Goal: Task Accomplishment & Management: Complete application form

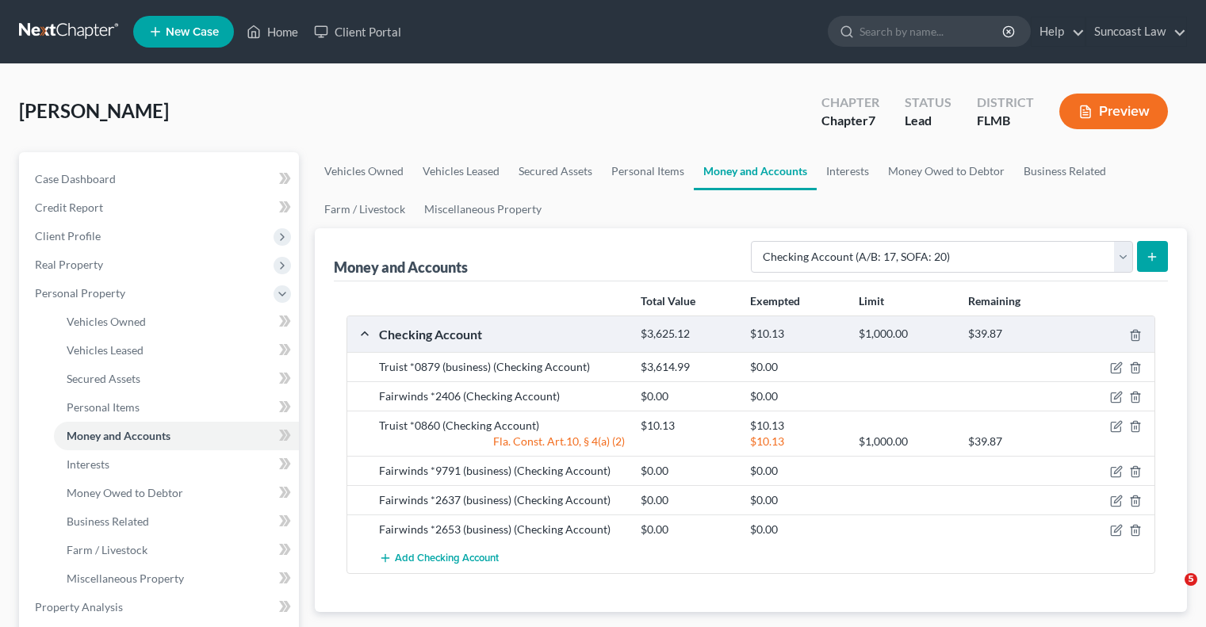
select select "checking"
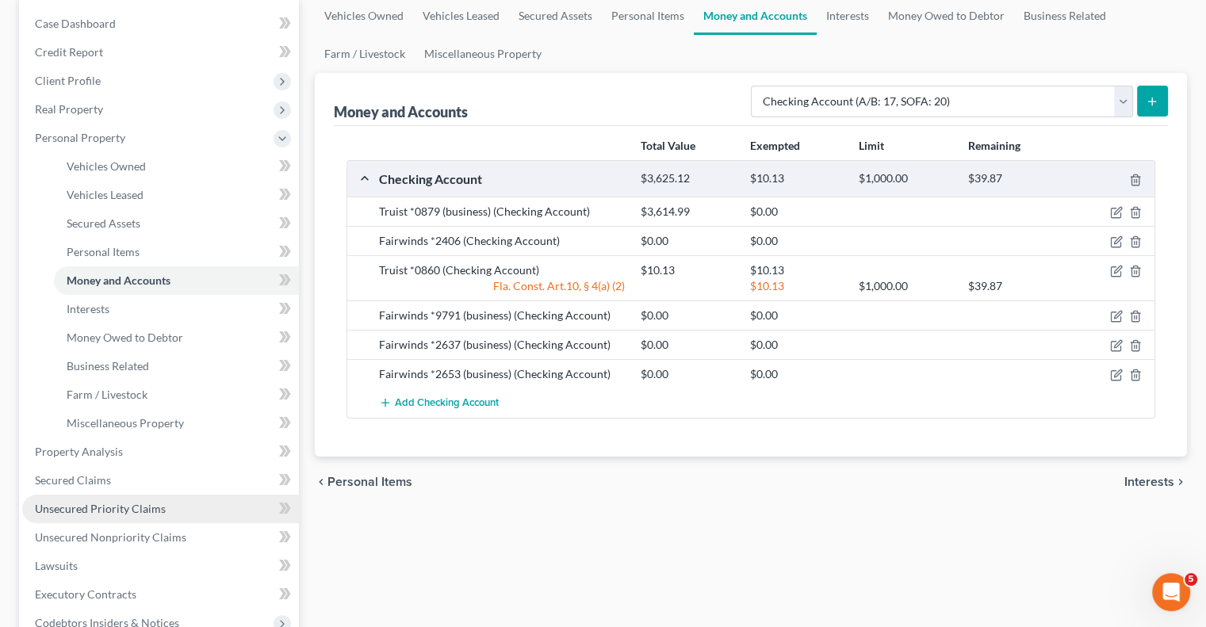
scroll to position [159, 0]
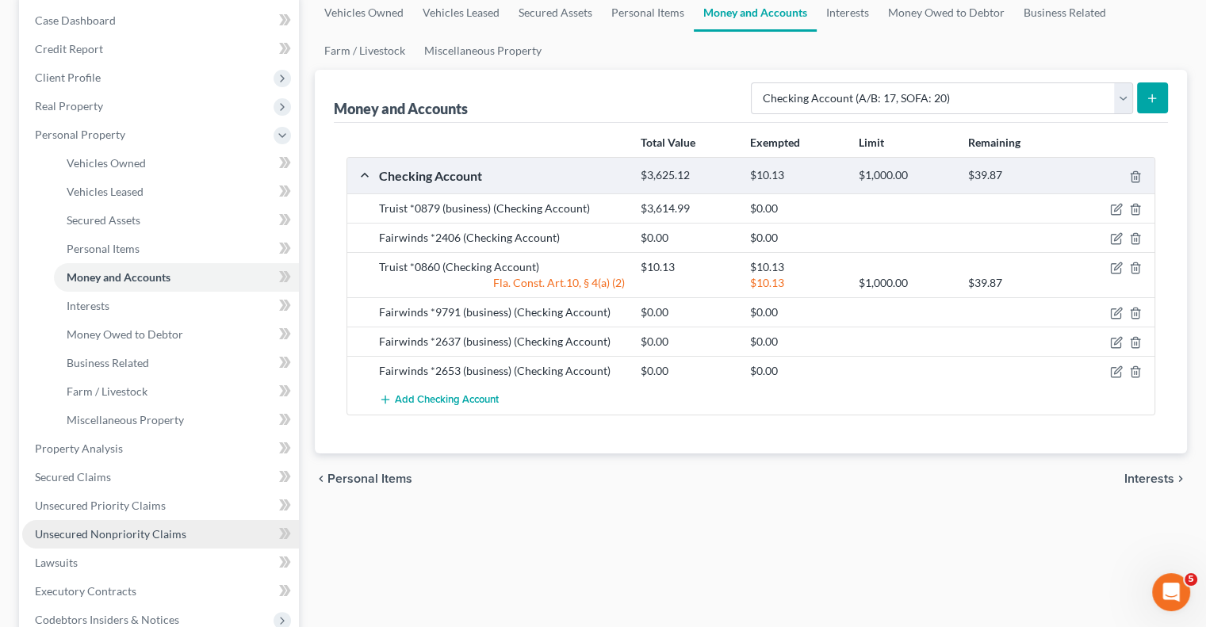
click at [155, 532] on span "Unsecured Nonpriority Claims" at bounding box center [110, 533] width 151 height 13
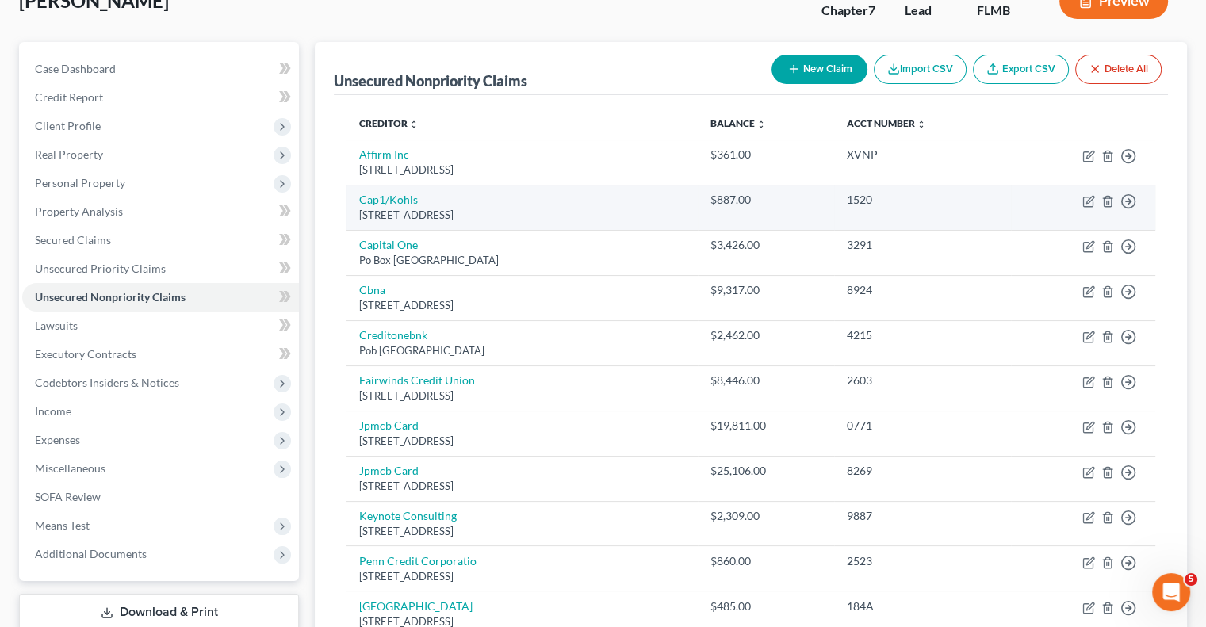
scroll to position [61, 0]
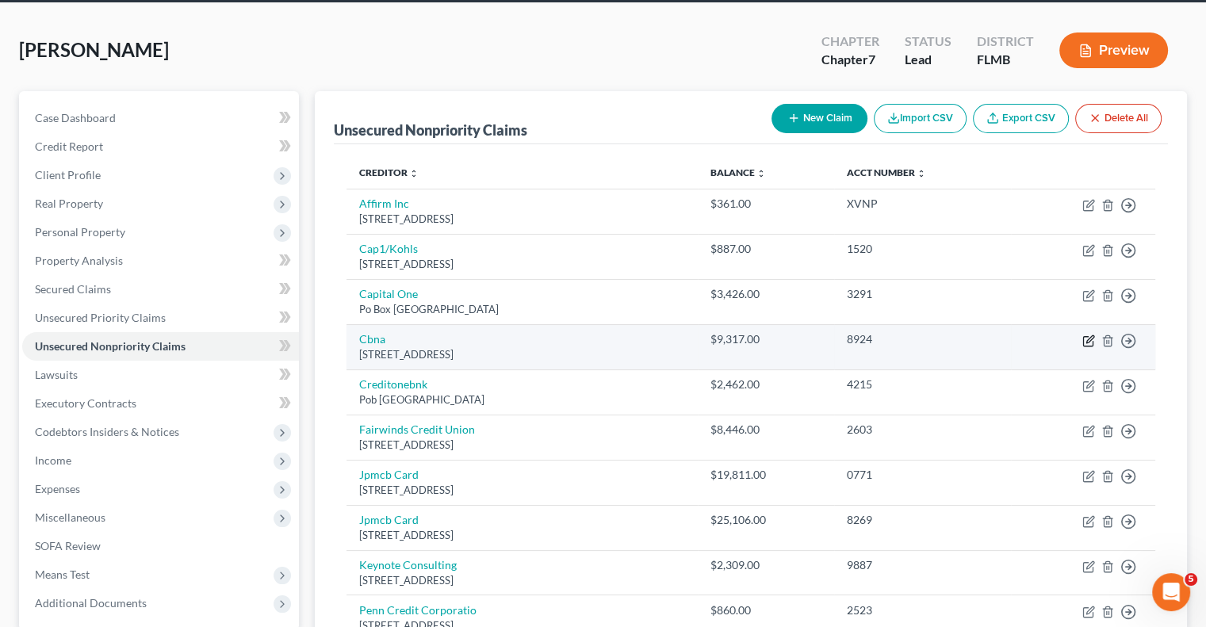
click at [1083, 339] on icon "button" at bounding box center [1088, 341] width 10 height 10
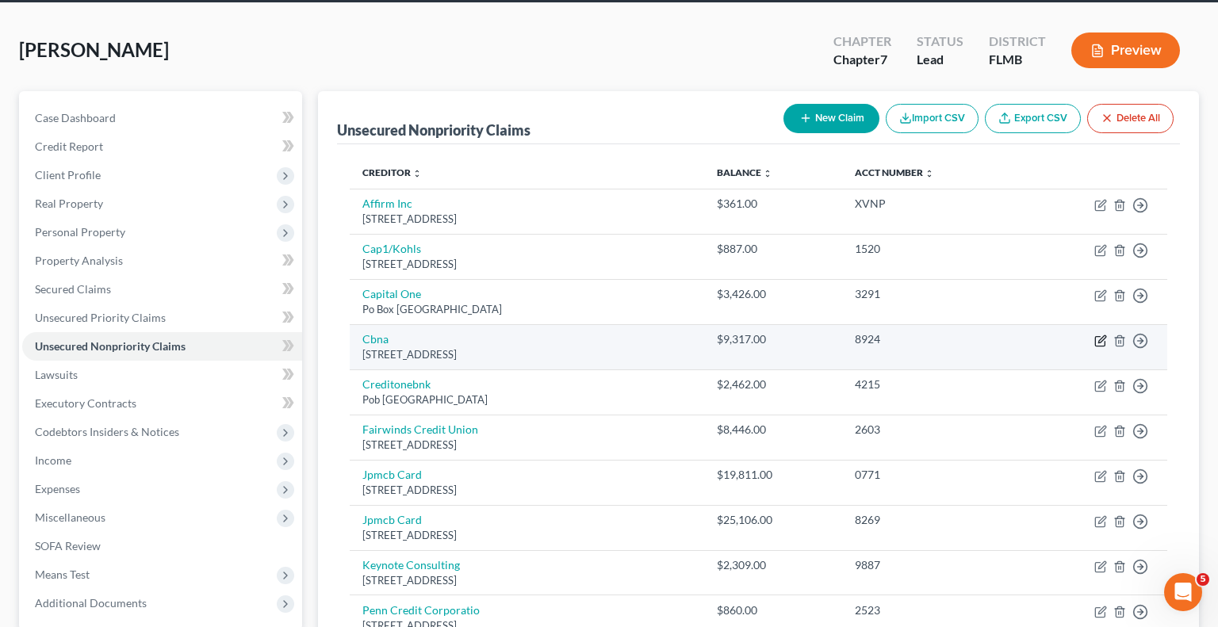
select select "14"
select select "2"
select select "0"
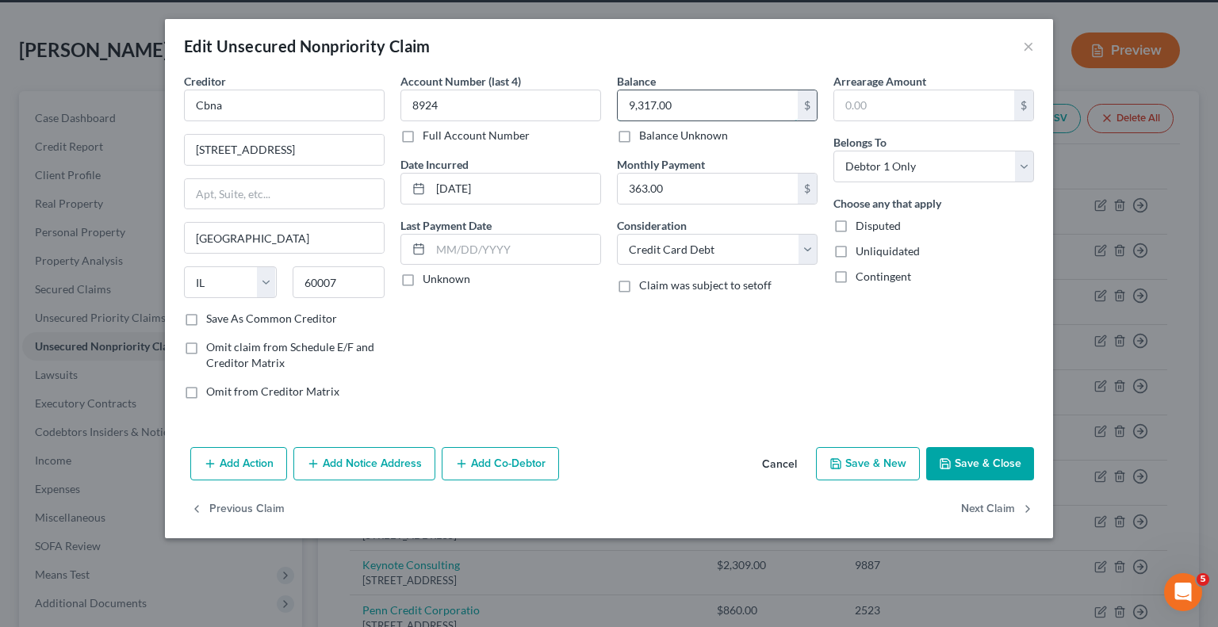
click at [729, 106] on input "9,317.00" at bounding box center [708, 105] width 180 height 30
type input "9,626.30"
click at [978, 472] on button "Save & Close" at bounding box center [980, 463] width 108 height 33
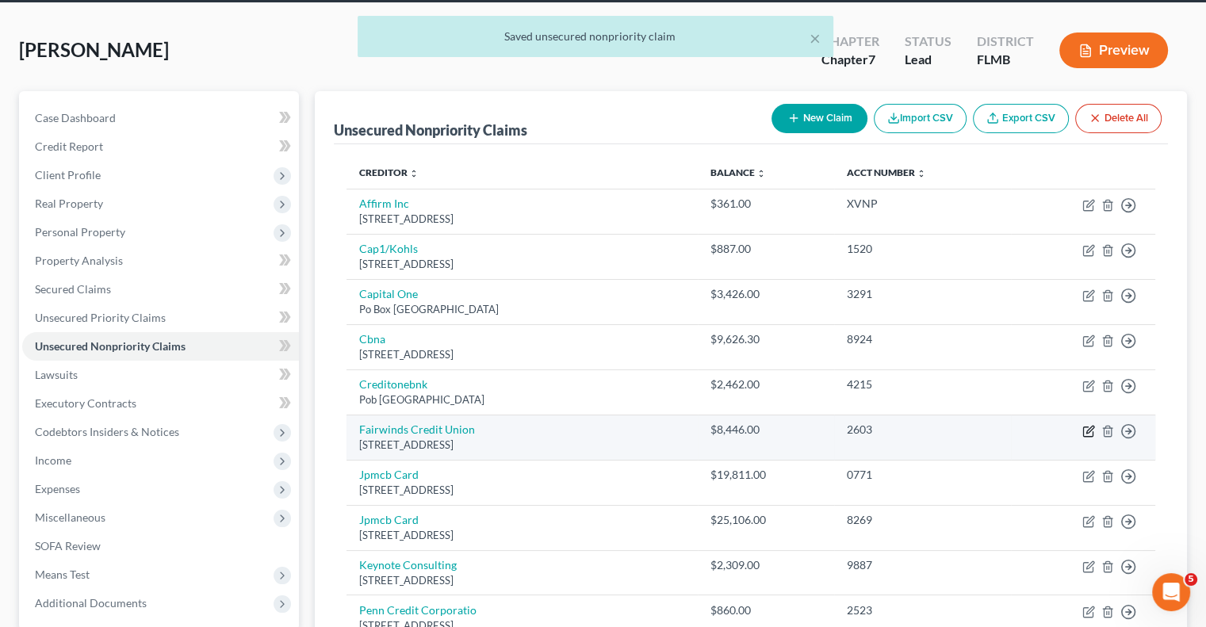
click at [1088, 431] on icon "button" at bounding box center [1088, 431] width 13 height 13
select select "9"
select select "2"
select select "0"
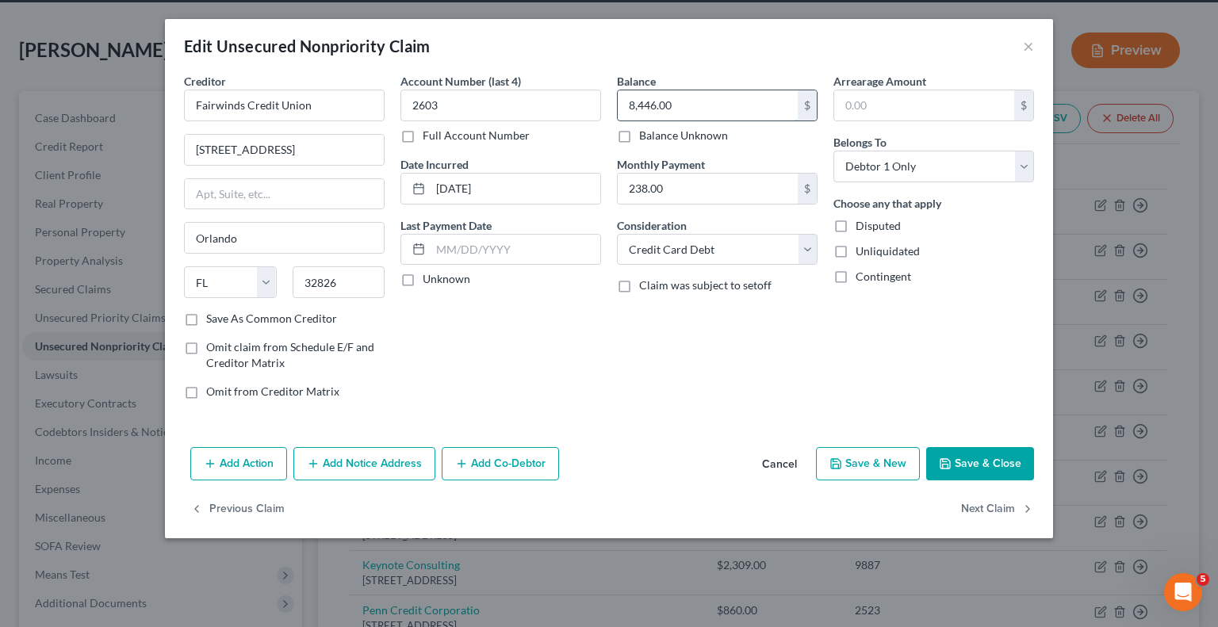
click at [729, 104] on input "8,446.00" at bounding box center [708, 105] width 180 height 30
drag, startPoint x: 668, startPoint y: 114, endPoint x: 561, endPoint y: 127, distance: 107.0
click at [561, 127] on div "Creditor * Fairwinds Credit Union 3075 N Alafaya Trl [GEOGRAPHIC_DATA] [US_STAT…" at bounding box center [609, 242] width 866 height 339
type input "8,599.30"
click at [1015, 464] on button "Save & Close" at bounding box center [980, 463] width 108 height 33
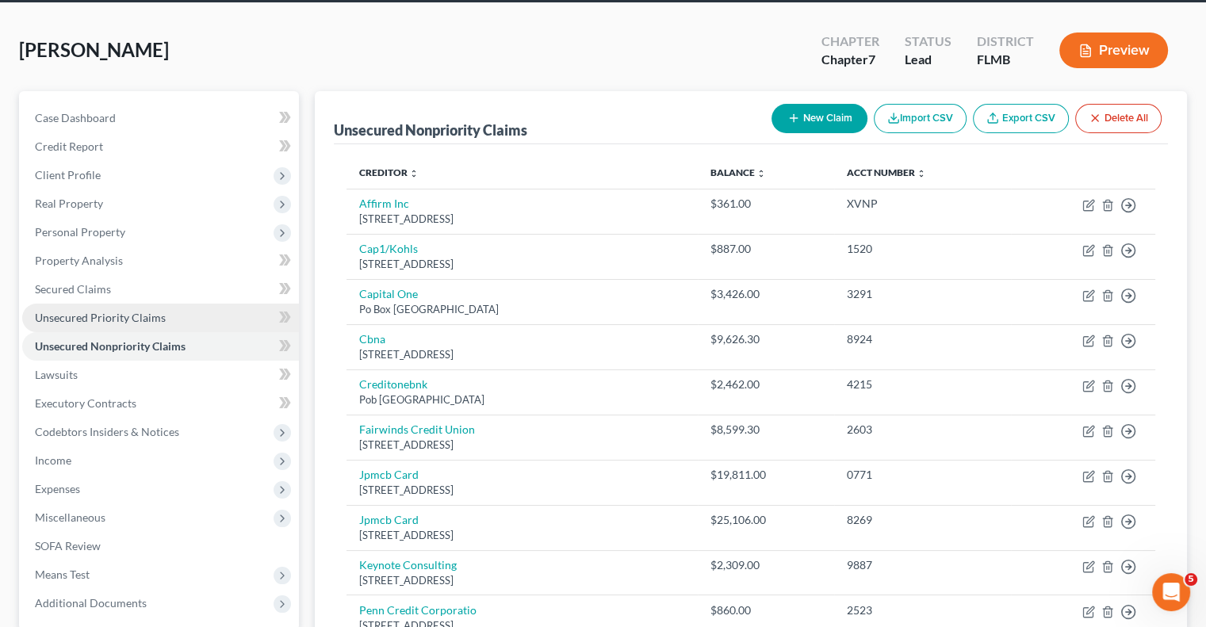
click at [105, 314] on span "Unsecured Priority Claims" at bounding box center [100, 317] width 131 height 13
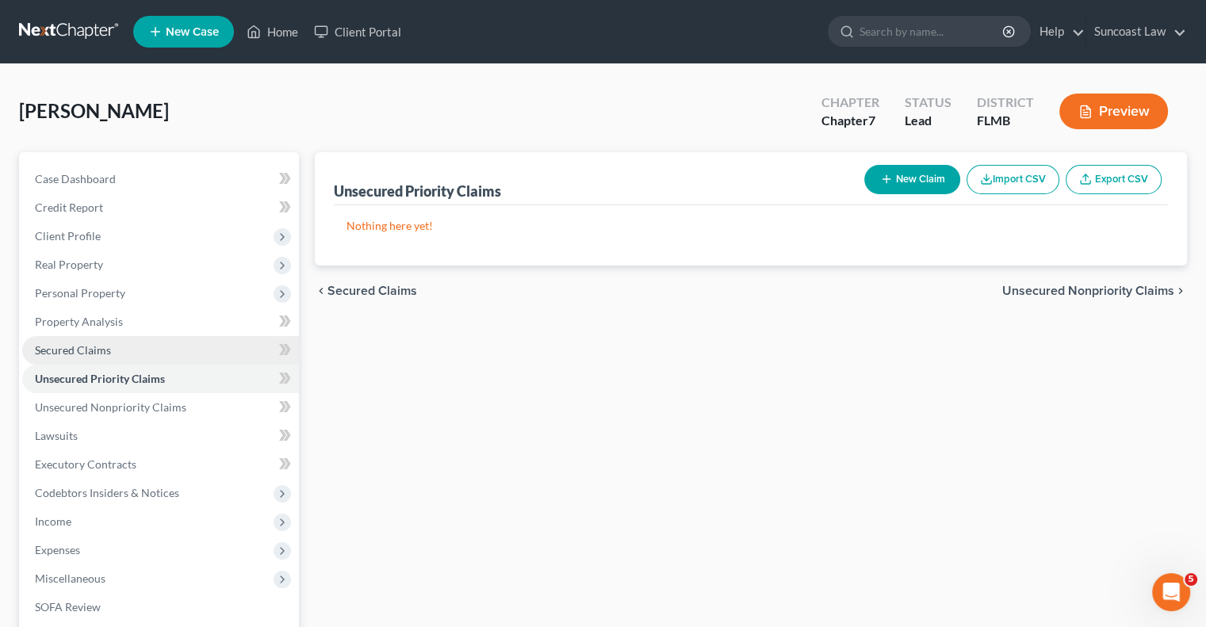
click at [131, 347] on link "Secured Claims" at bounding box center [160, 350] width 277 height 29
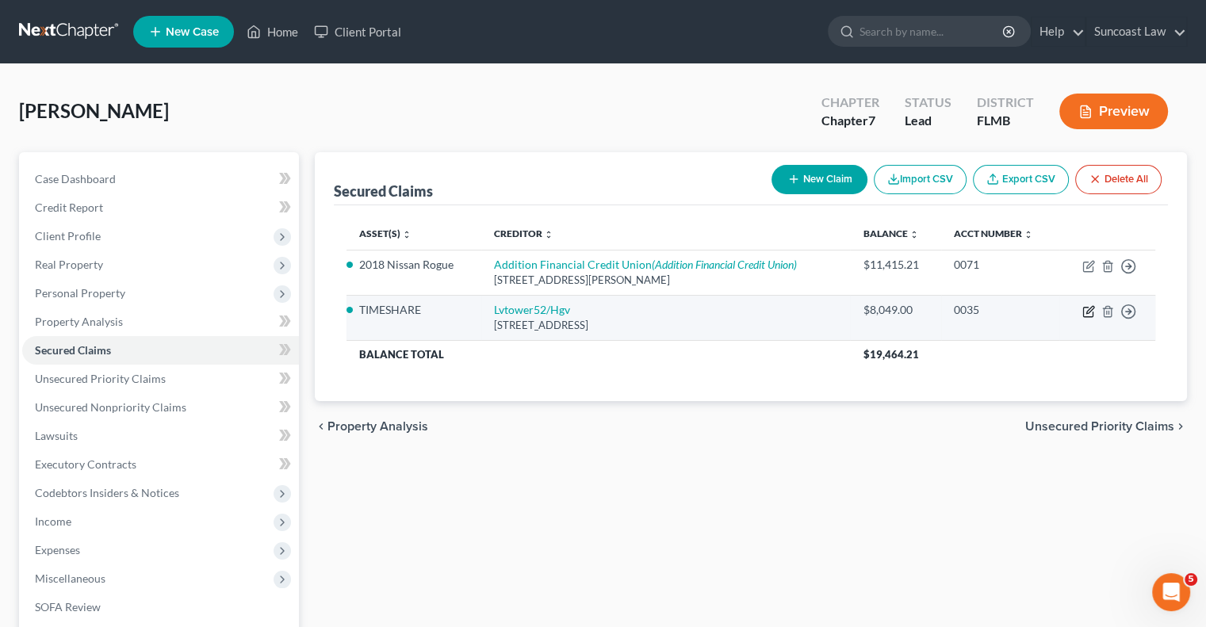
click at [1088, 313] on icon "button" at bounding box center [1088, 311] width 13 height 13
select select "9"
select select "0"
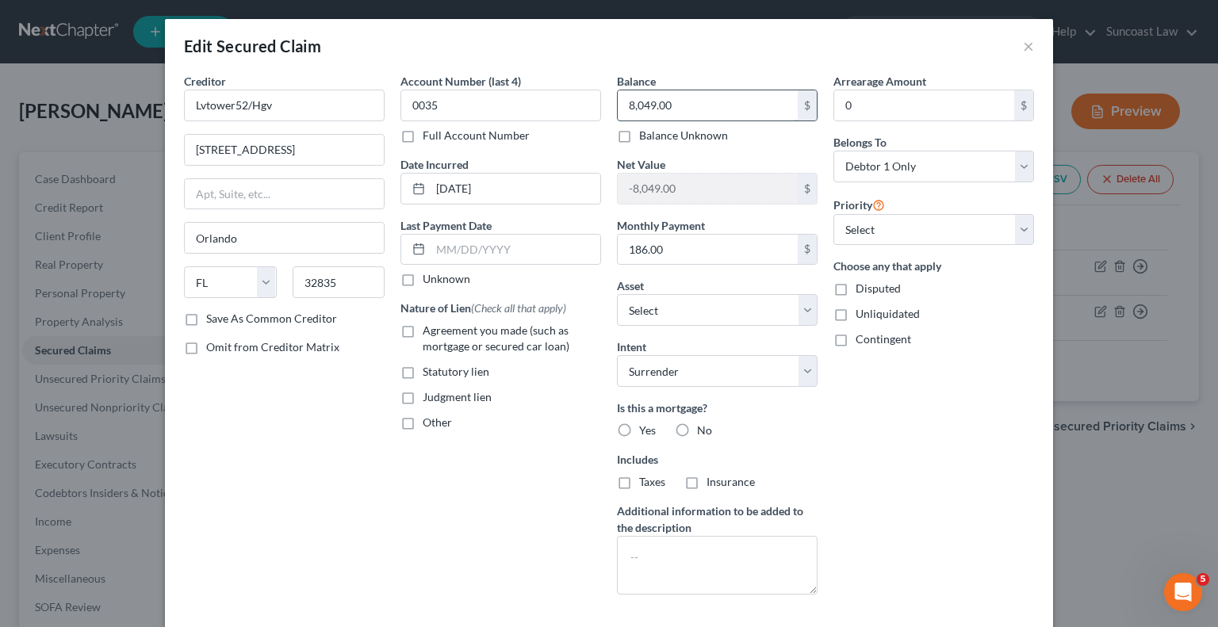
click at [769, 104] on input "8,049.00" at bounding box center [708, 105] width 180 height 30
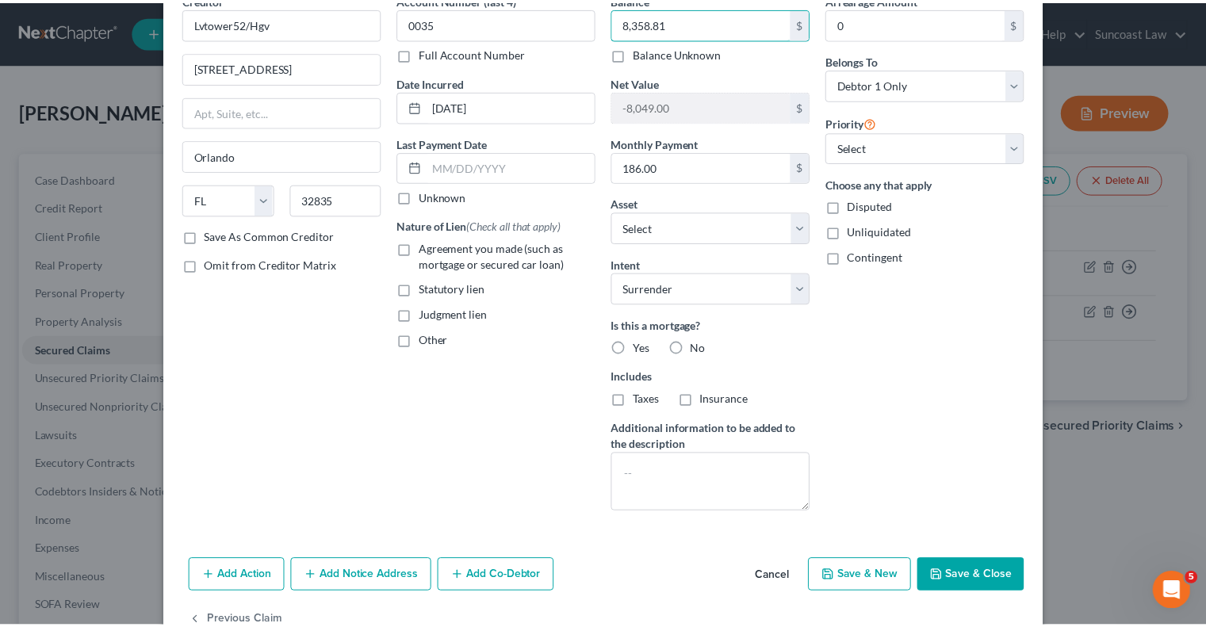
scroll to position [124, 0]
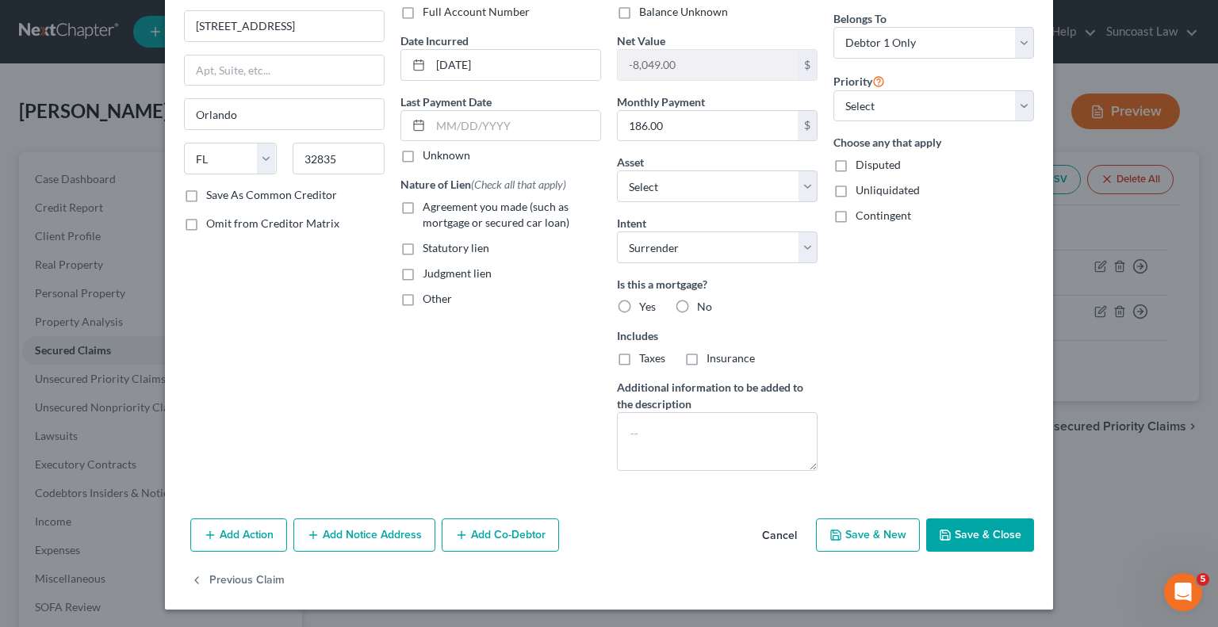
type input "8,358.81"
click at [980, 542] on button "Save & Close" at bounding box center [980, 535] width 108 height 33
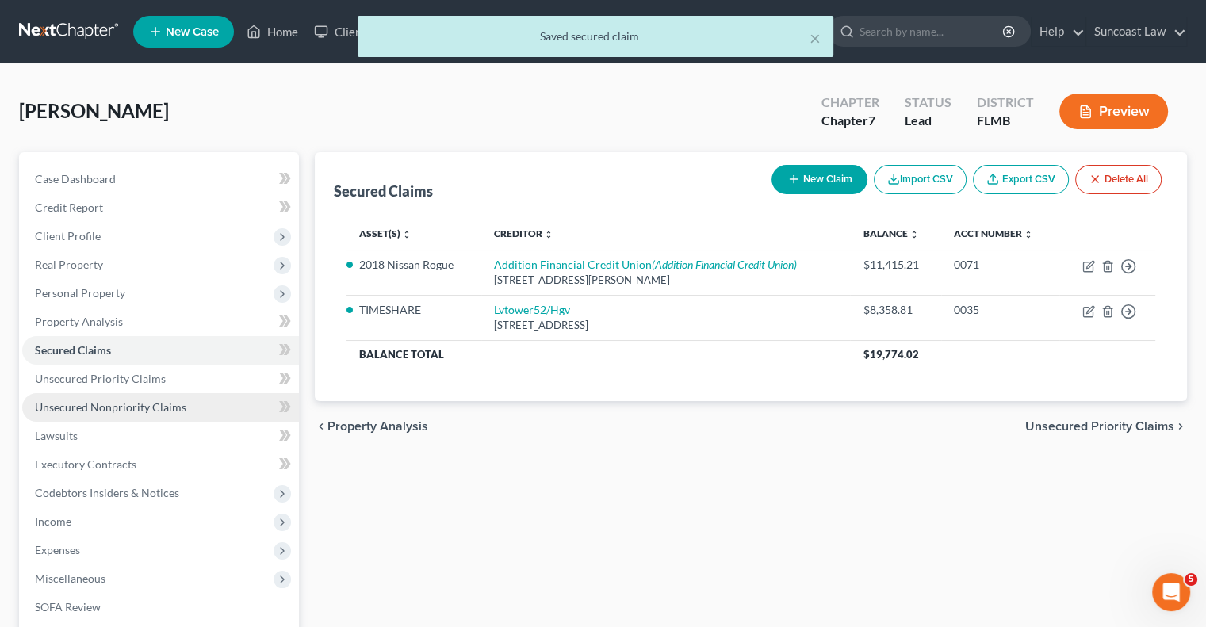
click at [166, 405] on span "Unsecured Nonpriority Claims" at bounding box center [110, 406] width 151 height 13
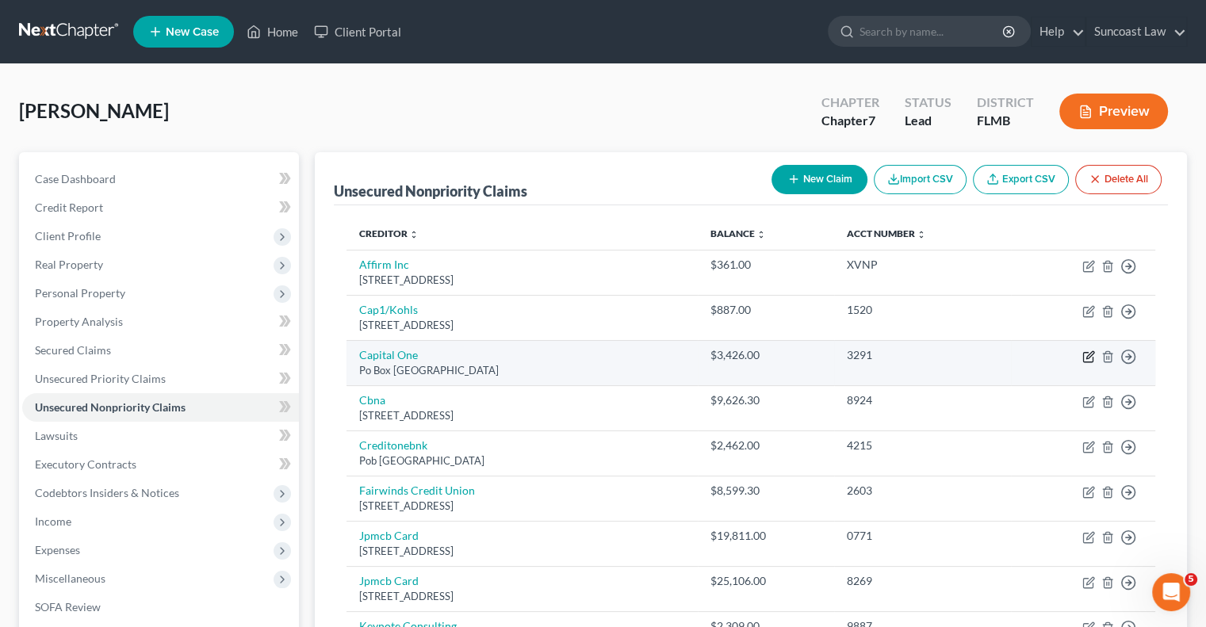
click at [1084, 359] on icon "button" at bounding box center [1088, 356] width 13 height 13
select select "48"
select select "2"
select select "0"
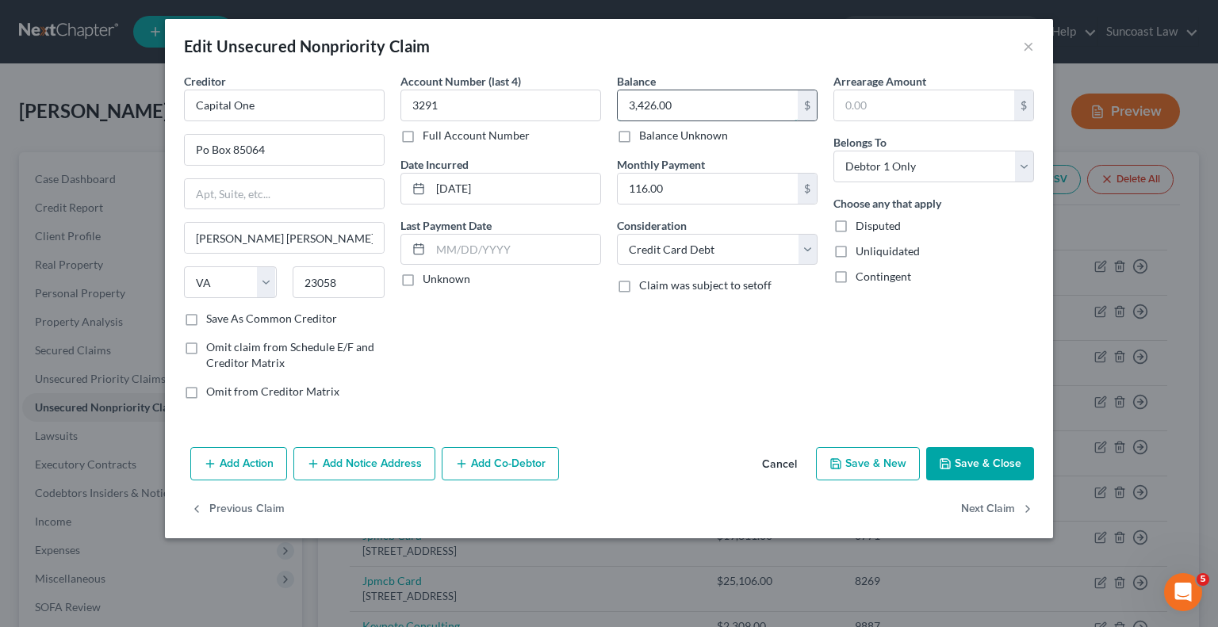
click at [707, 115] on input "3,426.00" at bounding box center [708, 105] width 180 height 30
type input "3,526"
click at [974, 456] on button "Save & Close" at bounding box center [980, 463] width 108 height 33
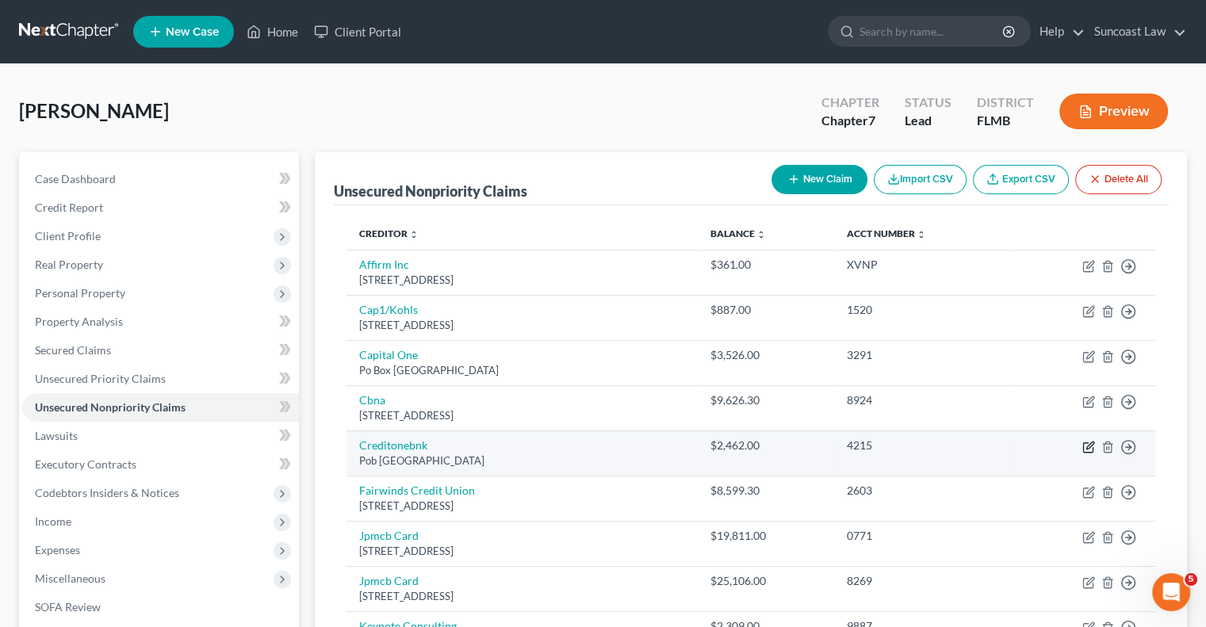
click at [1088, 444] on icon "button" at bounding box center [1089, 445] width 7 height 7
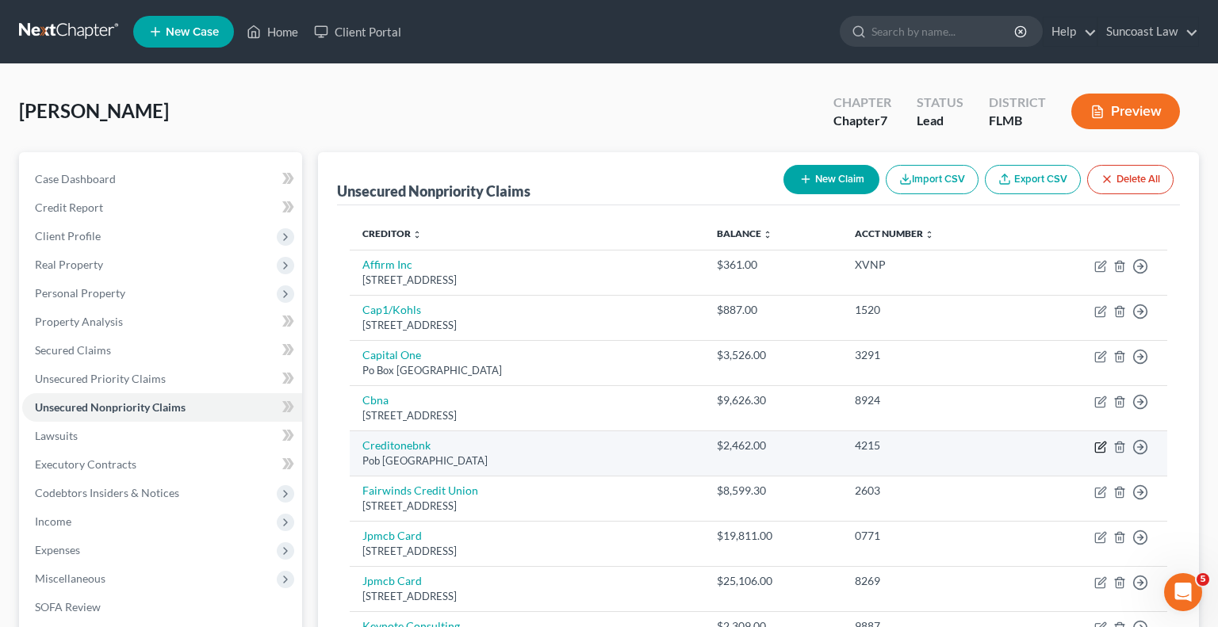
select select "31"
select select "2"
select select "0"
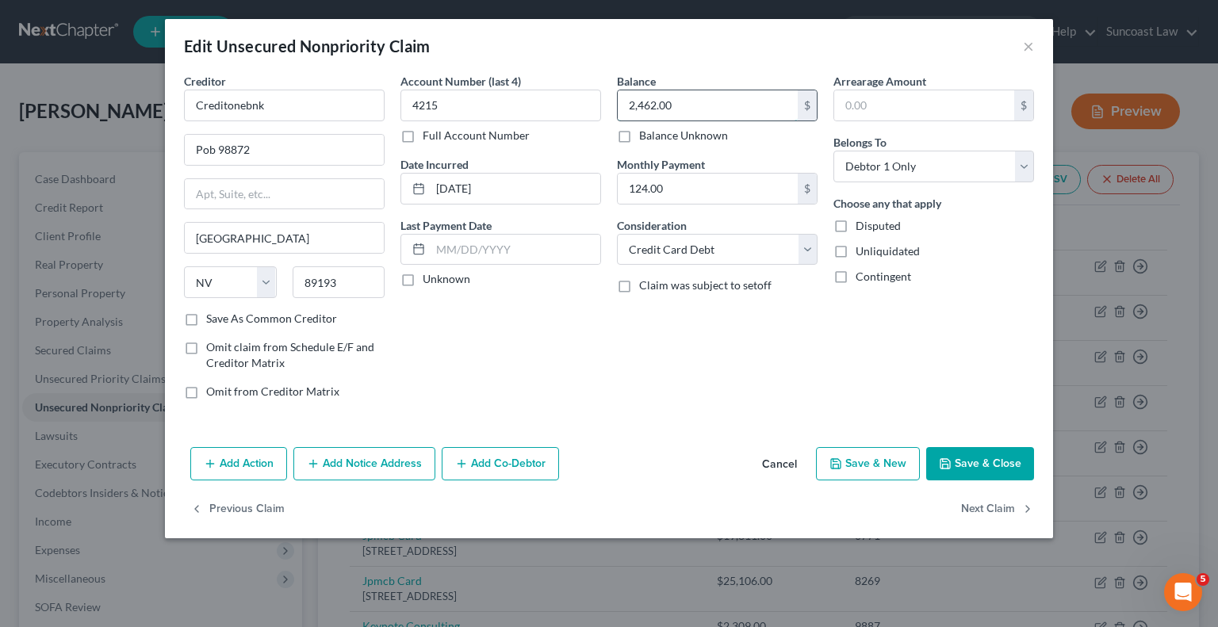
click at [716, 107] on input "2,462.00" at bounding box center [708, 105] width 180 height 30
type input "2,688.92"
click at [948, 470] on button "Save & Close" at bounding box center [980, 463] width 108 height 33
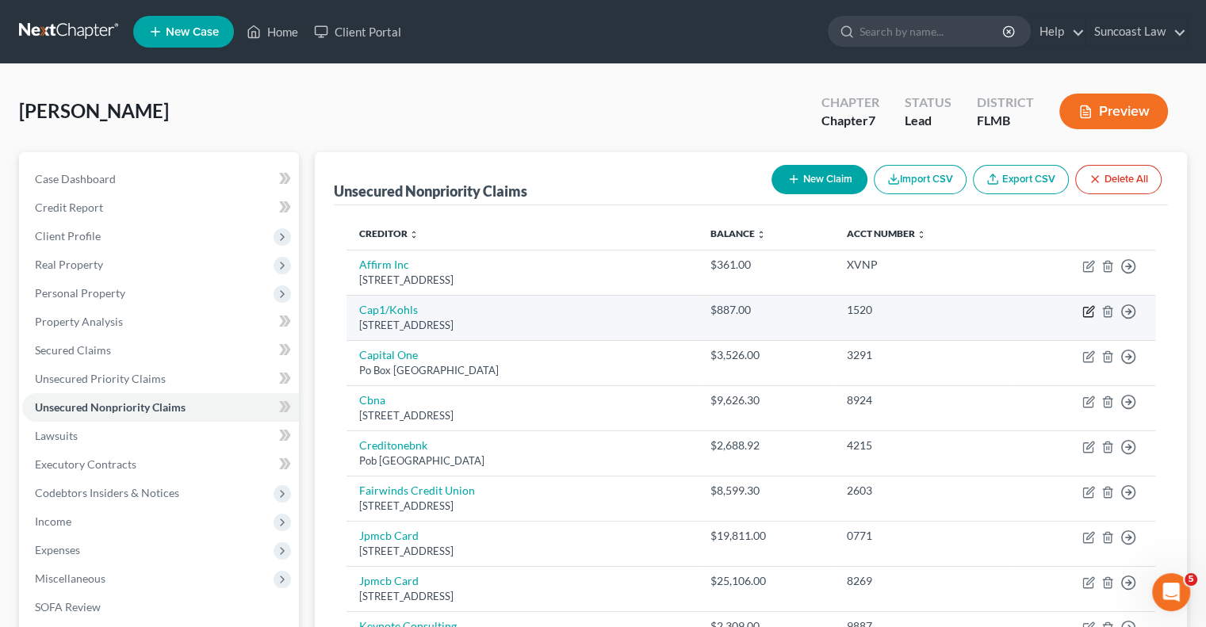
click at [1091, 313] on icon "button" at bounding box center [1088, 311] width 13 height 13
select select "46"
select select "2"
select select "0"
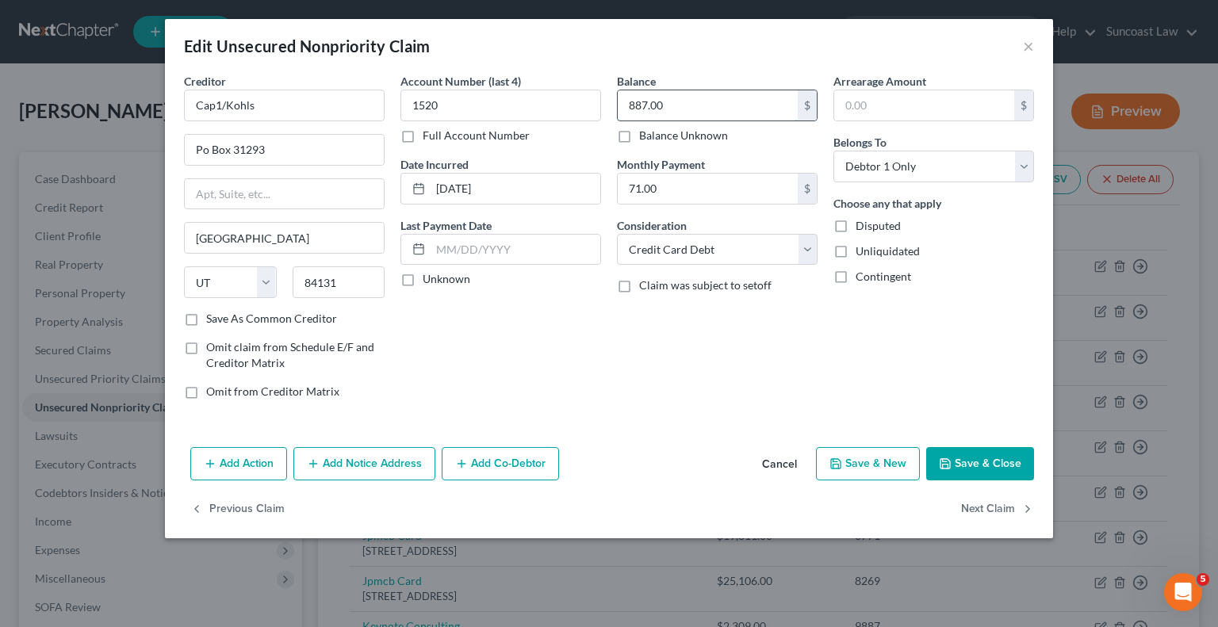
click at [729, 111] on input "887.00" at bounding box center [708, 105] width 180 height 30
type input "997"
click at [993, 453] on button "Save & Close" at bounding box center [980, 463] width 108 height 33
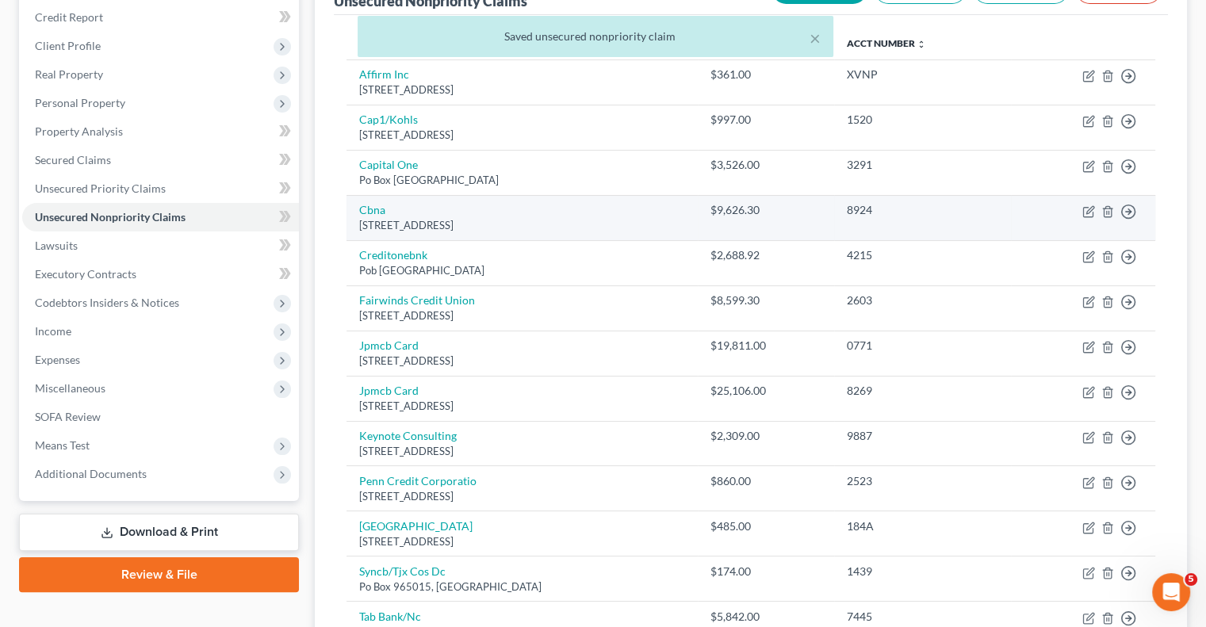
scroll to position [238, 0]
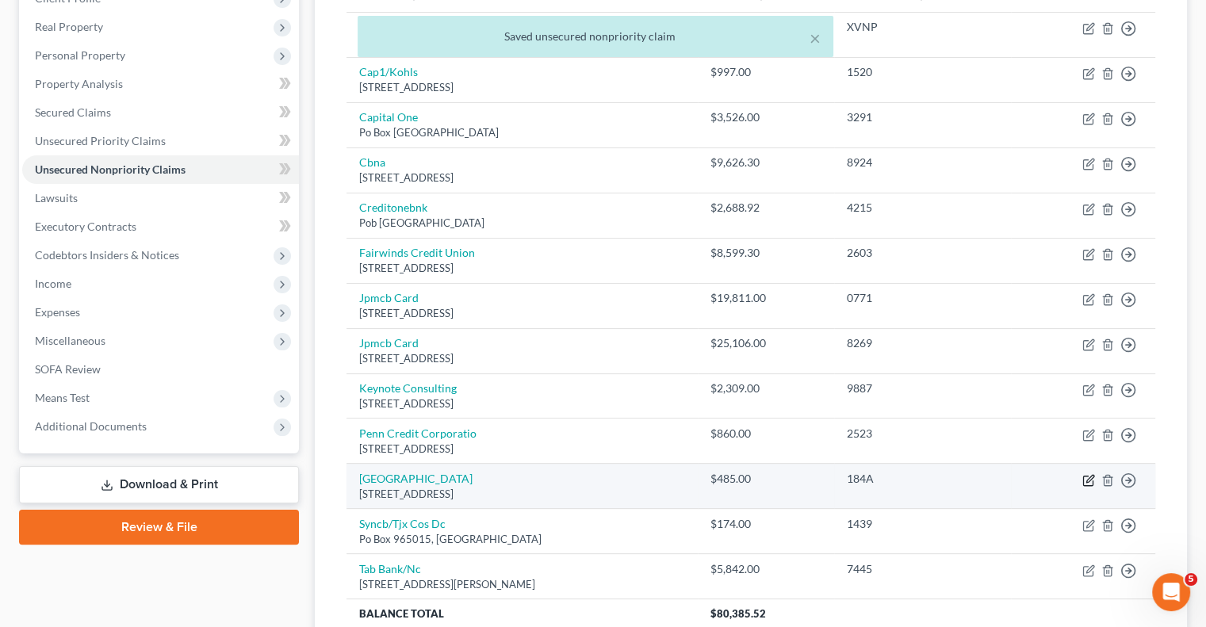
click at [1089, 476] on icon "button" at bounding box center [1088, 480] width 13 height 13
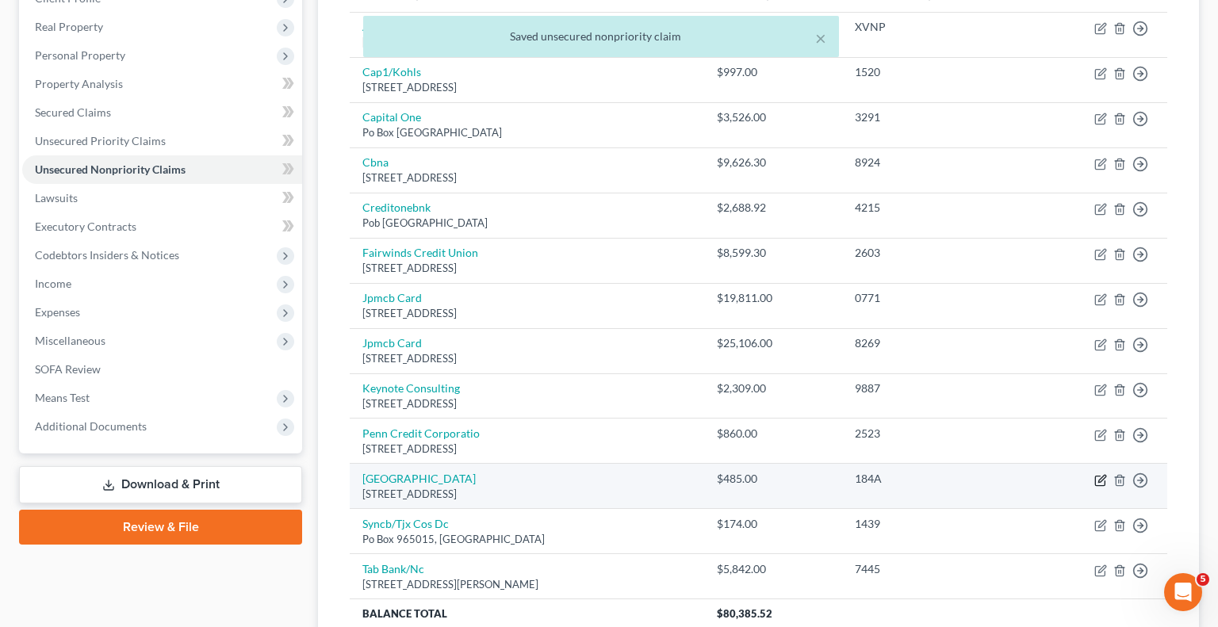
select select "52"
select select "2"
select select "0"
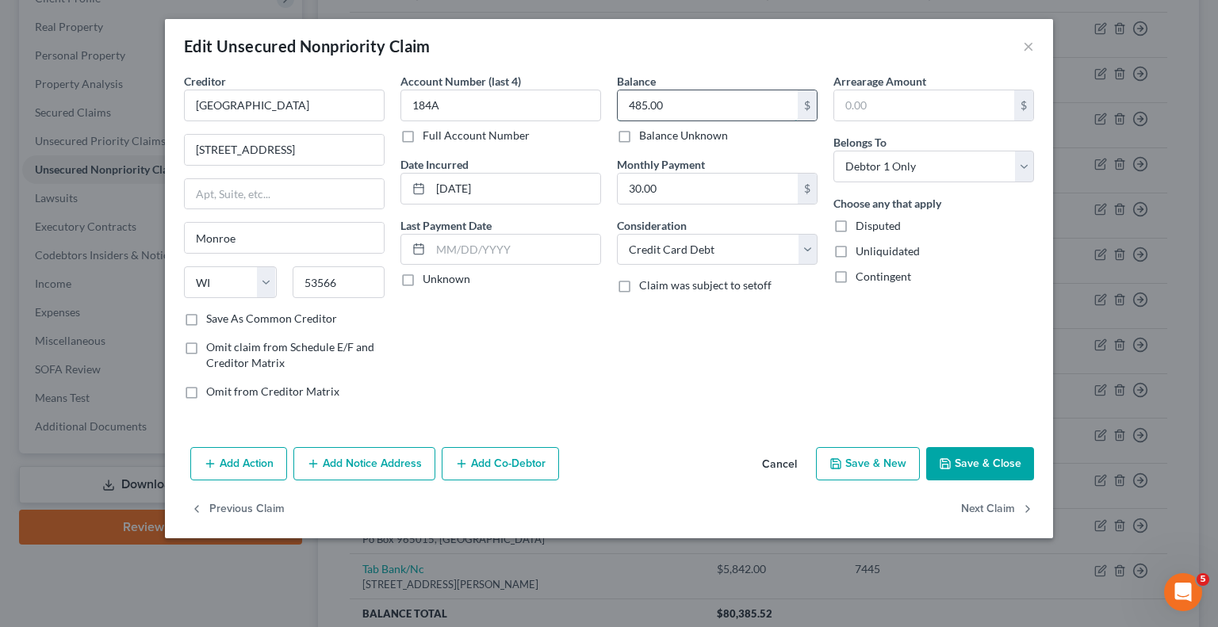
click at [744, 107] on input "485.00" at bounding box center [708, 105] width 180 height 30
type input "987"
click at [977, 457] on button "Save & Close" at bounding box center [980, 463] width 108 height 33
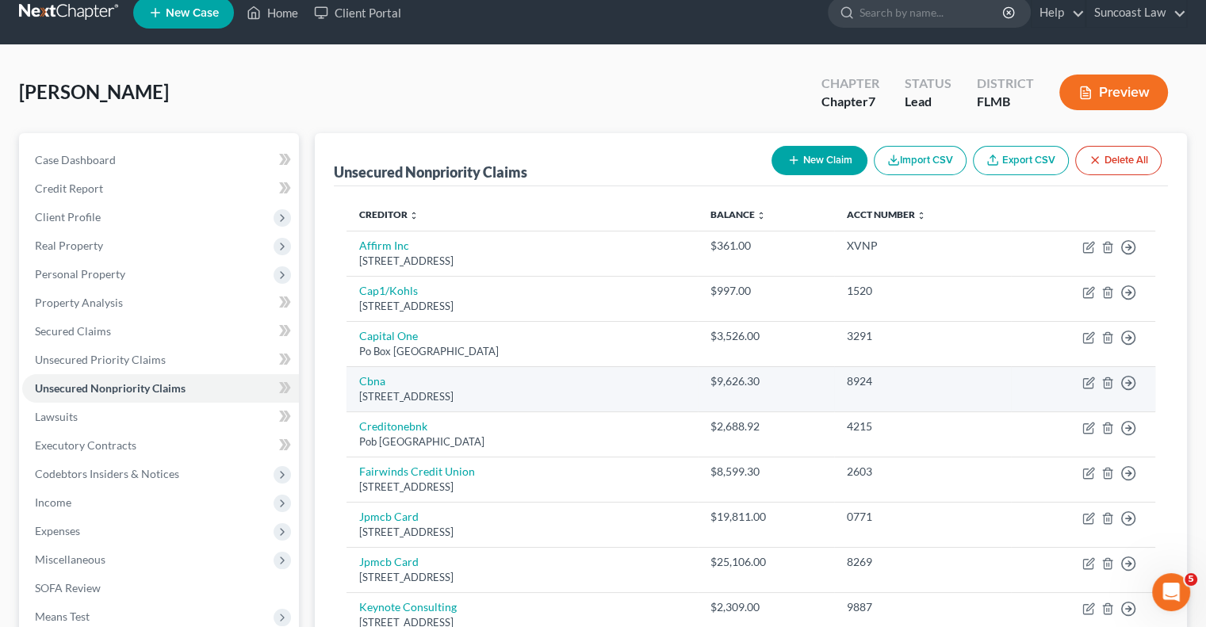
scroll to position [0, 0]
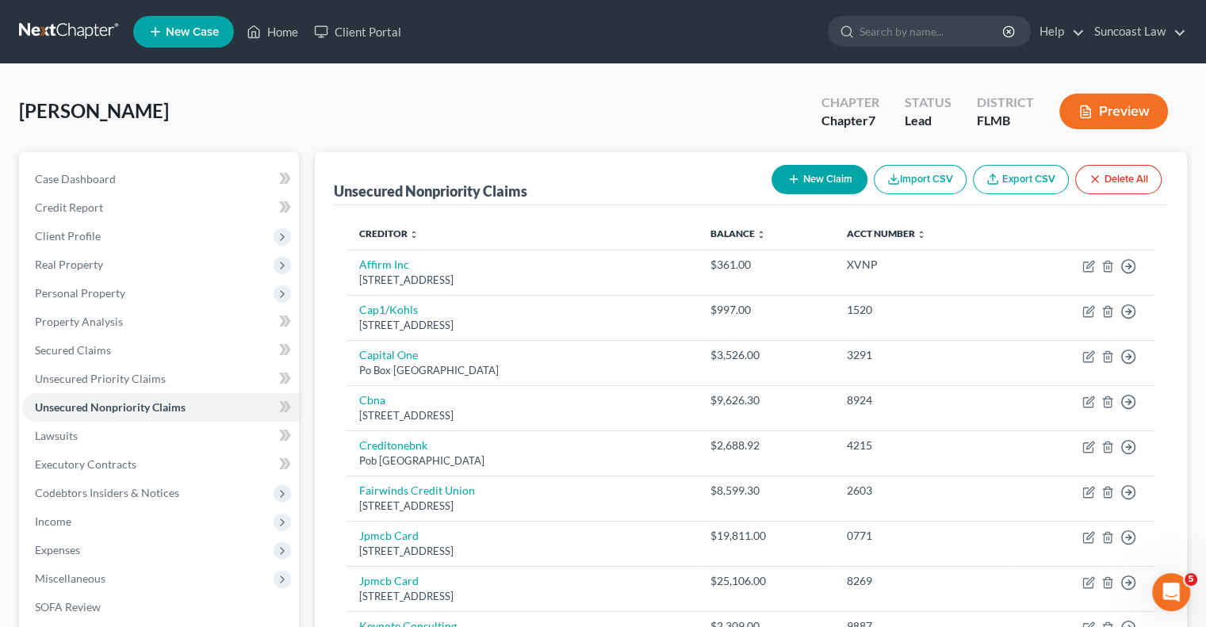
click at [802, 179] on button "New Claim" at bounding box center [819, 179] width 96 height 29
select select "0"
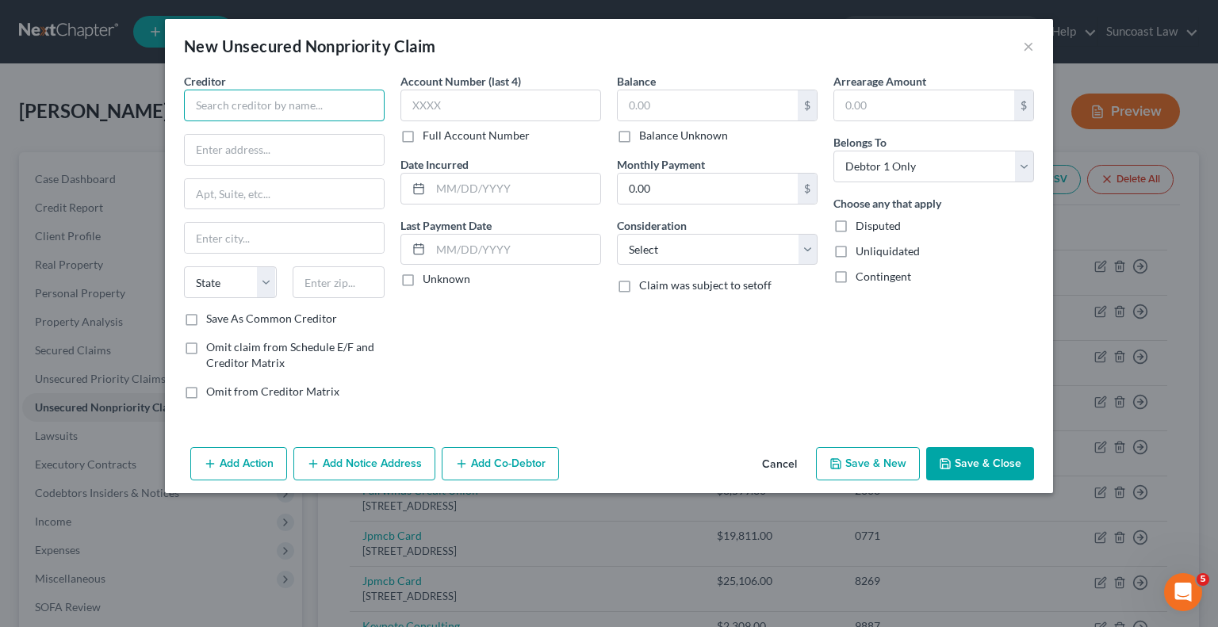
click at [304, 99] on input "text" at bounding box center [284, 106] width 201 height 32
type input "Quick Credit Connect"
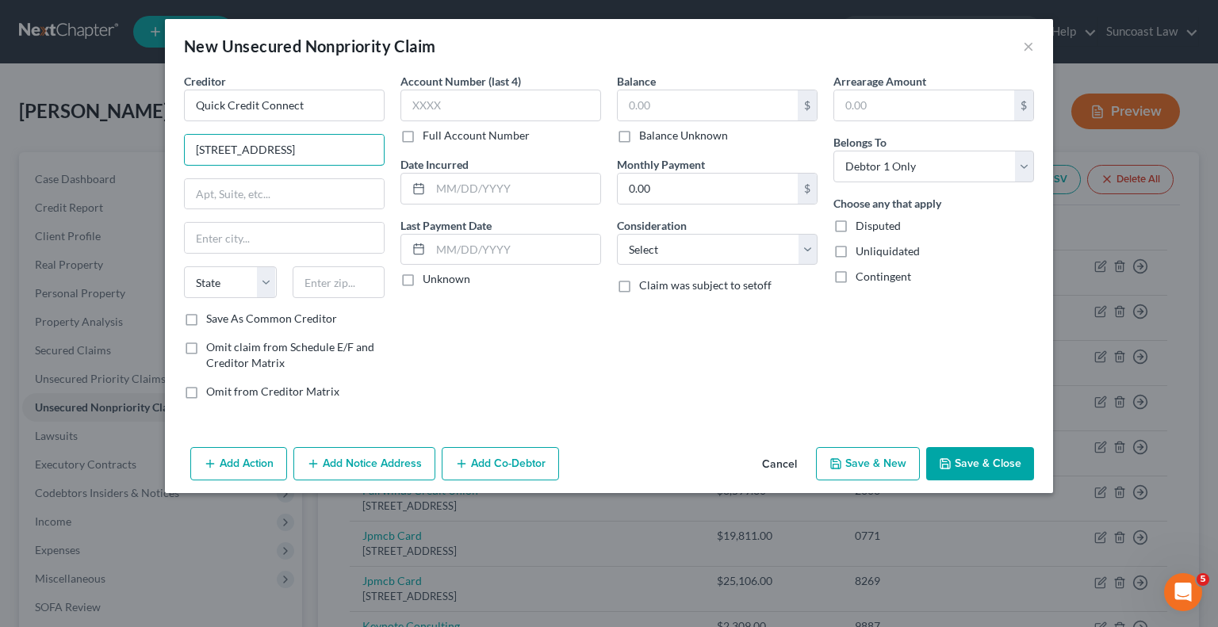
type input "[STREET_ADDRESS]"
type input "45409"
type input "[GEOGRAPHIC_DATA]"
select select "36"
click at [423, 141] on label "Full Account Number" at bounding box center [476, 136] width 107 height 16
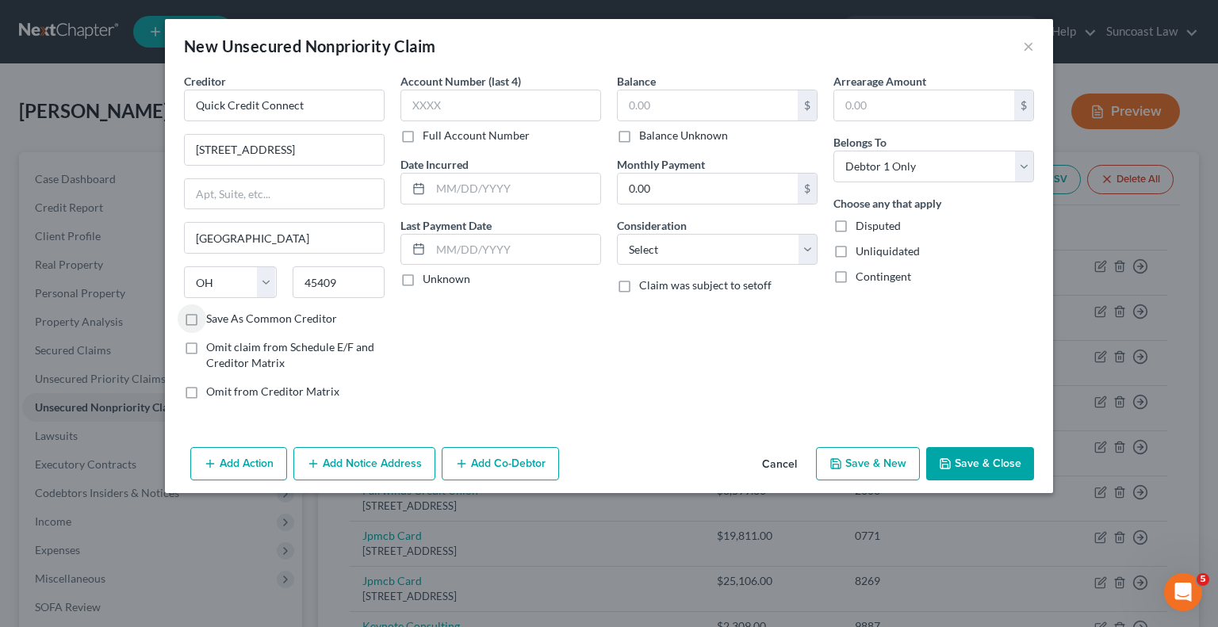
click at [429, 138] on input "Full Account Number" at bounding box center [434, 133] width 10 height 10
click at [461, 112] on input "text" at bounding box center [500, 106] width 201 height 32
type input "496085"
click at [714, 112] on input "text" at bounding box center [708, 105] width 180 height 30
type input "2,803.38"
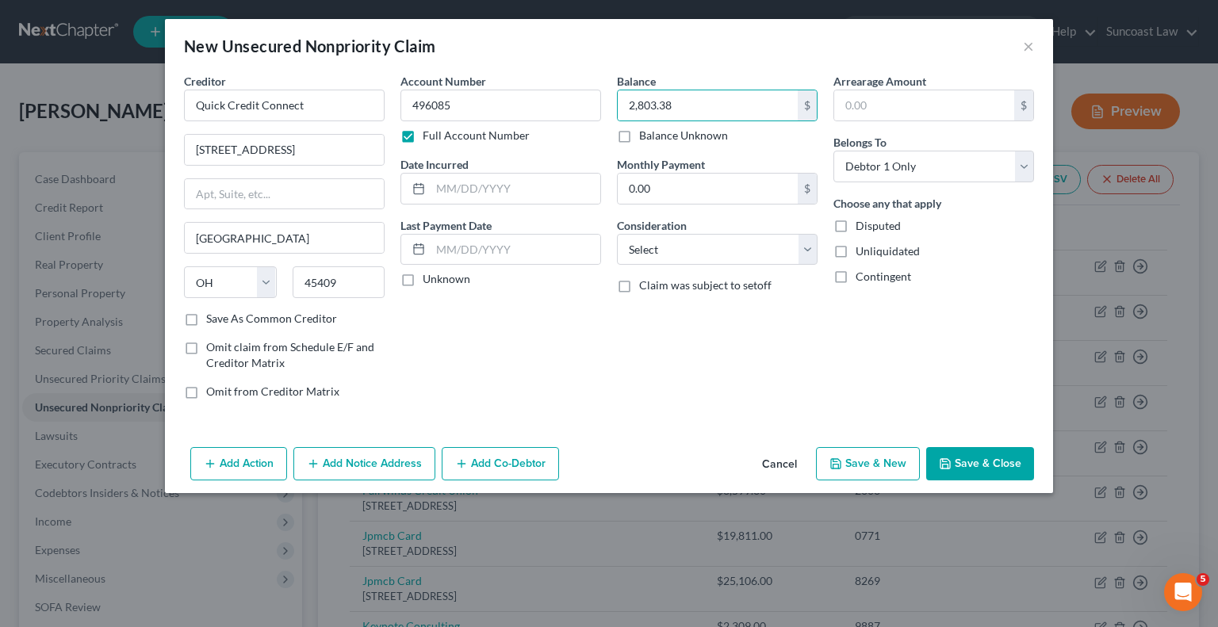
click at [1007, 457] on button "Save & Close" at bounding box center [980, 463] width 108 height 33
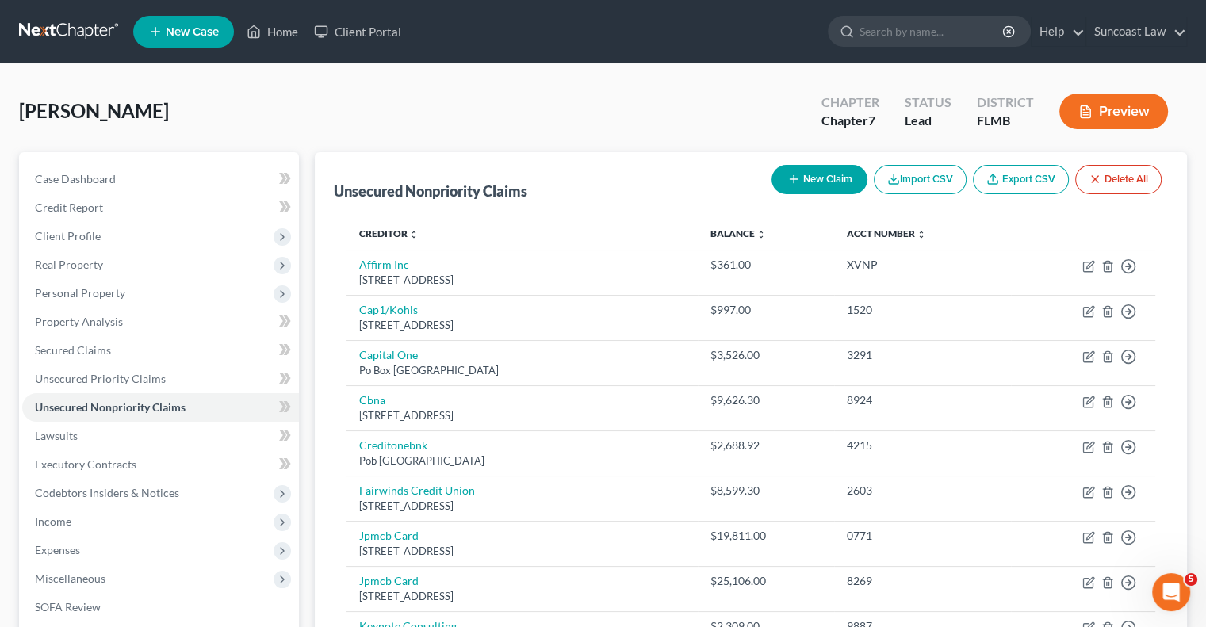
click at [831, 189] on button "New Claim" at bounding box center [819, 179] width 96 height 29
select select "0"
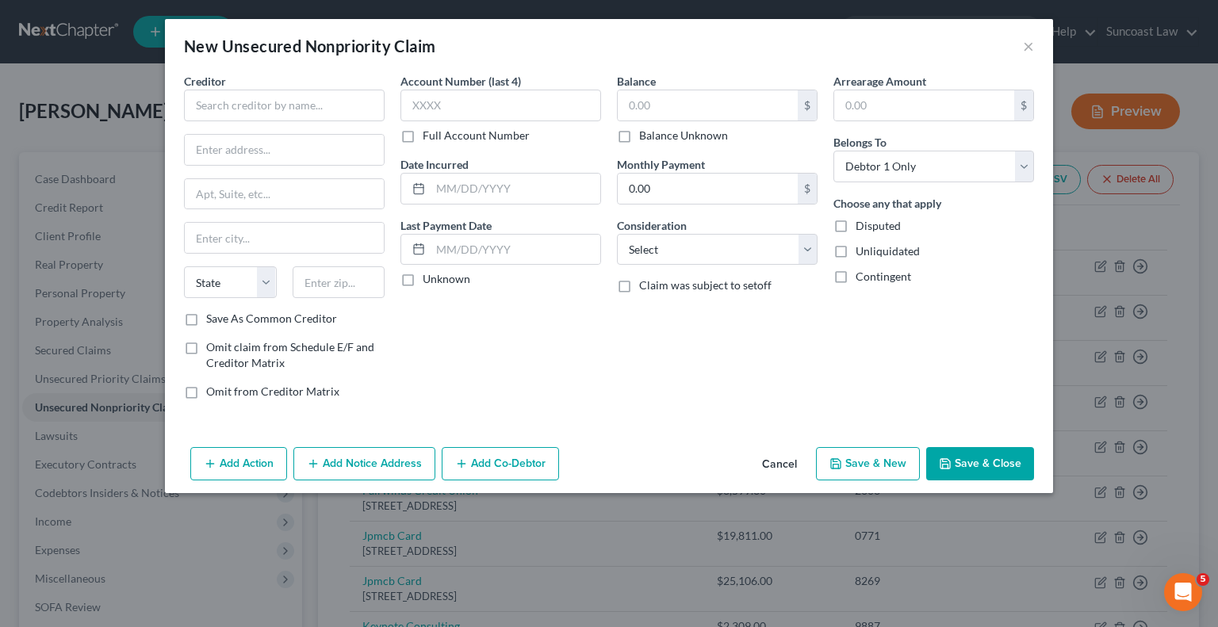
click at [423, 141] on label "Full Account Number" at bounding box center [476, 136] width 107 height 16
click at [429, 138] on input "Full Account Number" at bounding box center [434, 133] width 10 height 10
click at [279, 109] on input "text" at bounding box center [284, 106] width 201 height 32
type input "TBO Bank"
type input "[STREET_ADDRESS]"
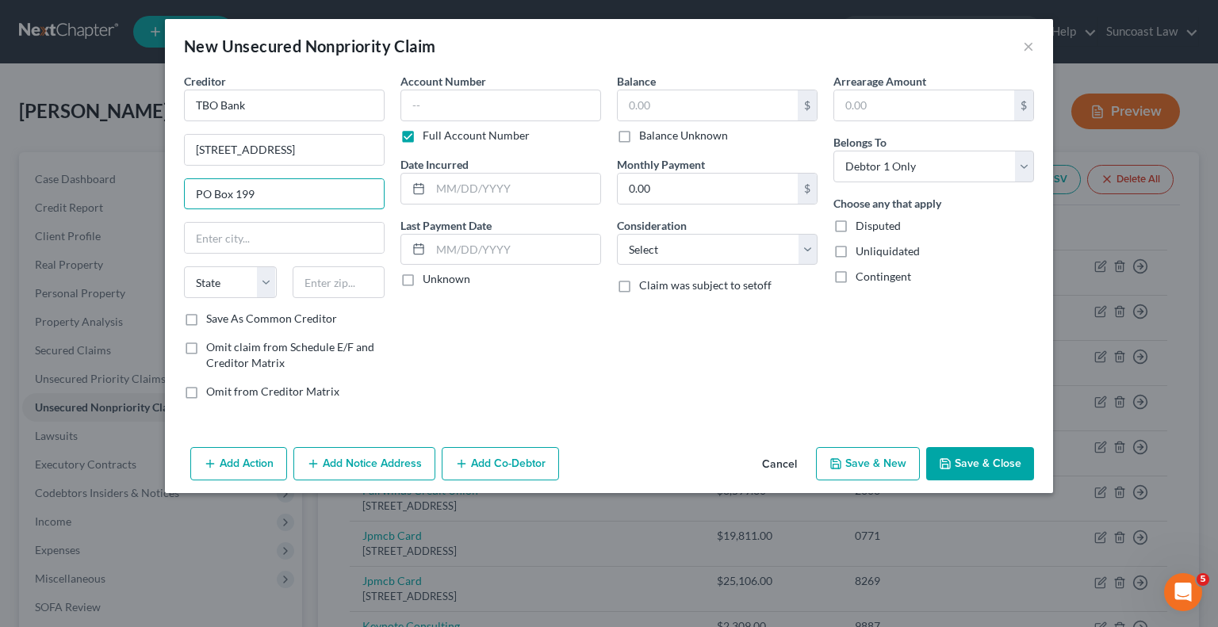
type input "PO Box 199"
type input "64077"
type input "[PERSON_NAME]"
select select "26"
click at [425, 96] on input "text" at bounding box center [500, 106] width 201 height 32
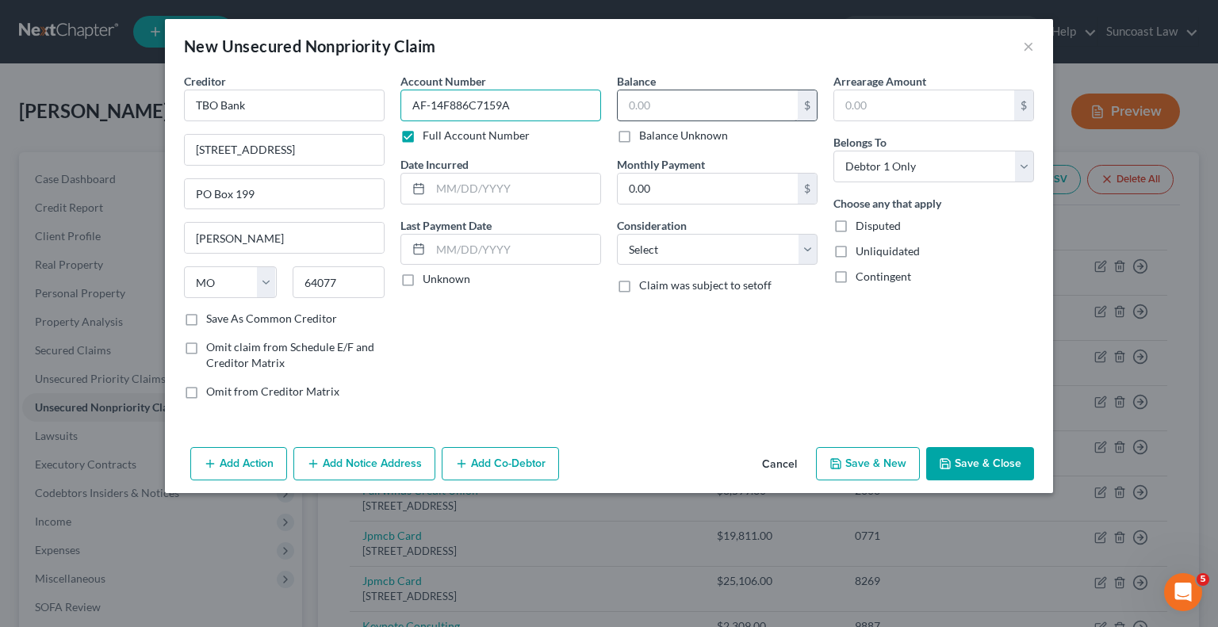
type input "AF-14F886C7159A"
click at [686, 97] on input "text" at bounding box center [708, 105] width 180 height 30
type input "2,626.47"
click at [981, 451] on button "Save & Close" at bounding box center [980, 463] width 108 height 33
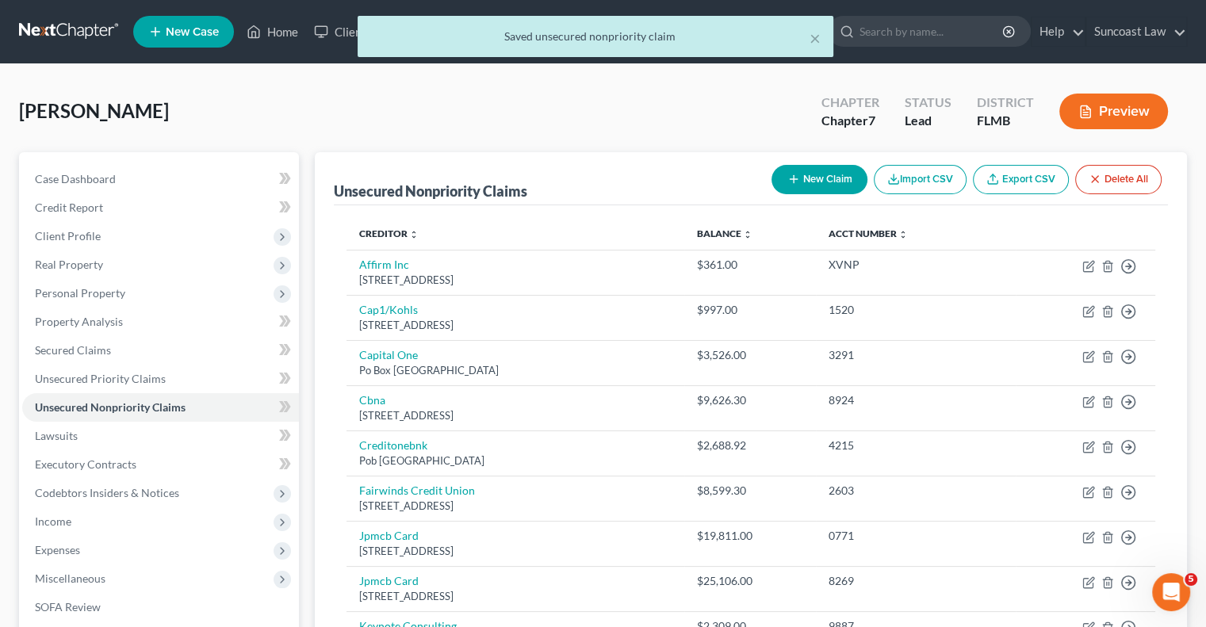
click at [821, 180] on button "New Claim" at bounding box center [819, 179] width 96 height 29
select select "0"
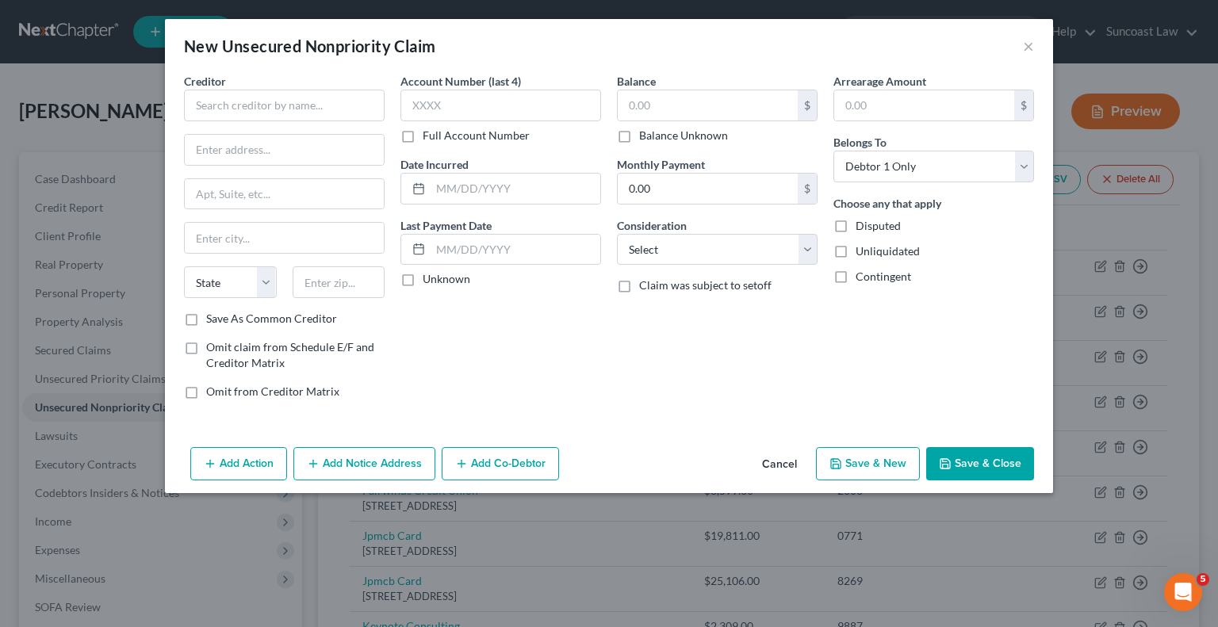
click at [423, 132] on label "Full Account Number" at bounding box center [476, 136] width 107 height 16
click at [429, 132] on input "Full Account Number" at bounding box center [434, 133] width 10 height 10
click at [244, 112] on input "text" at bounding box center [284, 106] width 201 height 32
type input "Advance Financial 24/7 CC Flow"
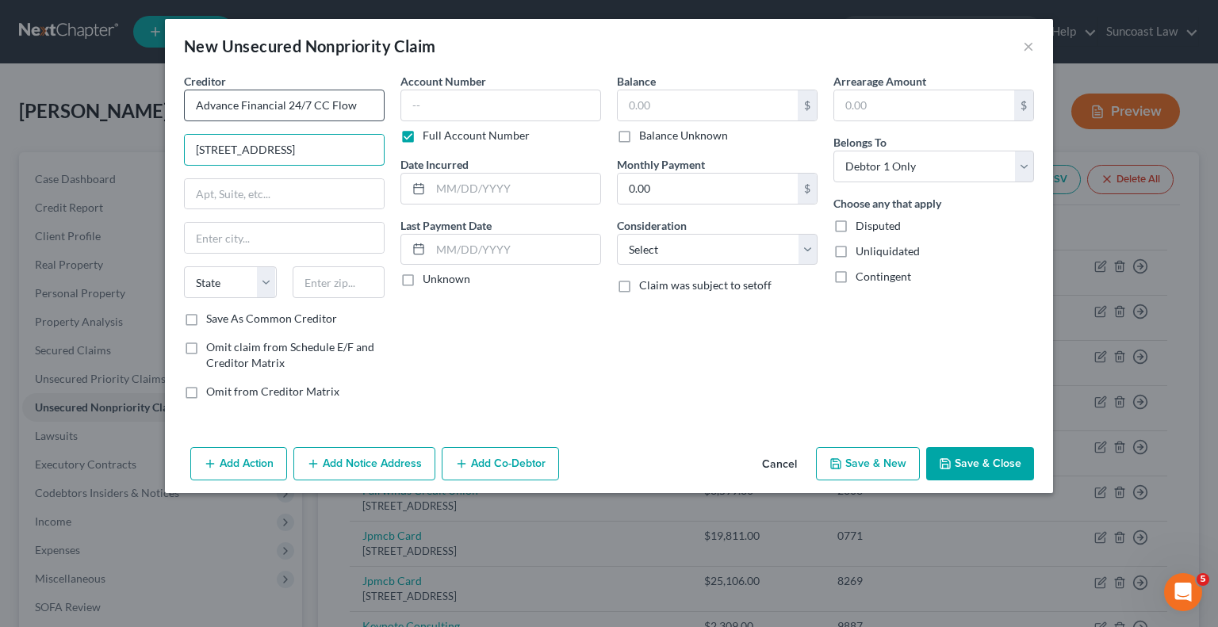
type input "[STREET_ADDRESS]"
type input "37204"
type input "[GEOGRAPHIC_DATA]"
select select "44"
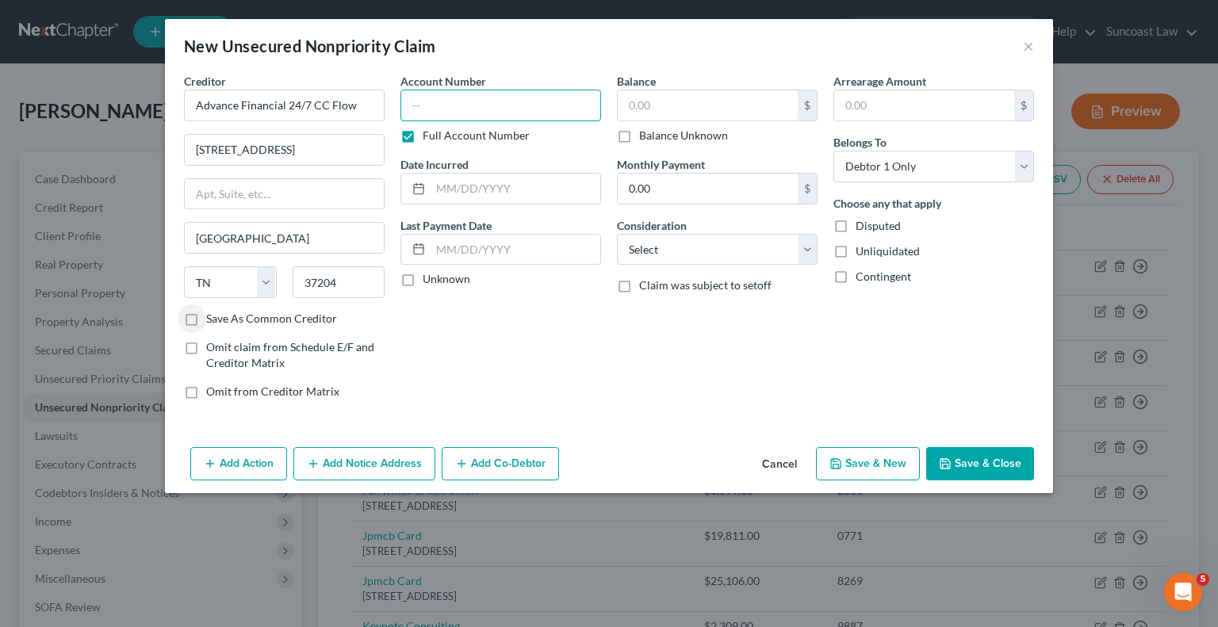
click at [457, 96] on input "text" at bounding box center [500, 106] width 201 height 32
type input "6096533"
click at [637, 113] on input "text" at bounding box center [708, 105] width 180 height 30
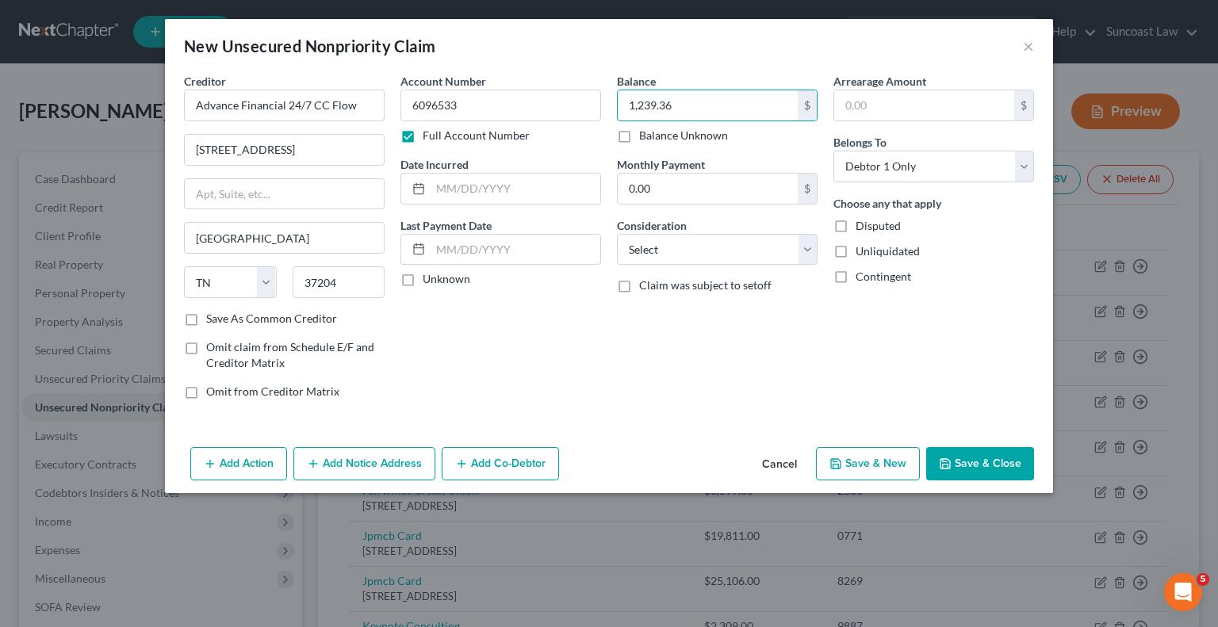
type input "1,239.36"
click at [1005, 463] on button "Save & Close" at bounding box center [980, 463] width 108 height 33
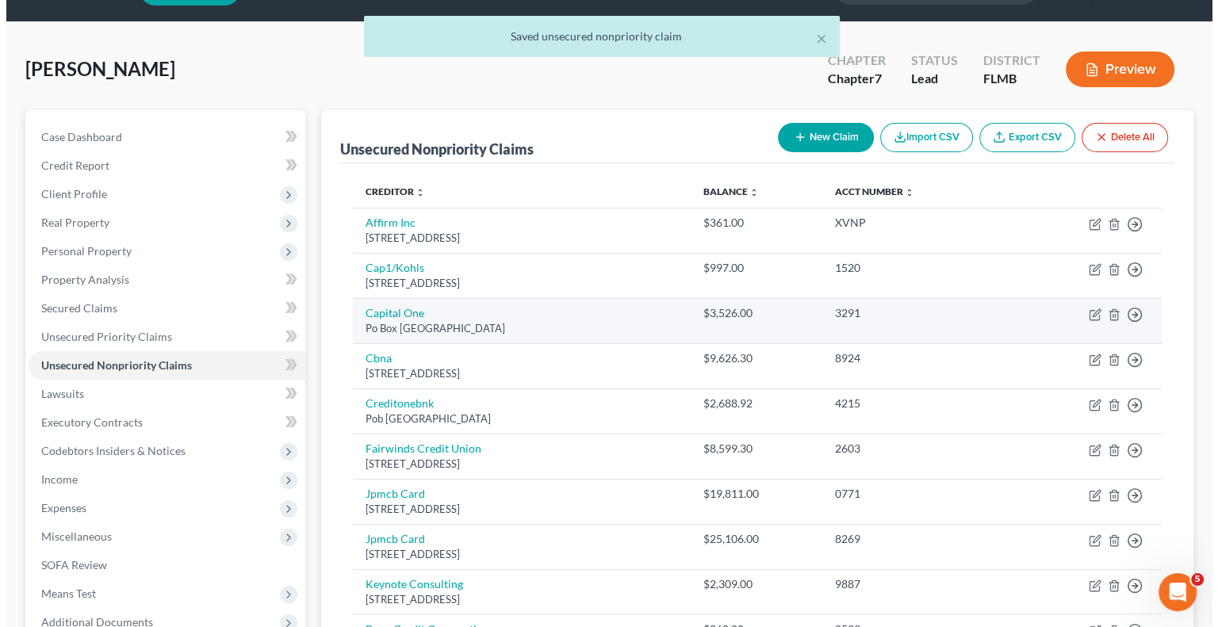
scroll to position [79, 0]
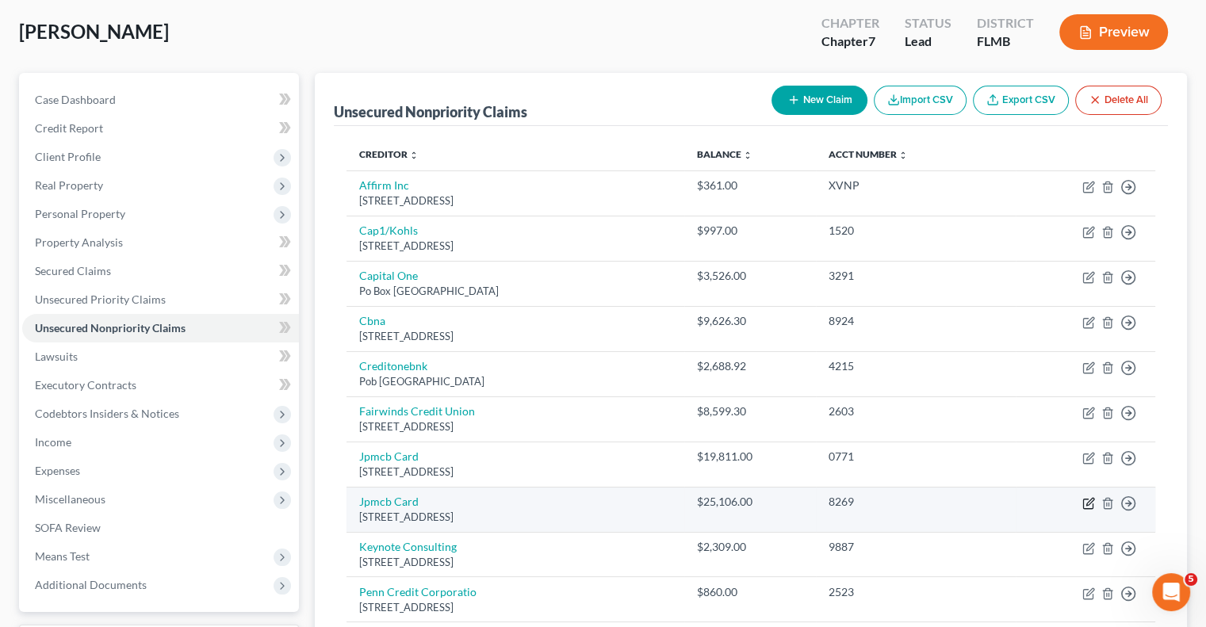
click at [1086, 506] on icon "button" at bounding box center [1088, 503] width 13 height 13
select select "7"
select select "0"
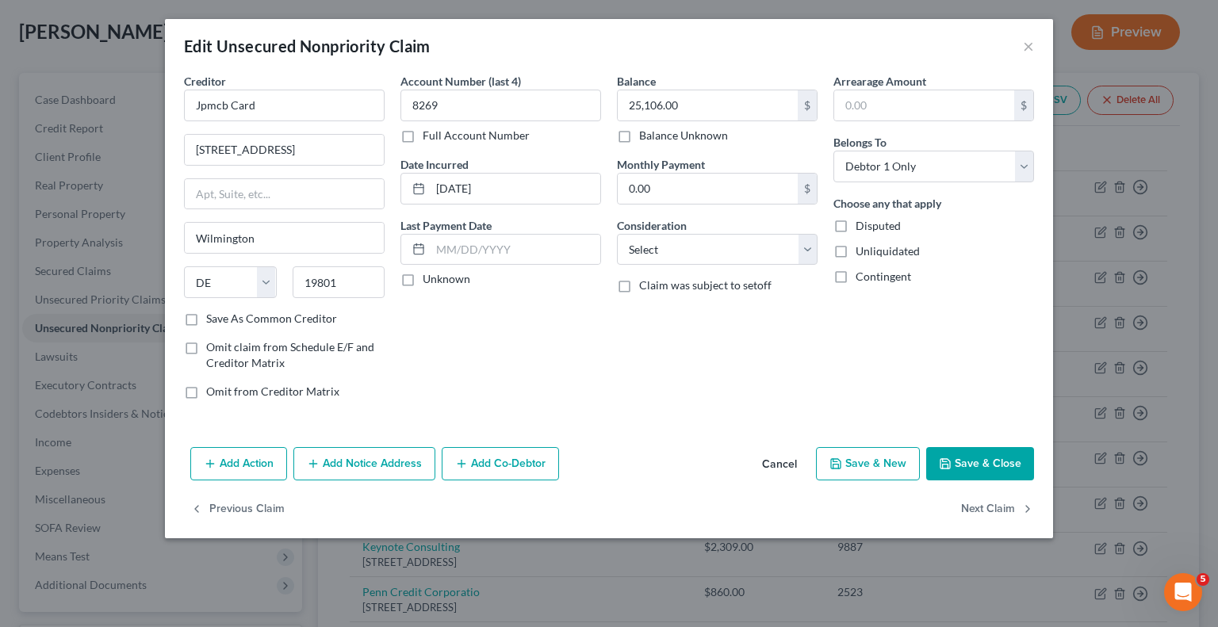
click at [355, 466] on button "Add Notice Address" at bounding box center [364, 463] width 142 height 33
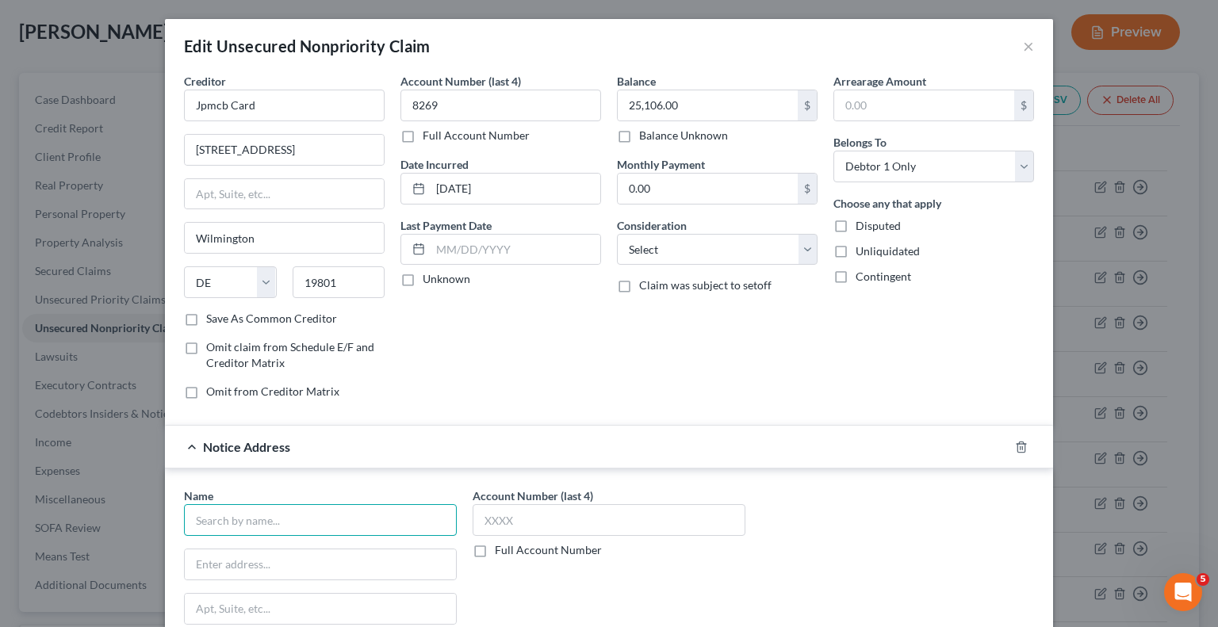
click at [377, 515] on input "text" at bounding box center [320, 520] width 273 height 32
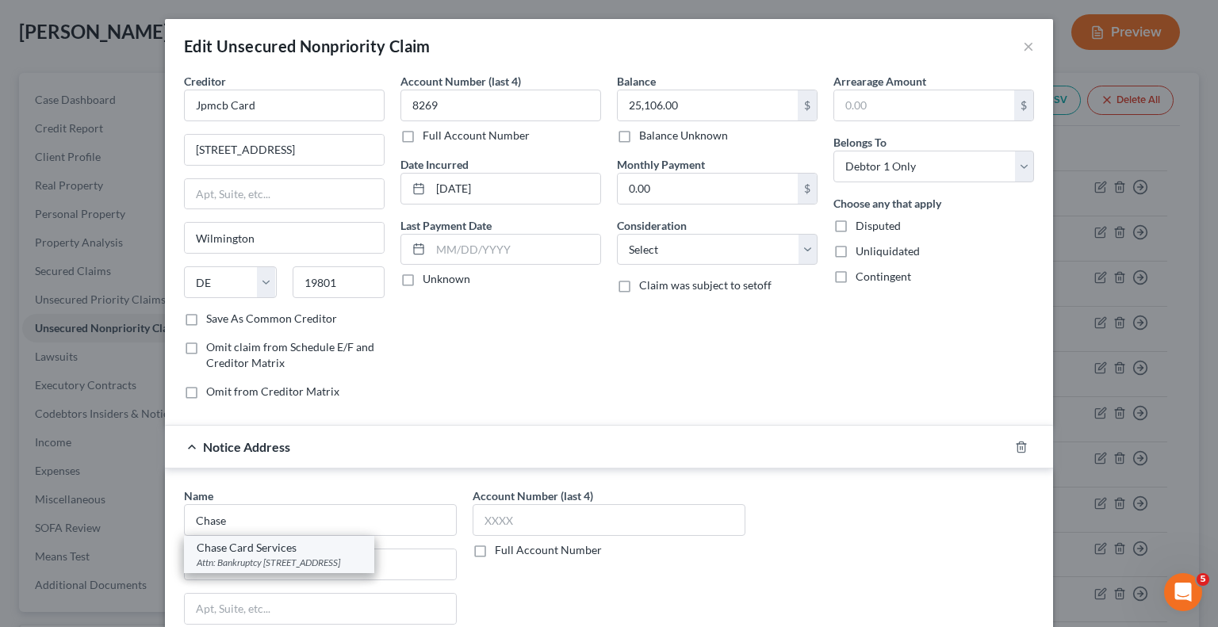
click at [317, 556] on div "Attn: Bankruptcy [STREET_ADDRESS]" at bounding box center [279, 562] width 165 height 13
type input "Chase Card Services"
type input "Attn: Bankruptcy"
type input "P.O. 15298"
type input "Wilmington"
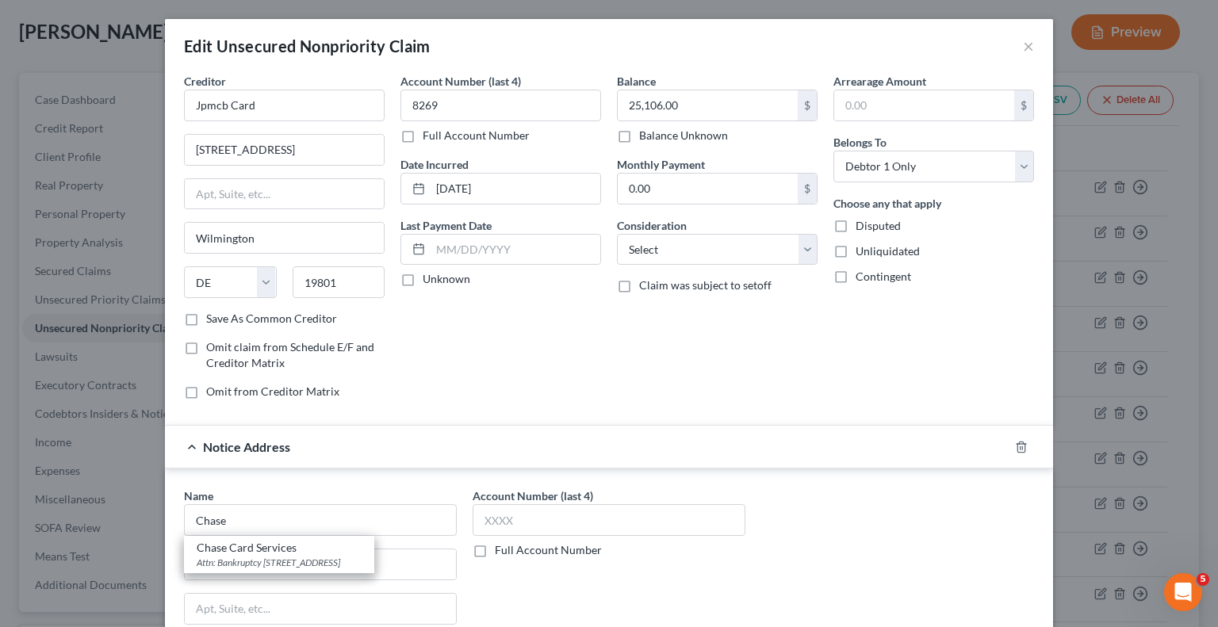
select select "7"
type input "19850"
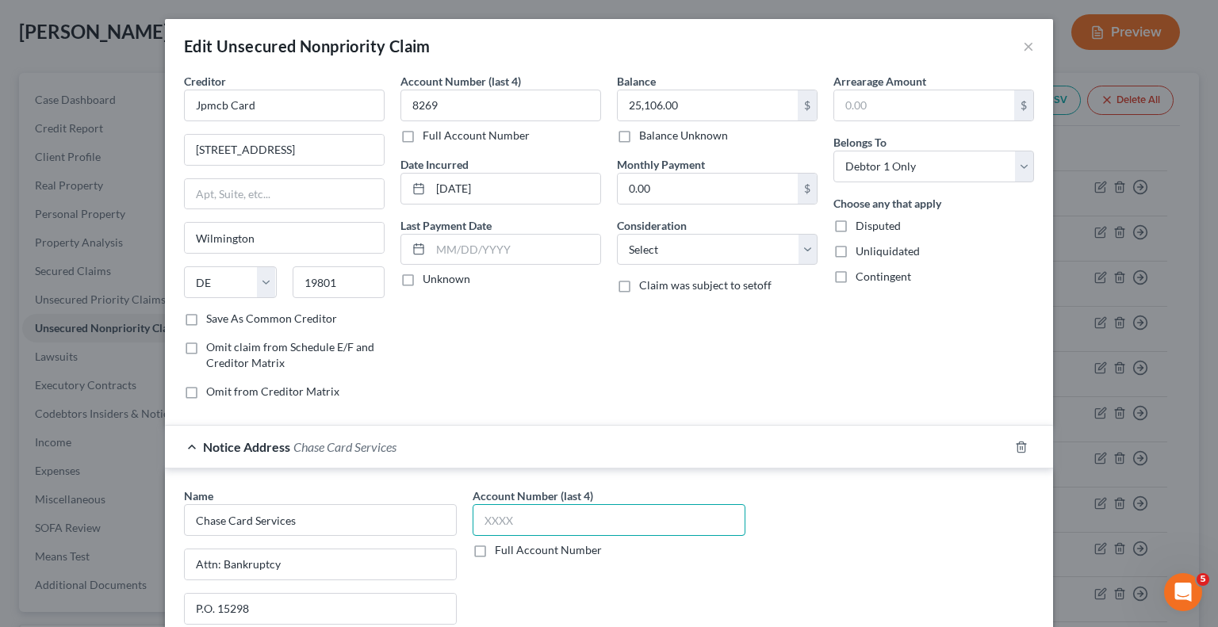
click at [590, 529] on input "text" at bounding box center [609, 520] width 273 height 32
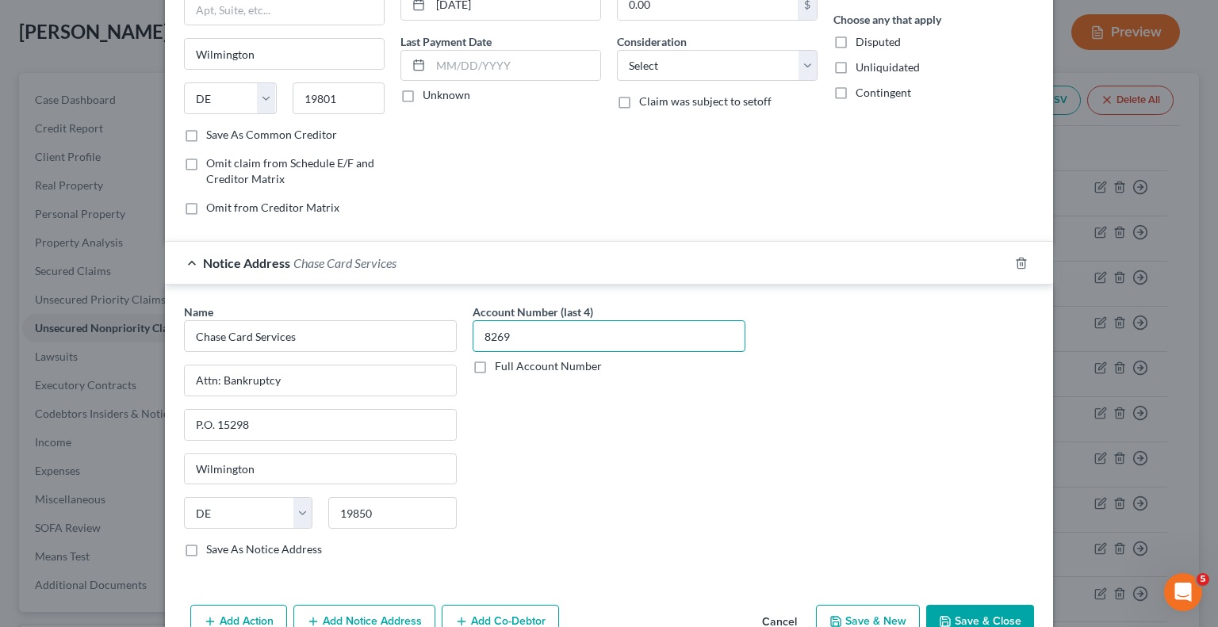
scroll to position [269, 0]
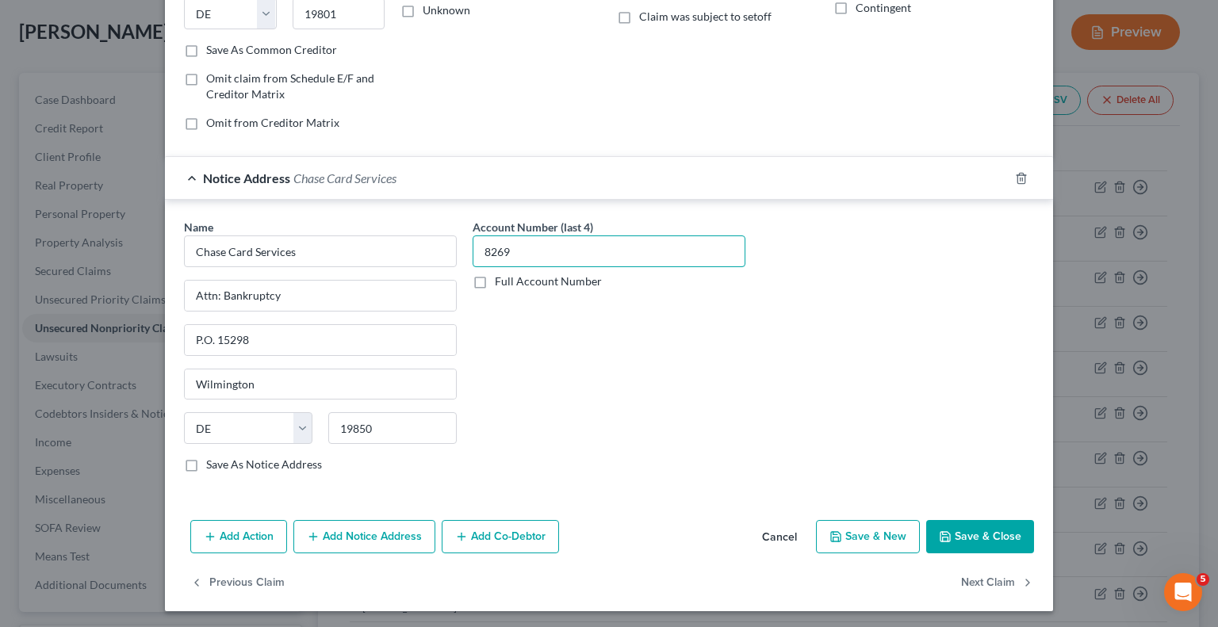
type input "8269"
click at [961, 534] on button "Save & Close" at bounding box center [980, 536] width 108 height 33
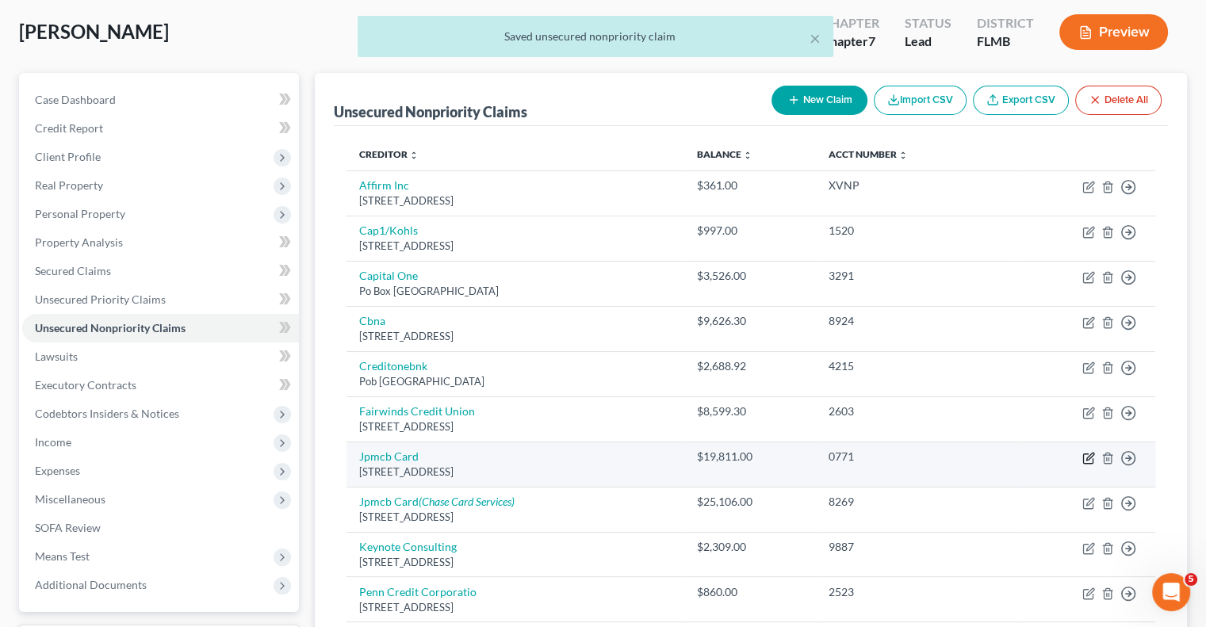
click at [1088, 454] on icon "button" at bounding box center [1088, 458] width 13 height 13
select select "7"
select select "0"
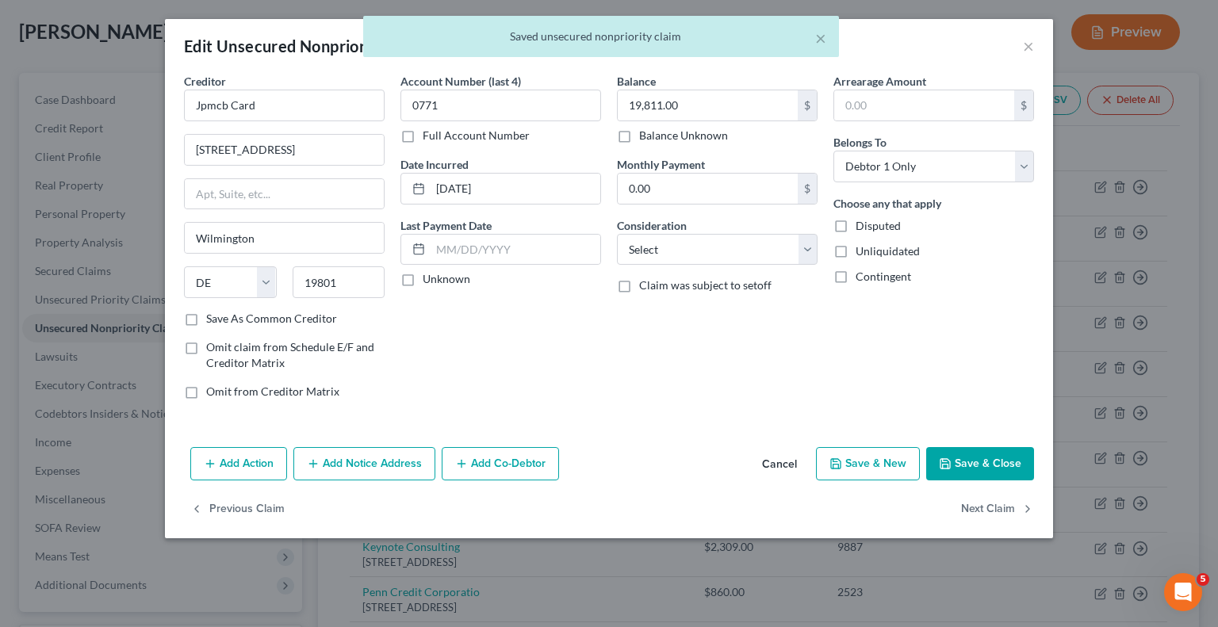
click at [378, 478] on button "Add Notice Address" at bounding box center [364, 463] width 142 height 33
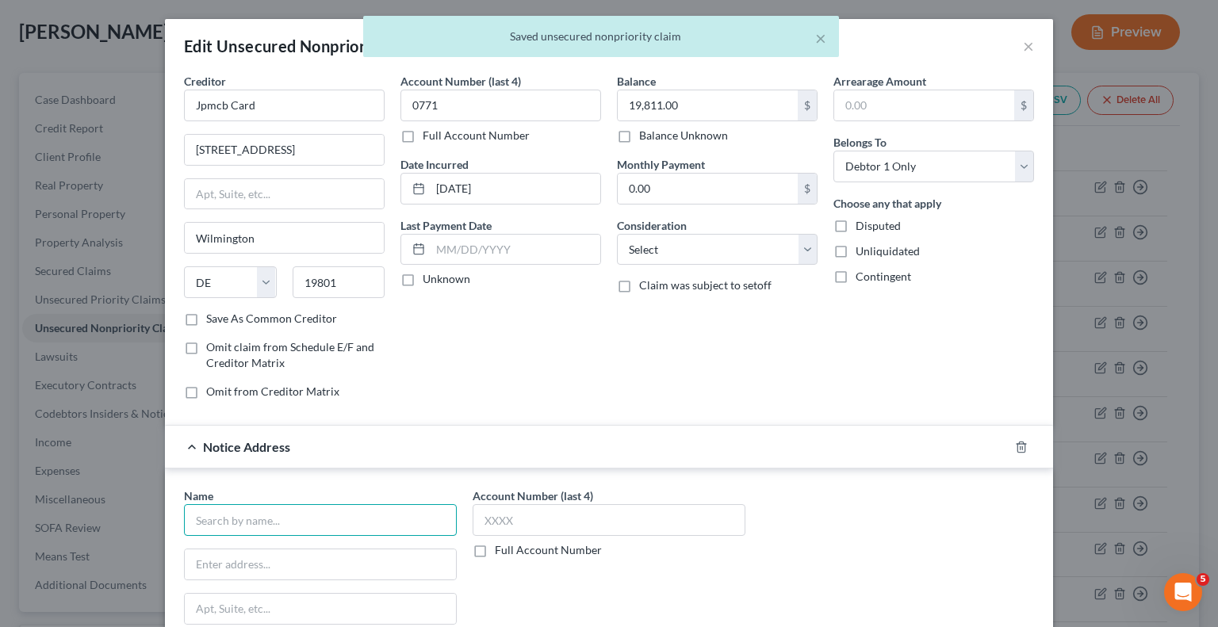
click at [316, 526] on input "text" at bounding box center [320, 520] width 273 height 32
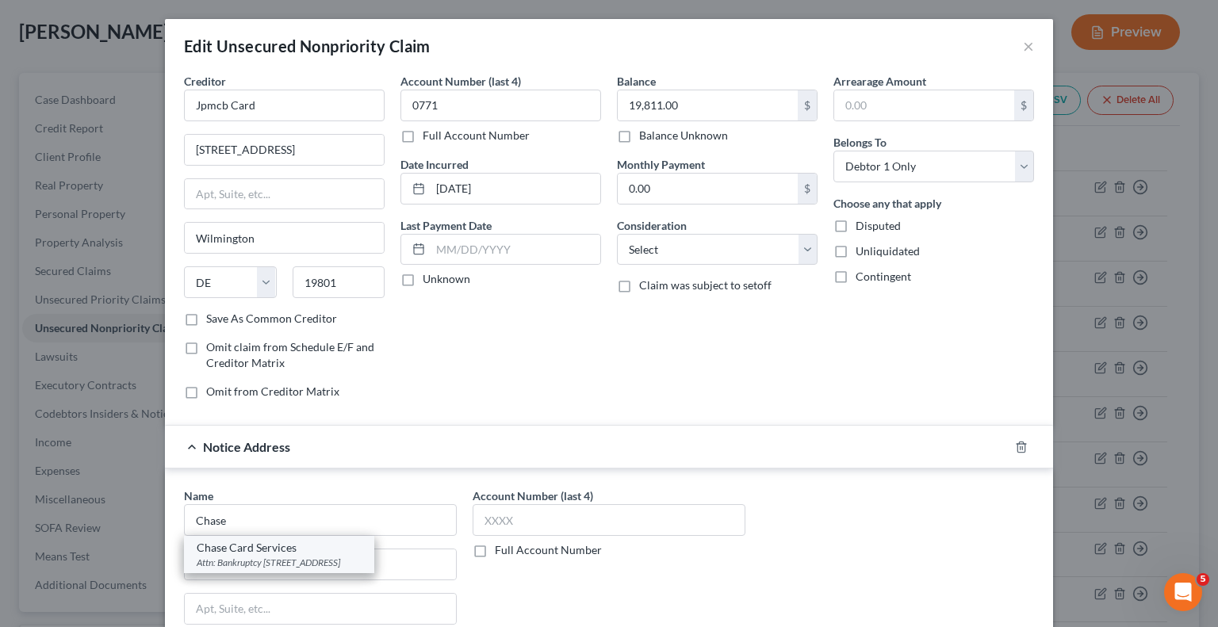
click at [289, 558] on div "Attn: Bankruptcy [STREET_ADDRESS]" at bounding box center [279, 562] width 165 height 13
type input "Chase Card Services"
type input "Attn: Bankruptcy"
type input "P.O. 15298"
type input "Wilmington"
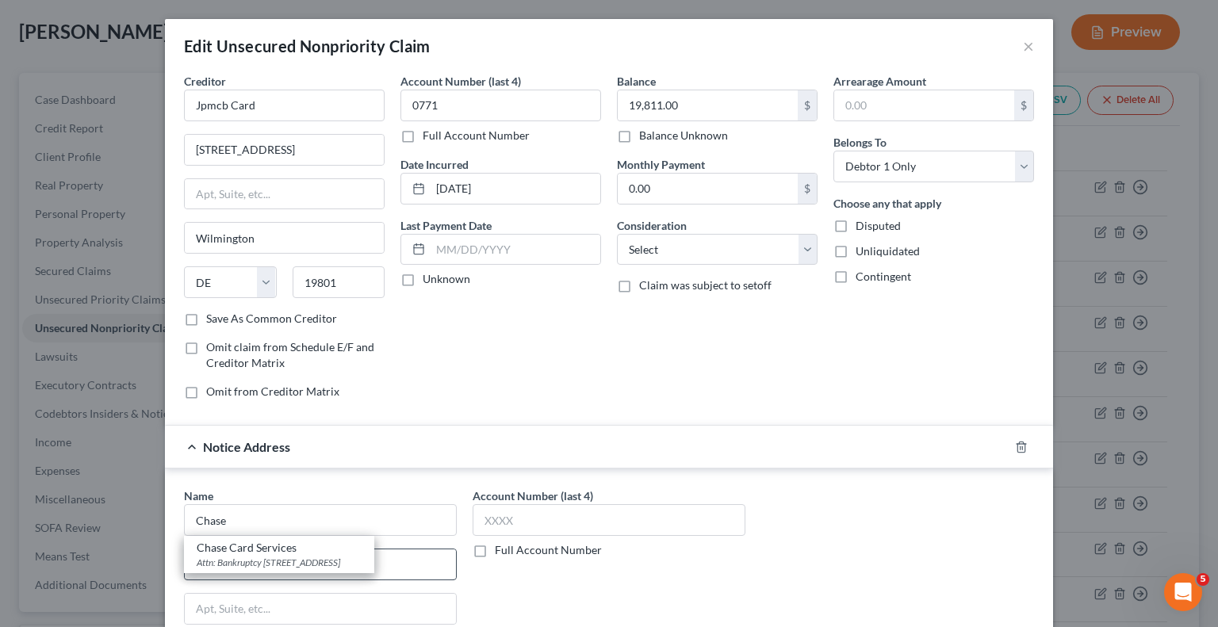
select select "7"
type input "19850"
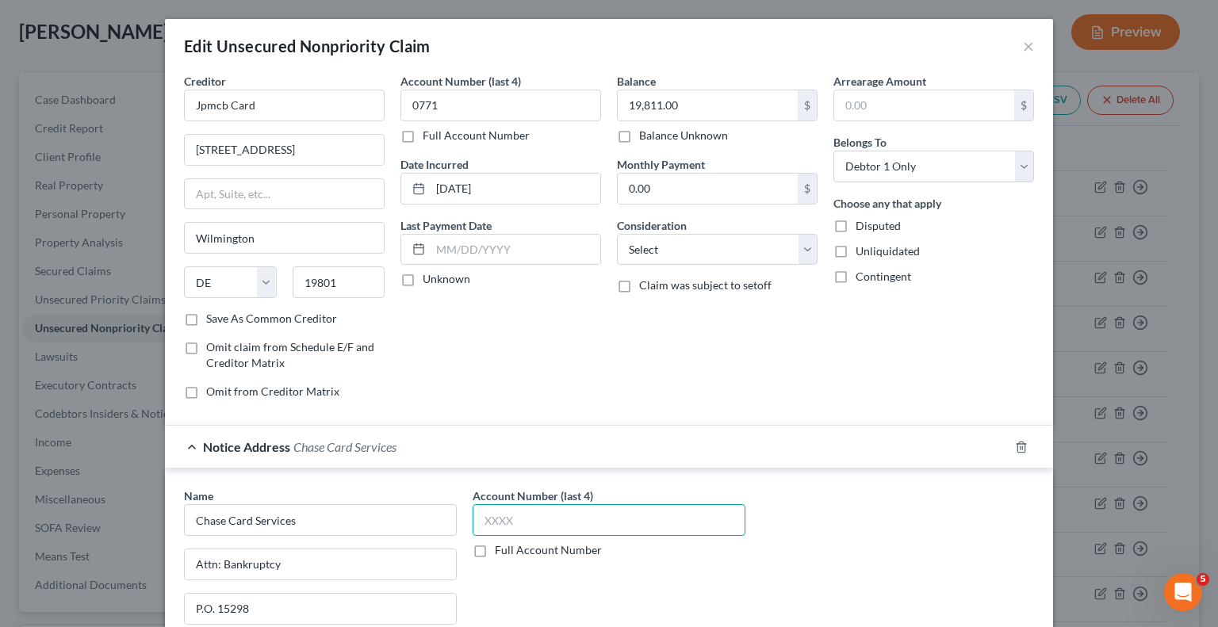
click at [481, 519] on input "text" at bounding box center [609, 520] width 273 height 32
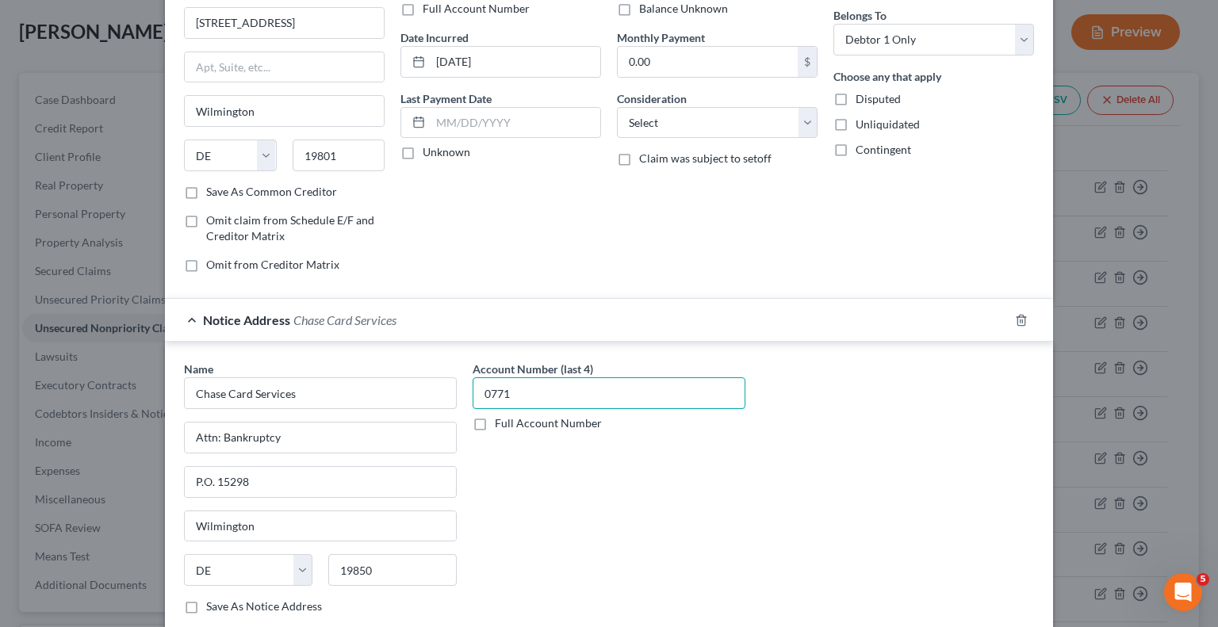
scroll to position [238, 0]
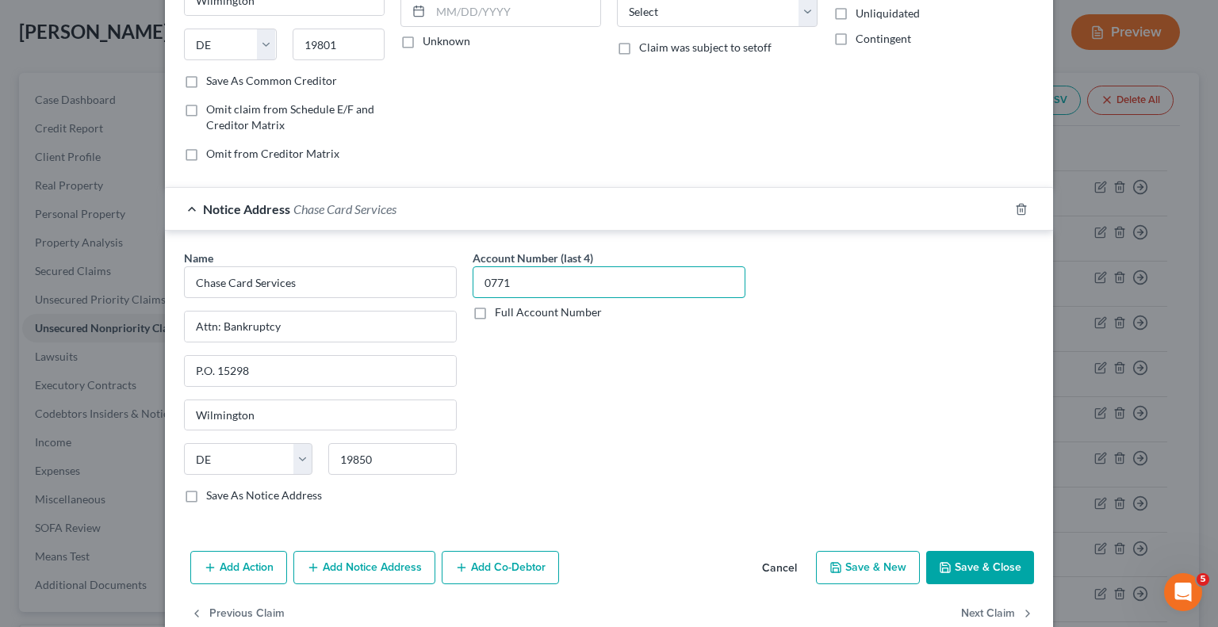
type input "0771"
click at [987, 571] on button "Save & Close" at bounding box center [980, 567] width 108 height 33
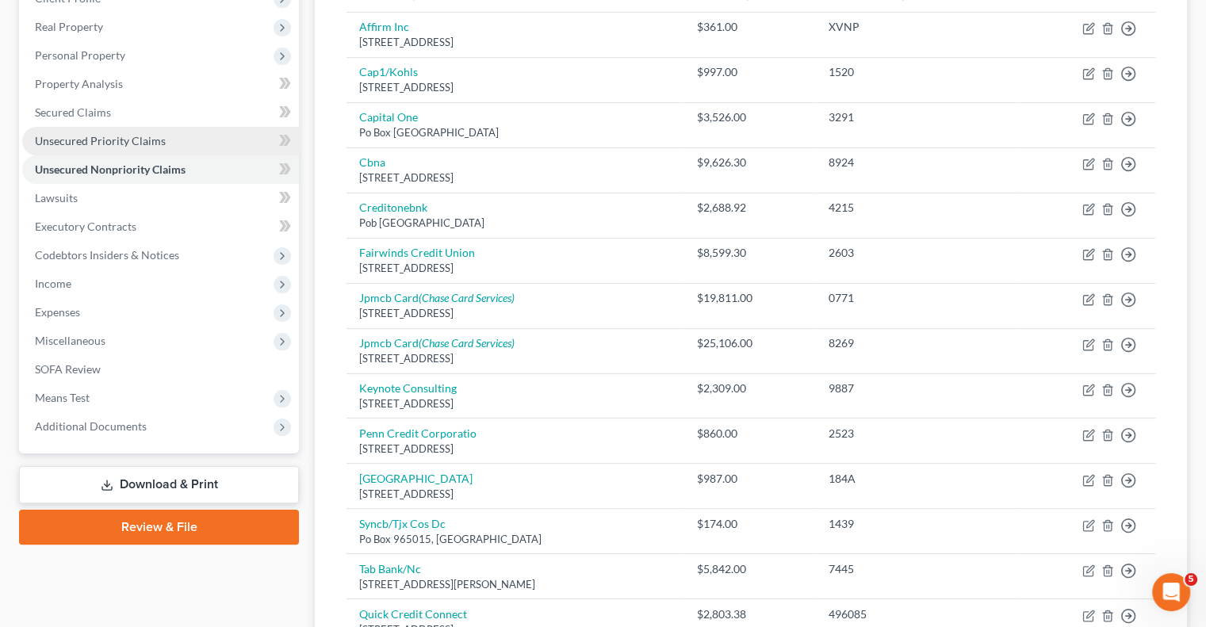
click at [118, 146] on span "Unsecured Priority Claims" at bounding box center [100, 140] width 131 height 13
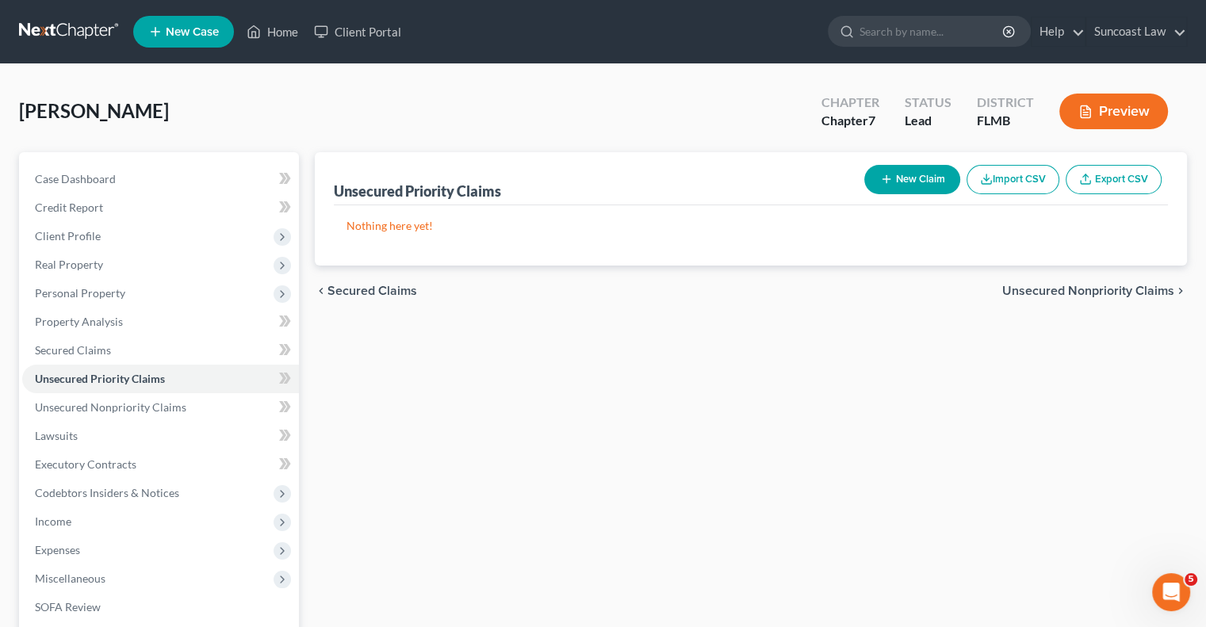
click at [913, 185] on button "New Claim" at bounding box center [912, 179] width 96 height 29
select select "0"
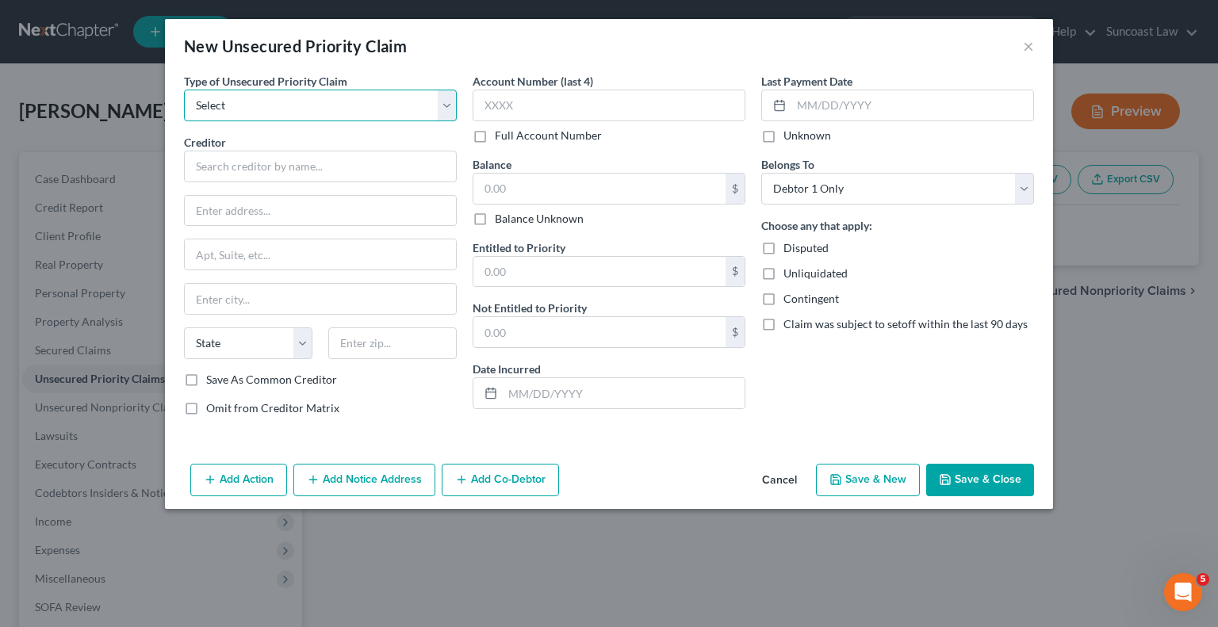
click at [258, 98] on select "Select Taxes & Other Government Units Domestic Support Obligations Extensions o…" at bounding box center [320, 106] width 273 height 32
select select "0"
click at [184, 90] on select "Select Taxes & Other Government Units Domestic Support Obligations Extensions o…" at bounding box center [320, 106] width 273 height 32
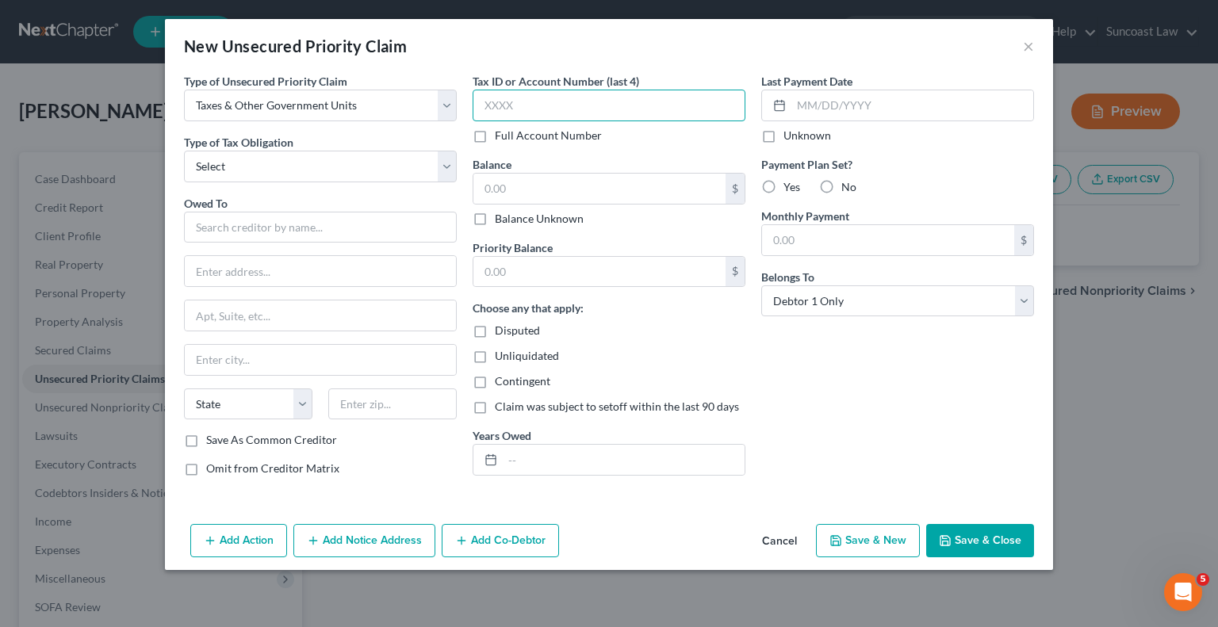
click at [601, 99] on input "text" at bounding box center [609, 106] width 273 height 32
type input "8550"
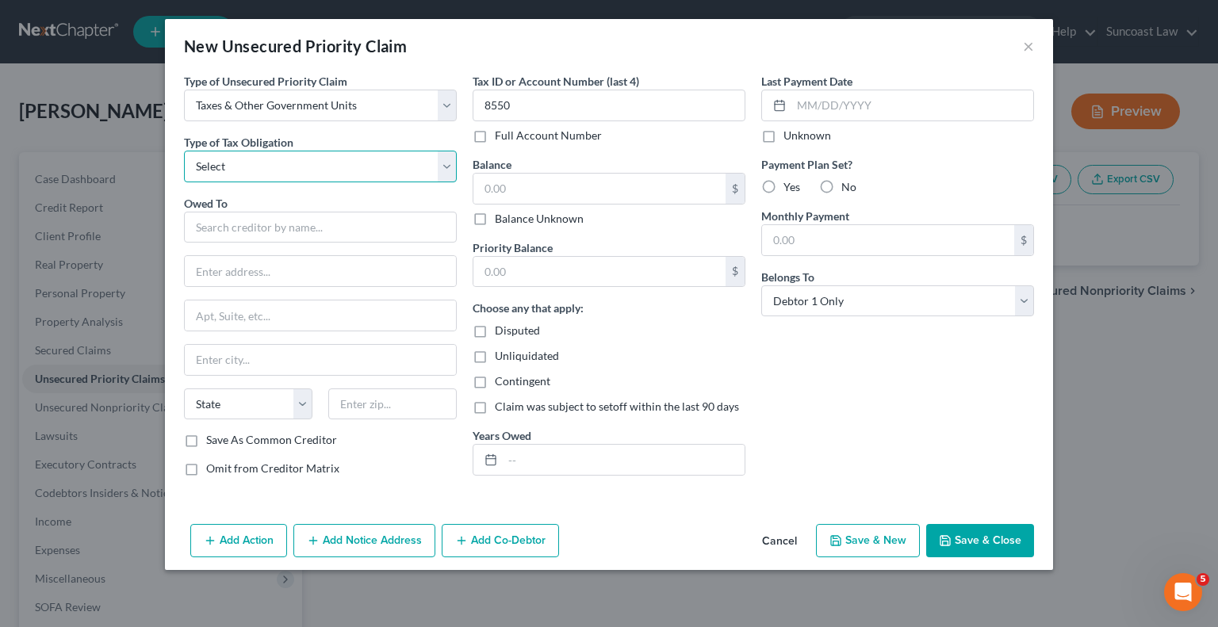
click at [295, 160] on select "Select Federal City State Franchise Tax Board Other" at bounding box center [320, 167] width 273 height 32
select select "0"
click at [184, 151] on select "Select Federal City State Franchise Tax Board Other" at bounding box center [320, 167] width 273 height 32
click at [280, 220] on input "text" at bounding box center [320, 228] width 273 height 32
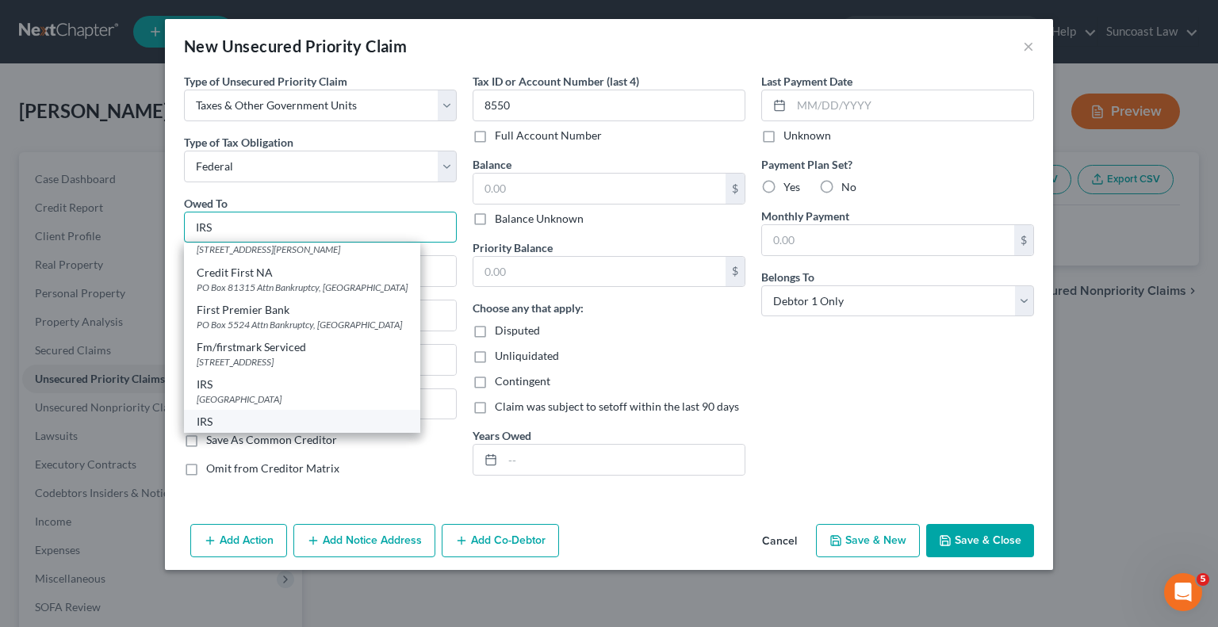
scroll to position [146, 0]
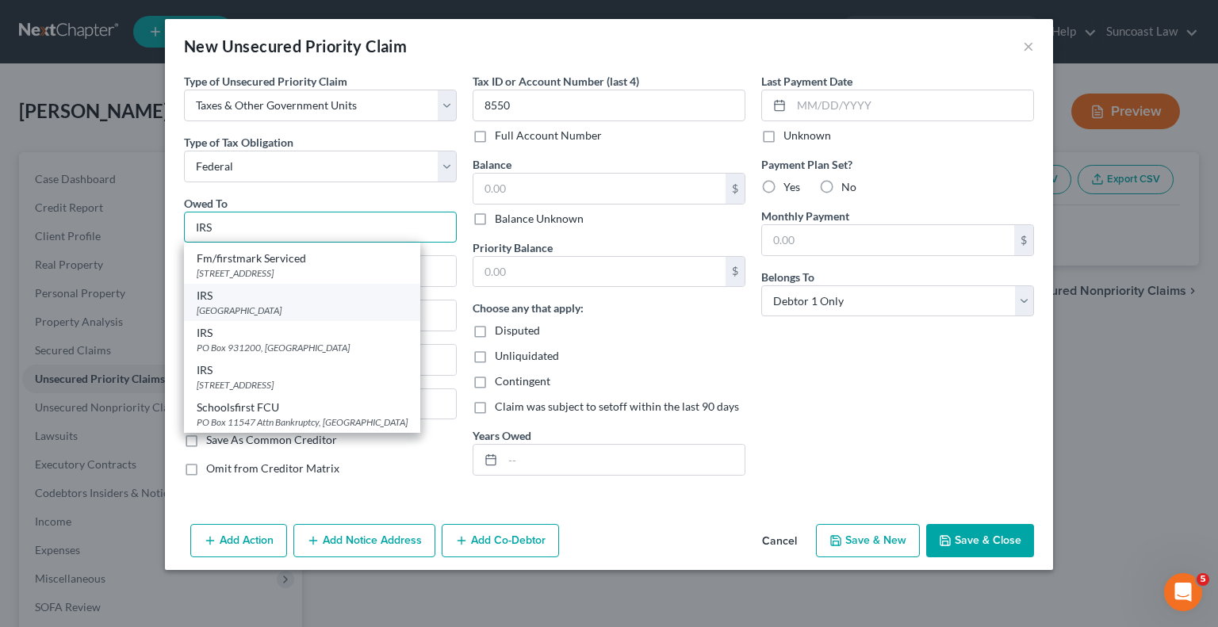
type input "IRS"
click at [315, 315] on div "[GEOGRAPHIC_DATA]" at bounding box center [302, 310] width 211 height 13
type input "PO Box 621501"
type input "[GEOGRAPHIC_DATA]"
select select "10"
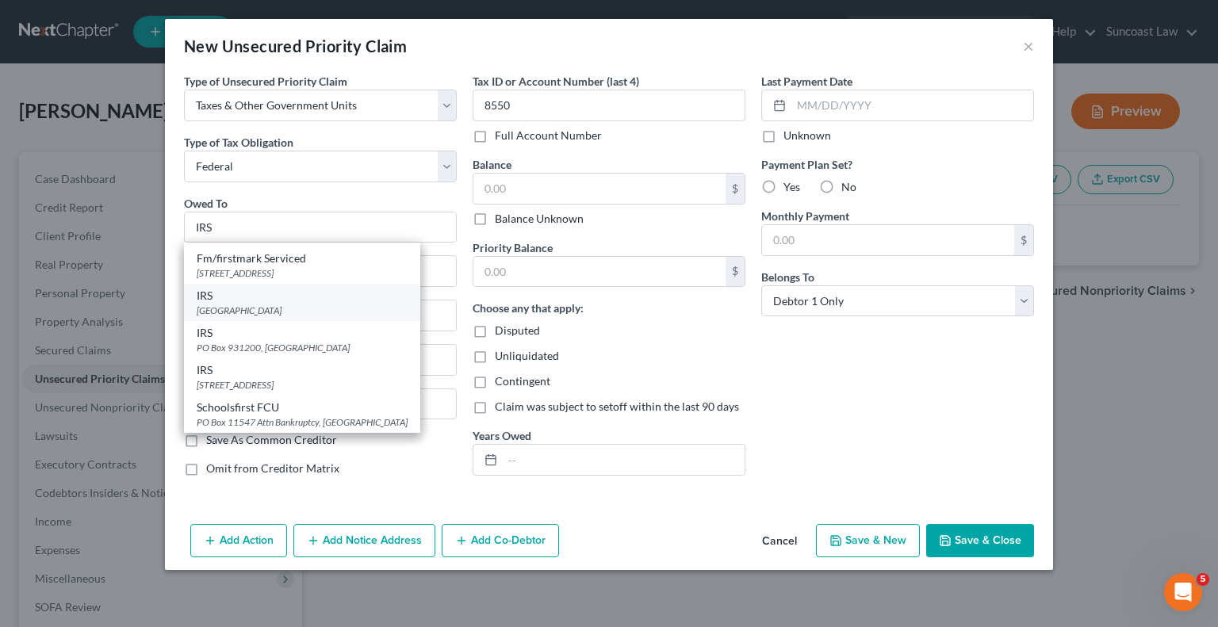
type input "30362"
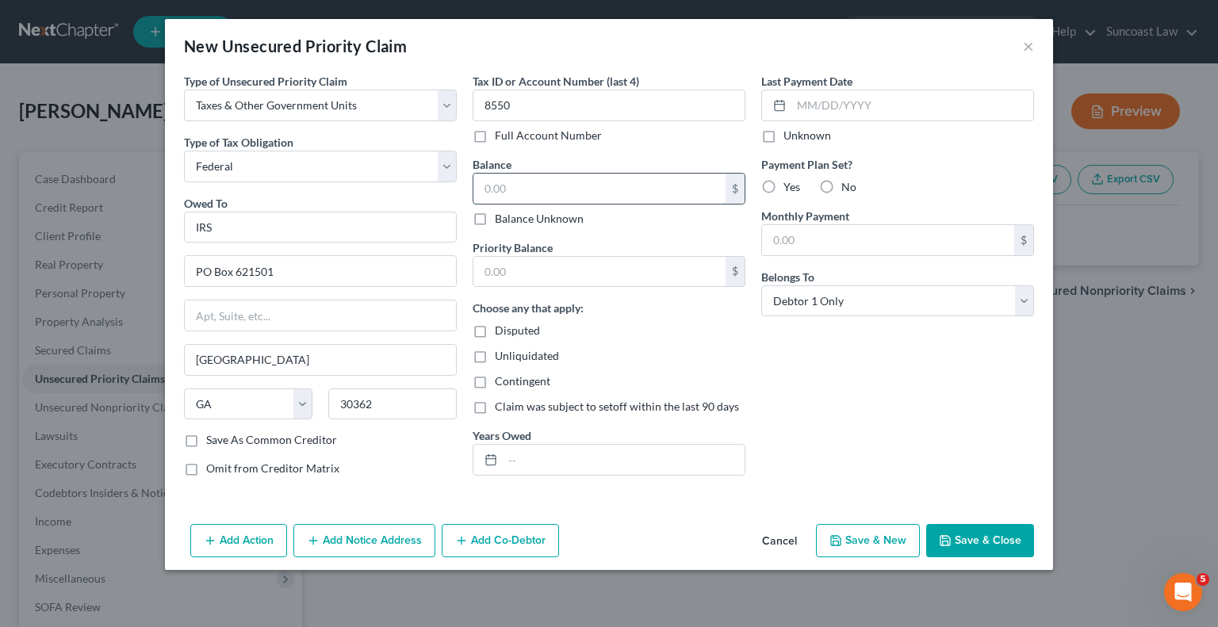
click at [552, 180] on input "text" at bounding box center [599, 189] width 252 height 30
type input "5,185.75"
click at [534, 265] on input "text" at bounding box center [599, 272] width 252 height 30
type input "18,431.32"
click at [555, 465] on input "text" at bounding box center [624, 460] width 242 height 30
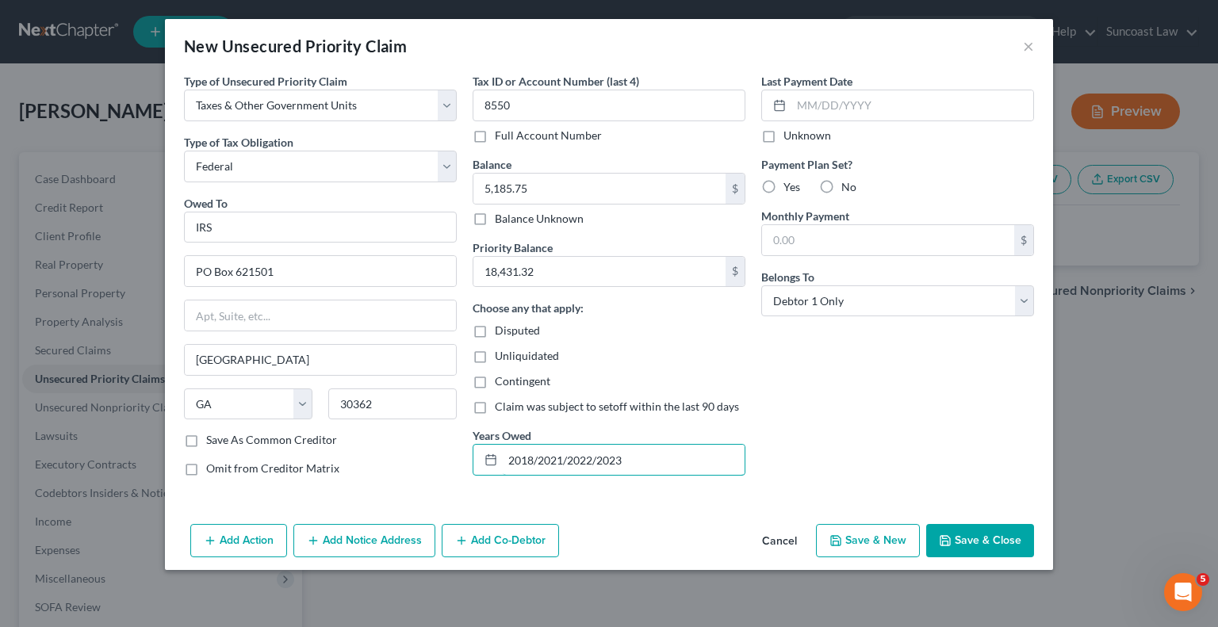
type input "2018/2021/2022/2023"
click at [1002, 538] on button "Save & Close" at bounding box center [980, 540] width 108 height 33
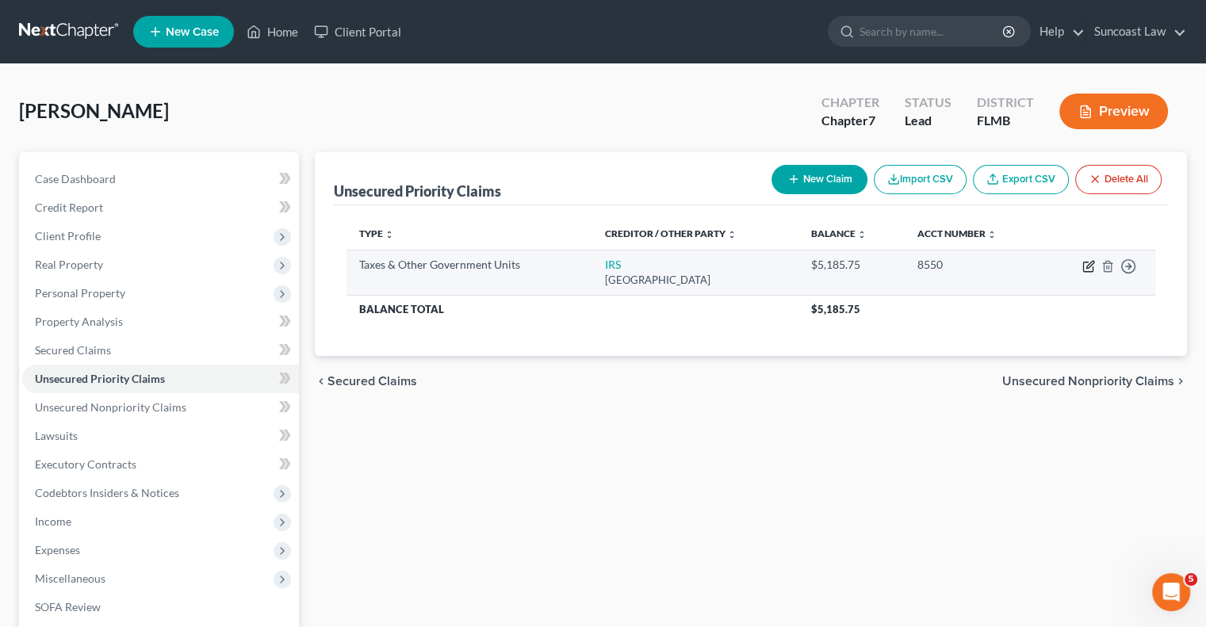
click at [1090, 261] on icon "button" at bounding box center [1088, 266] width 13 height 13
select select "0"
select select "10"
select select "0"
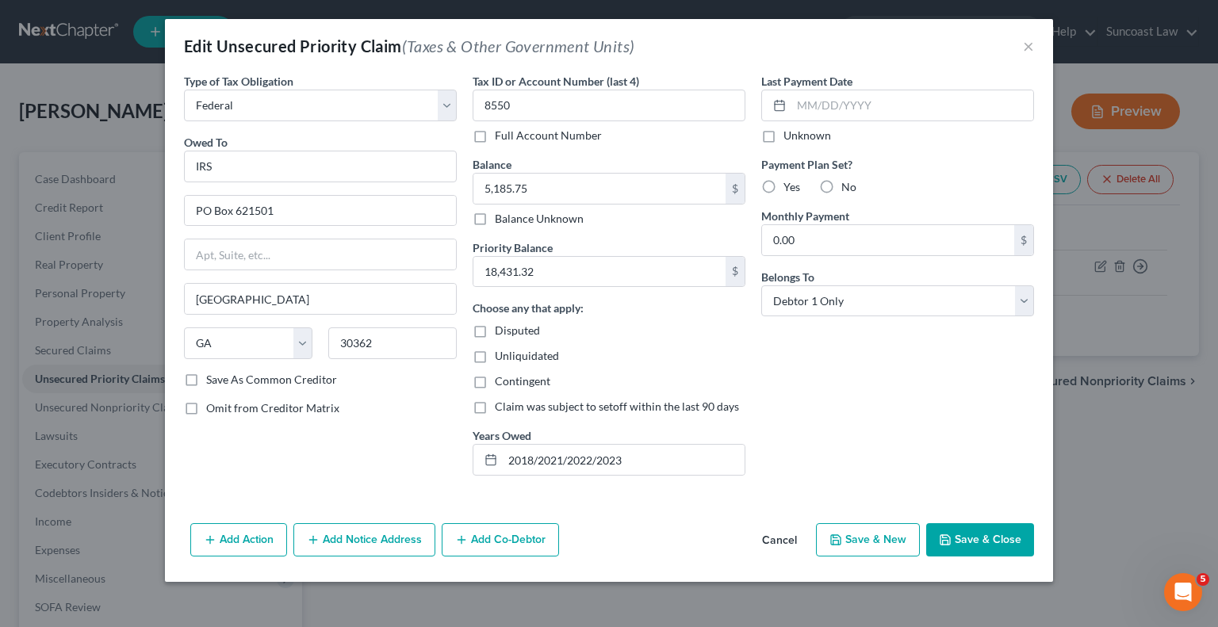
click at [989, 528] on button "Save & Close" at bounding box center [980, 539] width 108 height 33
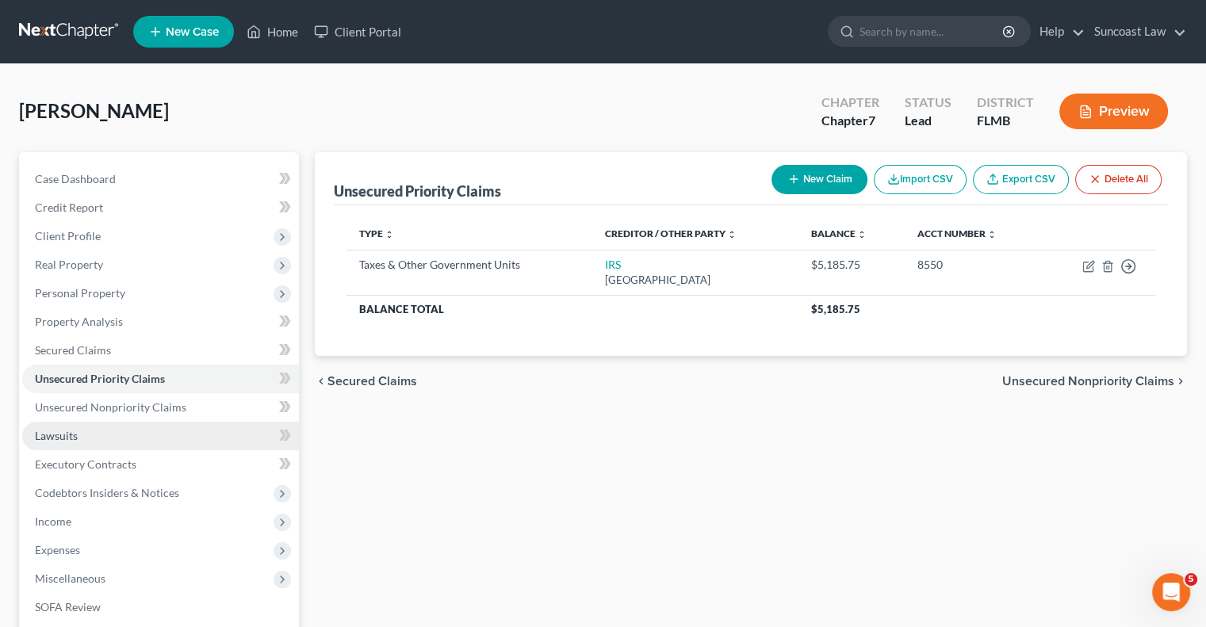
click at [81, 446] on link "Lawsuits" at bounding box center [160, 436] width 277 height 29
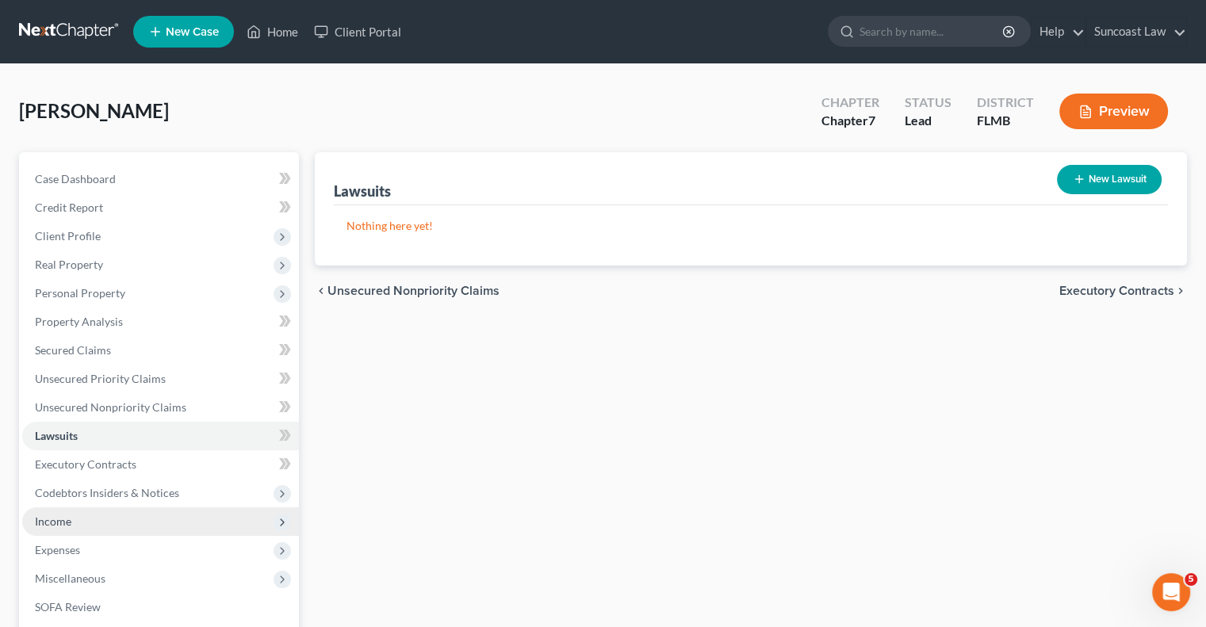
click at [108, 521] on span "Income" at bounding box center [160, 521] width 277 height 29
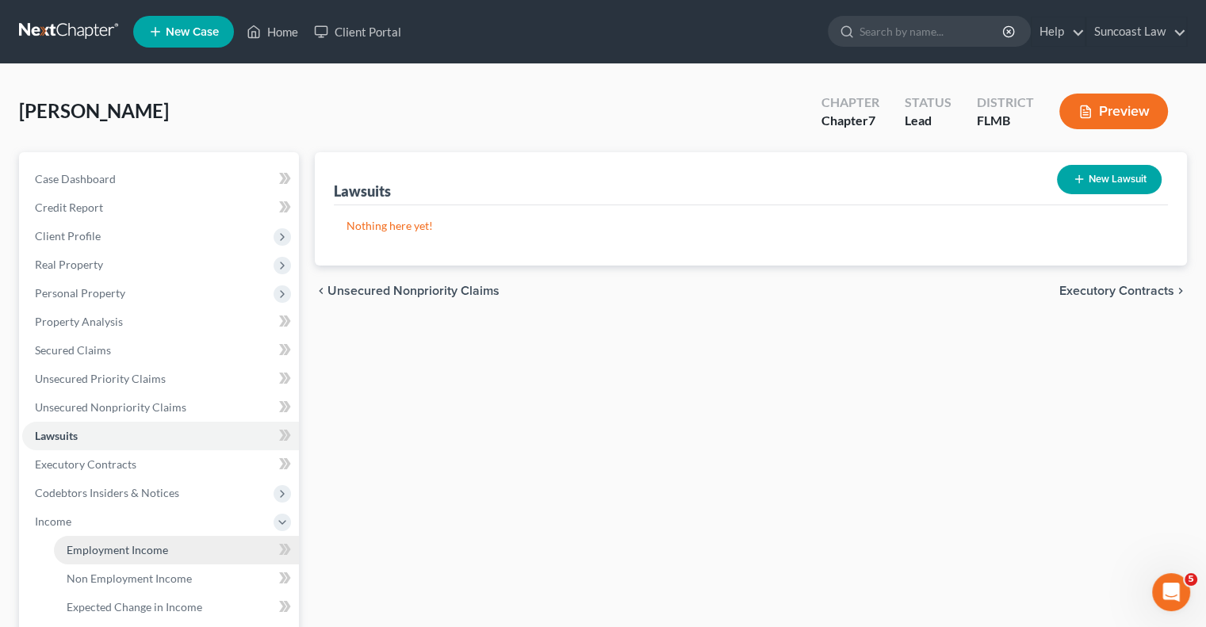
click at [167, 545] on link "Employment Income" at bounding box center [176, 550] width 245 height 29
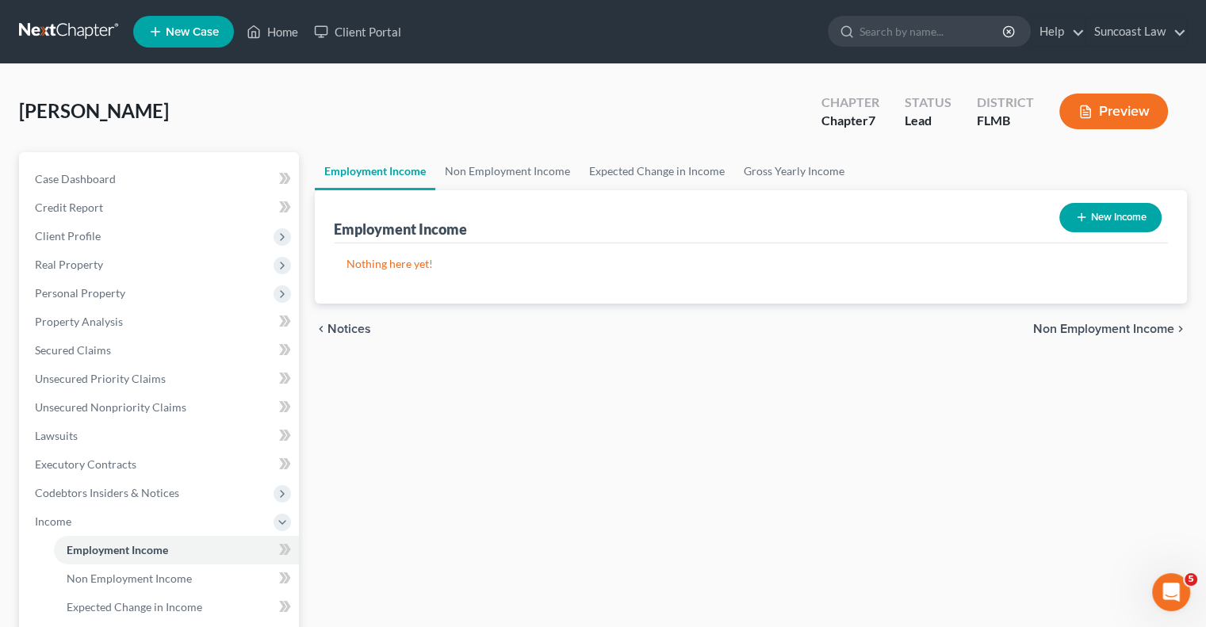
click at [1120, 207] on button "New Income" at bounding box center [1110, 217] width 102 height 29
select select "0"
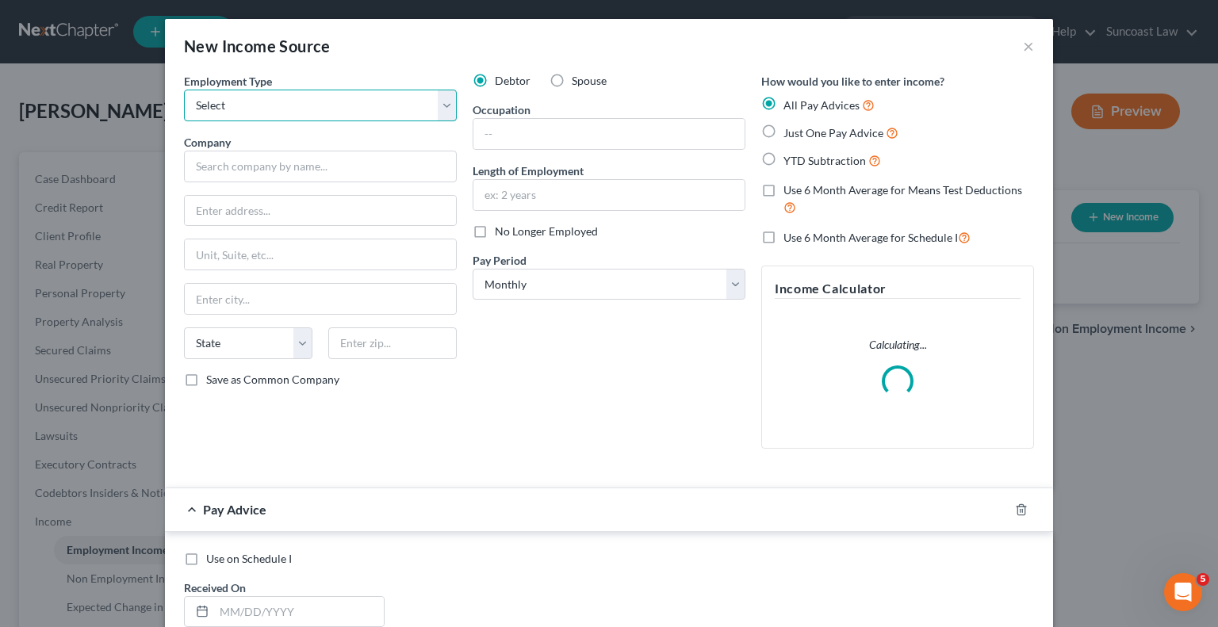
click at [343, 101] on select "Select Full or [DEMOGRAPHIC_DATA] Employment Self Employment" at bounding box center [320, 106] width 273 height 32
select select "1"
click at [184, 90] on select "Select Full or [DEMOGRAPHIC_DATA] Employment Self Employment" at bounding box center [320, 106] width 273 height 32
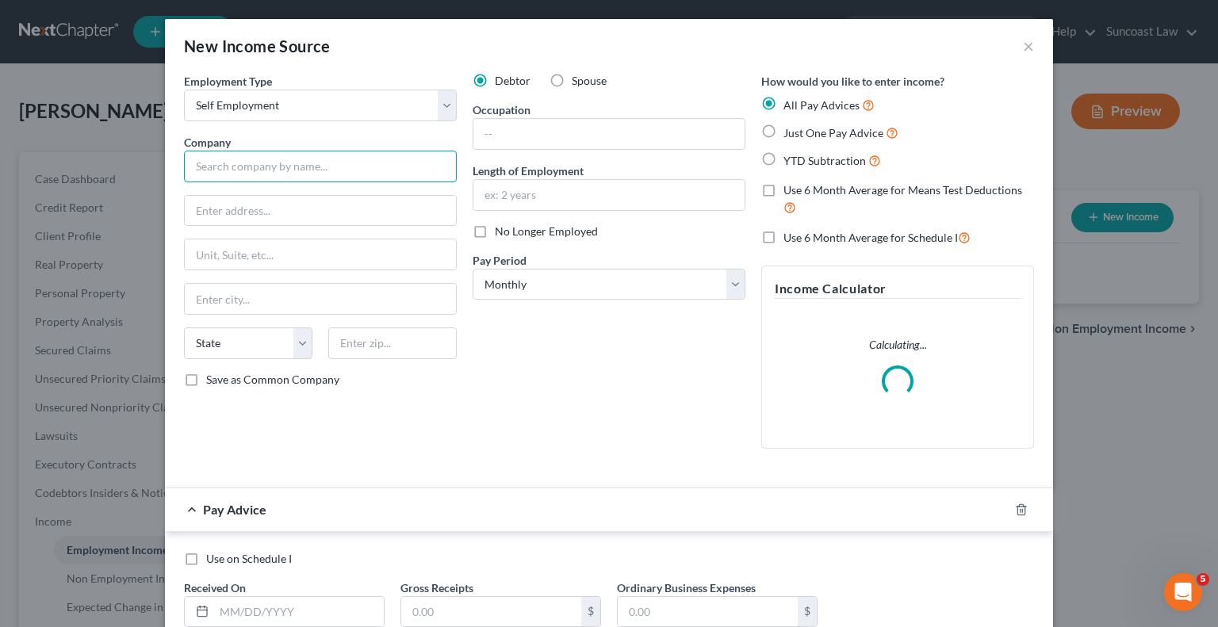
click at [275, 167] on input "text" at bounding box center [320, 167] width 273 height 32
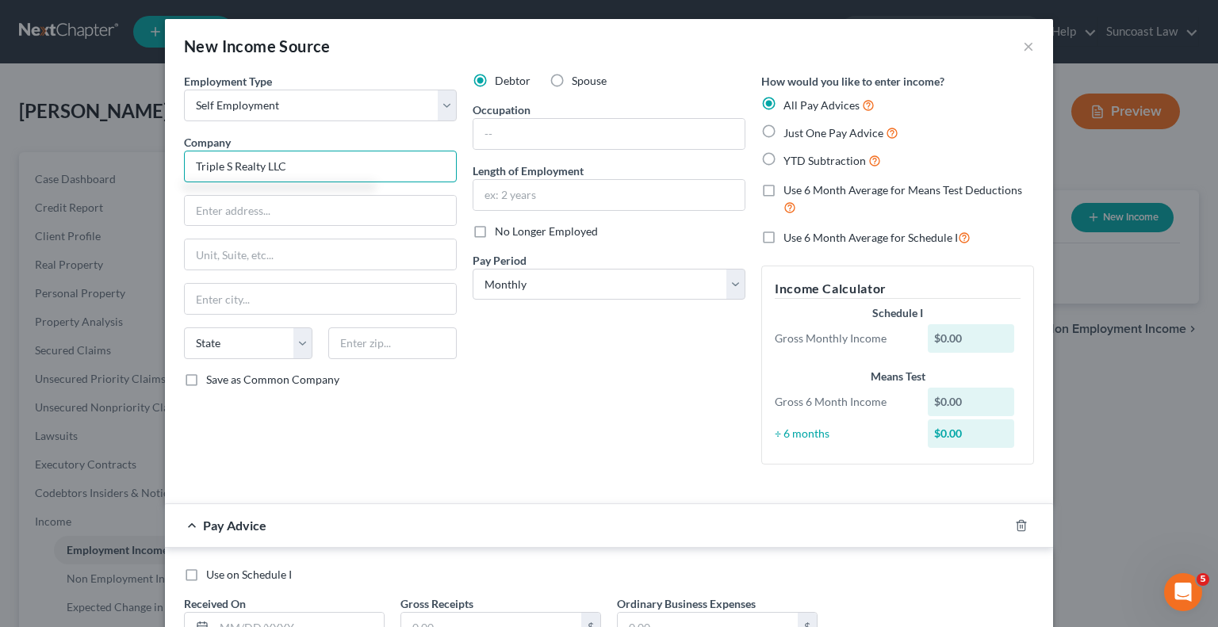
type input "Triple S Realty LLC"
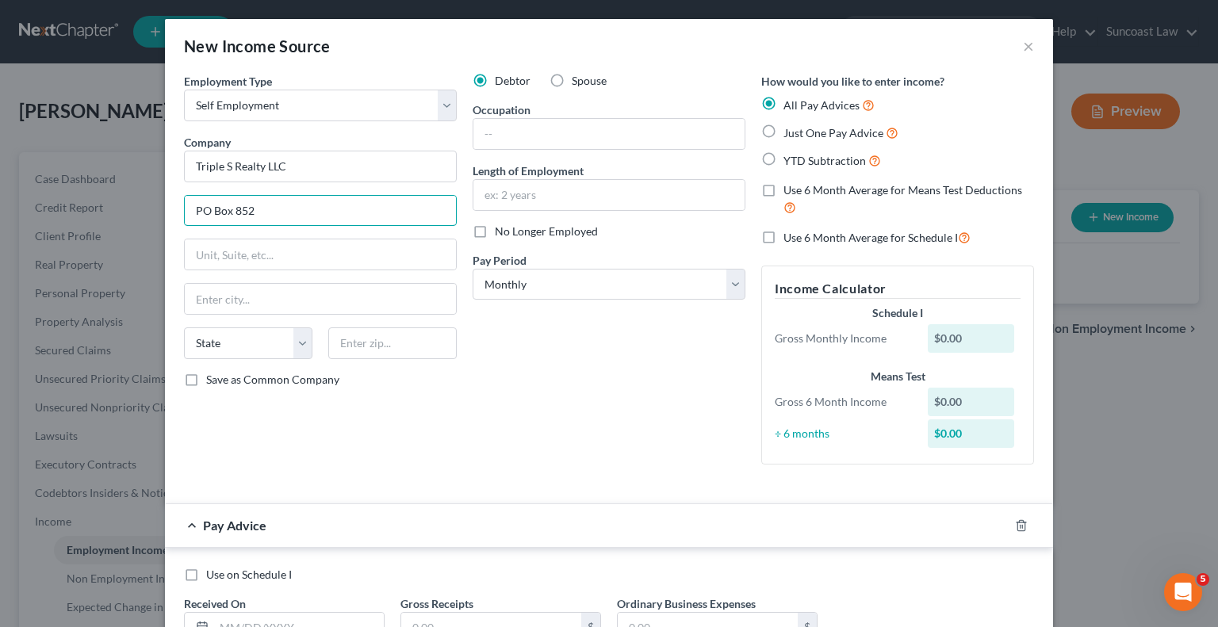
type input "PO Box 852"
type input "33851"
type input "Lake [PERSON_NAME]"
select select "9"
click at [519, 119] on input "text" at bounding box center [608, 134] width 271 height 30
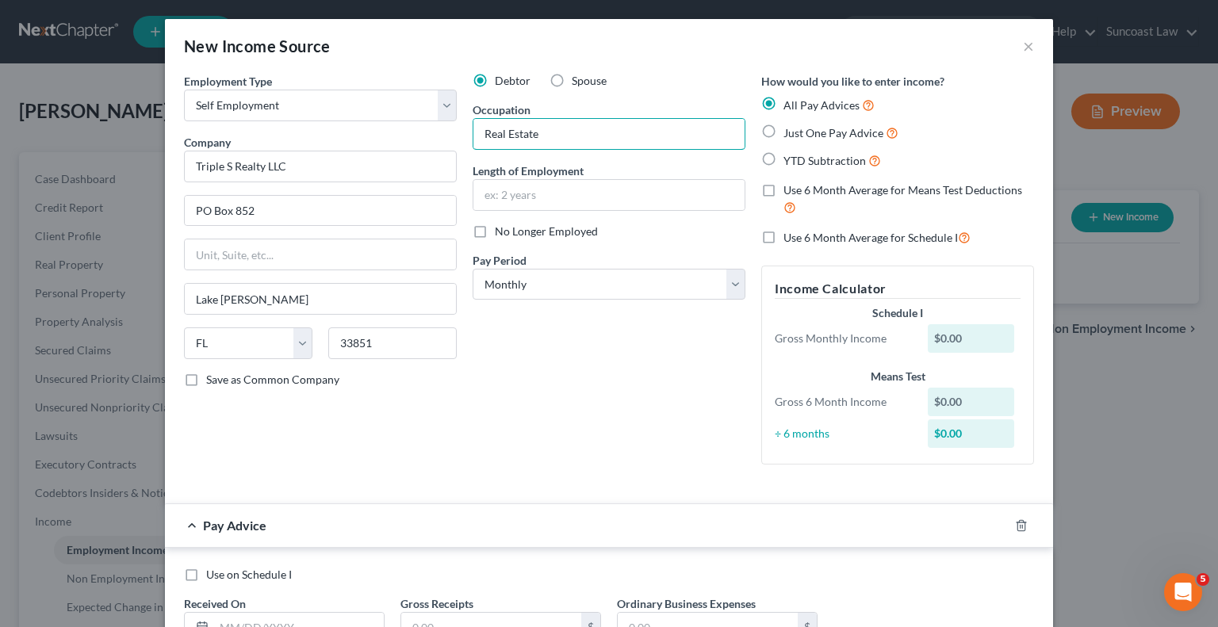
type input "Real Estate"
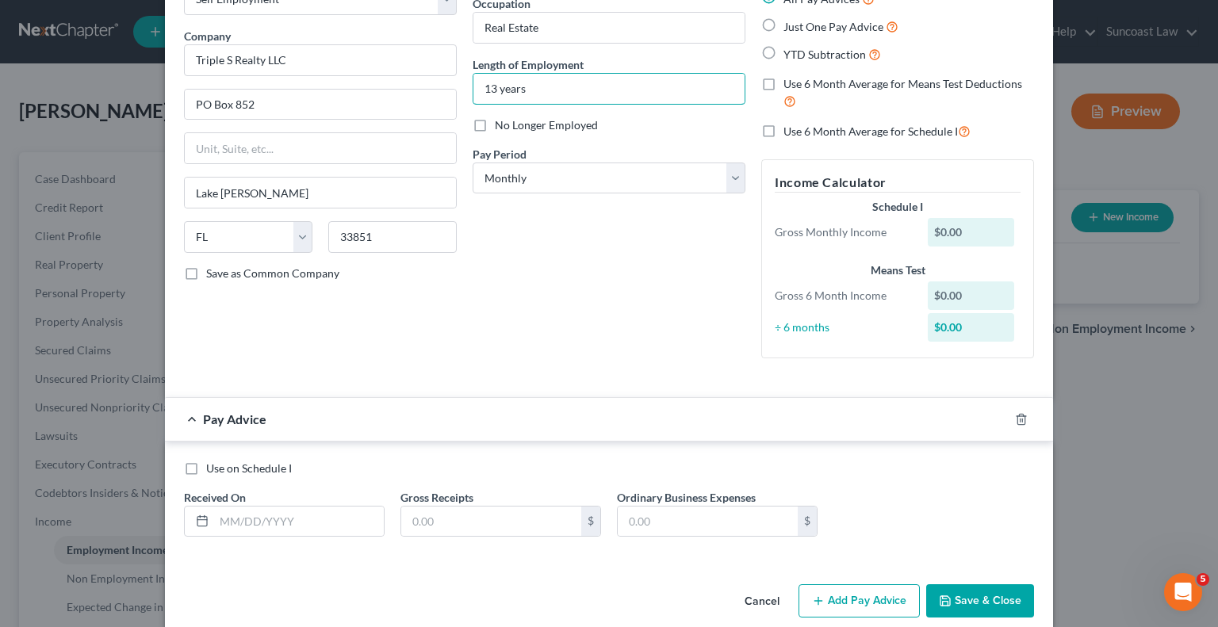
scroll to position [127, 0]
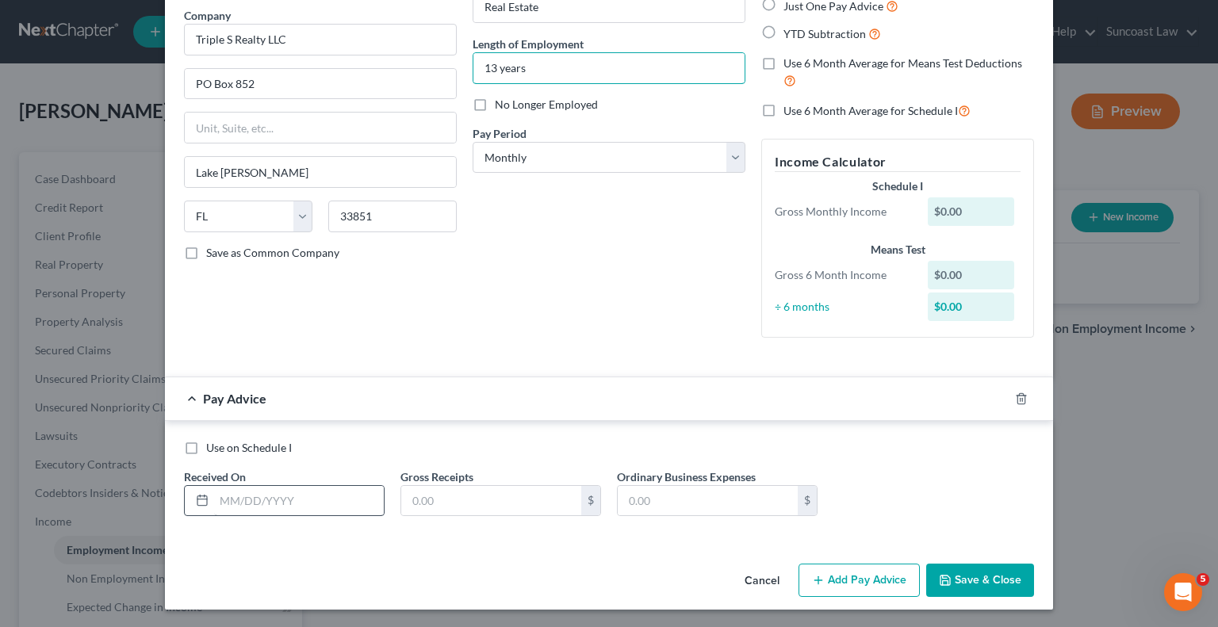
type input "13 years"
click at [285, 486] on input "text" at bounding box center [299, 501] width 170 height 30
type input "[DATE]"
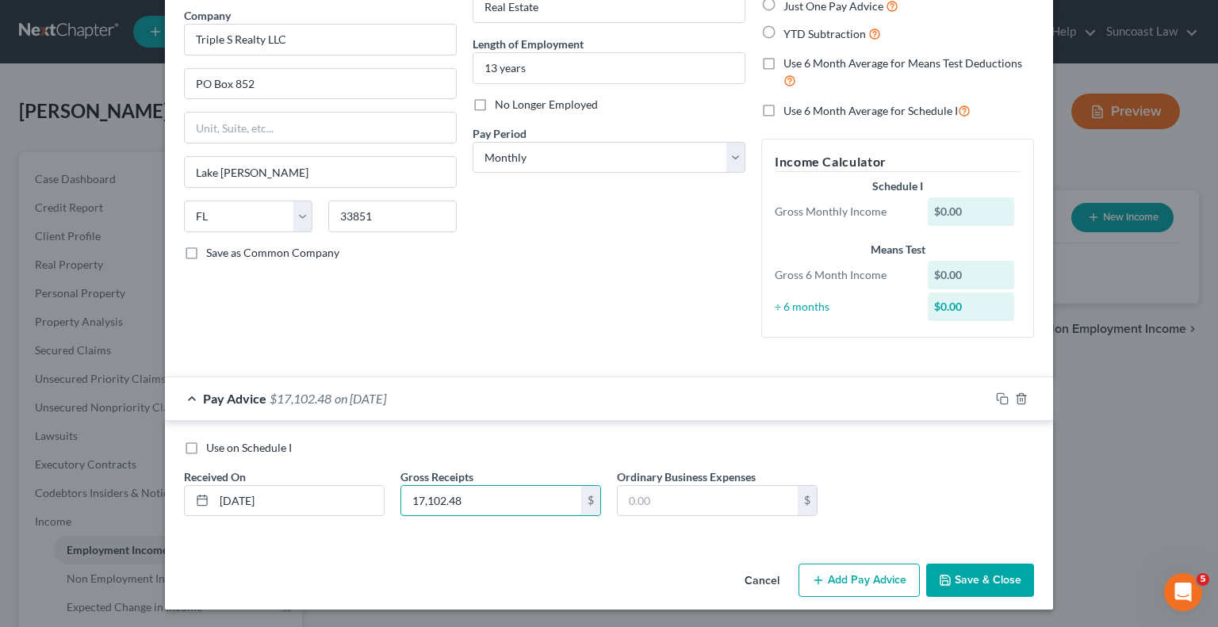
type input "17,102.48"
type input "1,806.75"
click at [851, 577] on button "Add Pay Advice" at bounding box center [858, 580] width 121 height 33
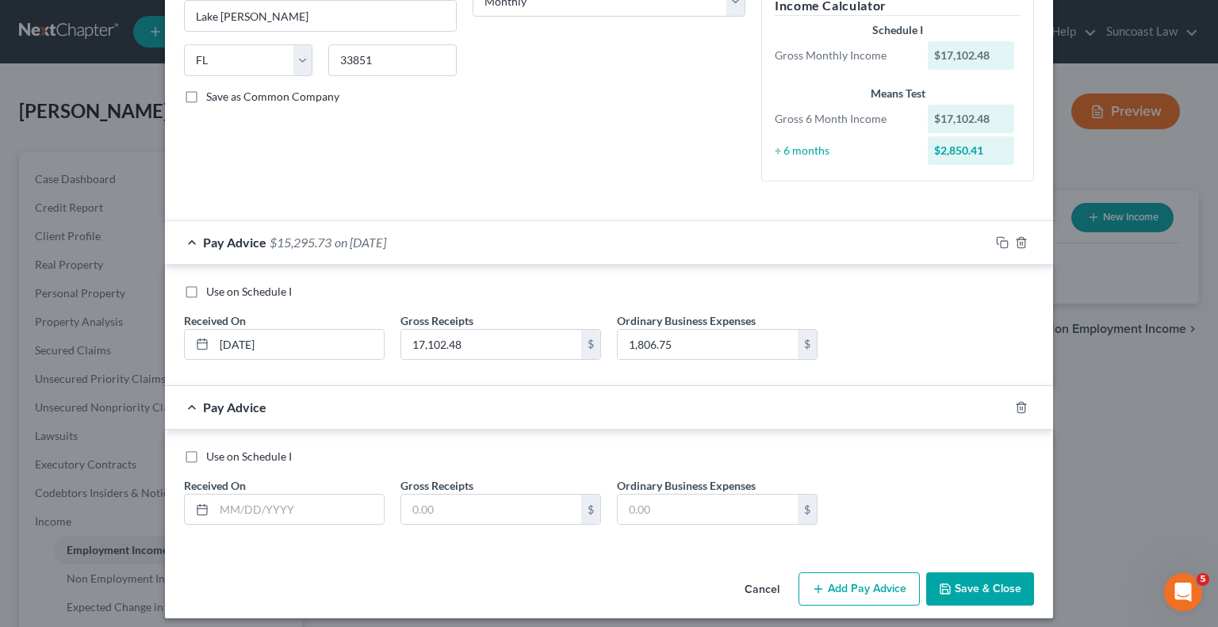
scroll to position [292, 0]
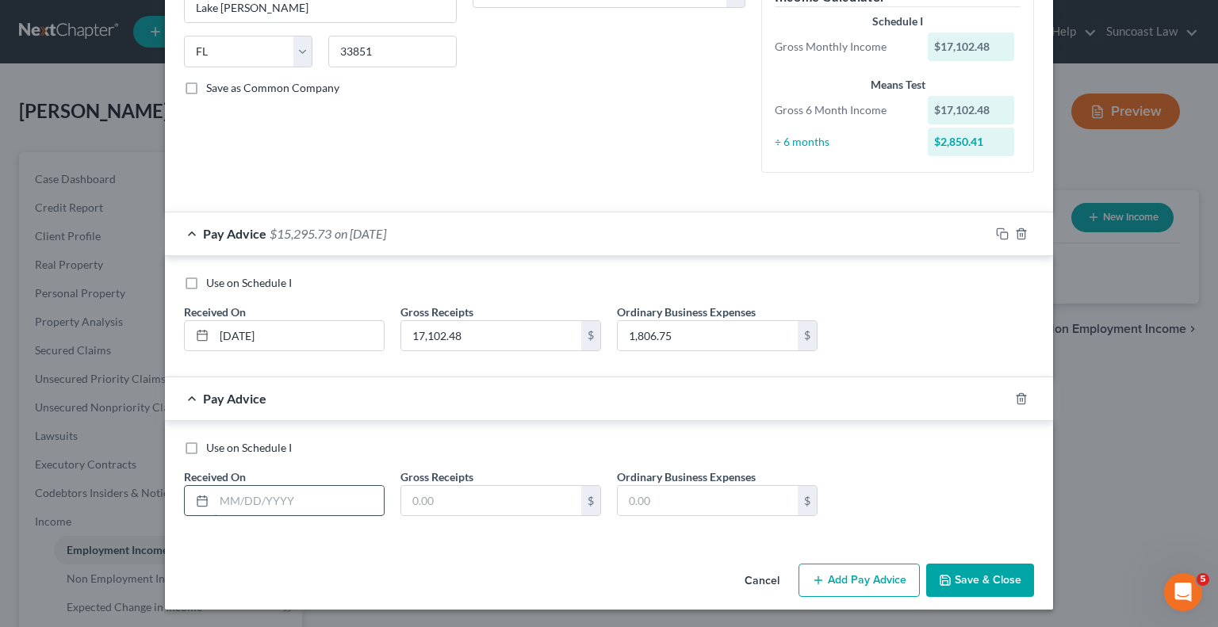
drag, startPoint x: 315, startPoint y: 522, endPoint x: 320, endPoint y: 510, distance: 13.8
click at [315, 522] on div "Use on Schedule I Received On * Gross Receipts $ Ordinary Business Expenses $" at bounding box center [609, 485] width 866 height 90
click at [318, 504] on input "text" at bounding box center [299, 501] width 170 height 30
type input "[DATE]"
type input "4,692.86"
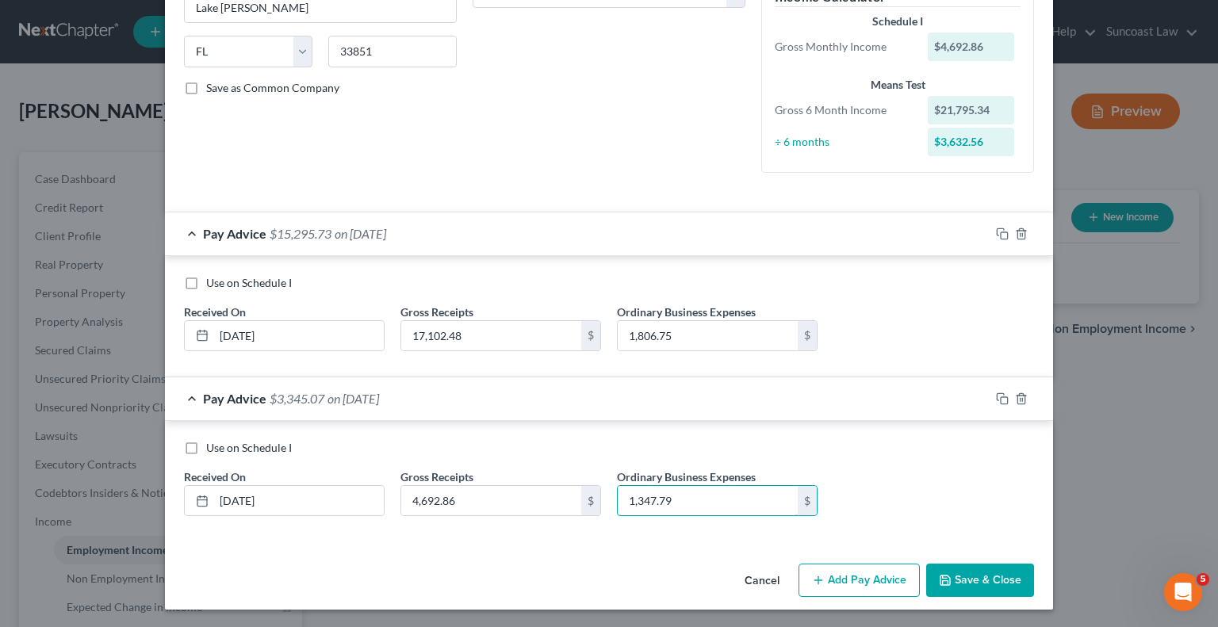
type input "1,347.79"
click at [841, 584] on button "Add Pay Advice" at bounding box center [858, 580] width 121 height 33
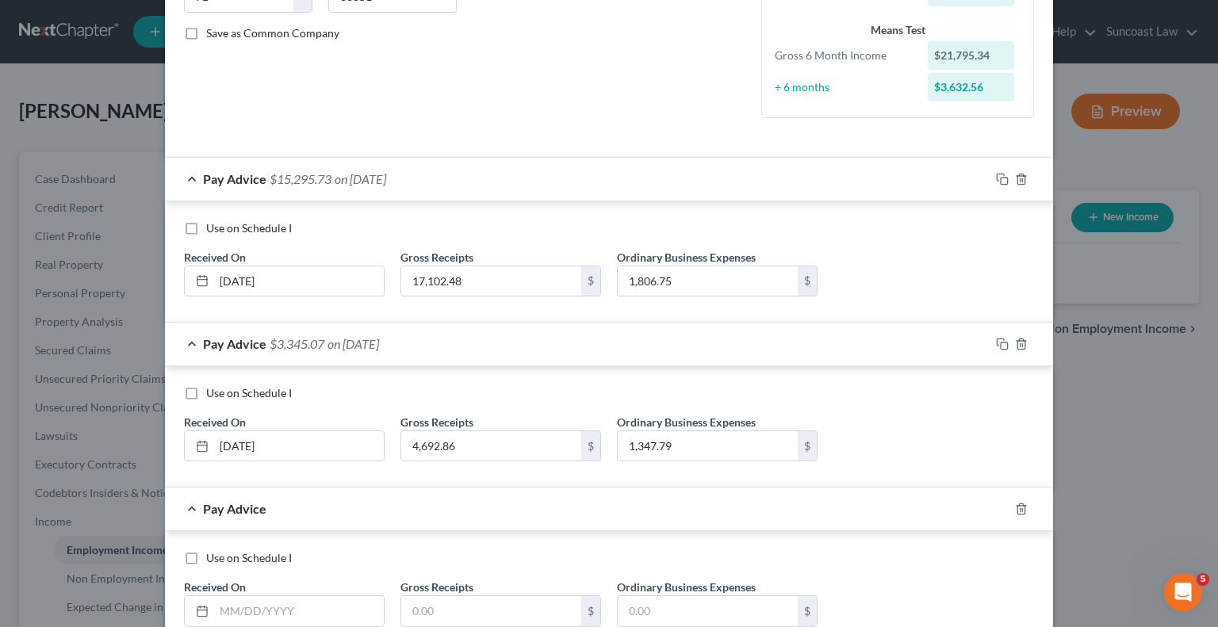
scroll to position [450, 0]
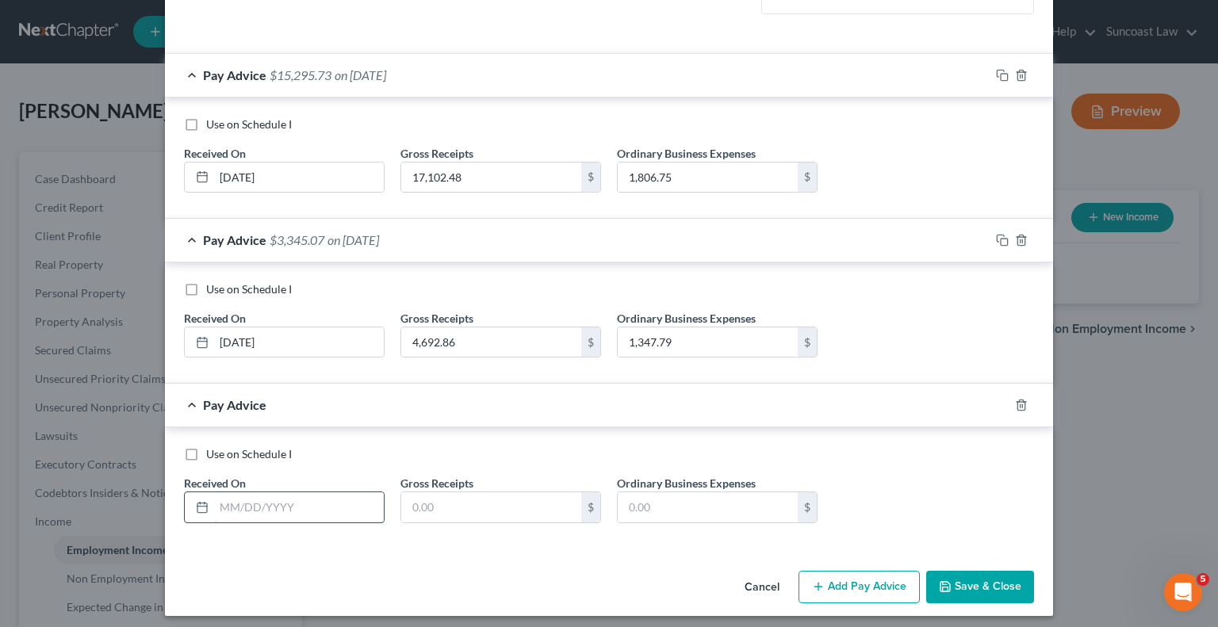
click at [295, 508] on input "text" at bounding box center [299, 507] width 170 height 30
type input "[DATE]"
type input "13,281.48"
type input "1,898.88"
click at [836, 576] on button "Add Pay Advice" at bounding box center [858, 587] width 121 height 33
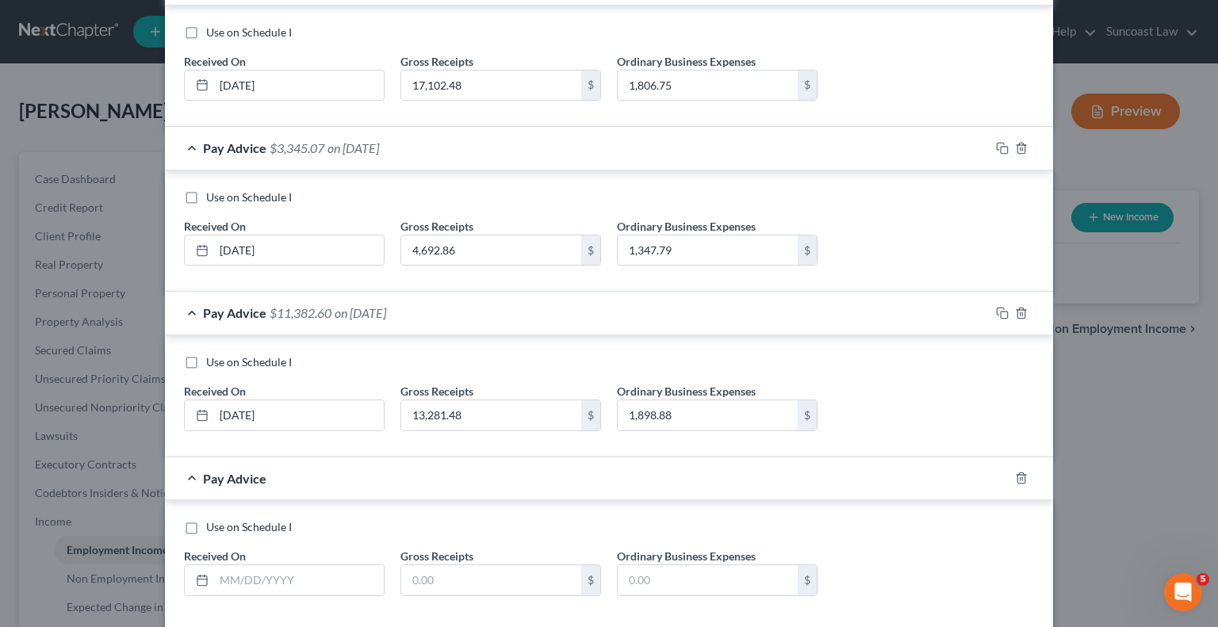
scroll to position [620, 0]
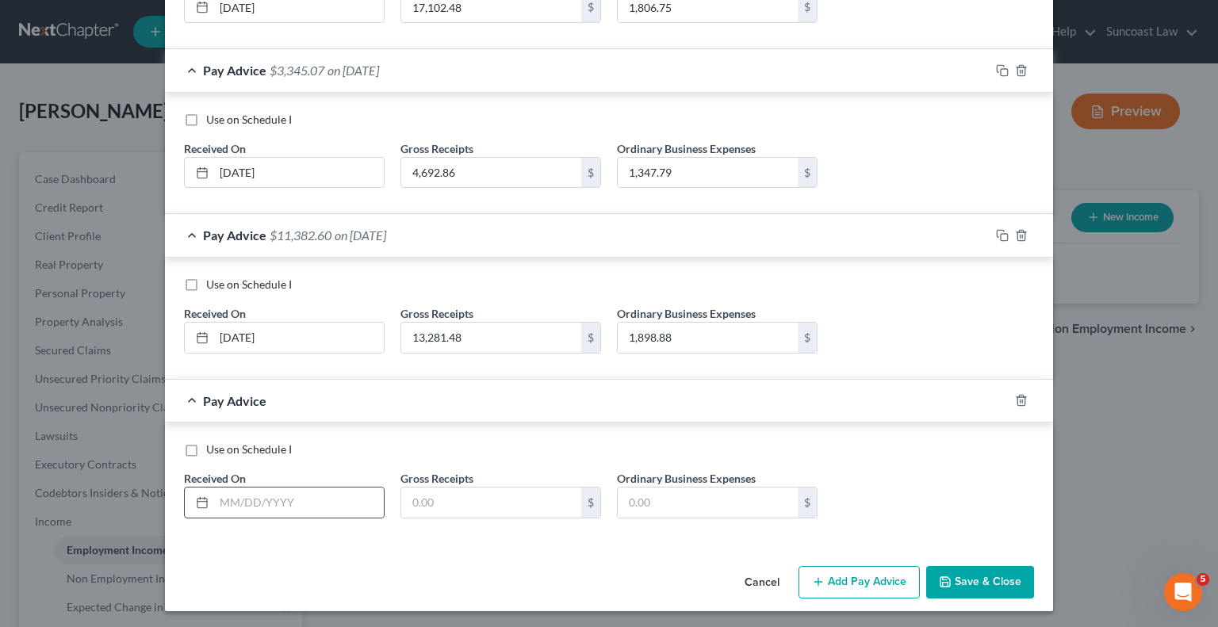
click at [344, 517] on div "Use on Schedule I Received On * Gross Receipts $ Ordinary Business Expenses $" at bounding box center [609, 487] width 866 height 90
click at [339, 507] on input "text" at bounding box center [299, 503] width 170 height 30
type input "[DATE]"
type input "111.48"
type input "941.82"
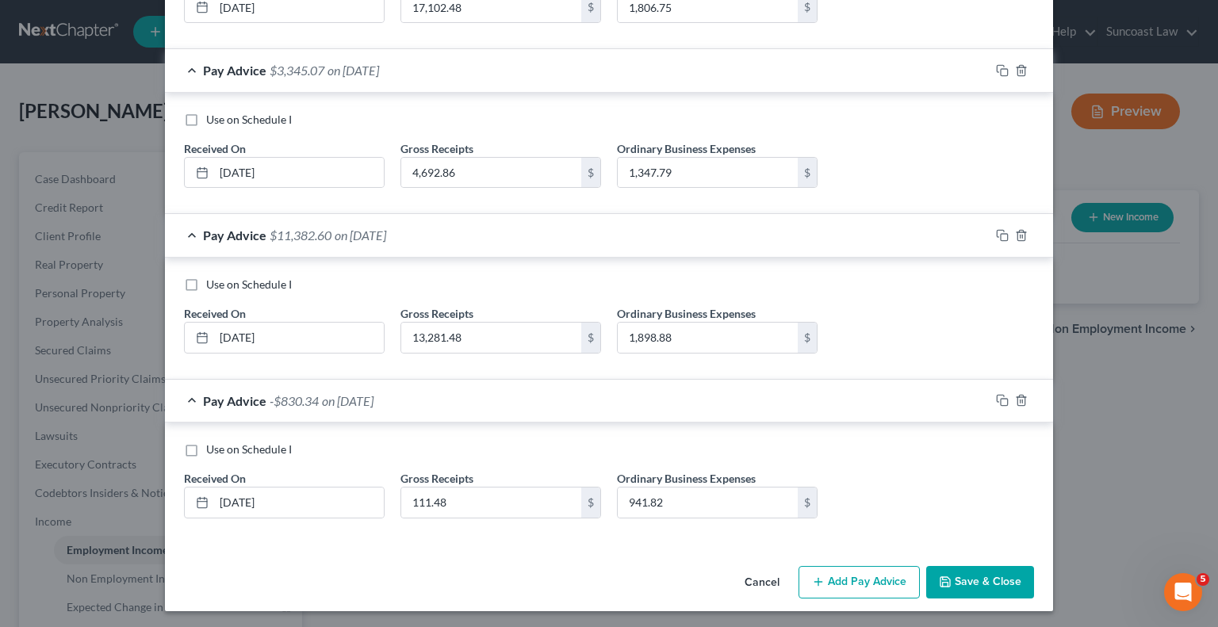
click at [834, 580] on button "Add Pay Advice" at bounding box center [858, 582] width 121 height 33
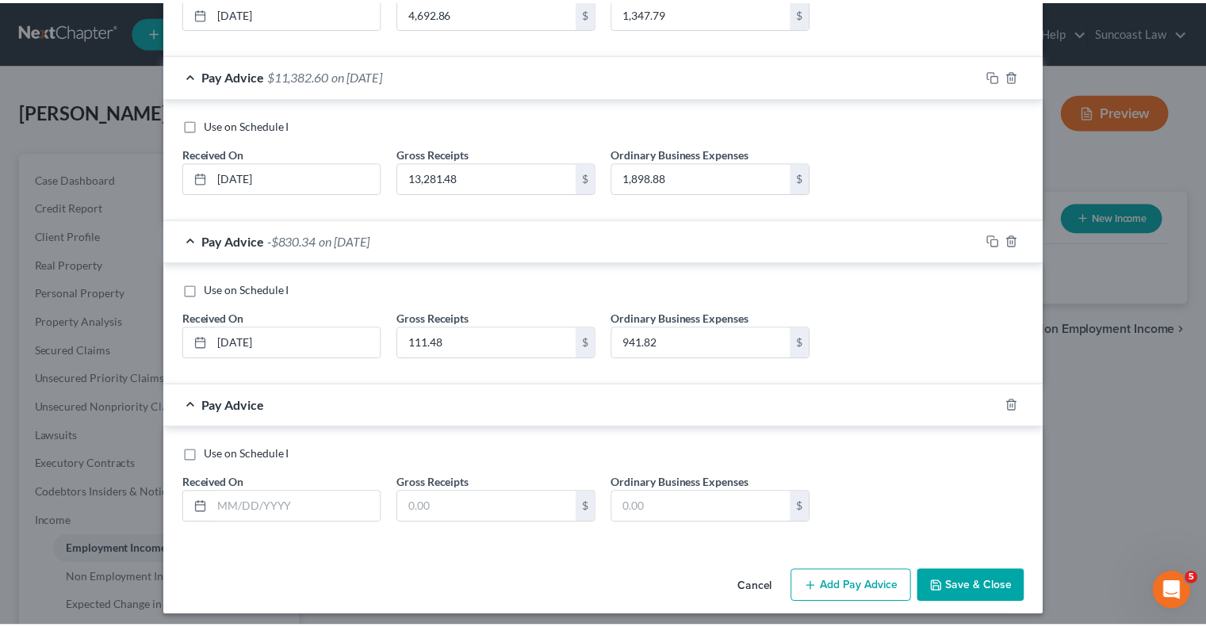
scroll to position [784, 0]
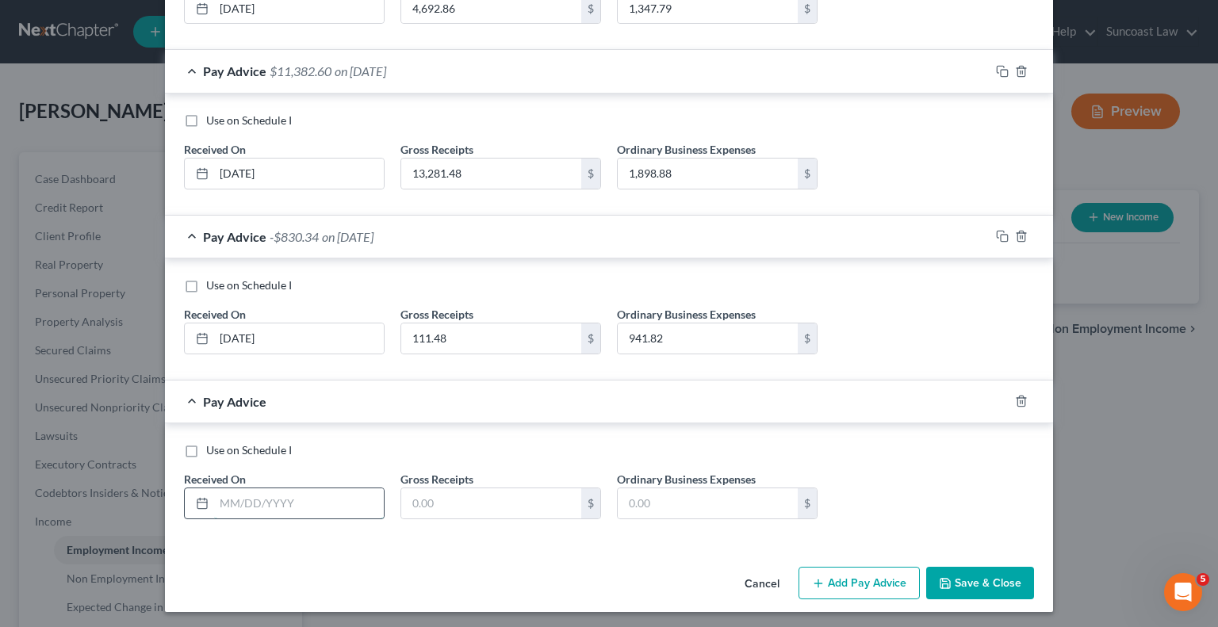
click at [298, 490] on input "text" at bounding box center [299, 503] width 170 height 30
type input "[DATE]"
type input "13,737.40"
type input "15,614.38"
click at [980, 576] on button "Save & Close" at bounding box center [980, 583] width 108 height 33
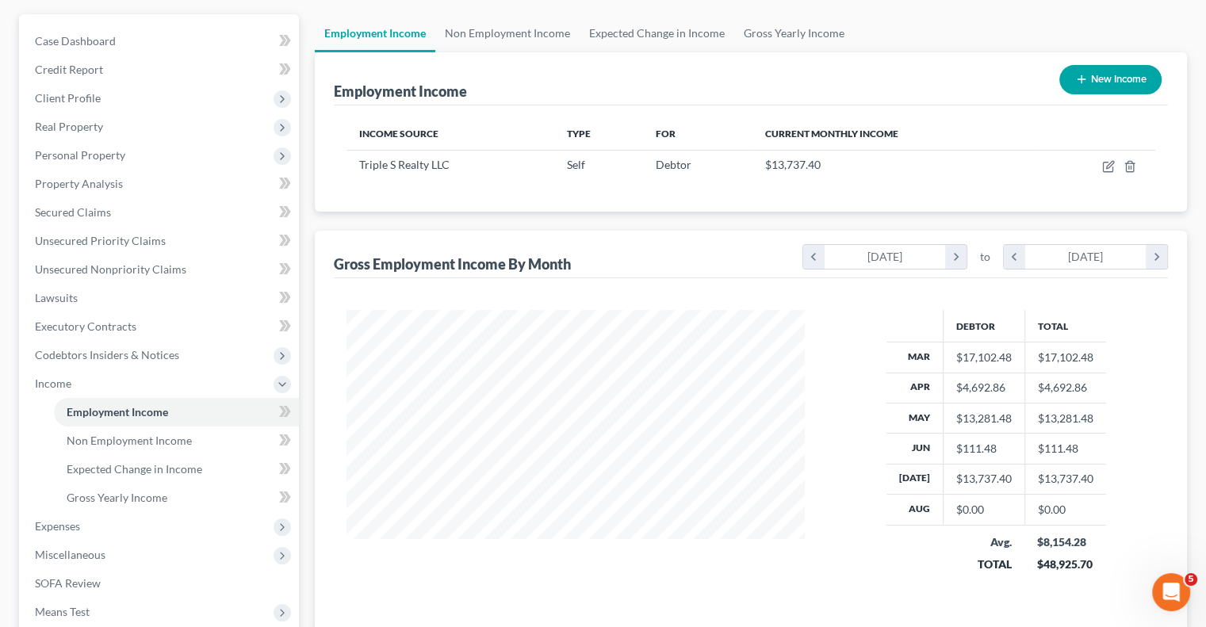
scroll to position [159, 0]
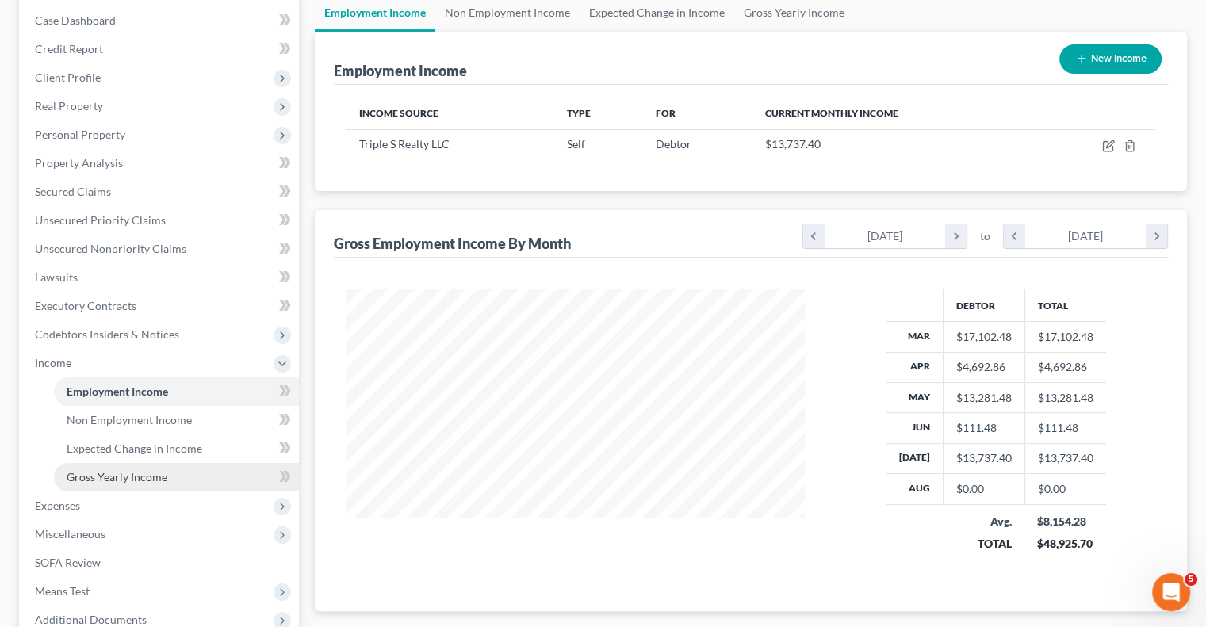
click at [145, 485] on link "Gross Yearly Income" at bounding box center [176, 477] width 245 height 29
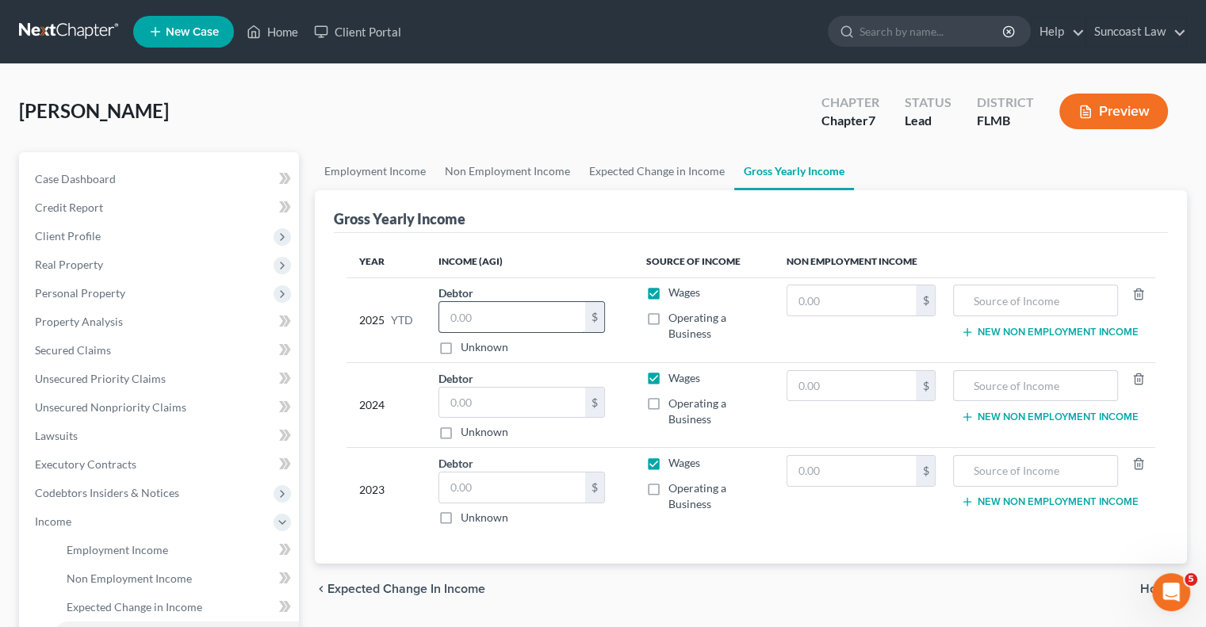
click at [531, 313] on input "text" at bounding box center [512, 317] width 146 height 30
type input "34,293.86"
click at [542, 402] on input "text" at bounding box center [512, 403] width 146 height 30
type input "72,145.20"
type input "35,327"
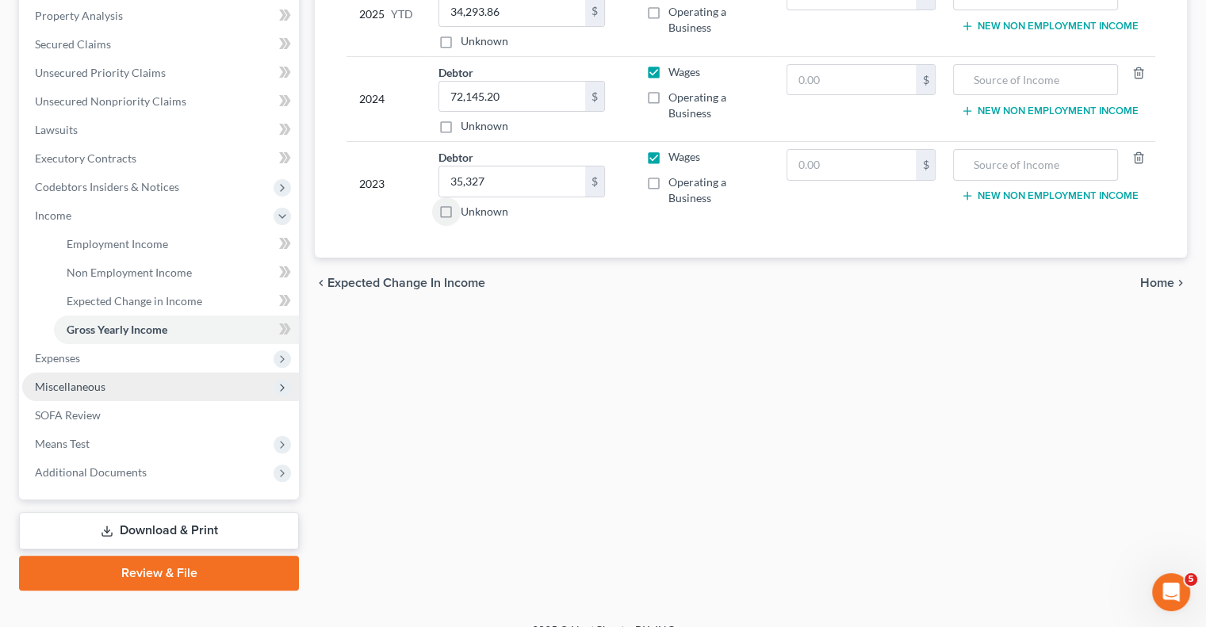
scroll to position [317, 0]
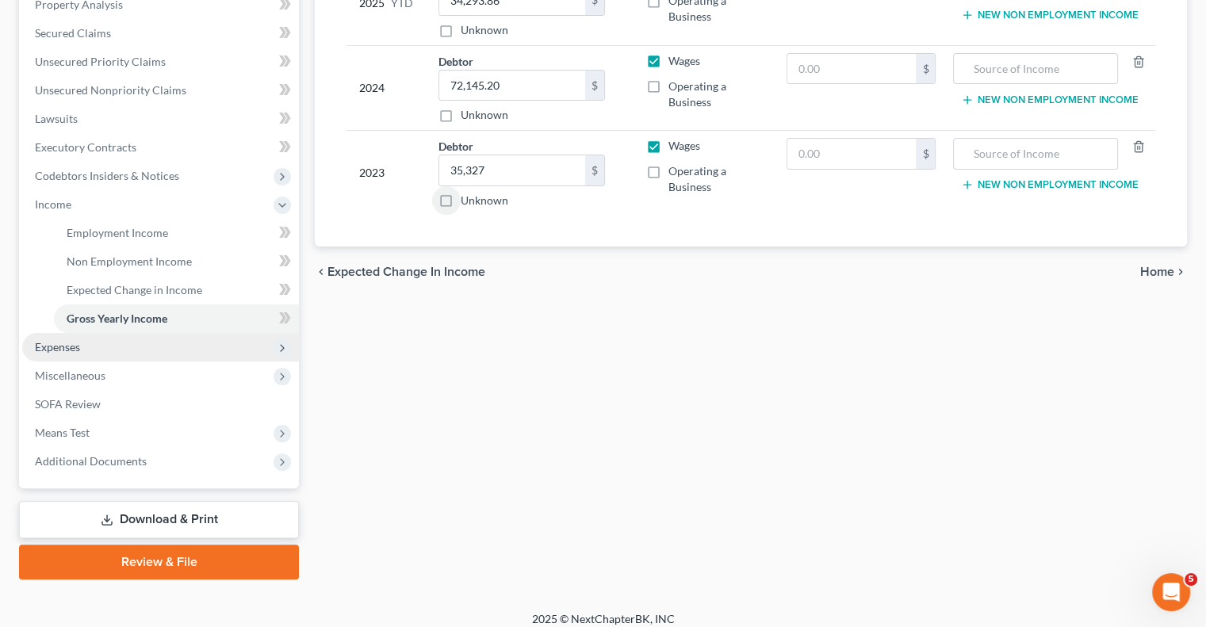
click at [108, 346] on span "Expenses" at bounding box center [160, 347] width 277 height 29
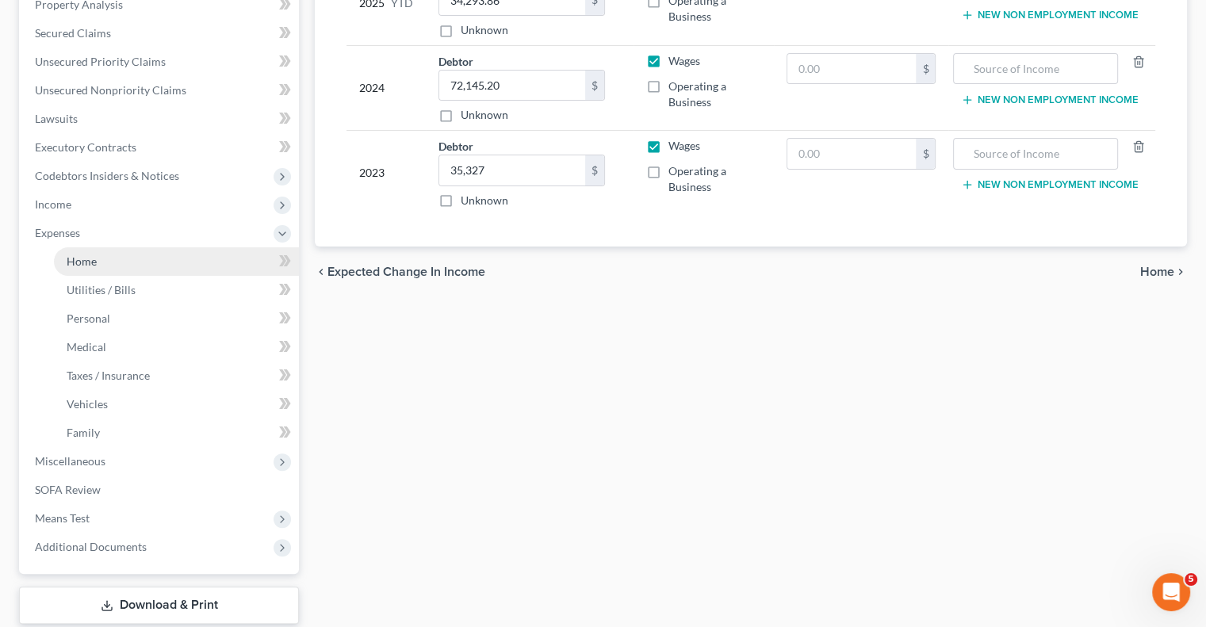
click at [93, 268] on link "Home" at bounding box center [176, 261] width 245 height 29
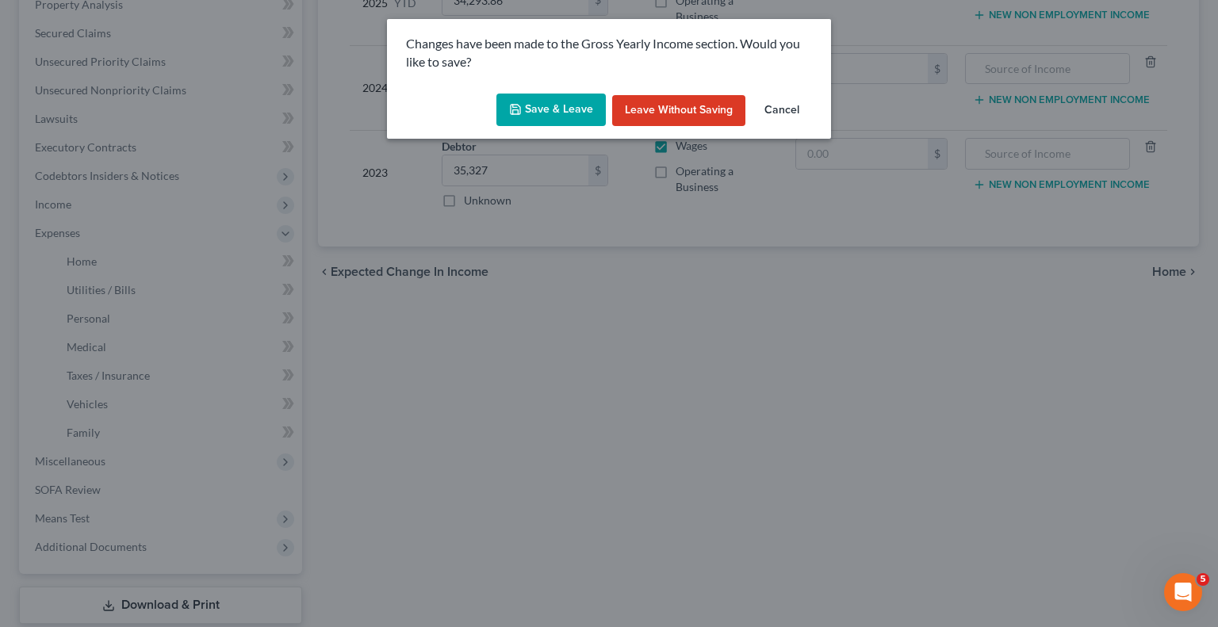
click at [558, 113] on button "Save & Leave" at bounding box center [550, 110] width 109 height 33
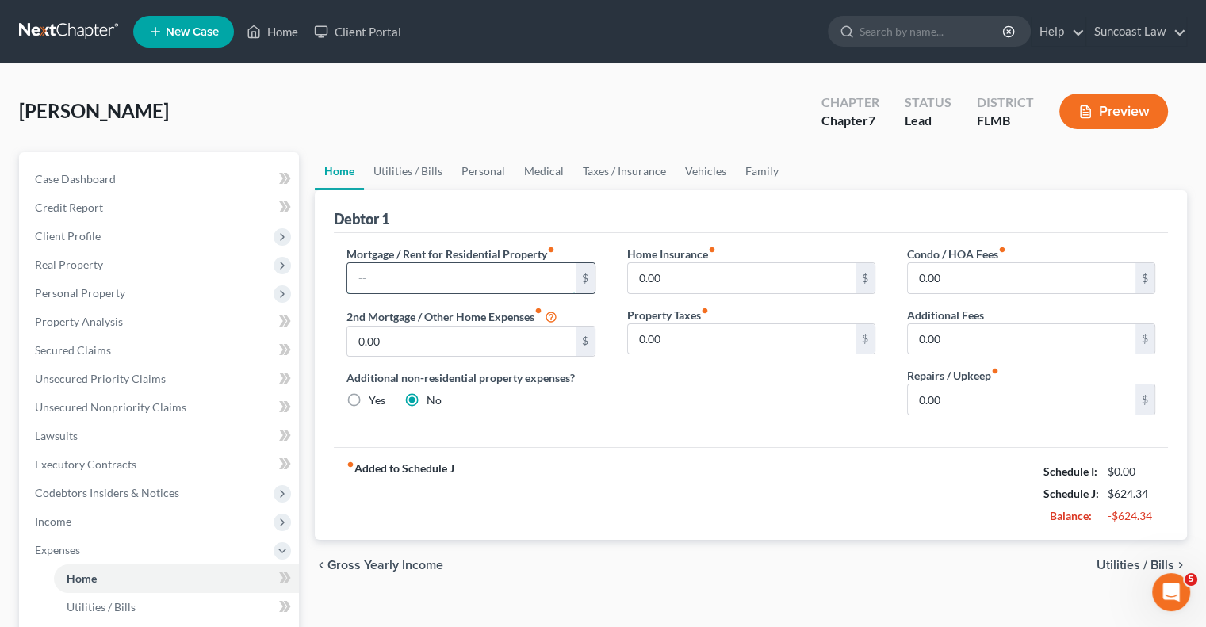
click at [466, 281] on input "text" at bounding box center [461, 278] width 228 height 30
type input "1,528"
click at [433, 170] on link "Utilities / Bills" at bounding box center [408, 171] width 88 height 38
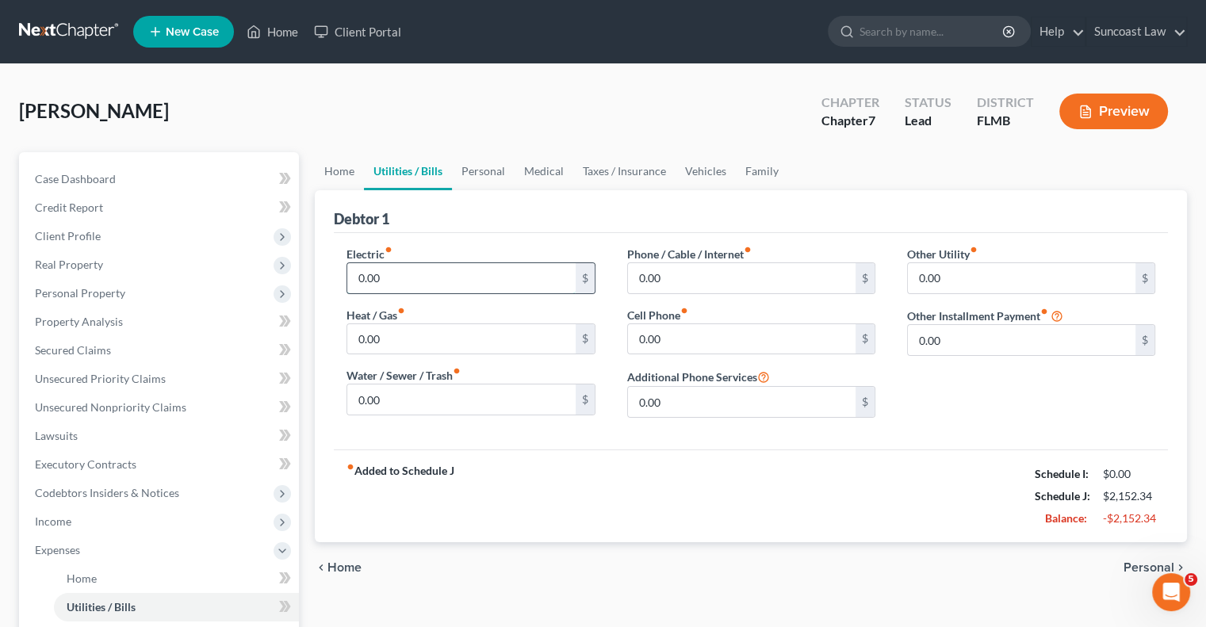
click at [457, 278] on input "0.00" at bounding box center [461, 278] width 228 height 30
type input "185"
type input "120"
type input "60"
type input "245"
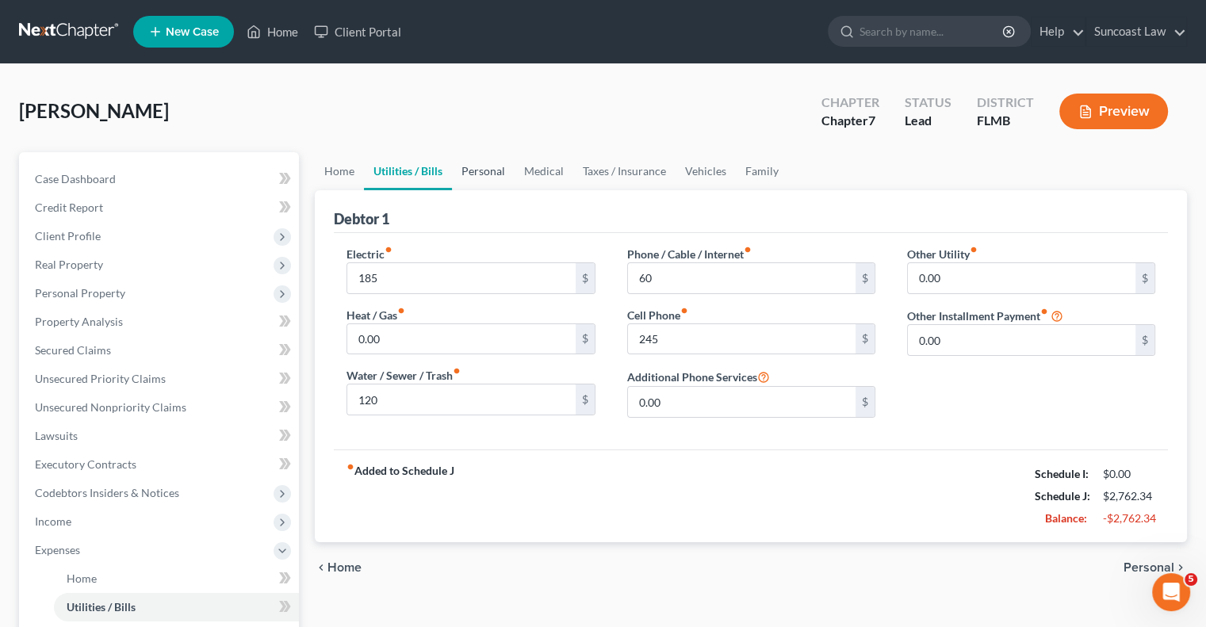
click at [495, 171] on link "Personal" at bounding box center [483, 171] width 63 height 38
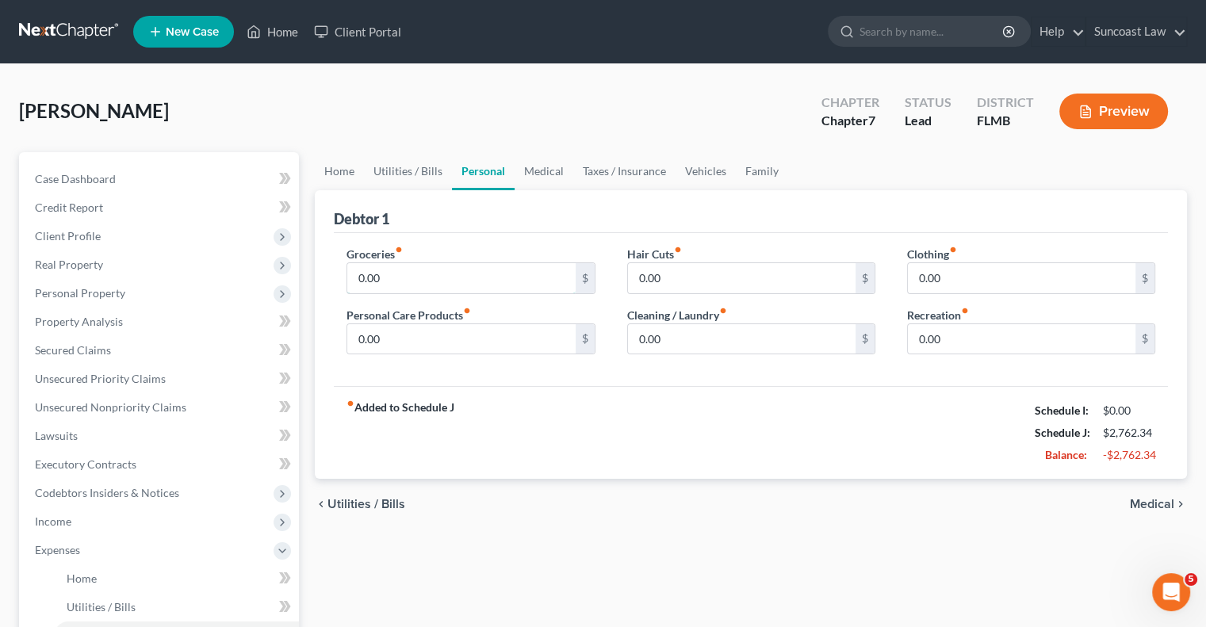
drag, startPoint x: 520, startPoint y: 269, endPoint x: 538, endPoint y: 237, distance: 36.6
click at [520, 269] on input "0.00" at bounding box center [461, 278] width 228 height 30
type input "300"
type input "100"
type input "50"
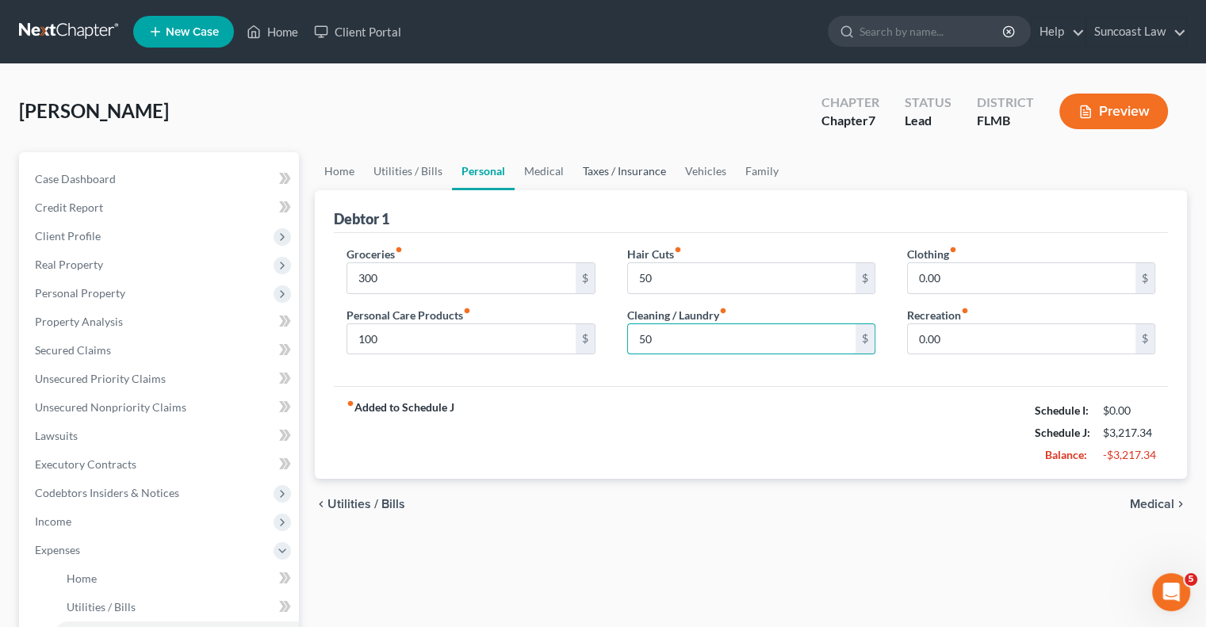
type input "50"
type input "7"
type input "70"
type input "50"
click at [552, 170] on link "Medical" at bounding box center [544, 171] width 59 height 38
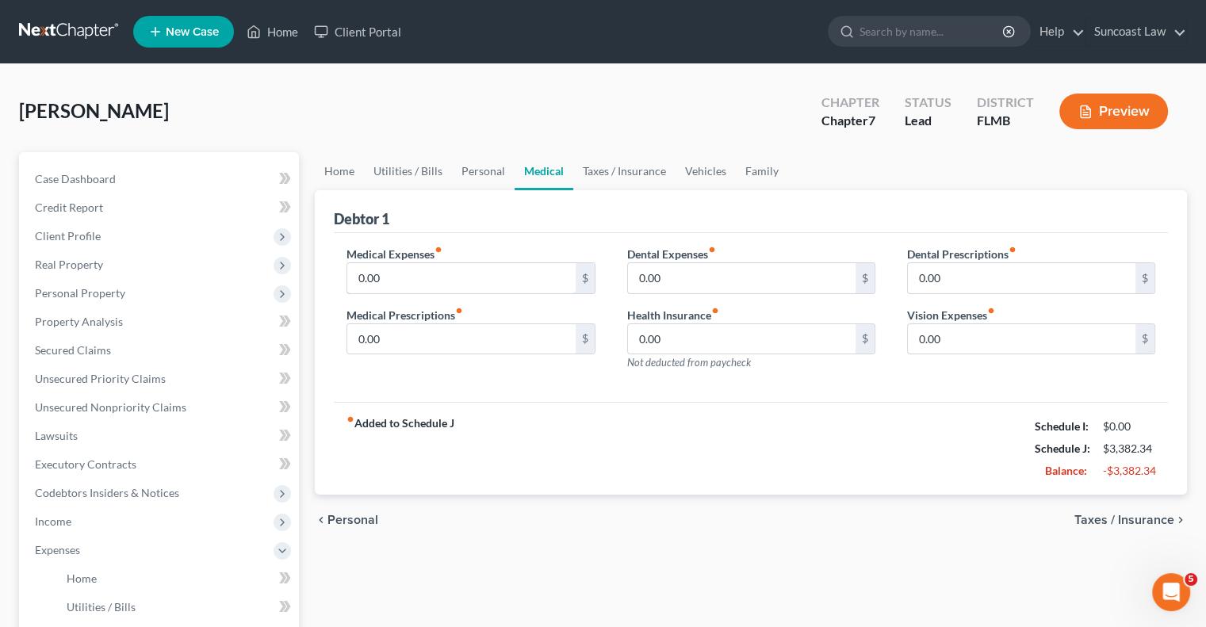
drag, startPoint x: 444, startPoint y: 275, endPoint x: 470, endPoint y: 216, distance: 64.2
click at [444, 275] on input "0.00" at bounding box center [461, 278] width 228 height 30
type input "350"
click at [609, 163] on link "Taxes / Insurance" at bounding box center [624, 171] width 102 height 38
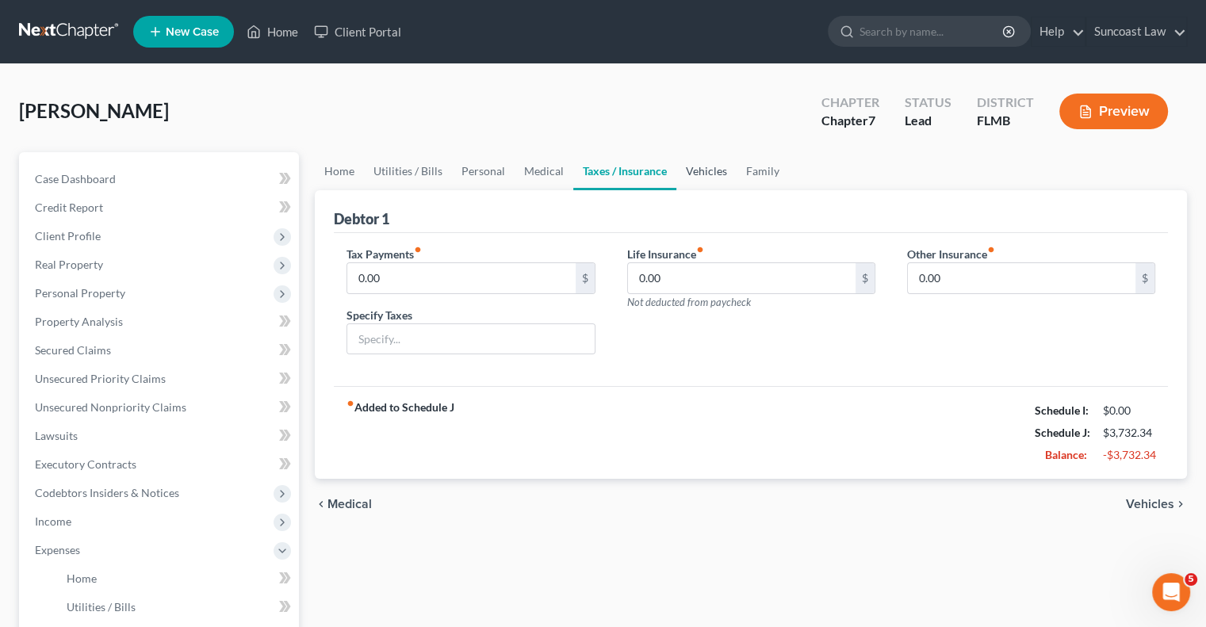
click at [699, 173] on link "Vehicles" at bounding box center [706, 171] width 60 height 38
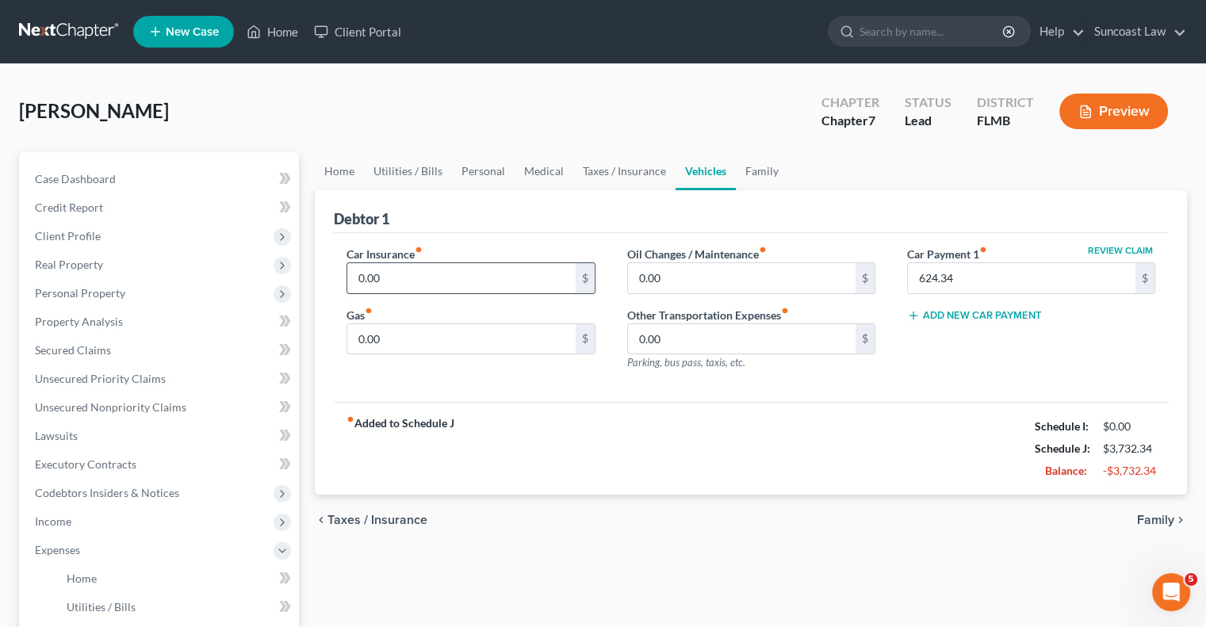
click at [454, 271] on input "0.00" at bounding box center [461, 278] width 228 height 30
type input "310"
type input "250"
click at [593, 170] on link "Taxes / Insurance" at bounding box center [624, 171] width 102 height 38
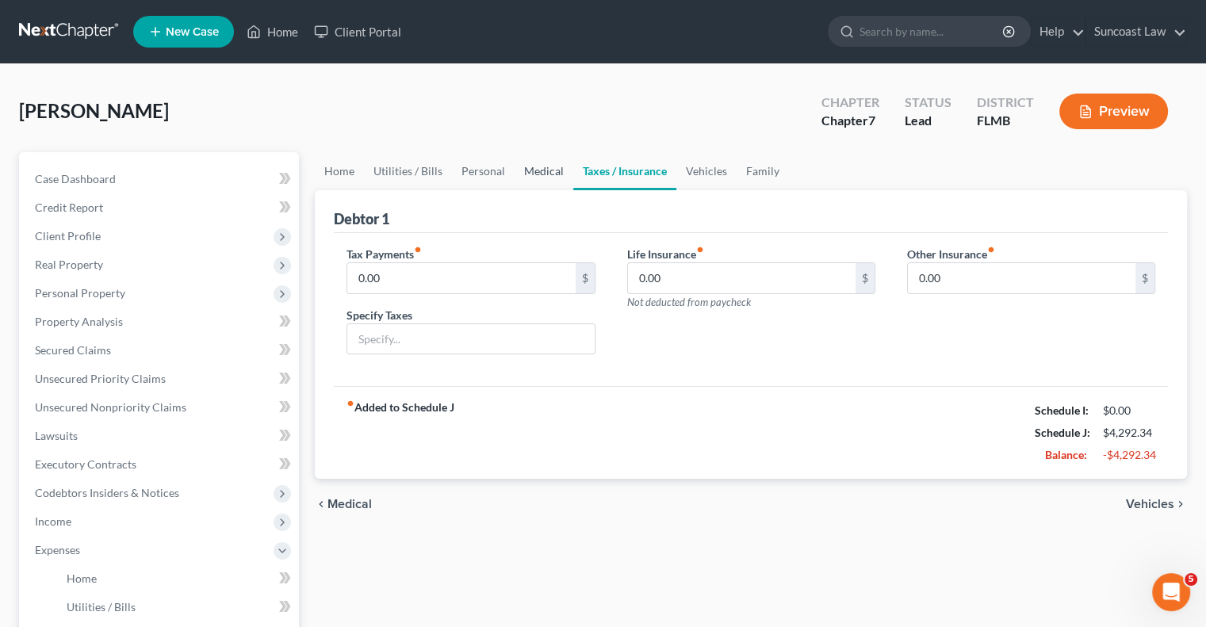
click at [552, 171] on link "Medical" at bounding box center [544, 171] width 59 height 38
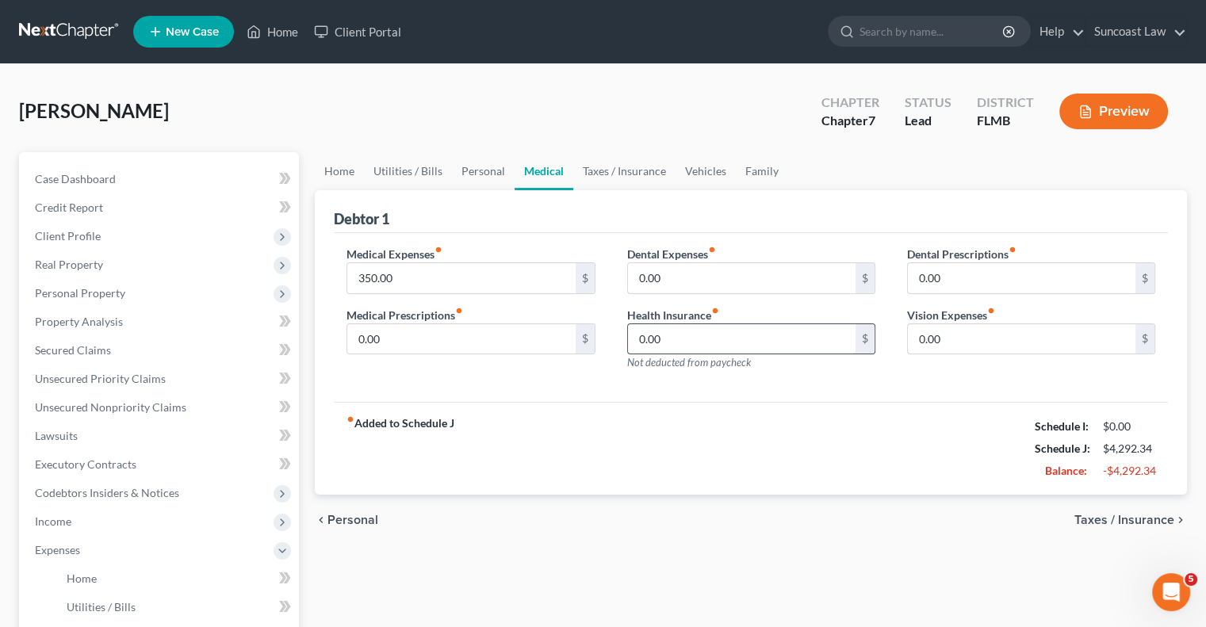
click at [733, 327] on input "0.00" at bounding box center [742, 339] width 228 height 30
type input "529"
click at [695, 177] on link "Vehicles" at bounding box center [706, 171] width 60 height 38
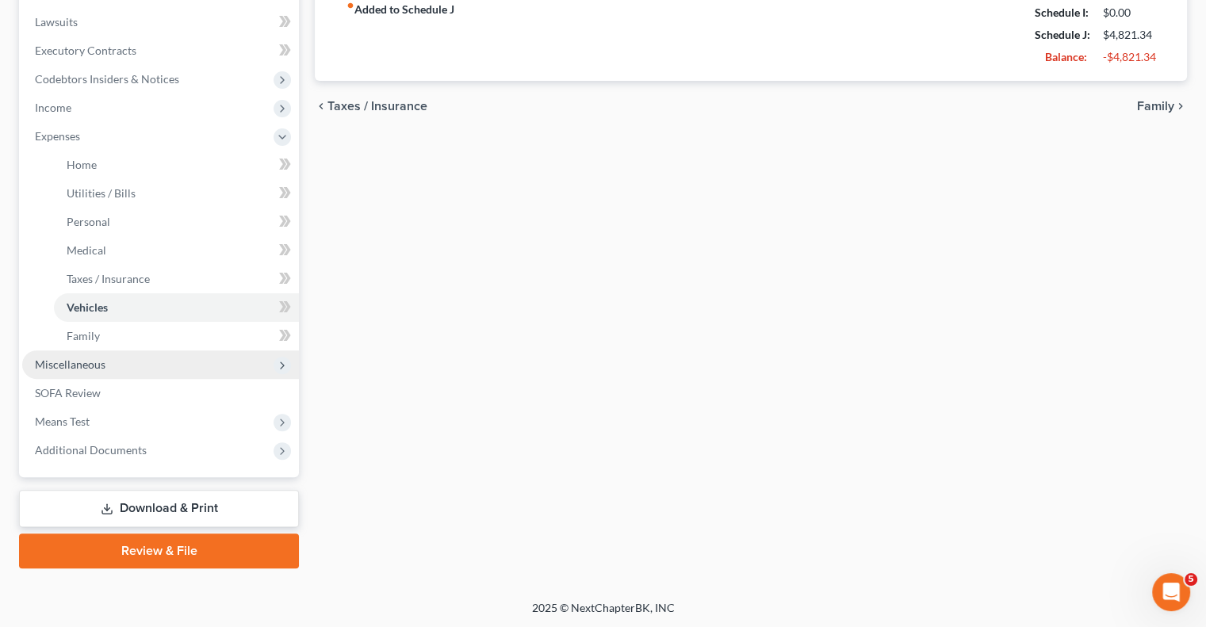
click at [151, 363] on span "Miscellaneous" at bounding box center [160, 364] width 277 height 29
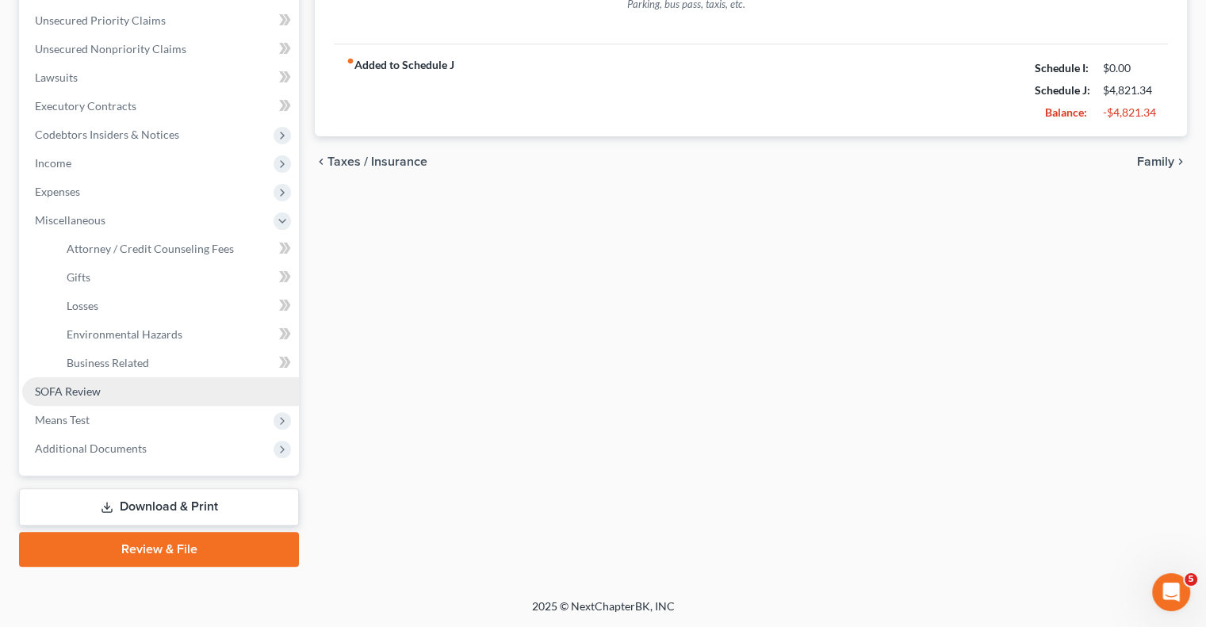
scroll to position [357, 0]
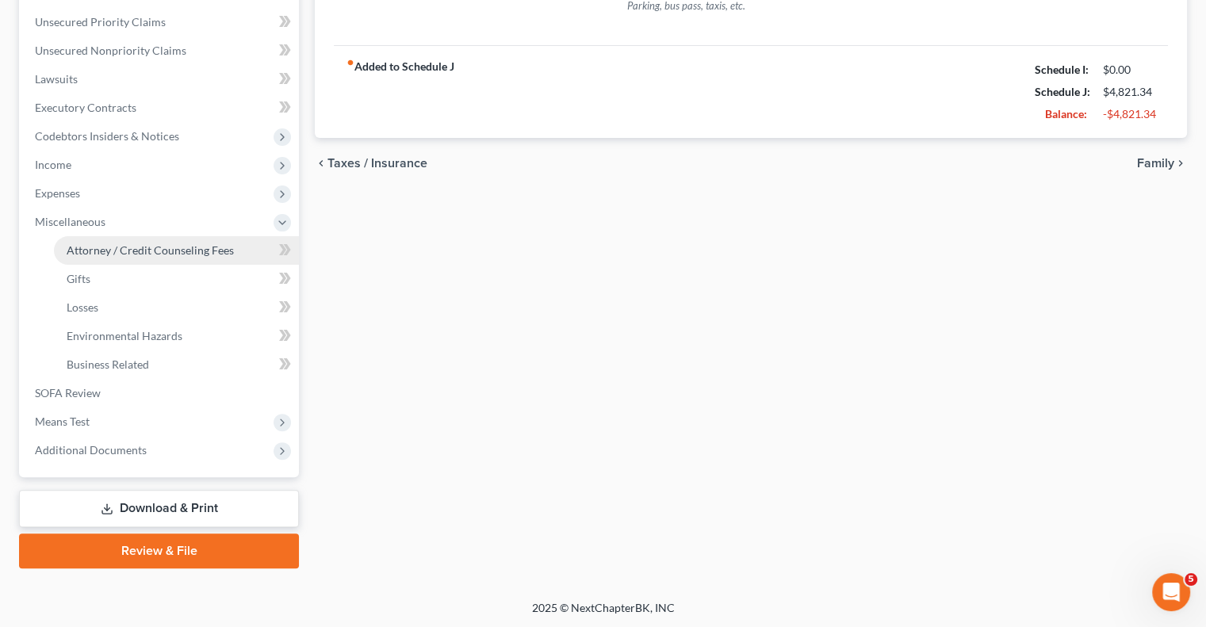
click at [164, 255] on span "Attorney / Credit Counseling Fees" at bounding box center [150, 249] width 167 height 13
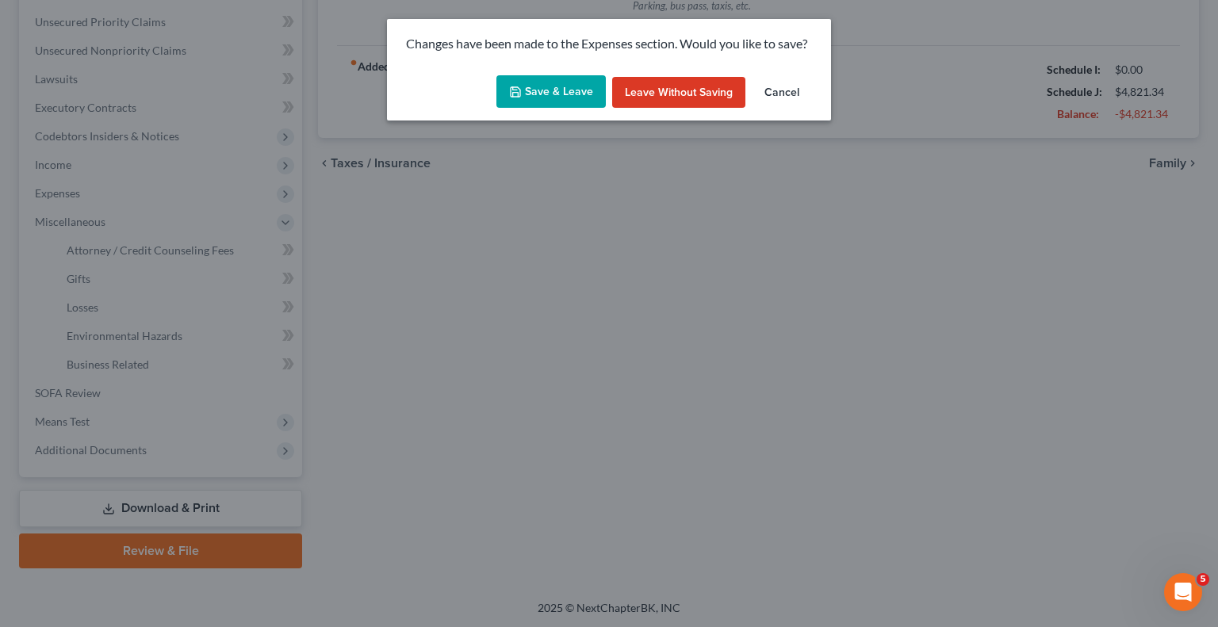
click at [562, 96] on button "Save & Leave" at bounding box center [550, 91] width 109 height 33
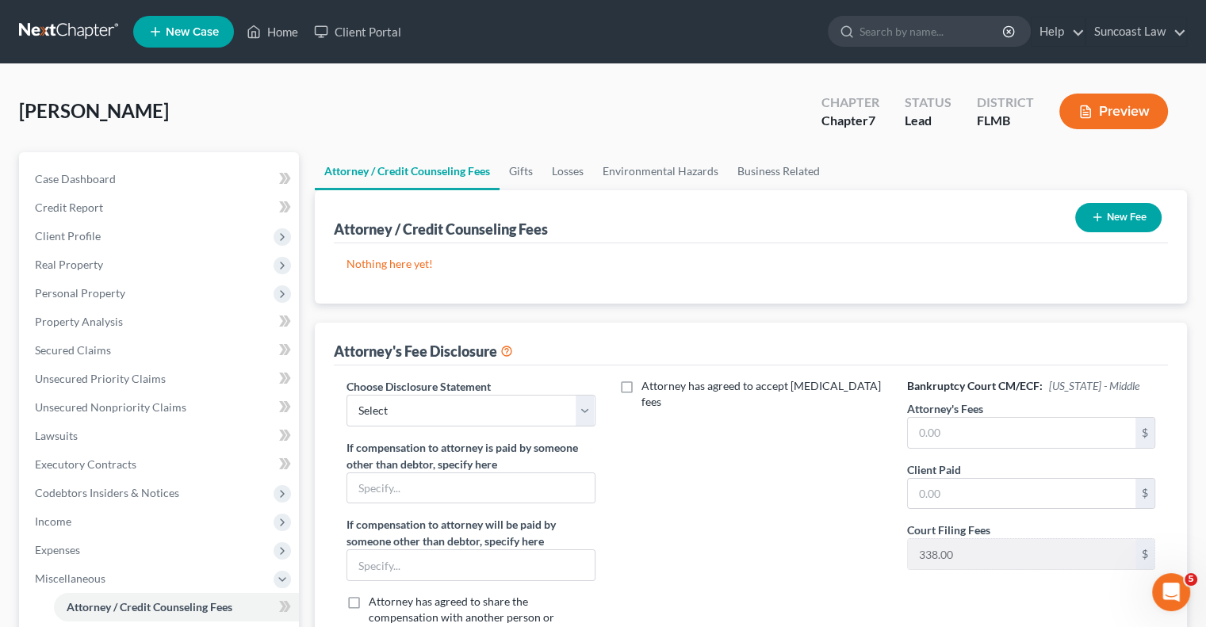
click at [1118, 218] on button "New Fee" at bounding box center [1118, 217] width 86 height 29
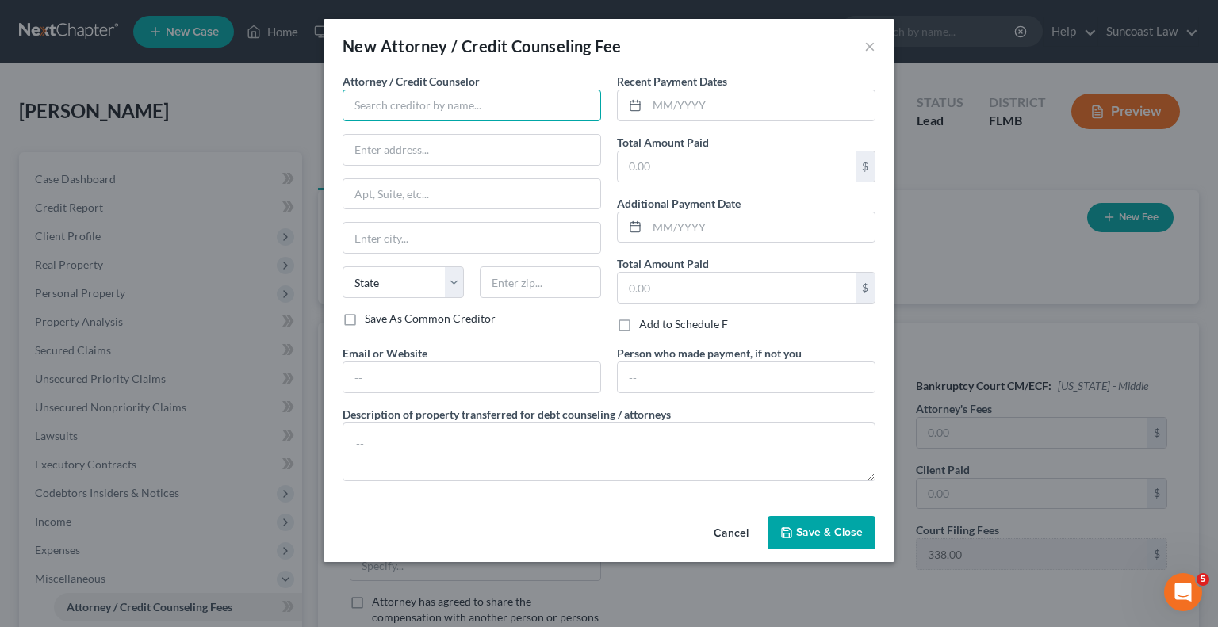
drag, startPoint x: 416, startPoint y: 98, endPoint x: 432, endPoint y: 85, distance: 20.8
click at [415, 98] on input "text" at bounding box center [472, 106] width 258 height 32
type input "Suncoast Law"
type input "[STREET_ADDRESS]"
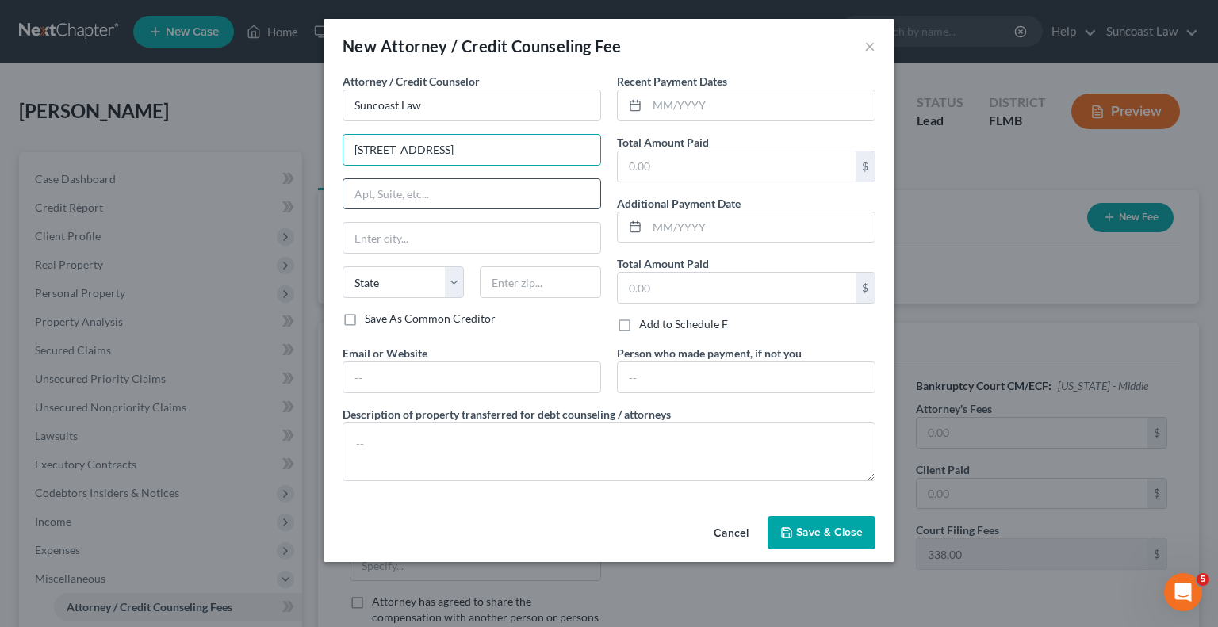
click at [451, 189] on input "text" at bounding box center [471, 194] width 257 height 30
type input "Suite 270"
drag, startPoint x: 562, startPoint y: 281, endPoint x: 575, endPoint y: 266, distance: 20.3
click at [562, 281] on input "text" at bounding box center [540, 282] width 121 height 32
type input "32789"
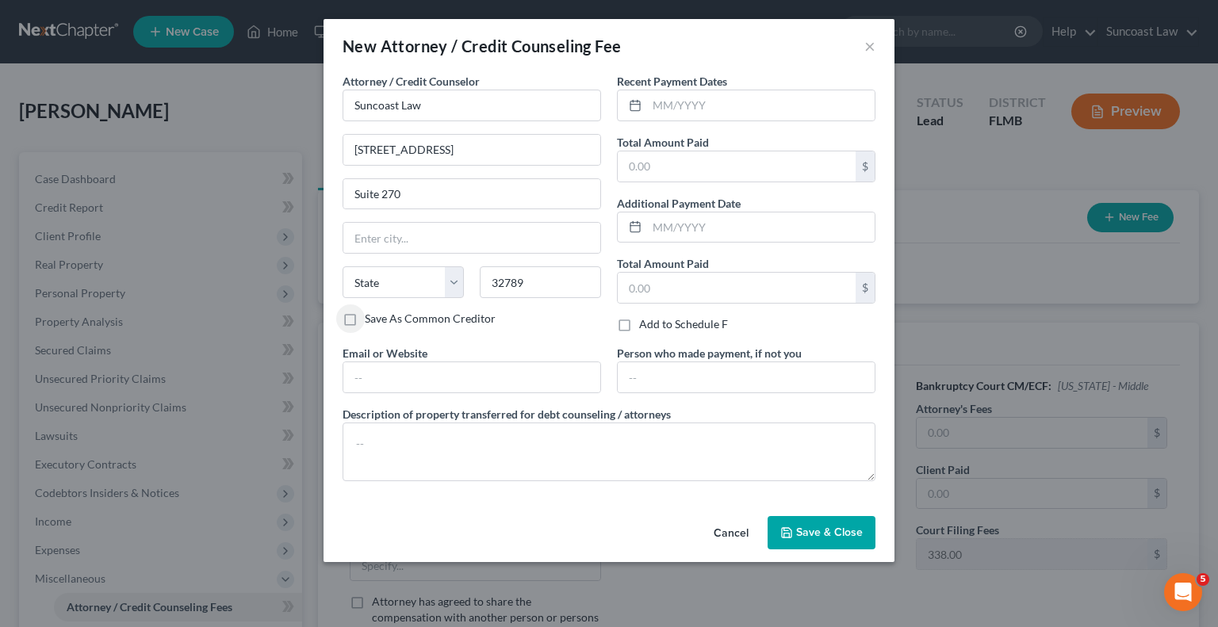
type input "[GEOGRAPHIC_DATA]"
select select "9"
click at [703, 75] on label "Recent Payment Dates" at bounding box center [672, 81] width 110 height 17
click at [728, 115] on input "text" at bounding box center [761, 105] width 228 height 30
type input "07/2025"
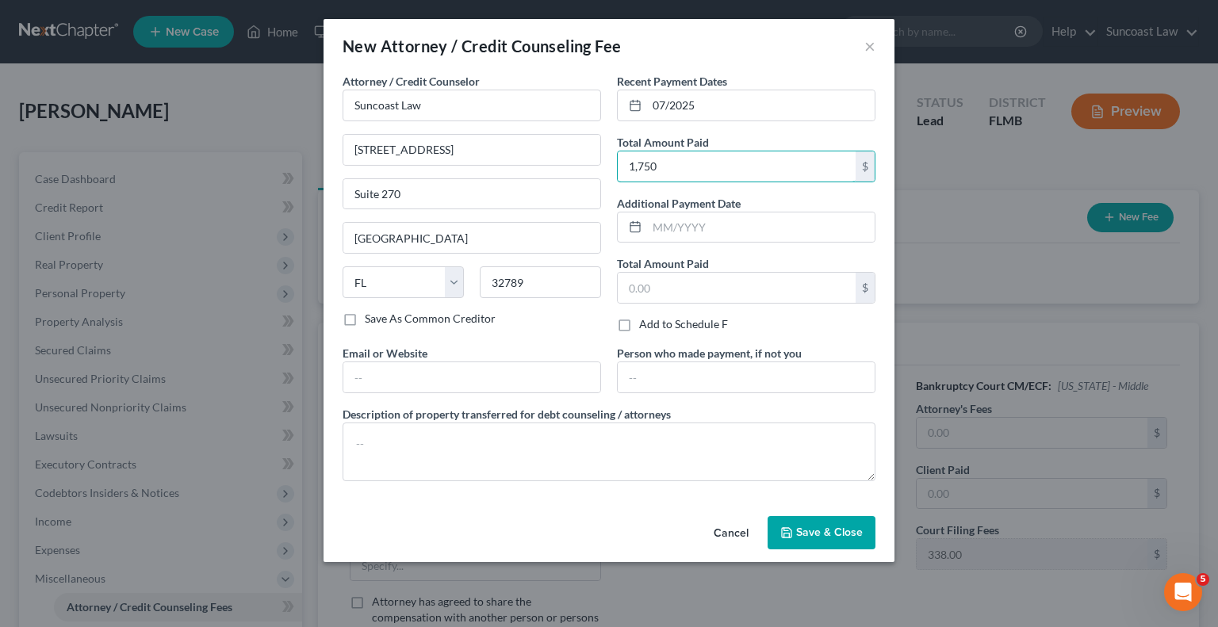
type input "1,750"
click at [856, 541] on button "Save & Close" at bounding box center [821, 532] width 108 height 33
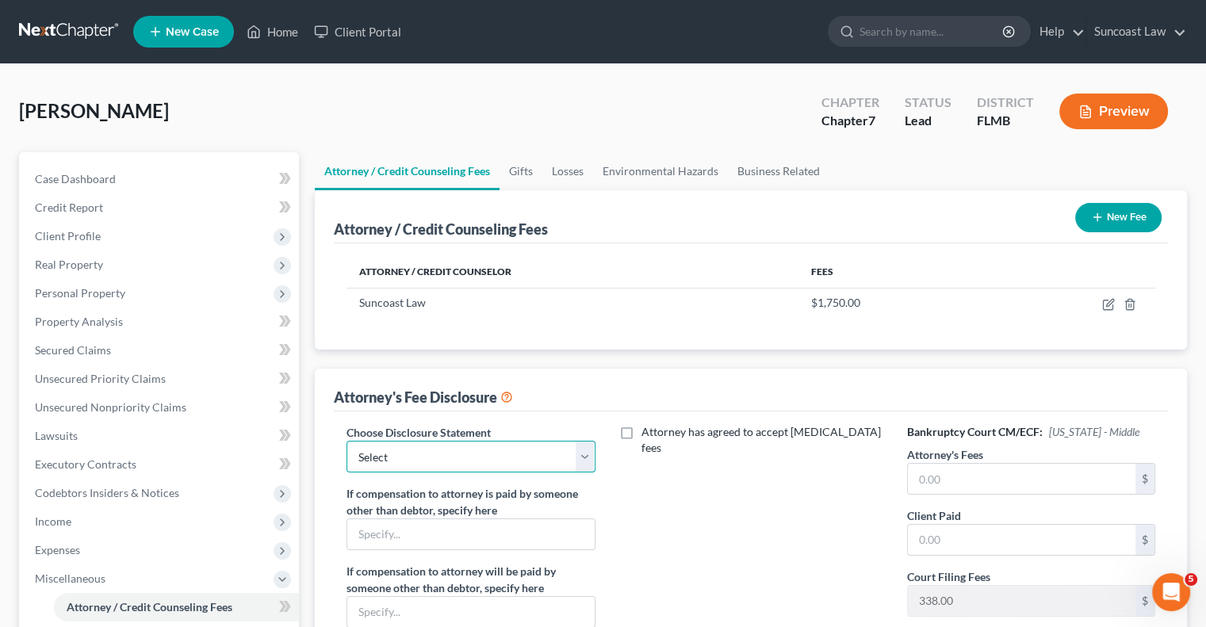
click at [409, 457] on select "Select Attorney" at bounding box center [470, 457] width 248 height 32
select select "0"
click at [346, 441] on select "Select Attorney" at bounding box center [470, 457] width 248 height 32
click at [1012, 484] on input "text" at bounding box center [1022, 479] width 228 height 30
type input "1,750"
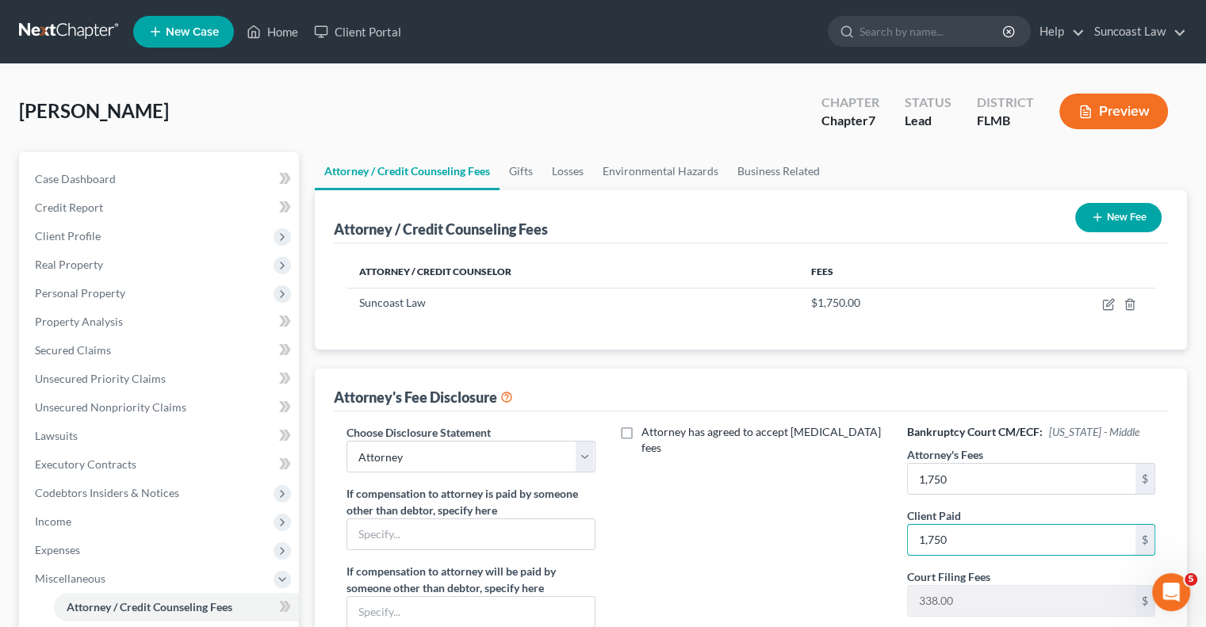
type input "1,750"
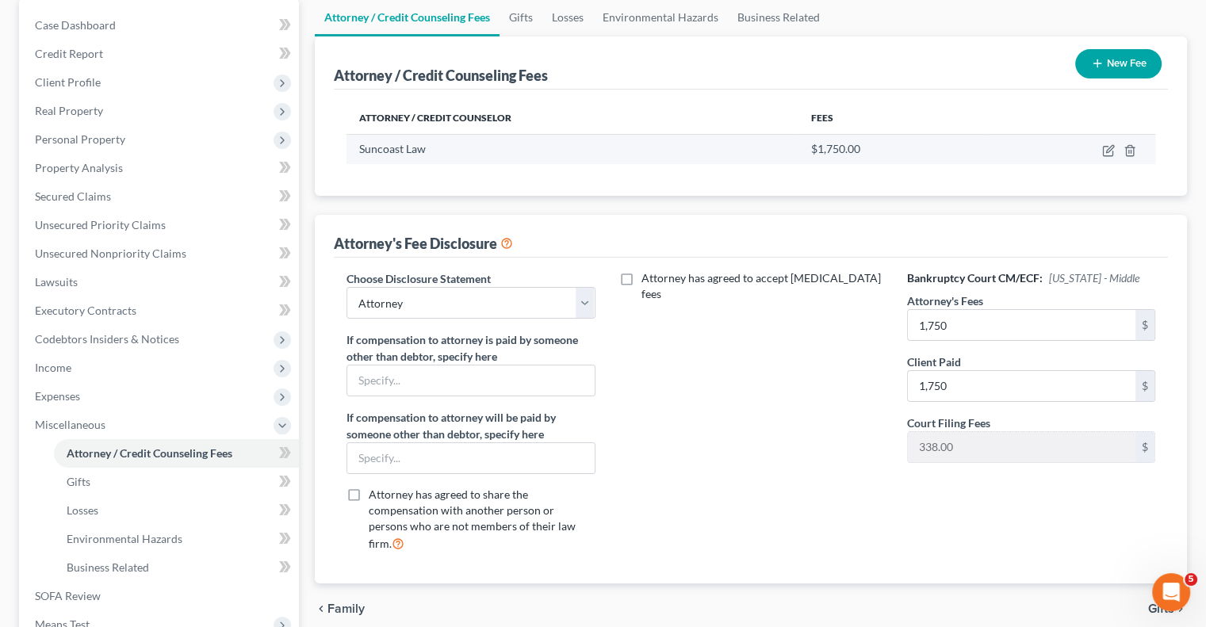
scroll to position [40, 0]
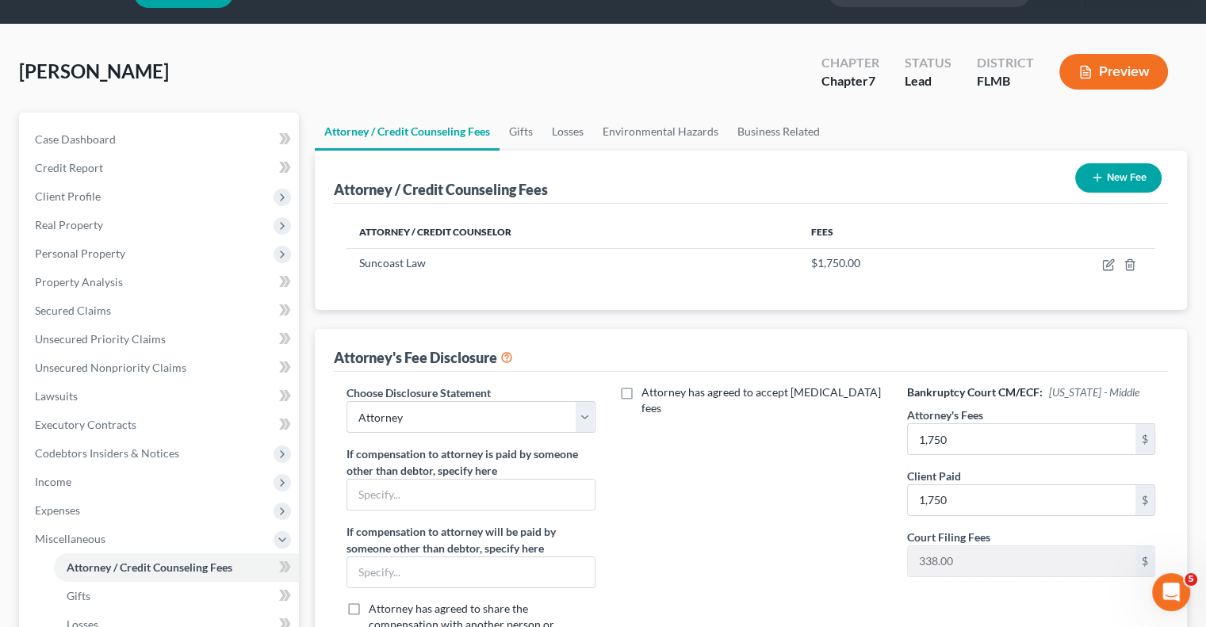
click at [1116, 182] on button "New Fee" at bounding box center [1118, 177] width 86 height 29
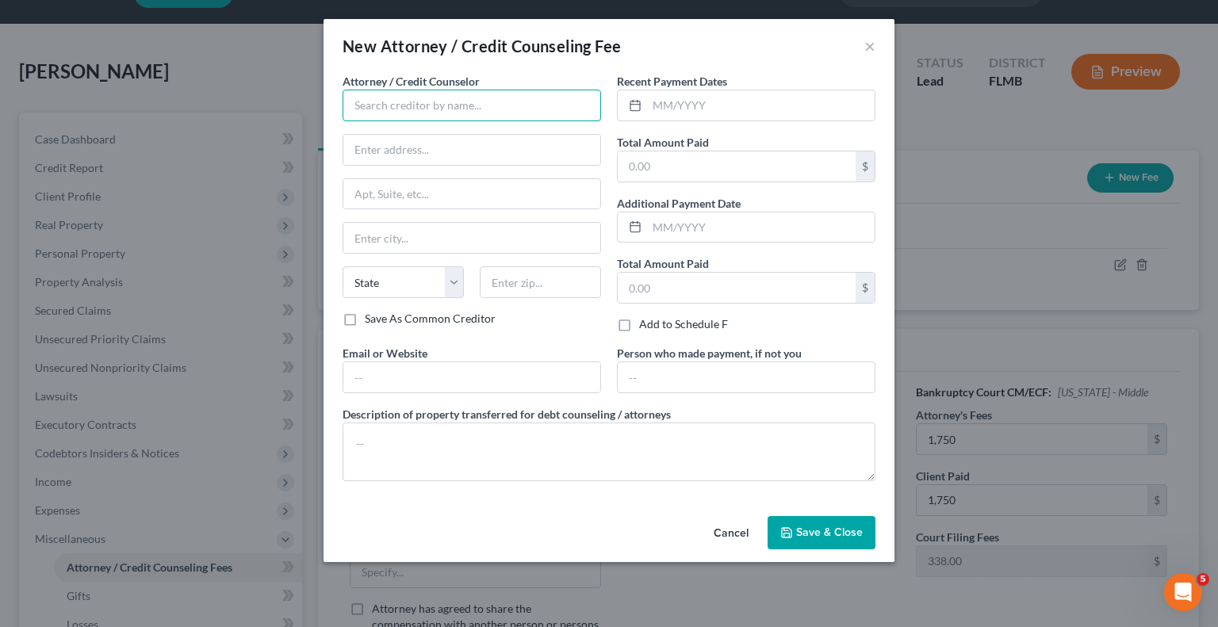
click at [549, 107] on input "text" at bounding box center [472, 106] width 258 height 32
type input "Dollar Learning Foundation"
click at [742, 108] on input "text" at bounding box center [761, 105] width 228 height 30
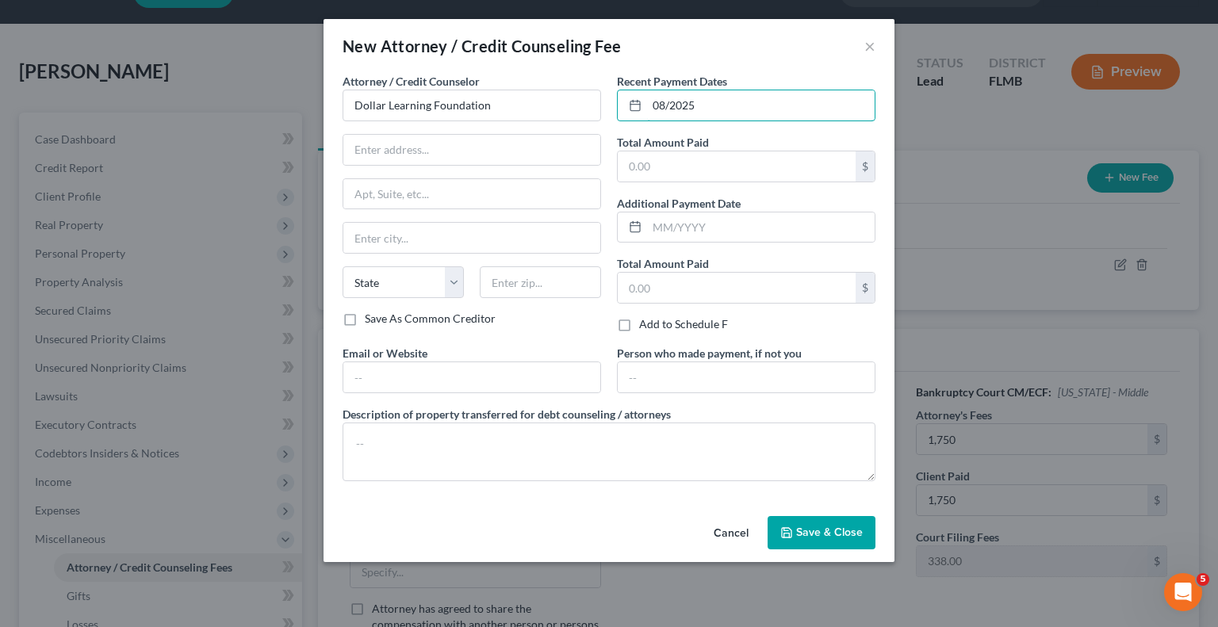
type input "08/2025"
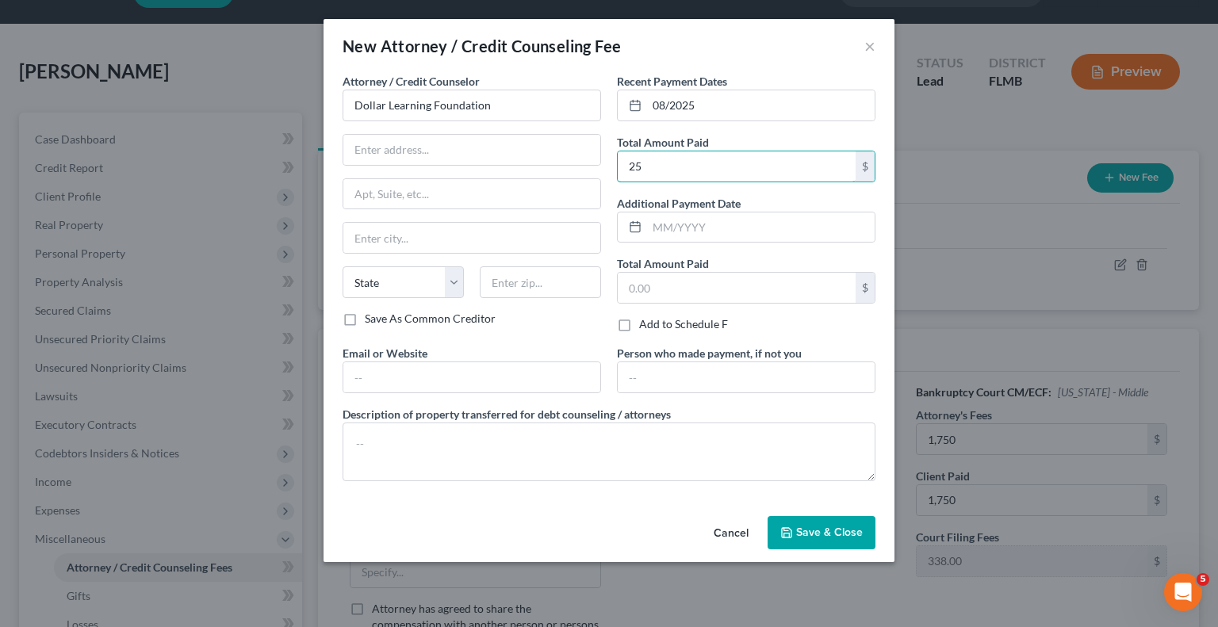
type input "25"
click at [819, 532] on span "Save & Close" at bounding box center [829, 532] width 67 height 13
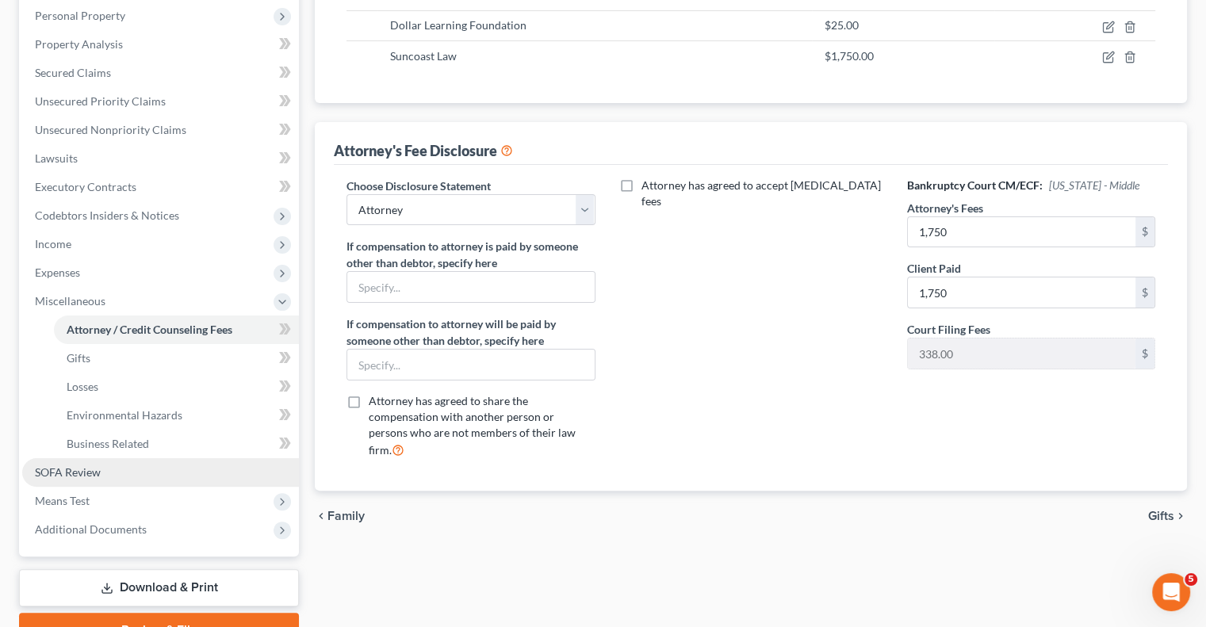
click at [143, 470] on link "SOFA Review" at bounding box center [160, 472] width 277 height 29
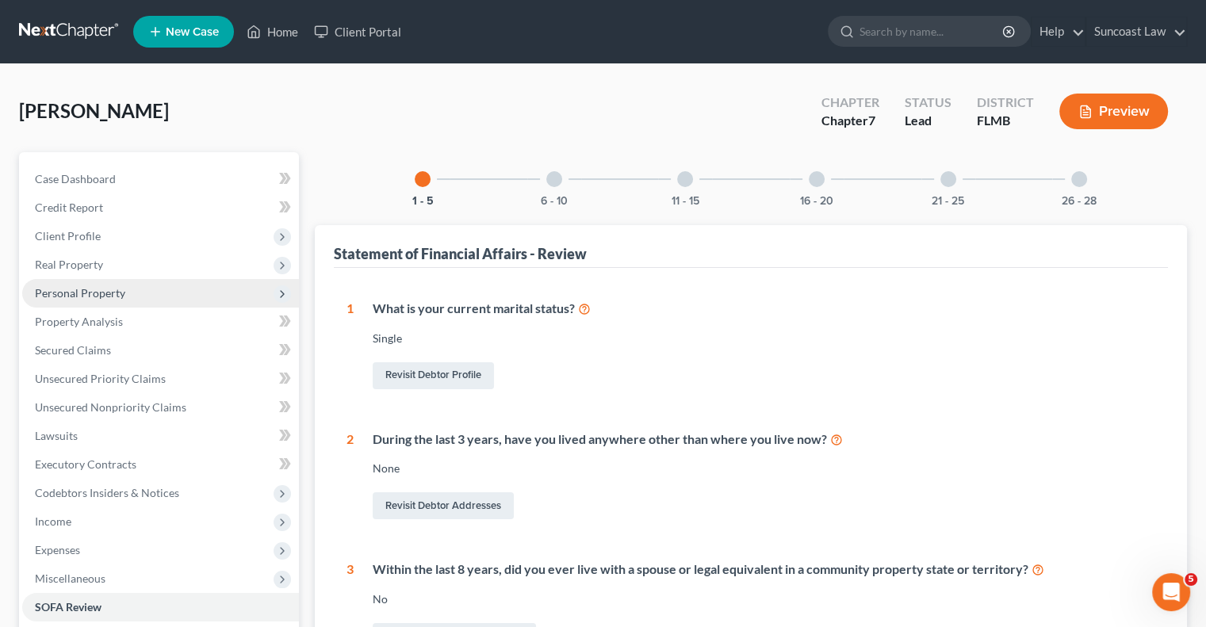
click at [178, 293] on span "Personal Property" at bounding box center [160, 293] width 277 height 29
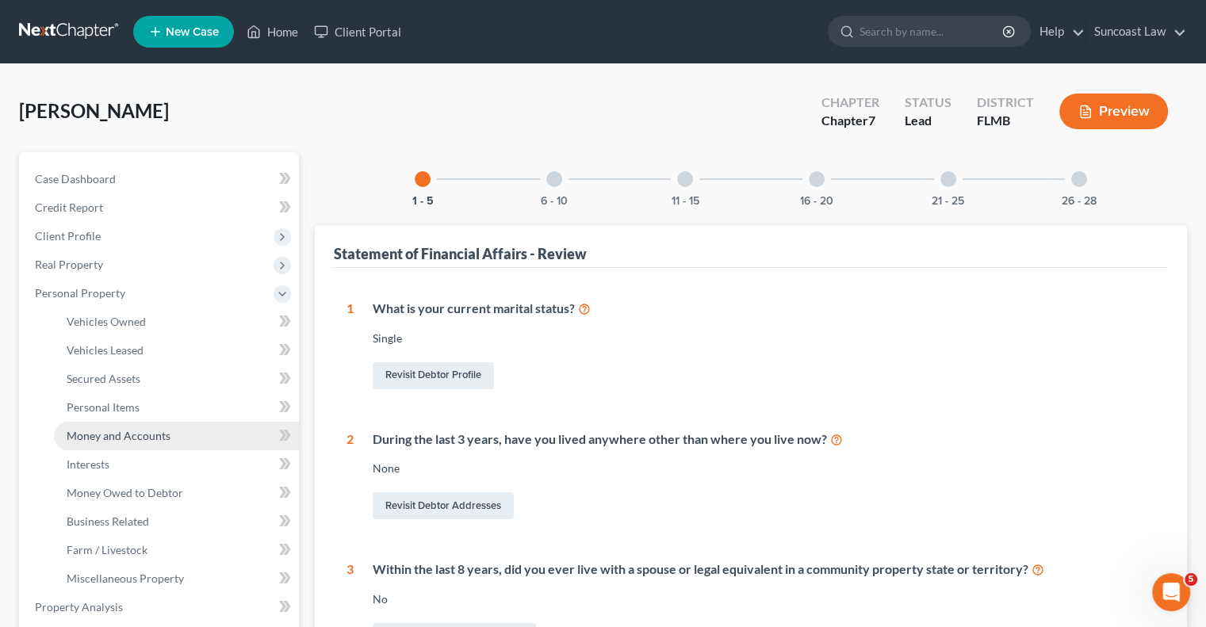
click at [143, 443] on link "Money and Accounts" at bounding box center [176, 436] width 245 height 29
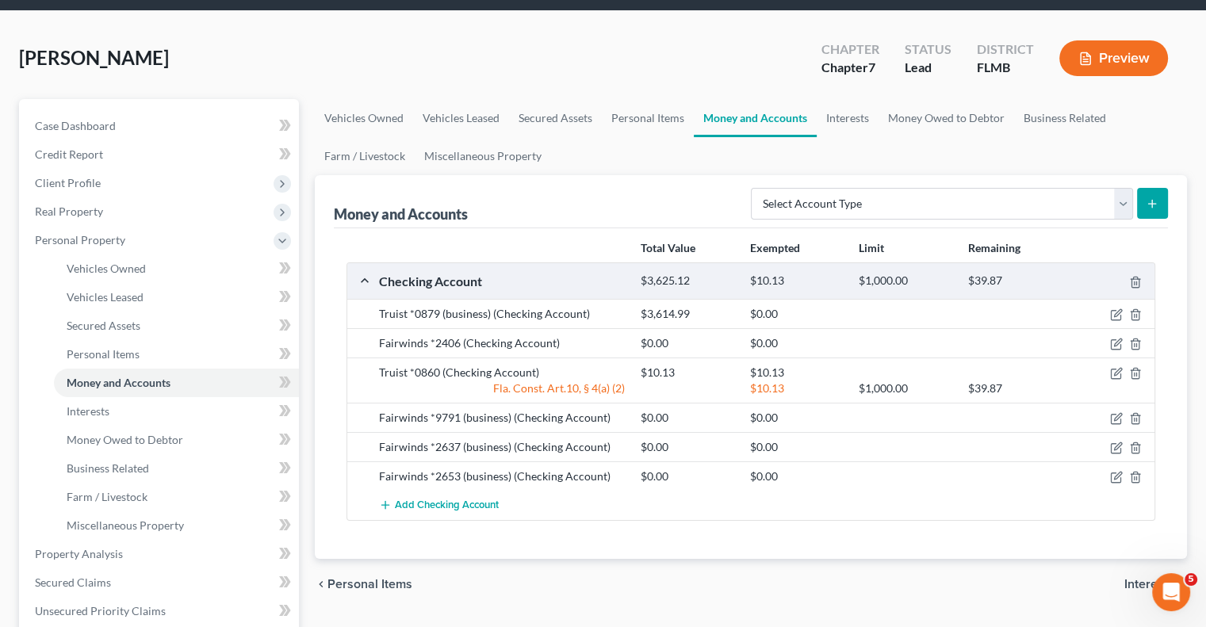
scroll to position [79, 0]
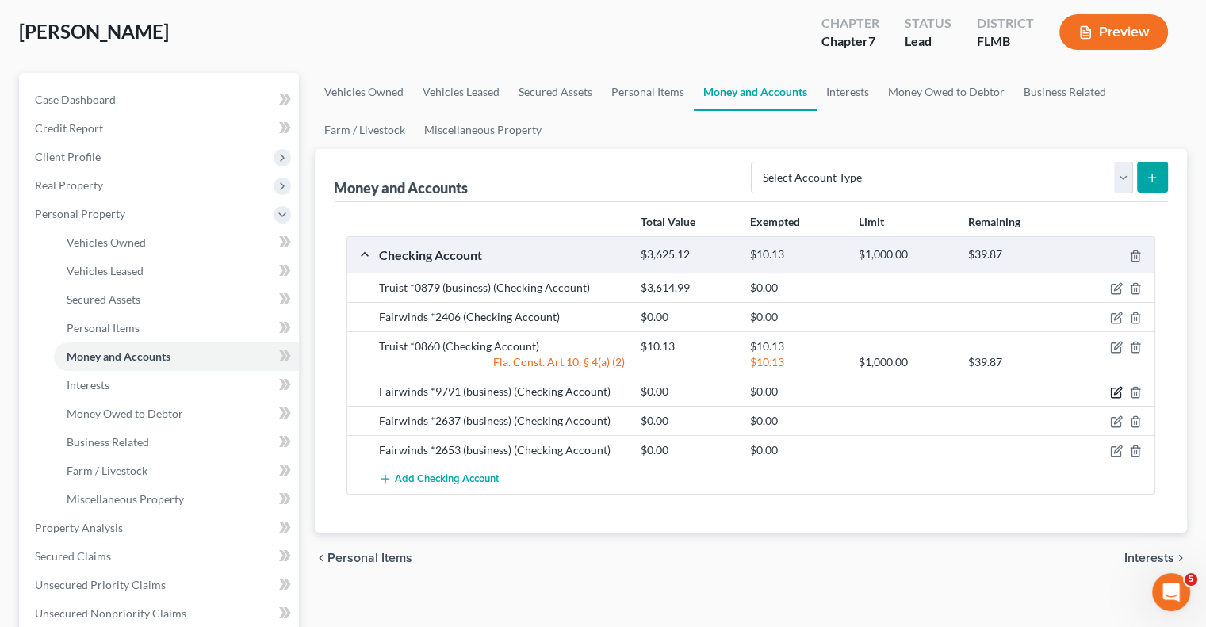
click at [1116, 387] on icon "button" at bounding box center [1116, 392] width 13 height 13
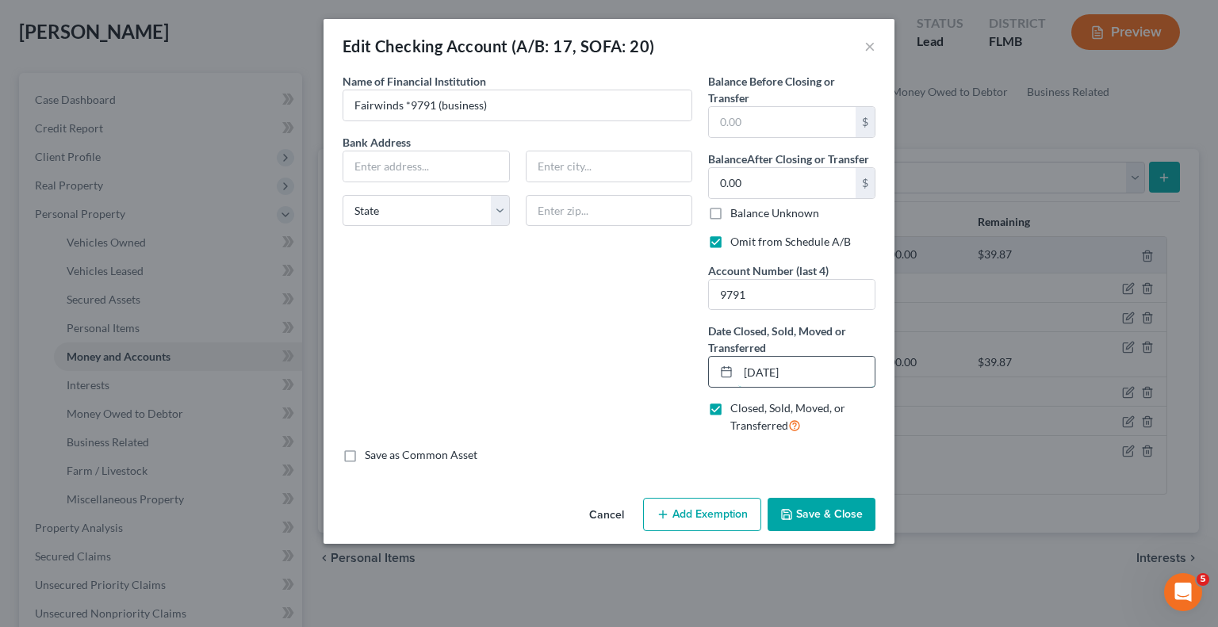
drag, startPoint x: 819, startPoint y: 370, endPoint x: 722, endPoint y: 366, distance: 96.8
click at [722, 366] on div "[DATE]" at bounding box center [791, 372] width 167 height 32
drag, startPoint x: 799, startPoint y: 372, endPoint x: 691, endPoint y: 364, distance: 108.1
click at [691, 364] on div "Name of Financial Institution * Fairwinds *9791 (business) Bank Address State […" at bounding box center [609, 260] width 549 height 374
type input "[DATE]"
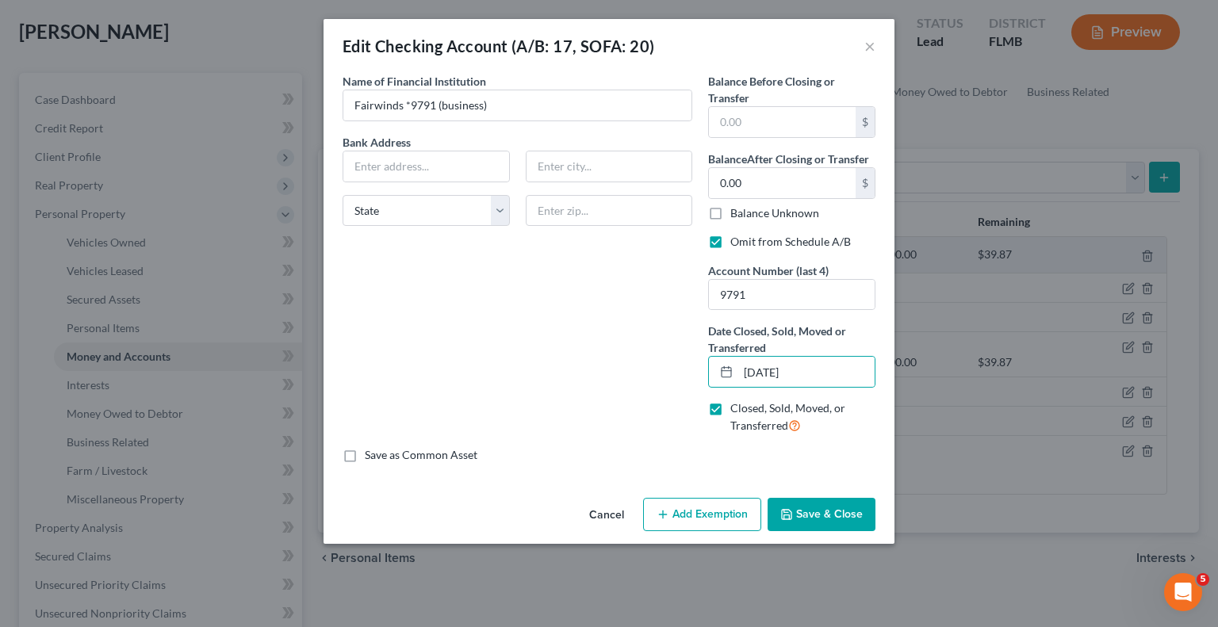
click at [822, 511] on button "Save & Close" at bounding box center [821, 514] width 108 height 33
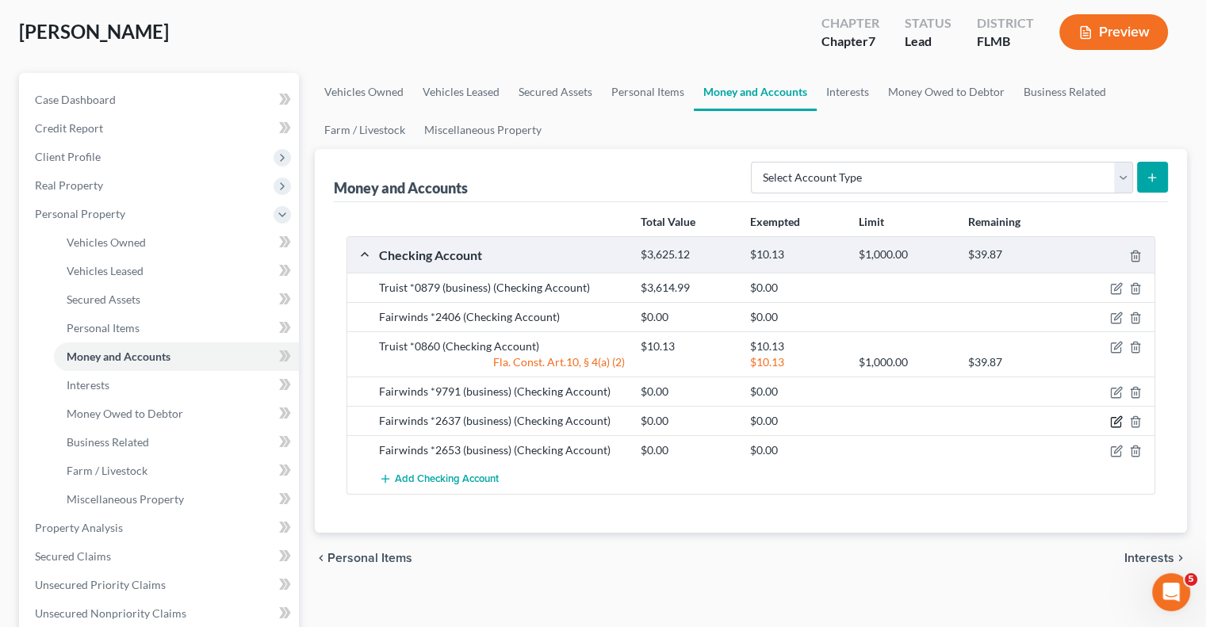
click at [1113, 417] on icon "button" at bounding box center [1116, 421] width 13 height 13
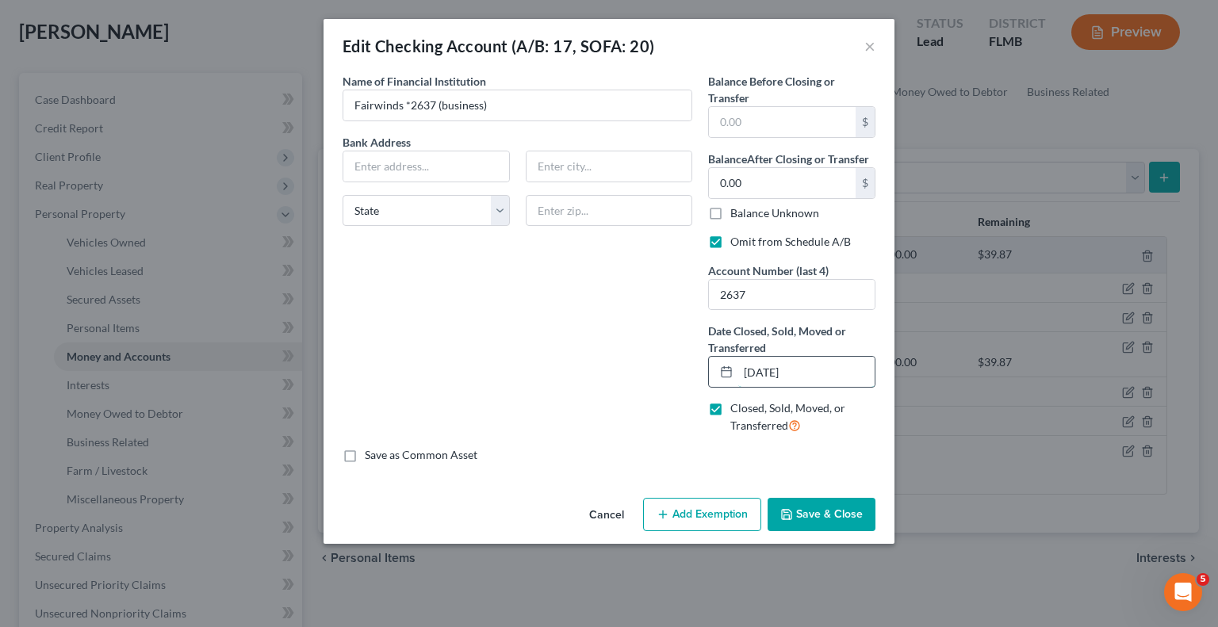
drag, startPoint x: 812, startPoint y: 371, endPoint x: 730, endPoint y: 366, distance: 81.9
click at [730, 366] on div "[DATE]" at bounding box center [791, 372] width 167 height 32
type input "[DATE]"
click at [811, 508] on button "Save & Close" at bounding box center [821, 514] width 108 height 33
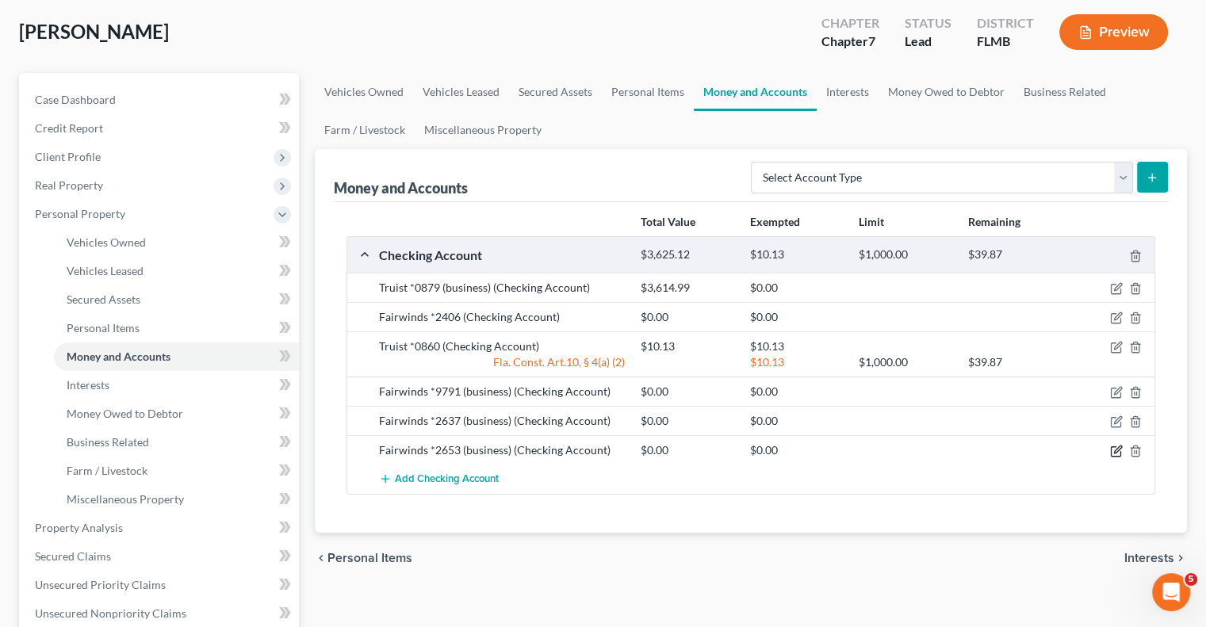
click at [1113, 450] on icon "button" at bounding box center [1116, 451] width 13 height 13
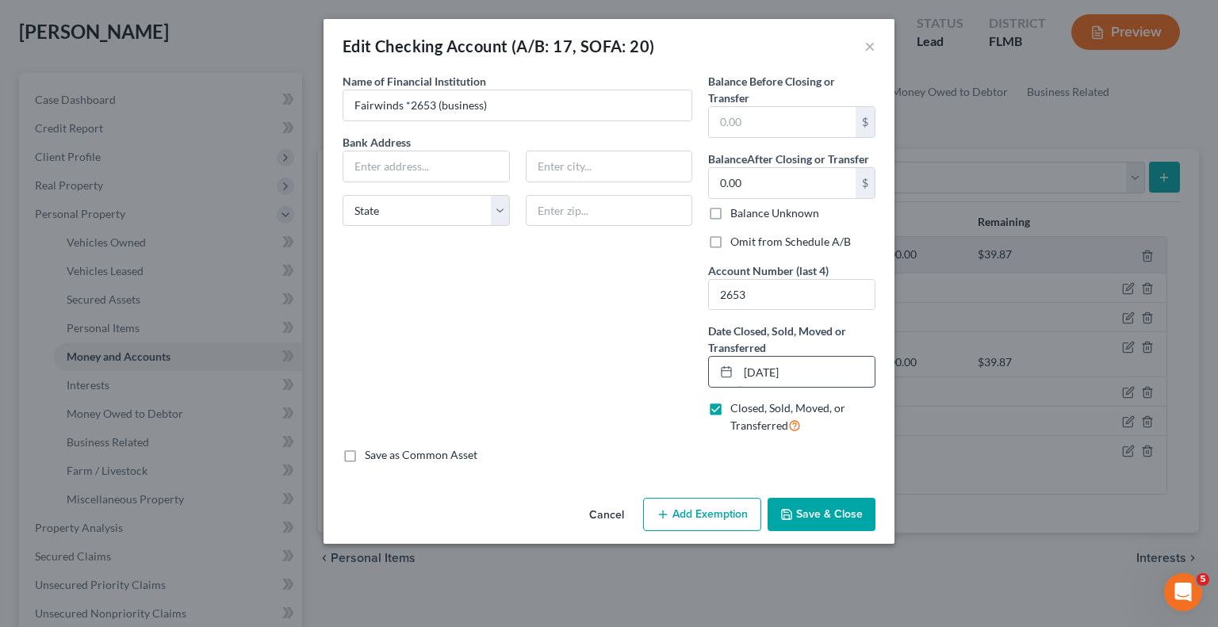
drag, startPoint x: 840, startPoint y: 370, endPoint x: 716, endPoint y: 362, distance: 124.8
click at [716, 362] on div "[DATE]" at bounding box center [791, 372] width 167 height 32
type input "[DATE]"
click at [829, 526] on button "Save & Close" at bounding box center [821, 514] width 108 height 33
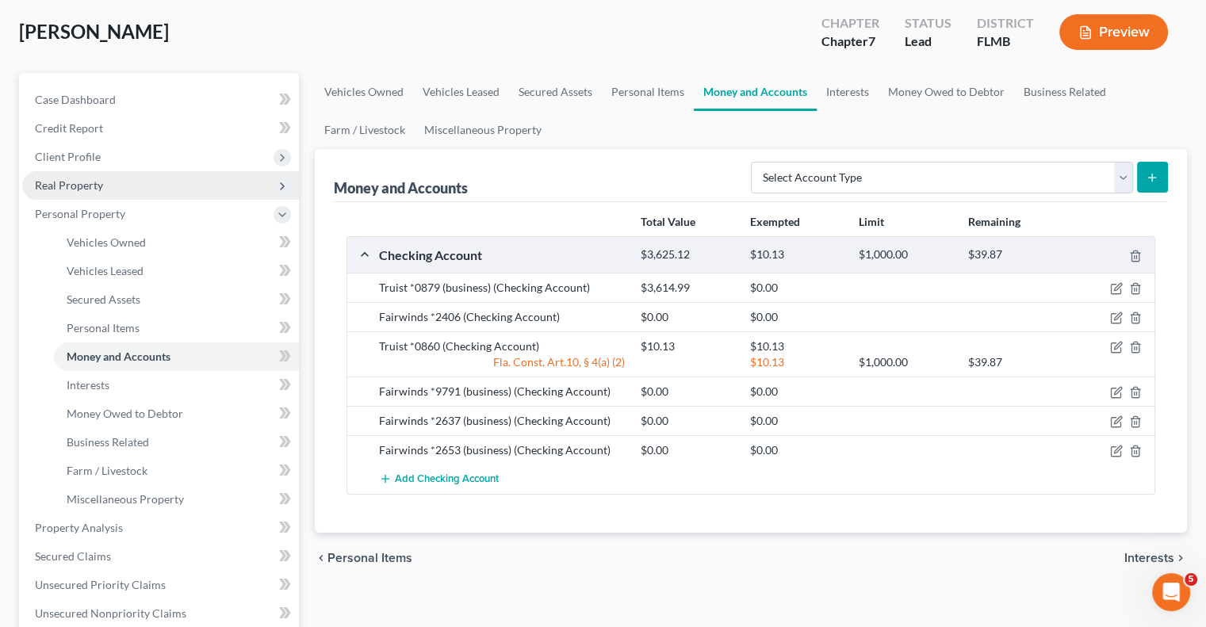
click at [85, 176] on span "Real Property" at bounding box center [160, 185] width 277 height 29
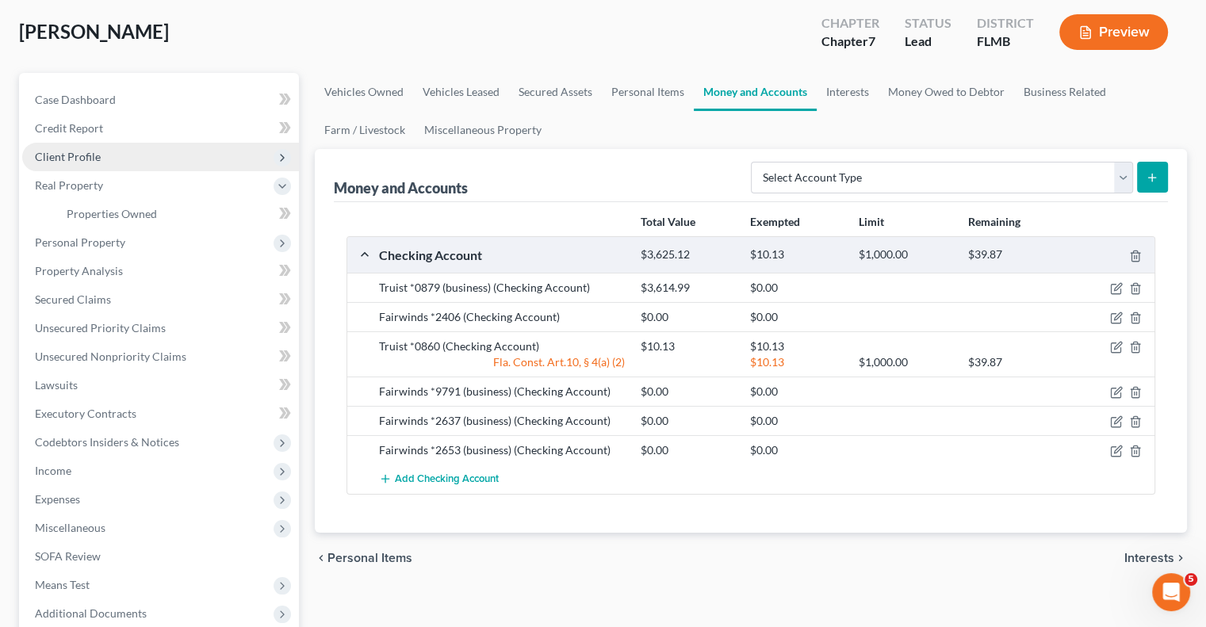
click at [89, 161] on span "Client Profile" at bounding box center [68, 156] width 66 height 13
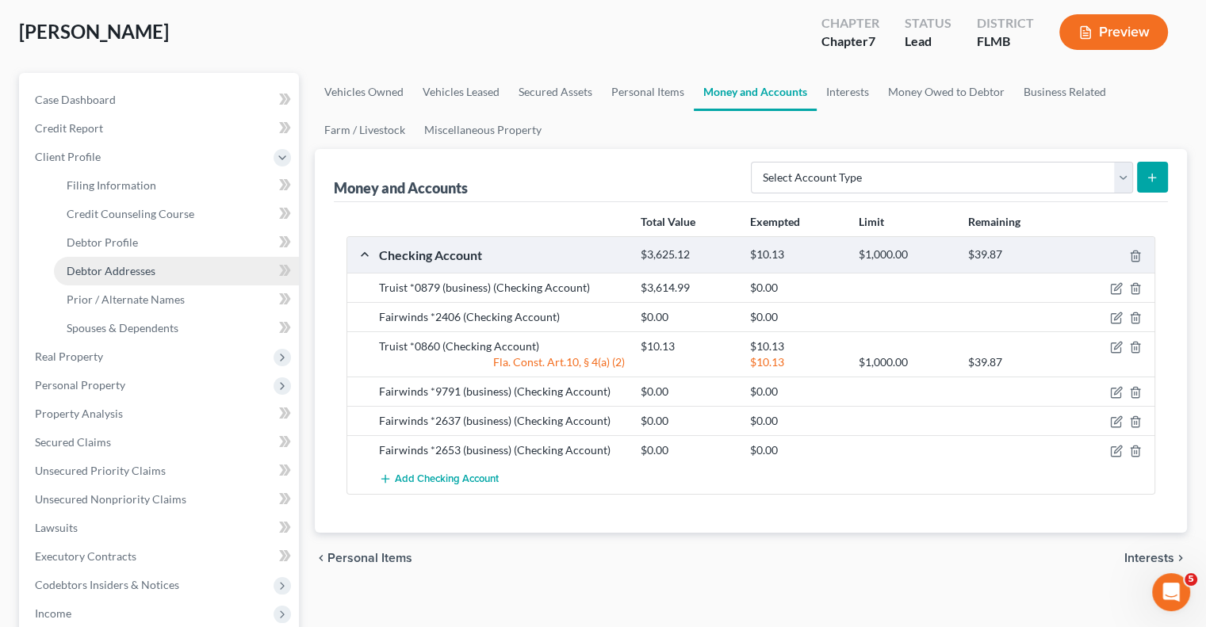
click at [133, 269] on span "Debtor Addresses" at bounding box center [111, 270] width 89 height 13
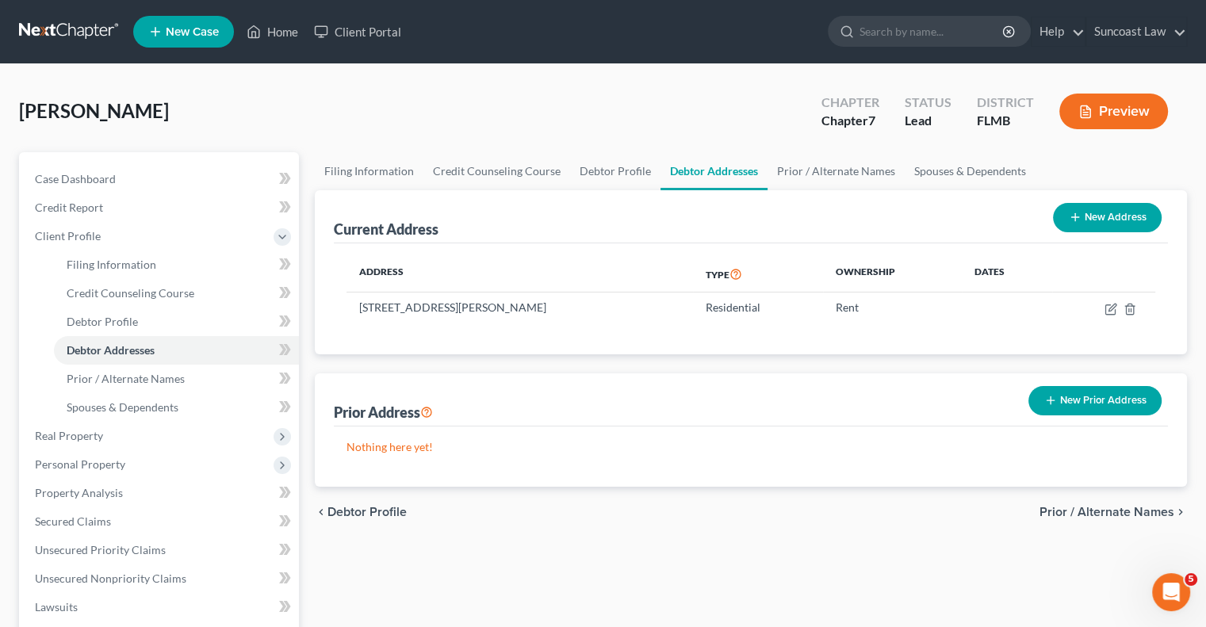
click at [1119, 405] on button "New Prior Address" at bounding box center [1094, 400] width 133 height 29
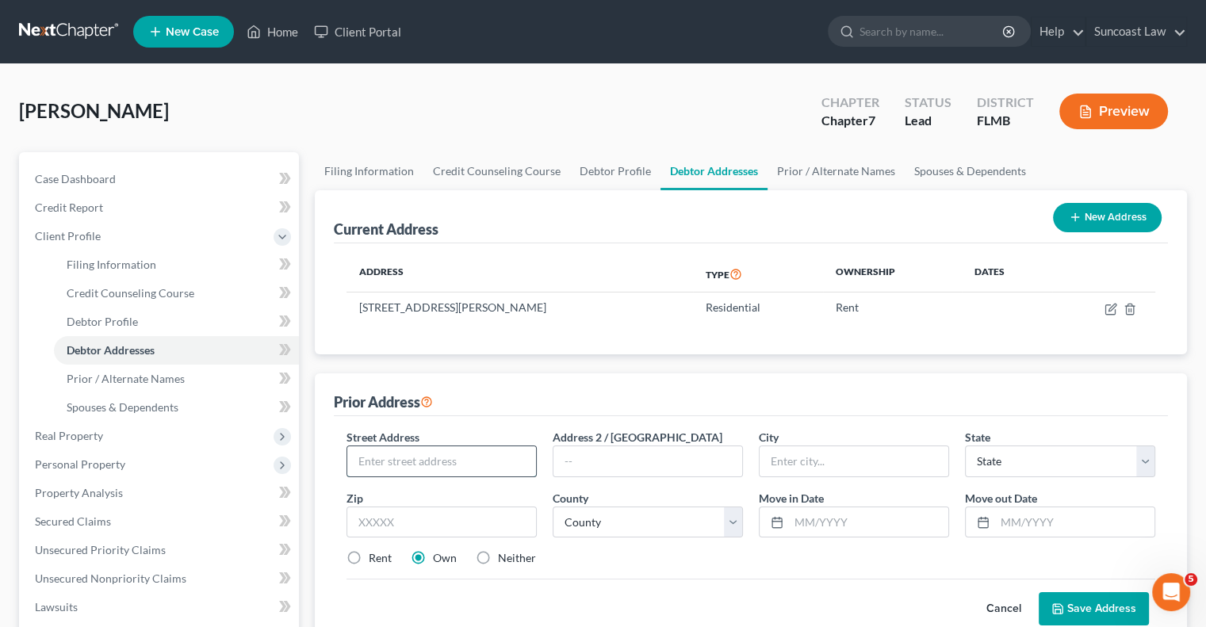
click at [476, 461] on input "text" at bounding box center [441, 461] width 189 height 30
type input "[STREET_ADDRESS]"
type input "Apt 1-311"
type input "34747"
type input "Kissimmee"
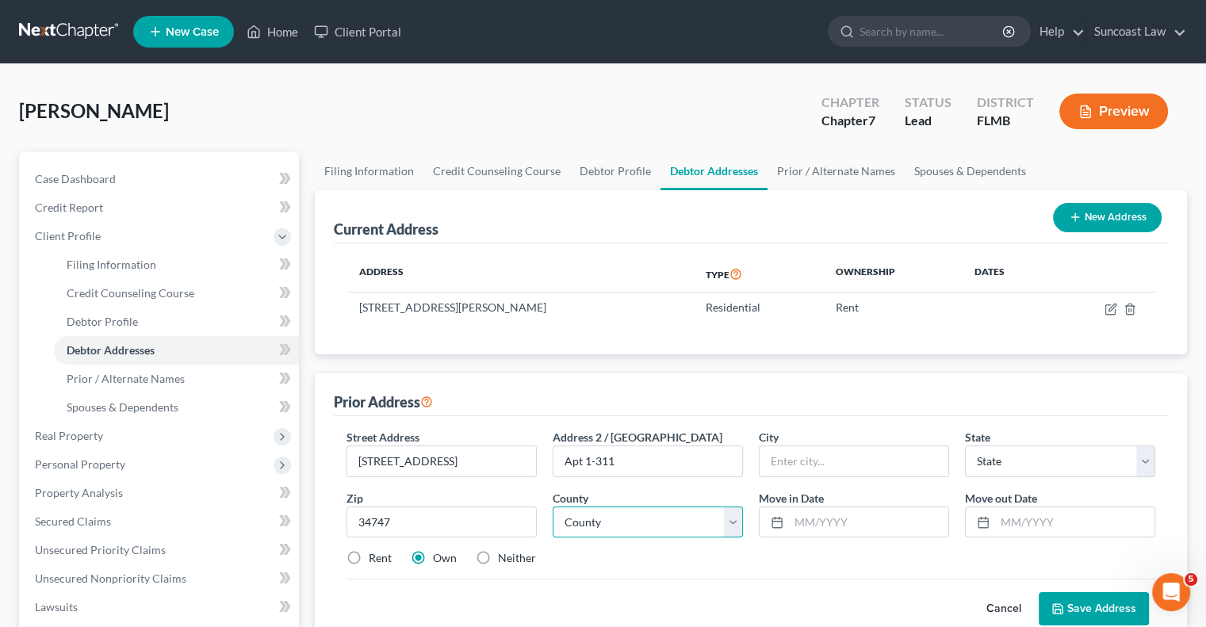
select select "9"
drag, startPoint x: 699, startPoint y: 518, endPoint x: 701, endPoint y: 507, distance: 10.4
click at [700, 516] on select "County [GEOGRAPHIC_DATA] [GEOGRAPHIC_DATA] [GEOGRAPHIC_DATA] [GEOGRAPHIC_DATA] …" at bounding box center [648, 523] width 190 height 32
select select "48"
click at [553, 507] on select "County [GEOGRAPHIC_DATA] [GEOGRAPHIC_DATA] [GEOGRAPHIC_DATA] [GEOGRAPHIC_DATA] …" at bounding box center [648, 523] width 190 height 32
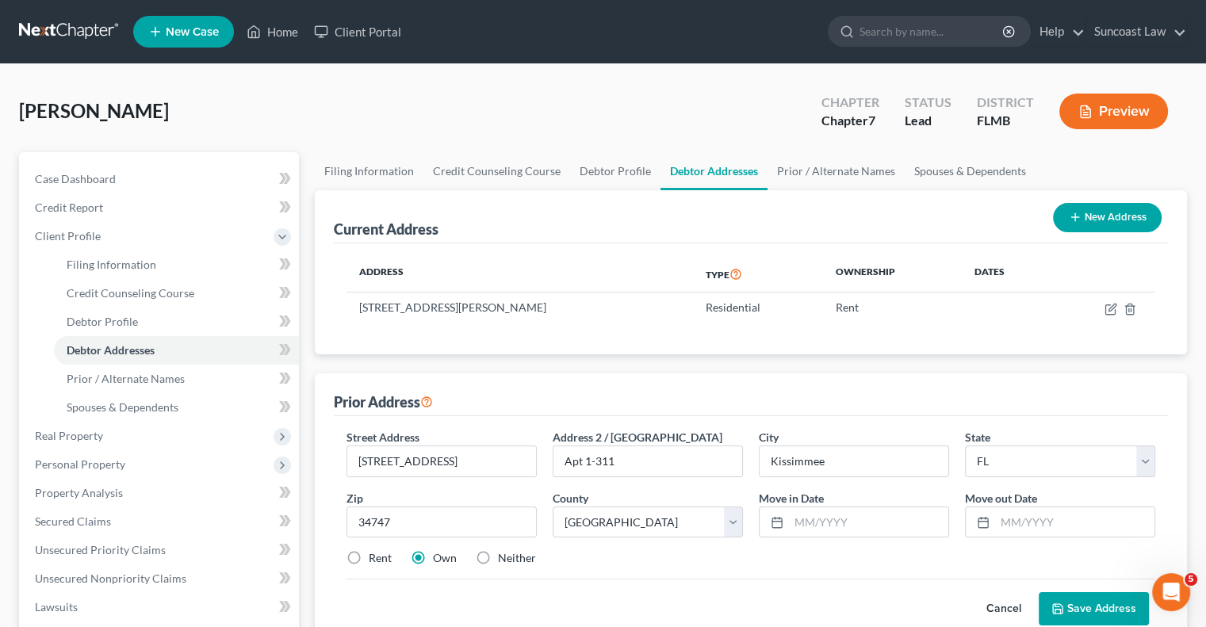
drag, startPoint x: 349, startPoint y: 554, endPoint x: 582, endPoint y: 570, distance: 233.6
click at [369, 554] on label "Rent" at bounding box center [380, 558] width 23 height 16
click at [375, 554] on input "Rent" at bounding box center [380, 555] width 10 height 10
radio input "true"
click at [869, 522] on input "text" at bounding box center [868, 522] width 159 height 30
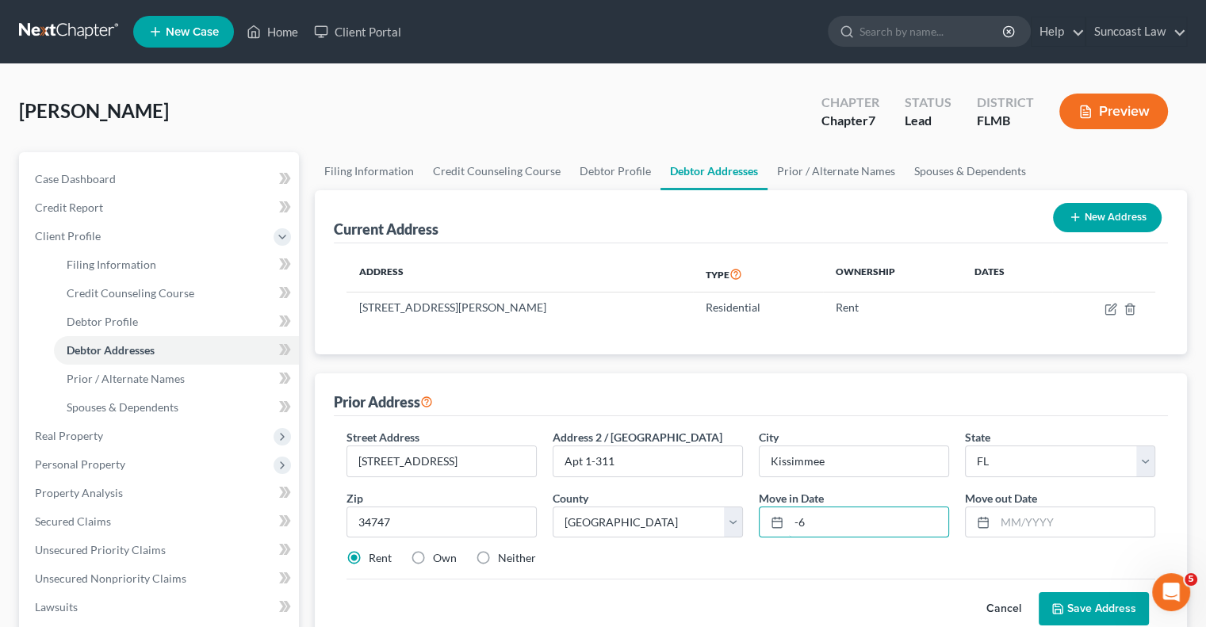
type input "-"
type input "06/2011"
type input "11/2023"
click at [1090, 607] on button "Save Address" at bounding box center [1094, 608] width 110 height 33
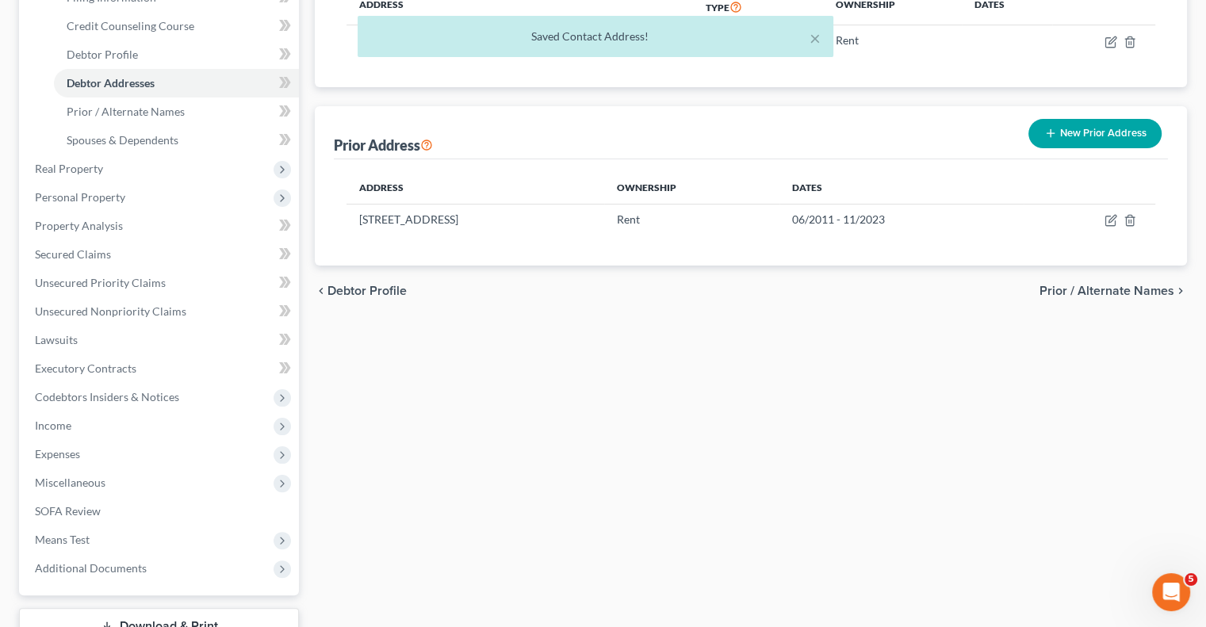
scroll to position [385, 0]
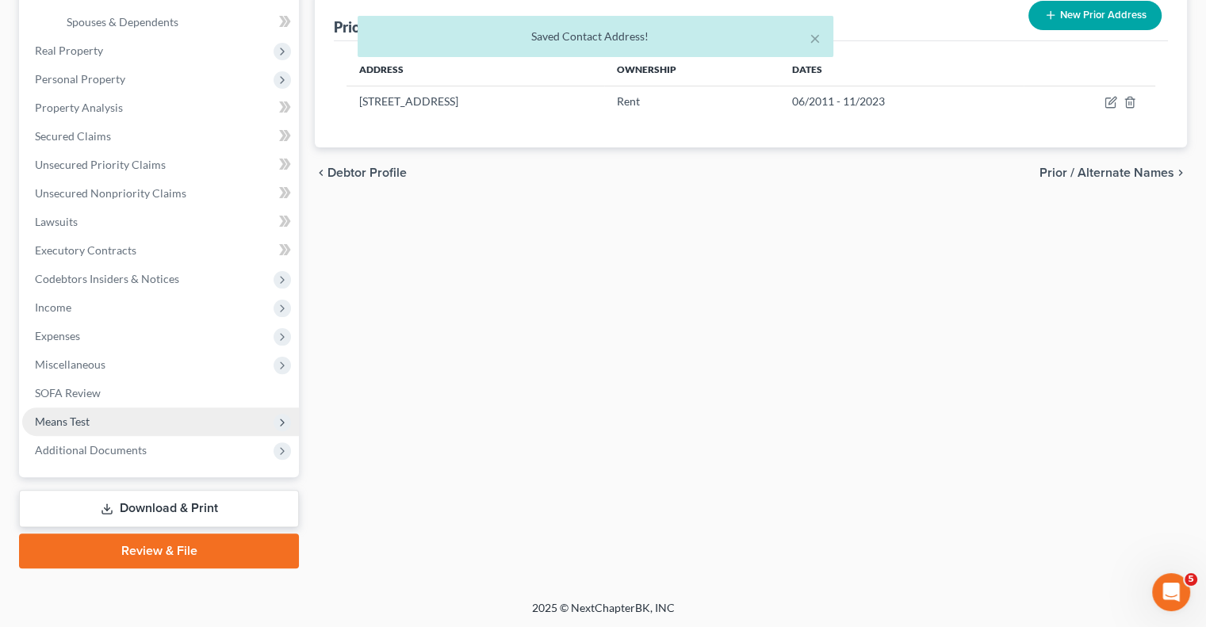
click at [108, 419] on span "Means Test" at bounding box center [160, 422] width 277 height 29
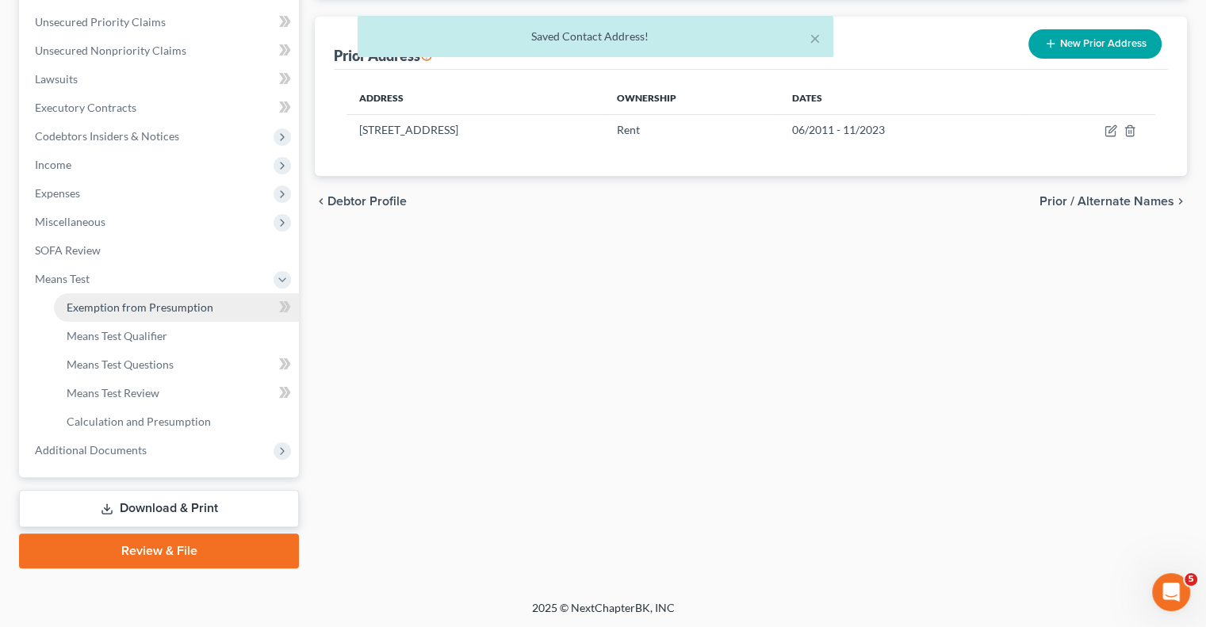
click at [108, 304] on span "Exemption from Presumption" at bounding box center [140, 306] width 147 height 13
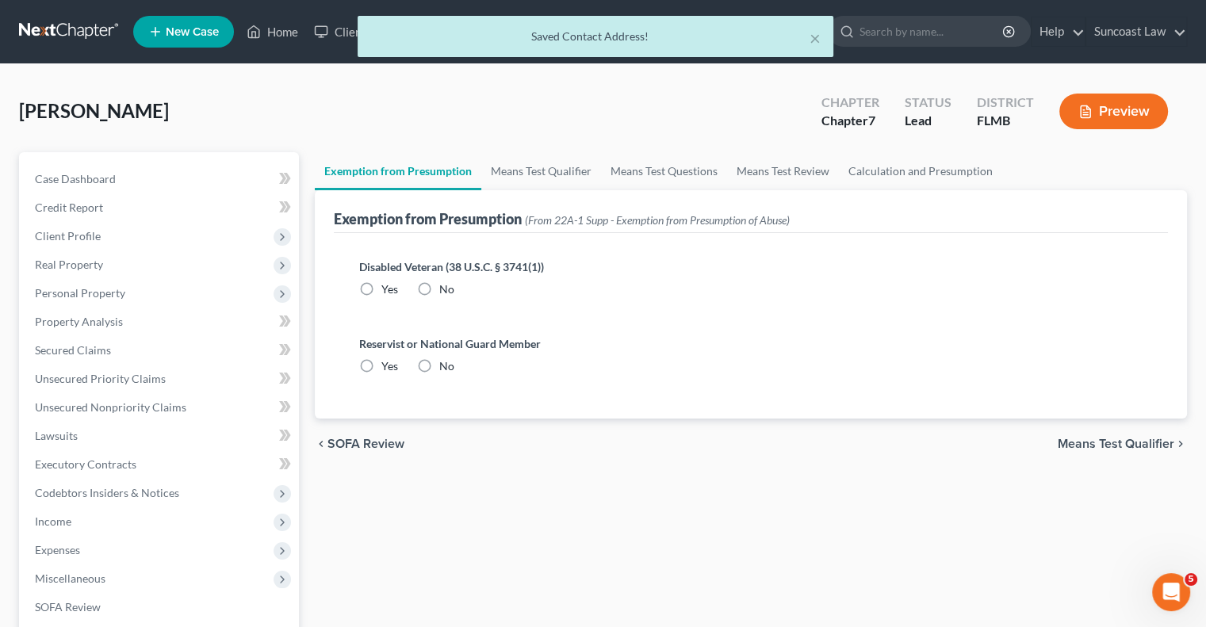
click at [439, 286] on label "No" at bounding box center [446, 289] width 15 height 16
click at [446, 286] on input "No" at bounding box center [451, 286] width 10 height 10
radio input "true"
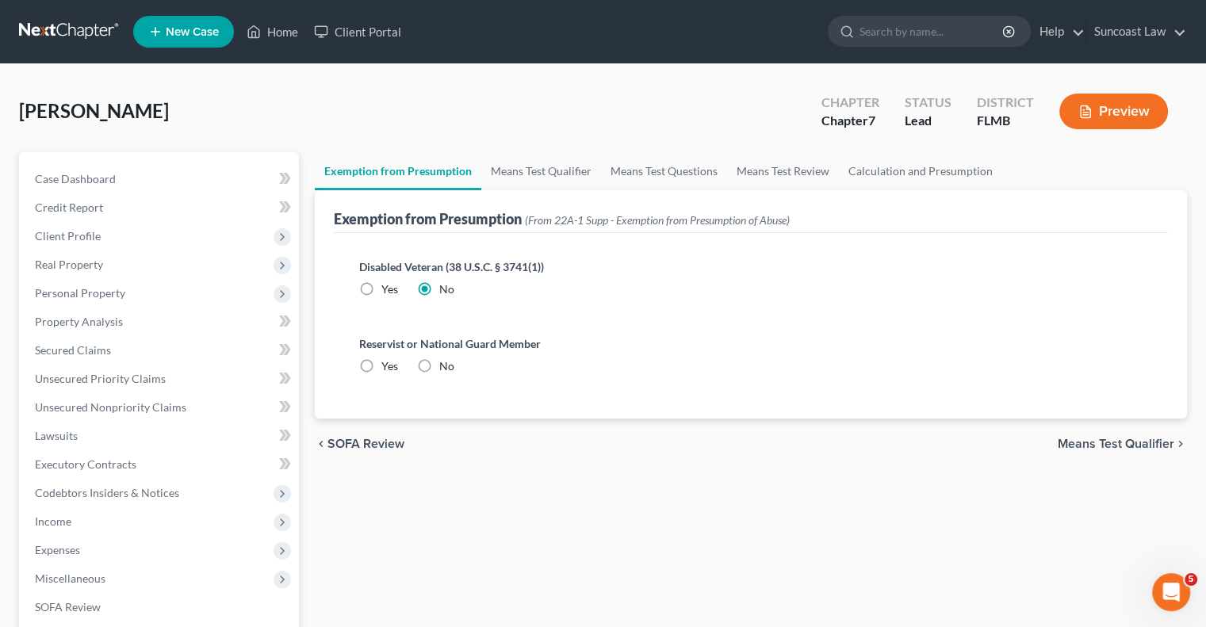
click at [439, 364] on label "No" at bounding box center [446, 366] width 15 height 16
click at [446, 364] on input "No" at bounding box center [451, 363] width 10 height 10
radio input "true"
click at [539, 165] on link "Means Test Qualifier" at bounding box center [541, 171] width 120 height 38
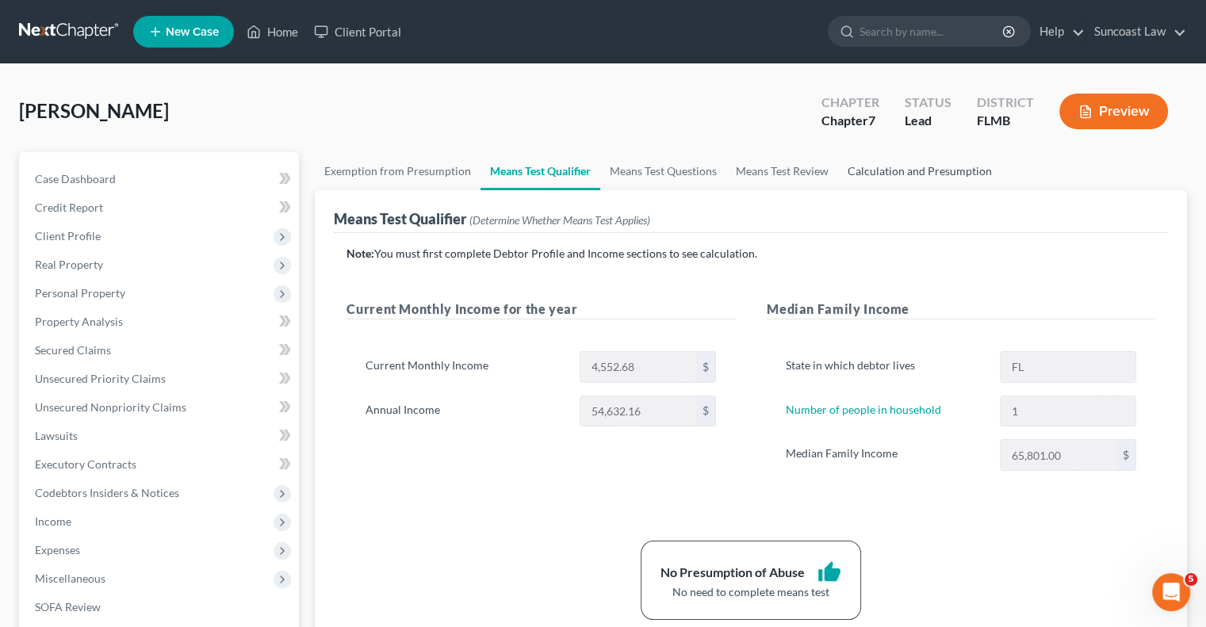
click at [890, 171] on link "Calculation and Presumption" at bounding box center [919, 171] width 163 height 38
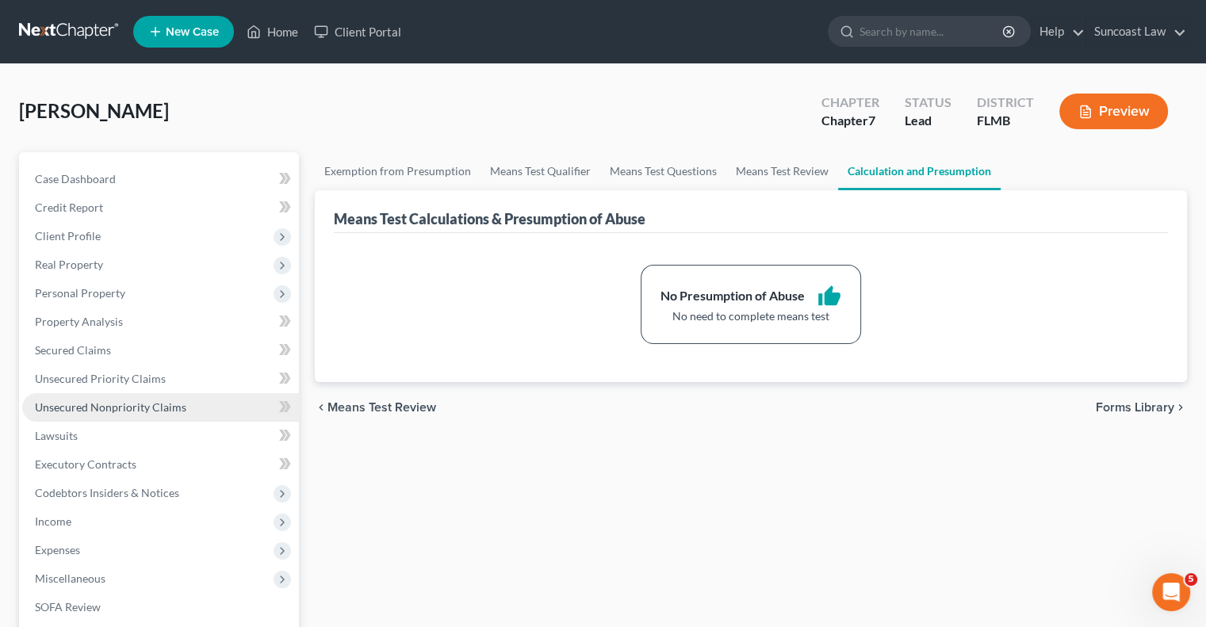
scroll to position [238, 0]
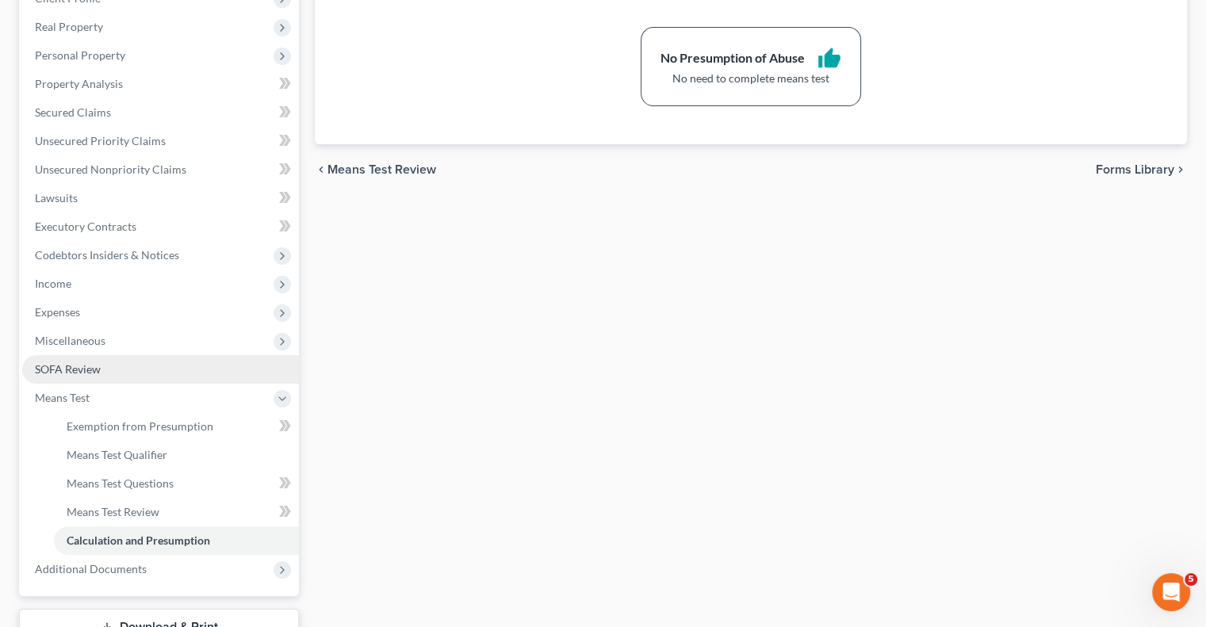
click at [88, 373] on span "SOFA Review" at bounding box center [68, 368] width 66 height 13
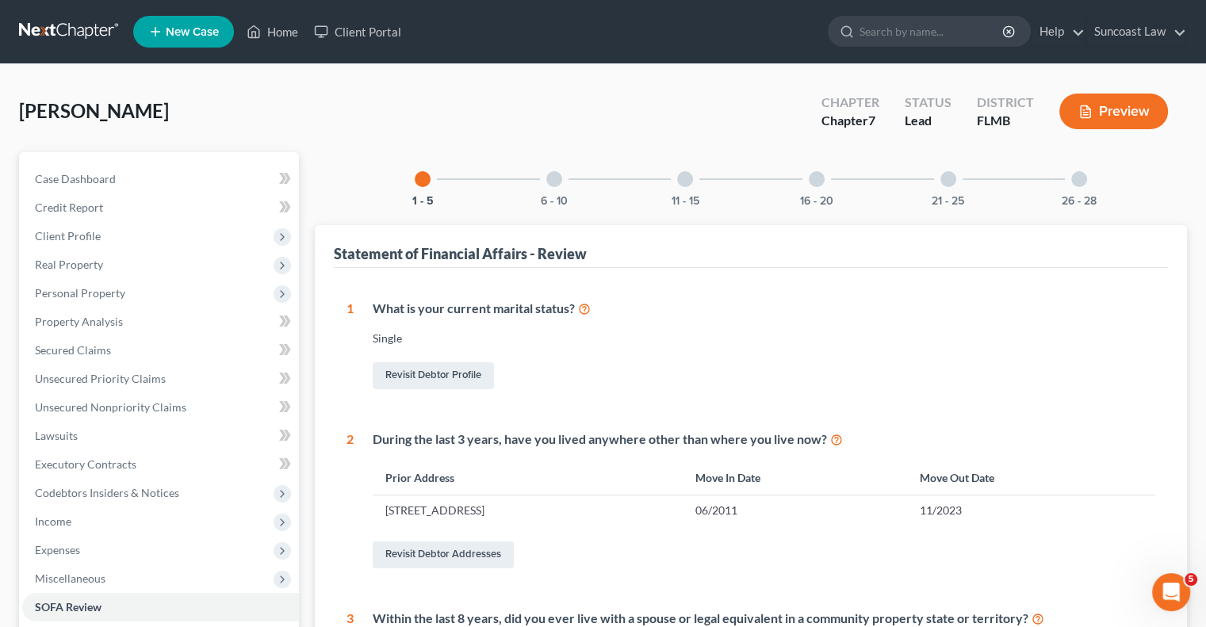
click at [946, 183] on div at bounding box center [948, 179] width 16 height 16
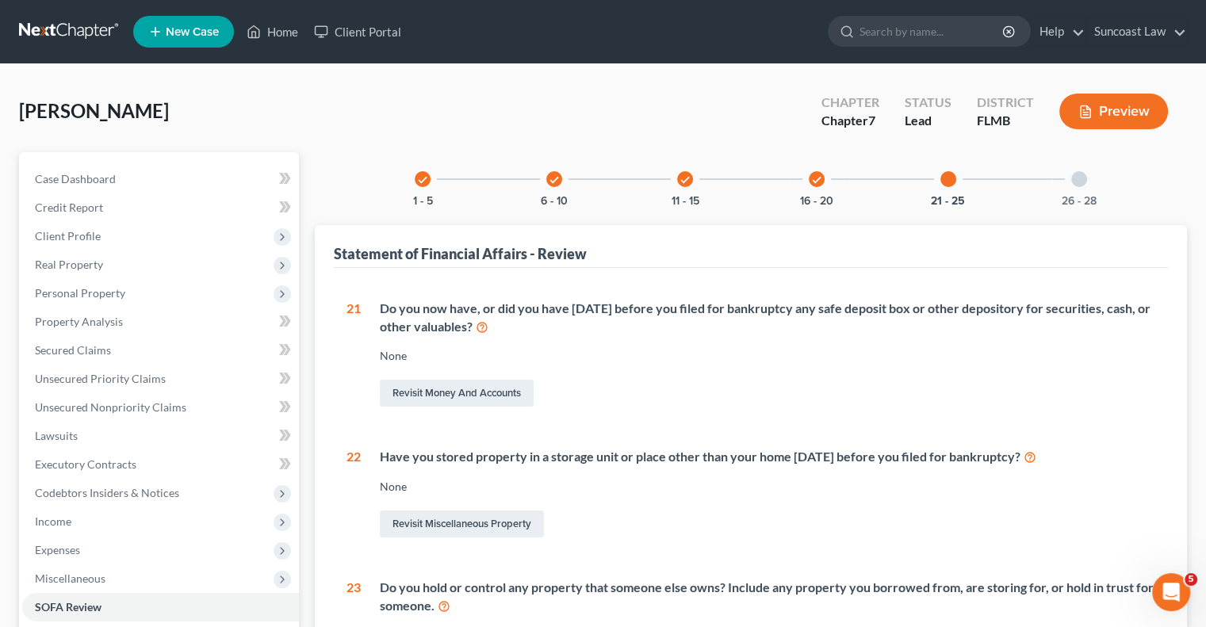
click at [1077, 186] on div "26 - 28" at bounding box center [1079, 179] width 54 height 54
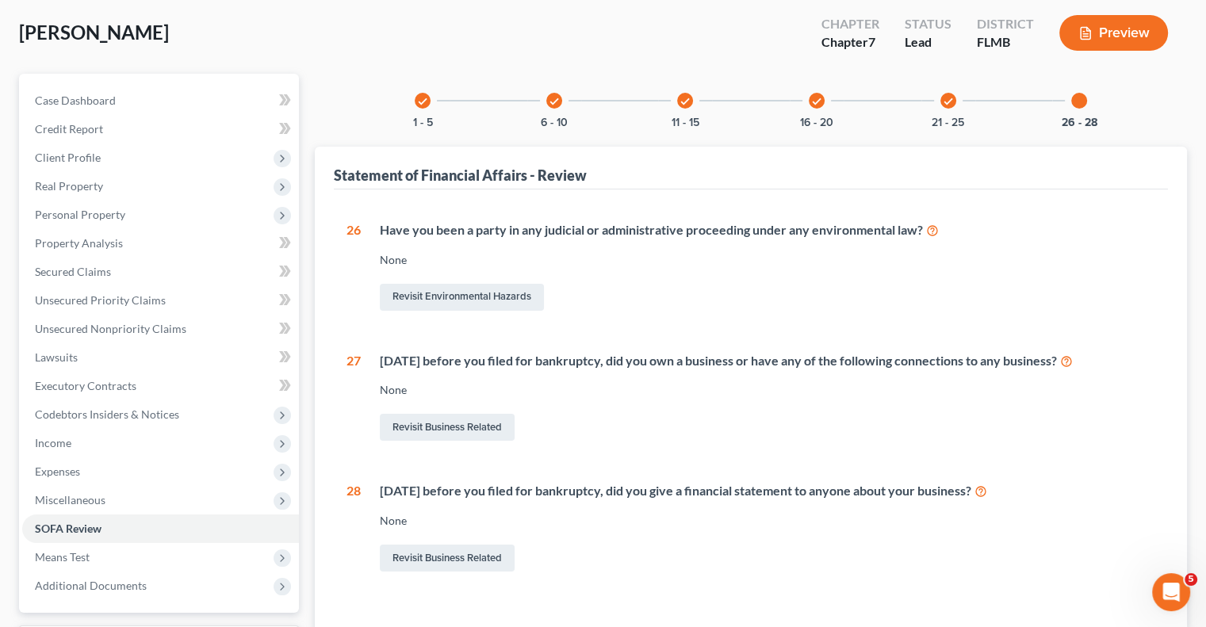
scroll to position [159, 0]
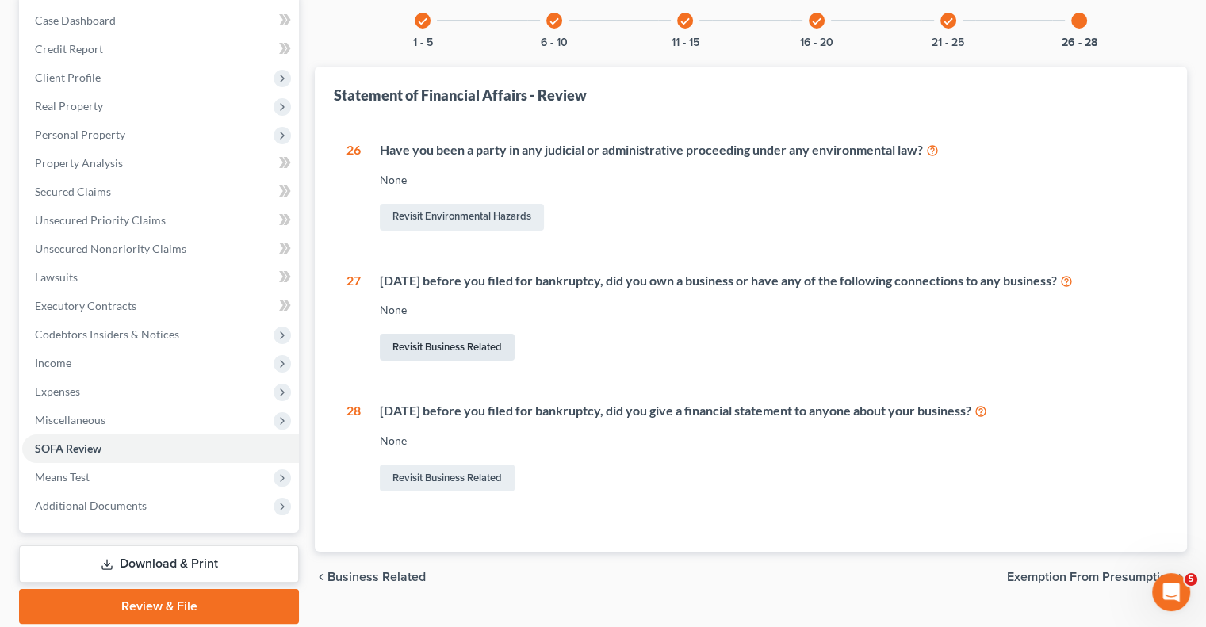
click at [431, 353] on link "Revisit Business Related" at bounding box center [447, 347] width 135 height 27
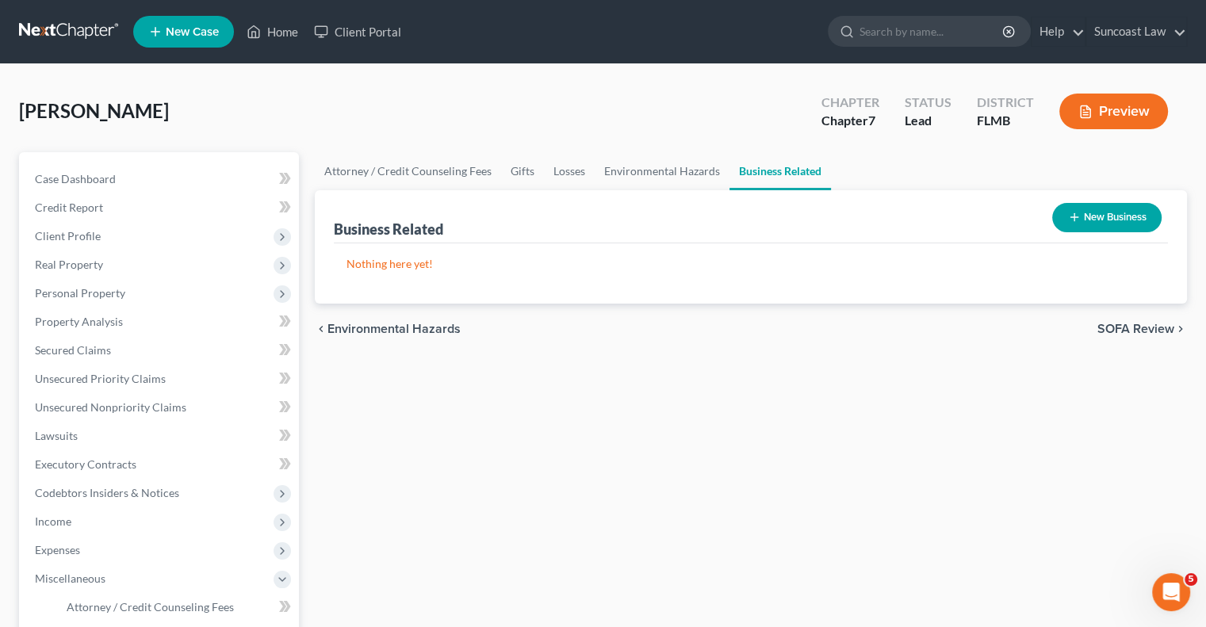
click at [1091, 215] on button "New Business" at bounding box center [1106, 217] width 109 height 29
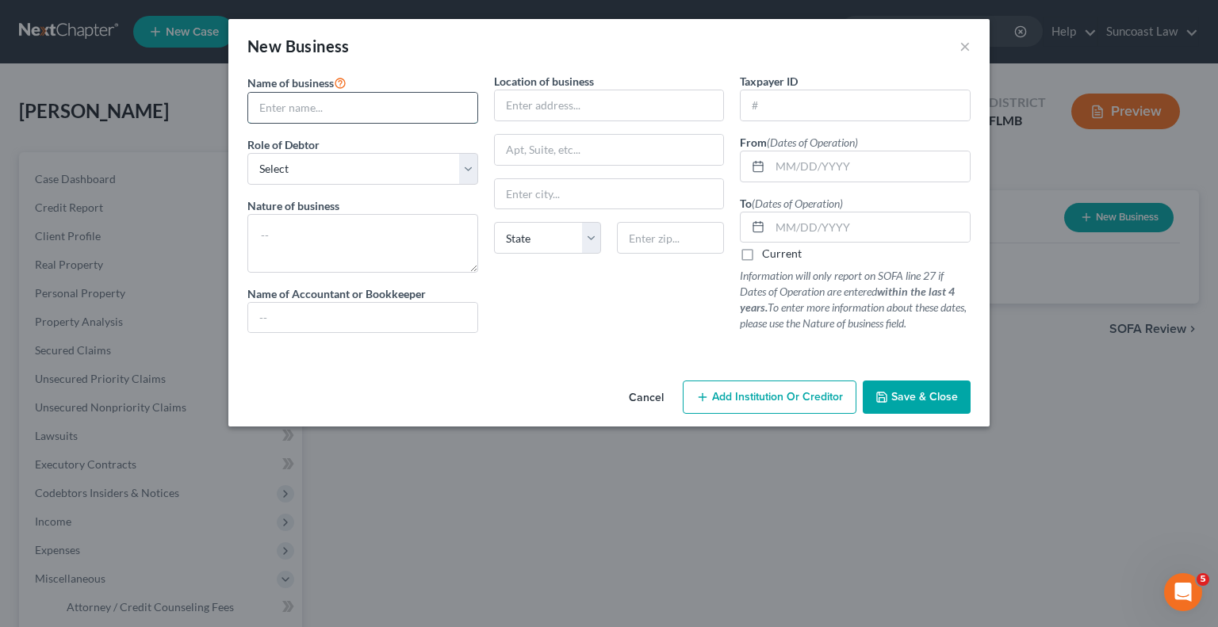
click at [359, 109] on input "text" at bounding box center [362, 108] width 229 height 30
type input "Triple S Realty"
click at [364, 176] on select "Select A member of a limited liability company (LLC) or limited liability partn…" at bounding box center [362, 169] width 231 height 32
select select "member"
click at [247, 153] on select "Select A member of a limited liability company (LLC) or limited liability partn…" at bounding box center [362, 169] width 231 height 32
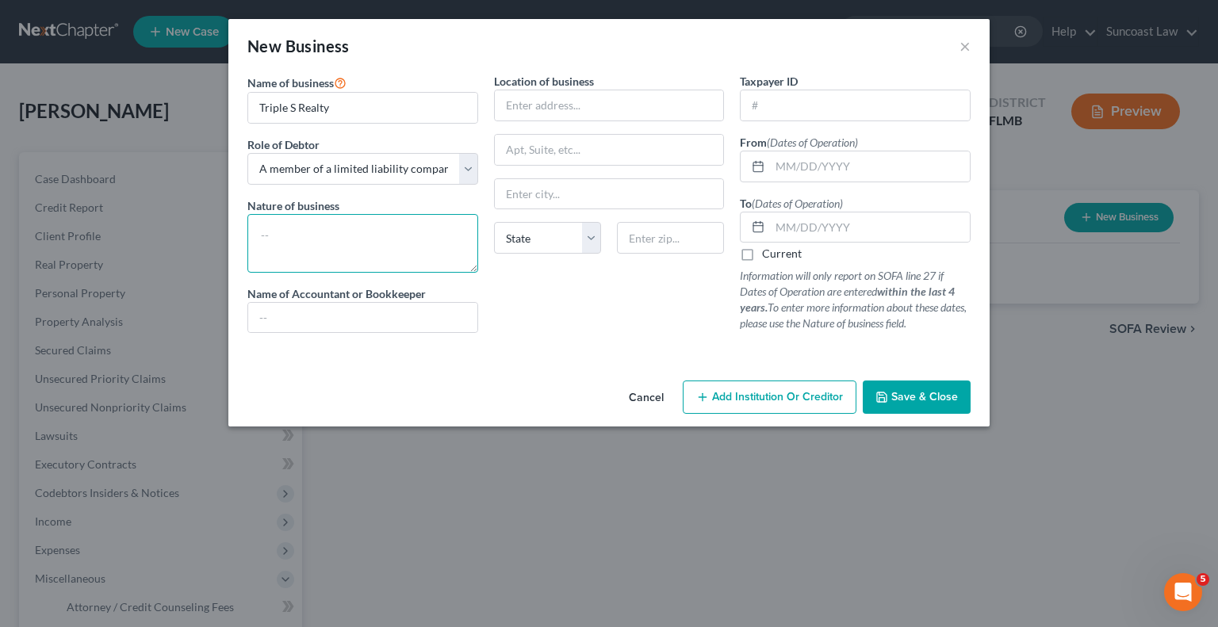
click at [339, 241] on textarea at bounding box center [362, 243] width 231 height 59
type textarea "Real Estate"
click at [578, 99] on input "text" at bounding box center [609, 105] width 229 height 30
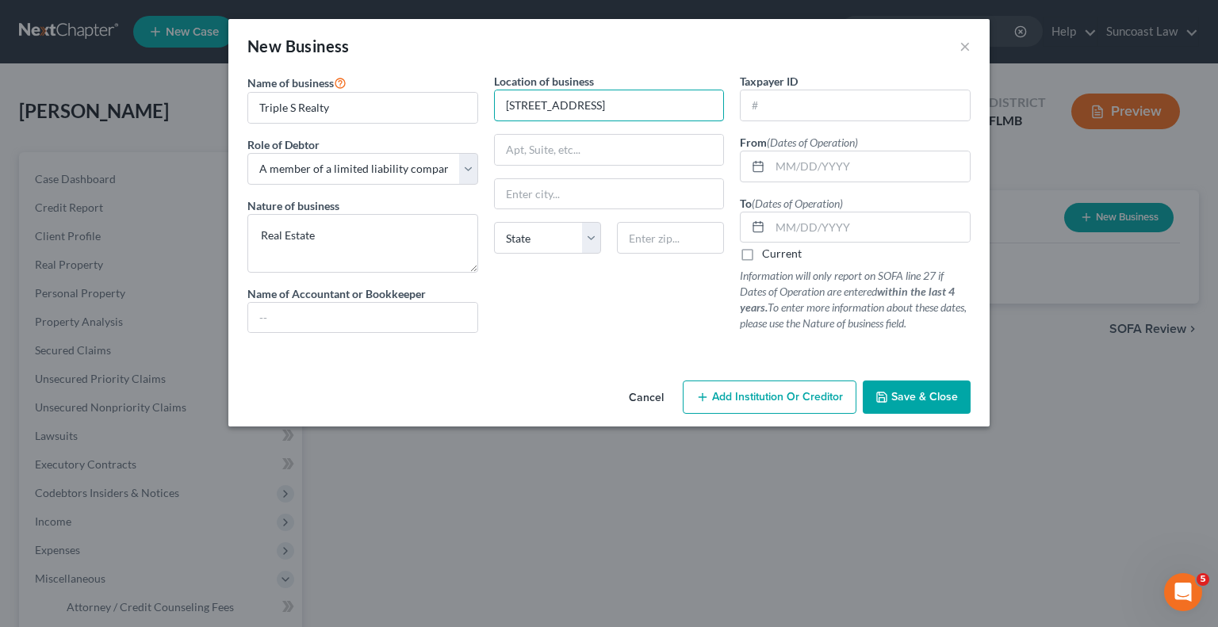
type input "[STREET_ADDRESS]"
type input "32784"
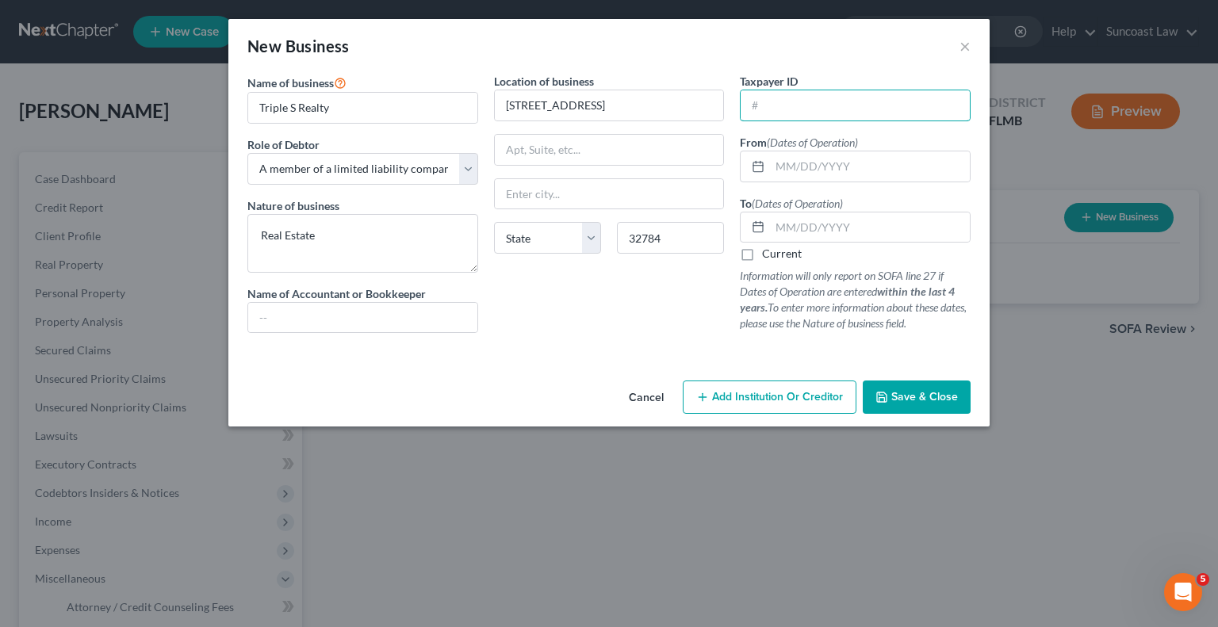
type input "Umatilla"
select select "9"
type input "[US_EMPLOYER_IDENTIFICATION_NUMBER]"
drag, startPoint x: 872, startPoint y: 159, endPoint x: 875, endPoint y: 147, distance: 13.1
click at [872, 159] on input "text" at bounding box center [870, 166] width 200 height 30
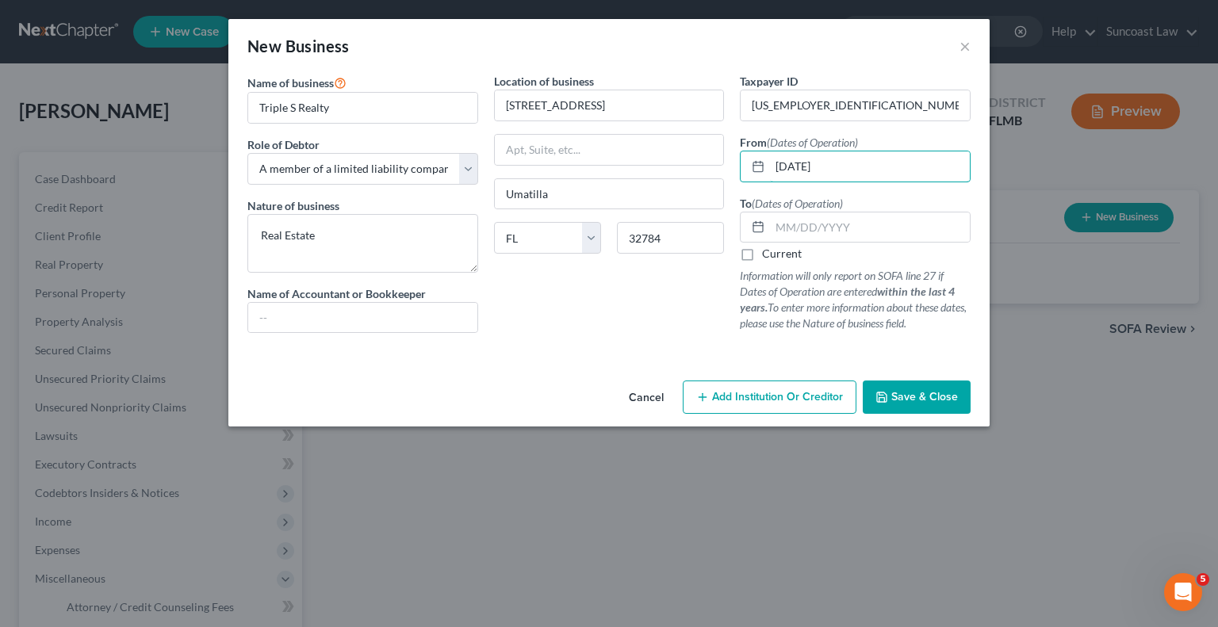
type input "[DATE]"
click at [762, 255] on label "Current" at bounding box center [782, 254] width 40 height 16
click at [768, 255] on input "Current" at bounding box center [773, 251] width 10 height 10
checkbox input "true"
click at [931, 405] on button "Save & Close" at bounding box center [917, 397] width 108 height 33
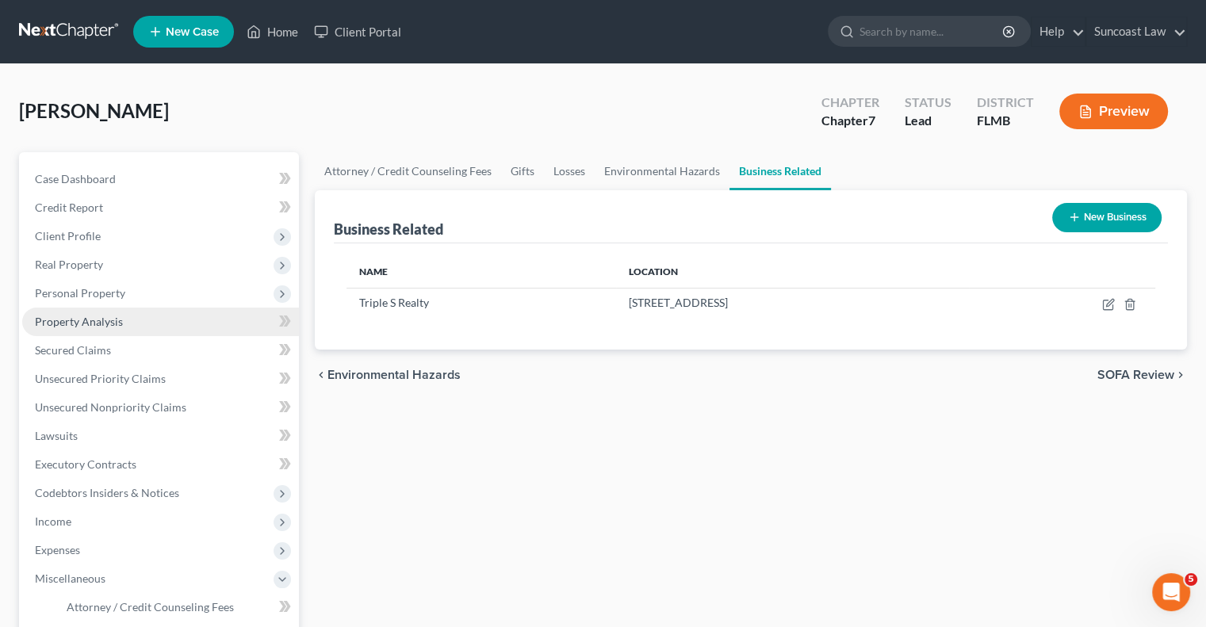
click at [107, 316] on span "Property Analysis" at bounding box center [79, 321] width 88 height 13
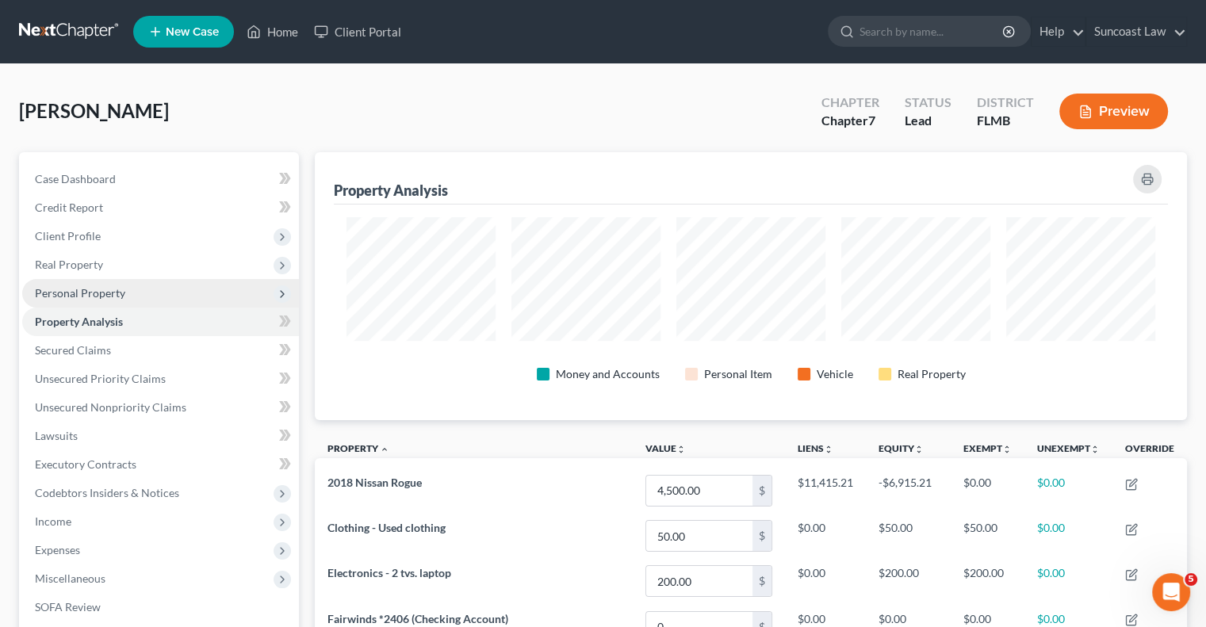
click at [101, 286] on span "Personal Property" at bounding box center [80, 292] width 90 height 13
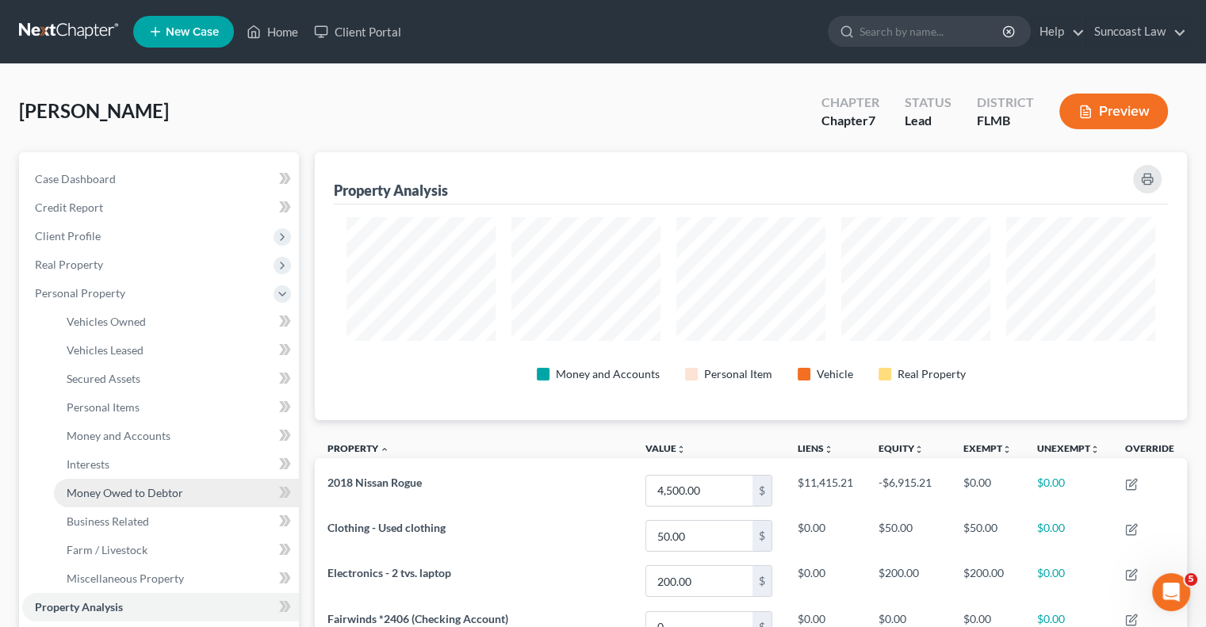
click at [154, 491] on span "Money Owed to Debtor" at bounding box center [125, 492] width 117 height 13
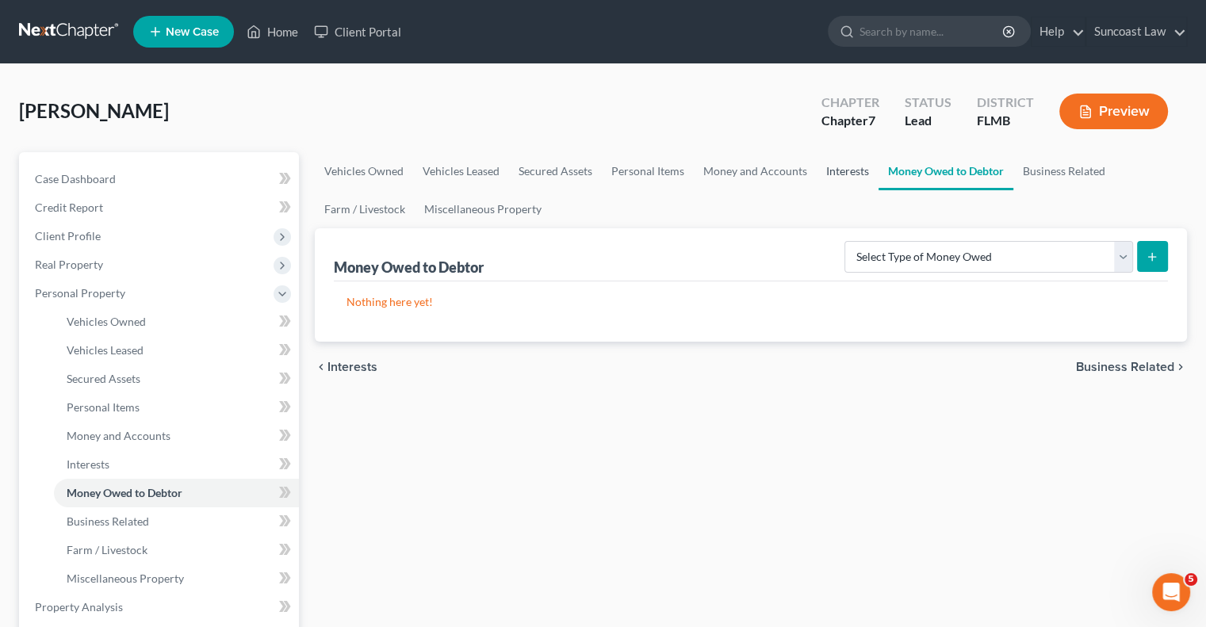
click at [836, 174] on link "Interests" at bounding box center [848, 171] width 62 height 38
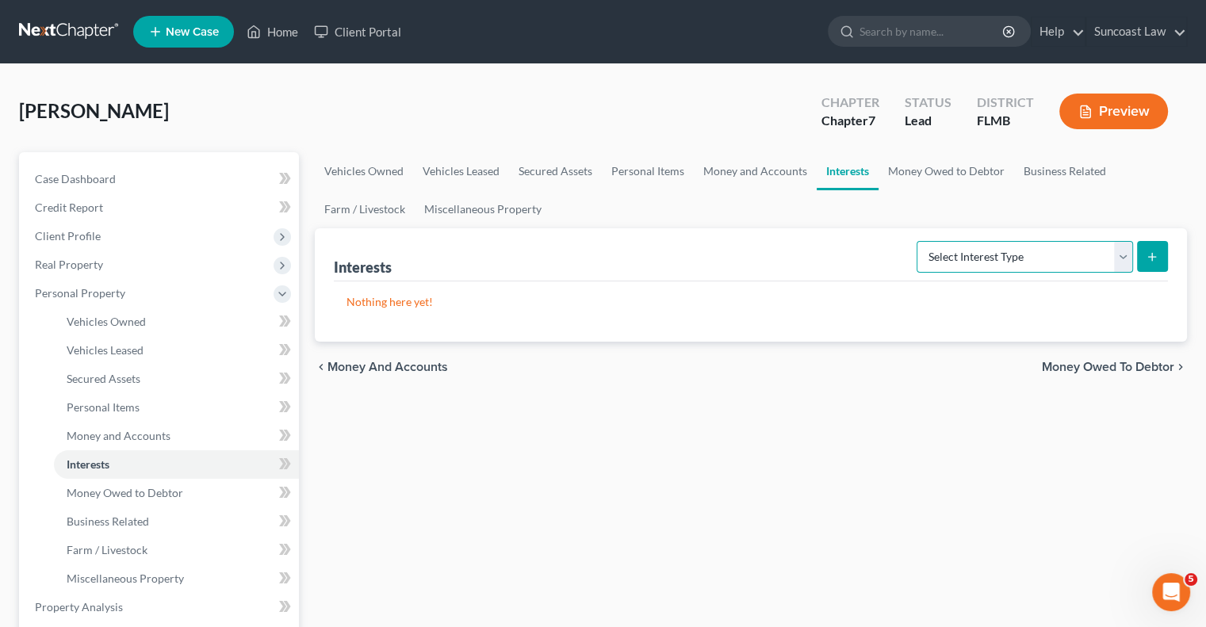
click at [1024, 241] on select "Select Interest Type 401K (A/B: 21) Annuity (A/B: 23) Bond (A/B: 18) Education …" at bounding box center [1025, 257] width 216 height 32
click at [1018, 252] on select "Select Interest Type 401K (A/B: 21) Annuity (A/B: 23) Bond (A/B: 18) Education …" at bounding box center [1025, 257] width 216 height 32
select select "401k"
click at [919, 241] on select "Select Interest Type 401K (A/B: 21) Annuity (A/B: 23) Bond (A/B: 18) Education …" at bounding box center [1025, 257] width 216 height 32
click at [1145, 266] on button "submit" at bounding box center [1152, 256] width 31 height 31
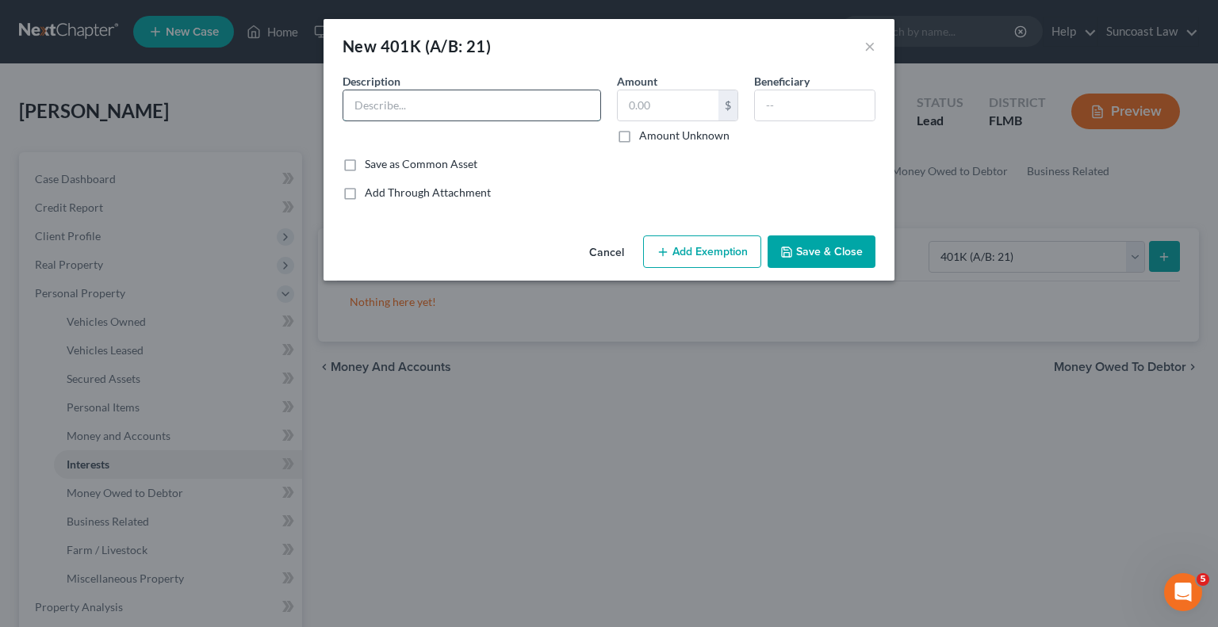
click at [515, 90] on input "text" at bounding box center [471, 105] width 257 height 30
type input "Northwestern"
type input "127.48"
click at [672, 249] on button "Add Exemption" at bounding box center [702, 251] width 118 height 33
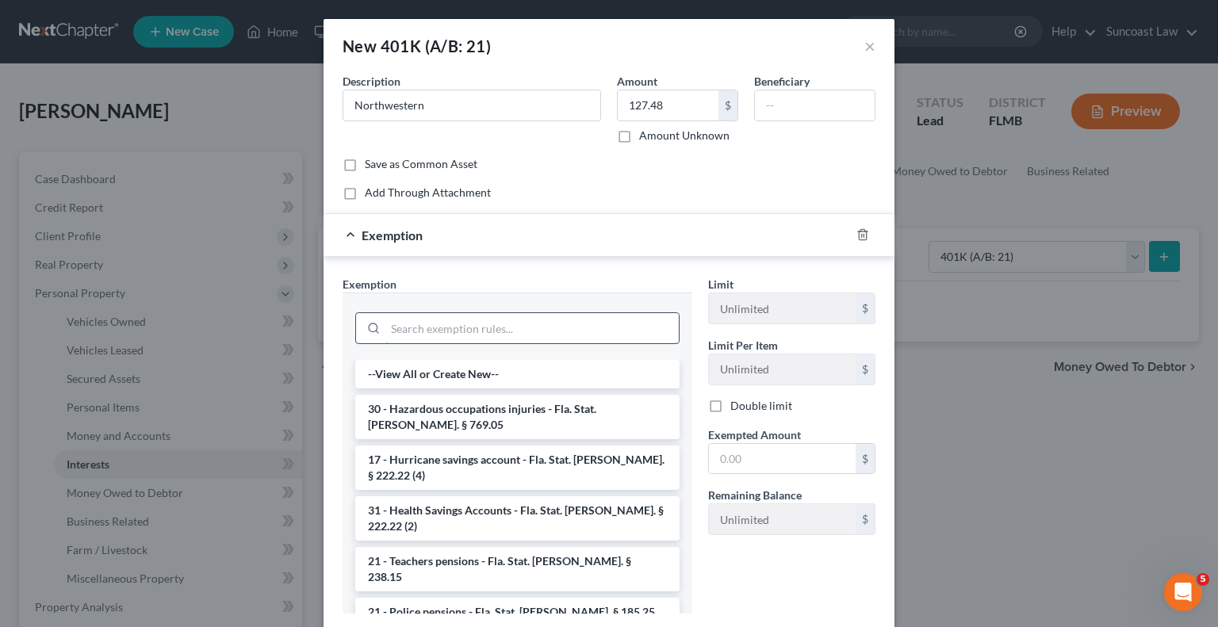
click at [522, 331] on input "search" at bounding box center [531, 328] width 293 height 30
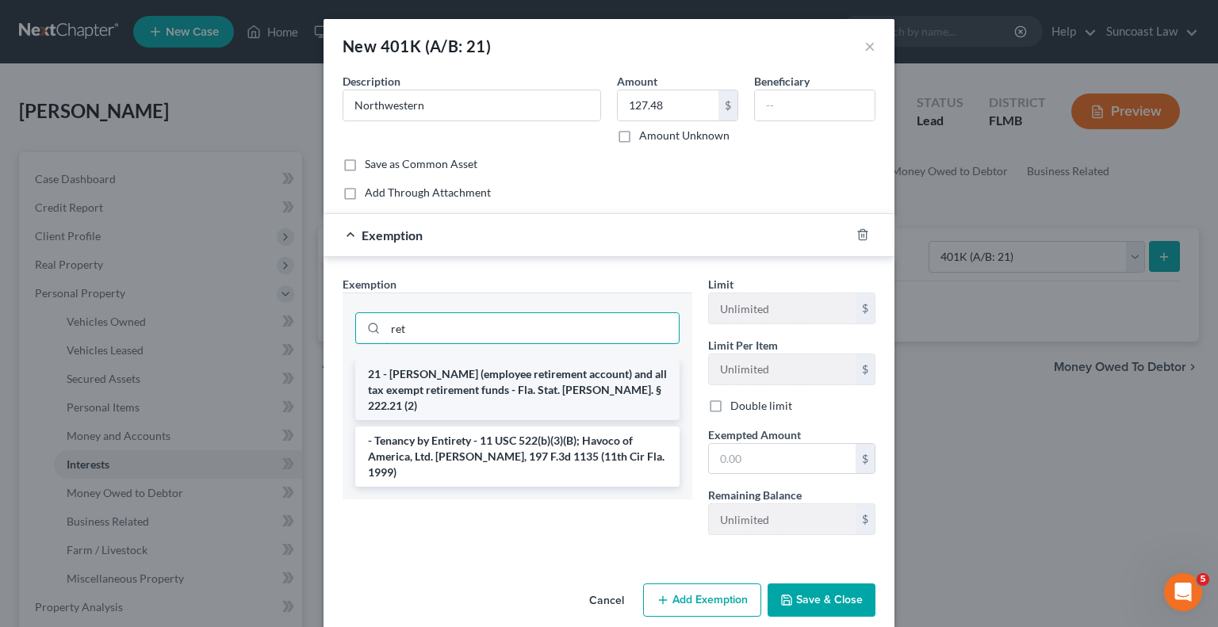
type input "ret"
click at [553, 390] on li "21 - [PERSON_NAME] (employee retirement account) and all tax exempt retirement …" at bounding box center [517, 390] width 324 height 60
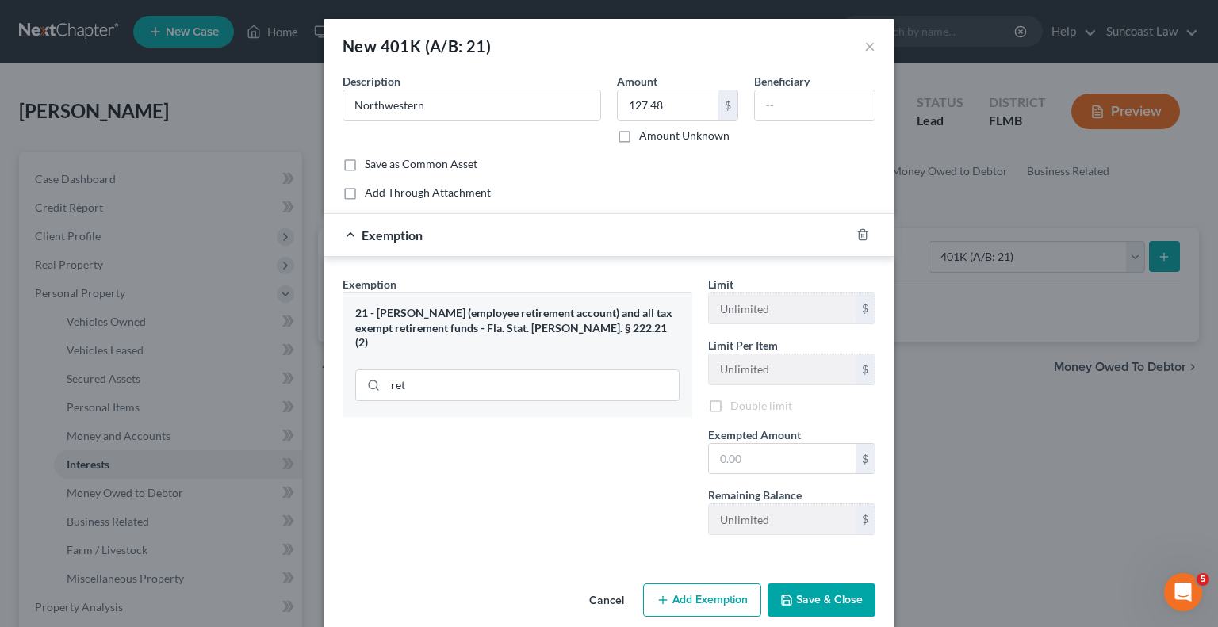
click at [553, 390] on div "21 - [PERSON_NAME] (employee retirement account) and all tax exempt retirement …" at bounding box center [518, 355] width 350 height 124
click at [774, 459] on input "text" at bounding box center [782, 461] width 147 height 30
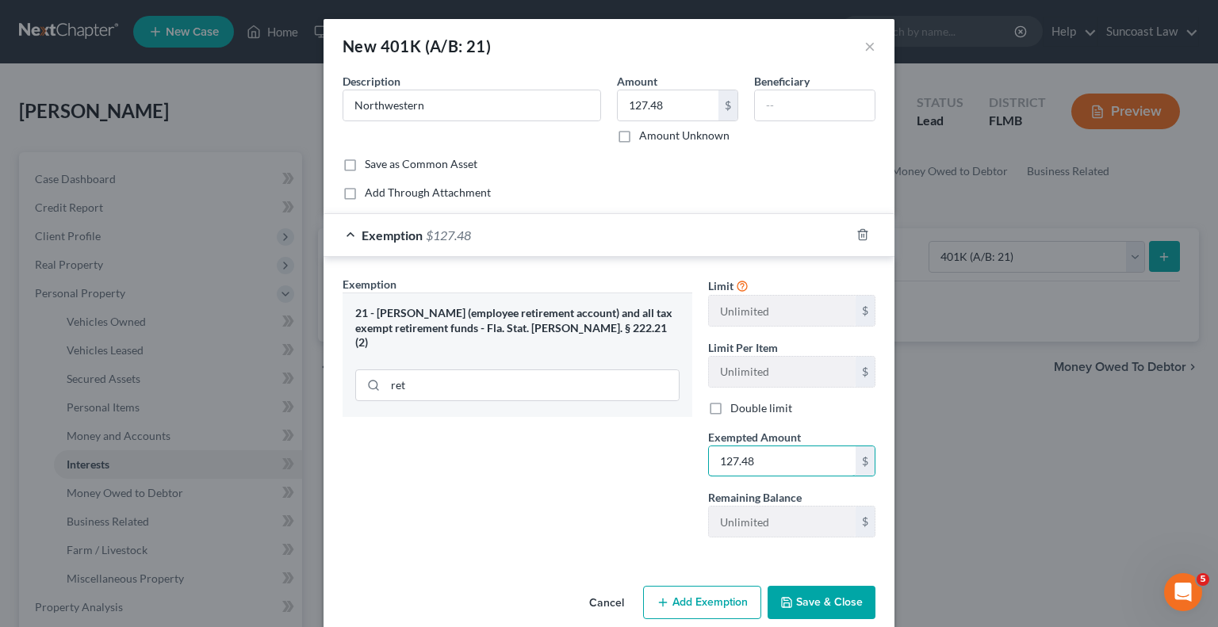
type input "127.48"
click at [802, 602] on button "Save & Close" at bounding box center [821, 602] width 108 height 33
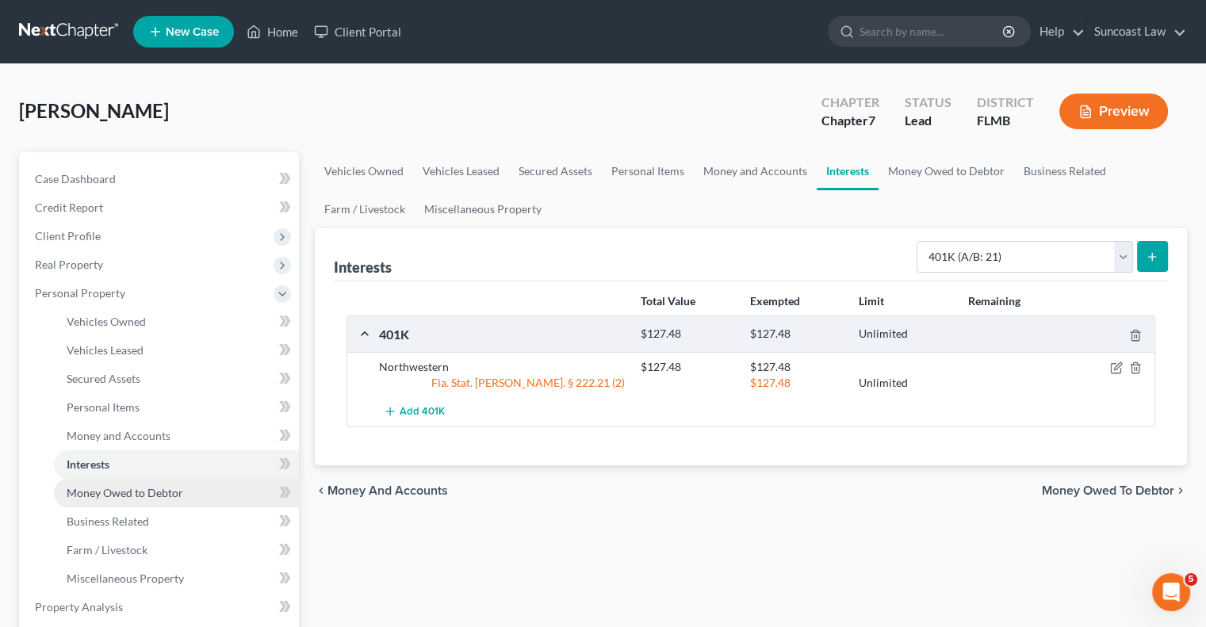
click at [141, 494] on span "Money Owed to Debtor" at bounding box center [125, 492] width 117 height 13
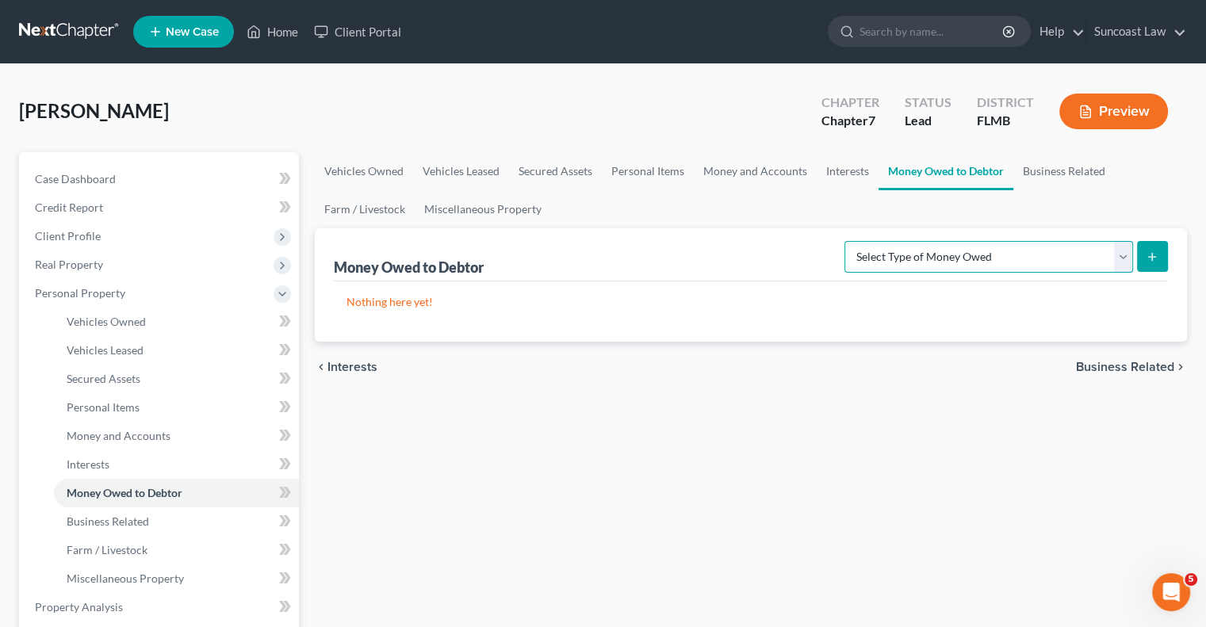
click at [932, 257] on select "Select Type of Money Owed Accounts Receivable (A/B: 38) Alimony (A/B: 29) Child…" at bounding box center [988, 257] width 289 height 32
select select "other_contingent_and_unliquidated_claims"
click at [848, 241] on select "Select Type of Money Owed Accounts Receivable (A/B: 38) Alimony (A/B: 29) Child…" at bounding box center [988, 257] width 289 height 32
click at [1150, 256] on icon "submit" at bounding box center [1152, 257] width 13 height 13
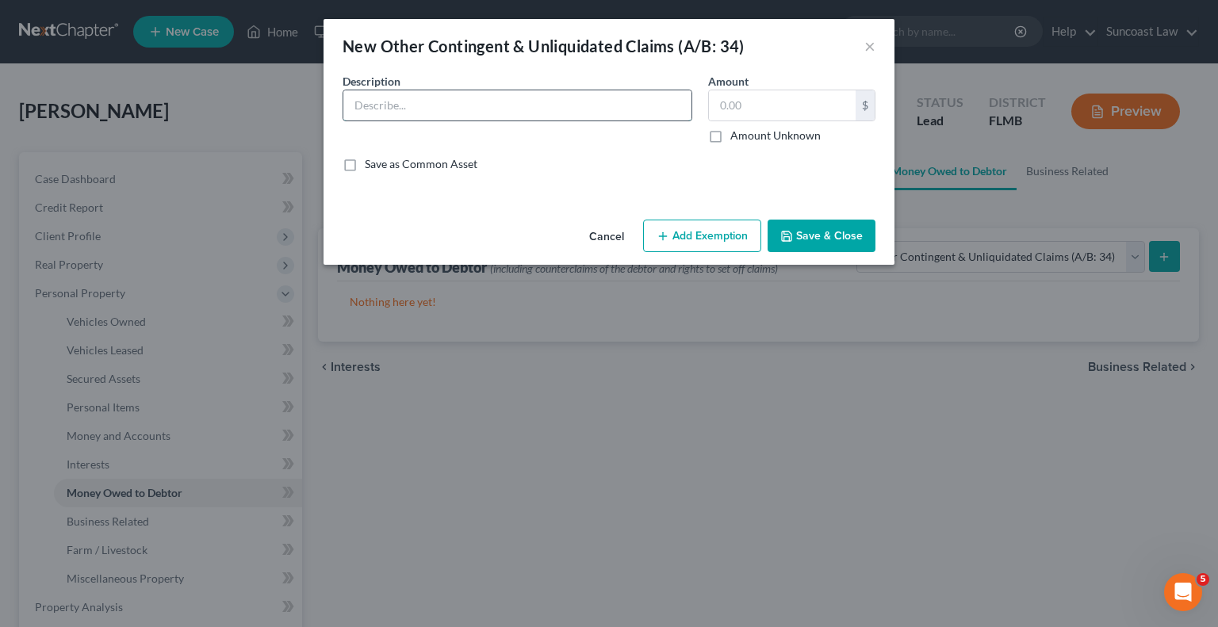
drag, startPoint x: 541, startPoint y: 110, endPoint x: 542, endPoint y: 101, distance: 8.9
click at [541, 110] on input "text" at bounding box center [517, 105] width 348 height 30
type input "Possible FCCPA claim against Credit One"
click at [730, 130] on label "Amount Unknown" at bounding box center [775, 136] width 90 height 16
click at [737, 130] on input "Amount Unknown" at bounding box center [742, 133] width 10 height 10
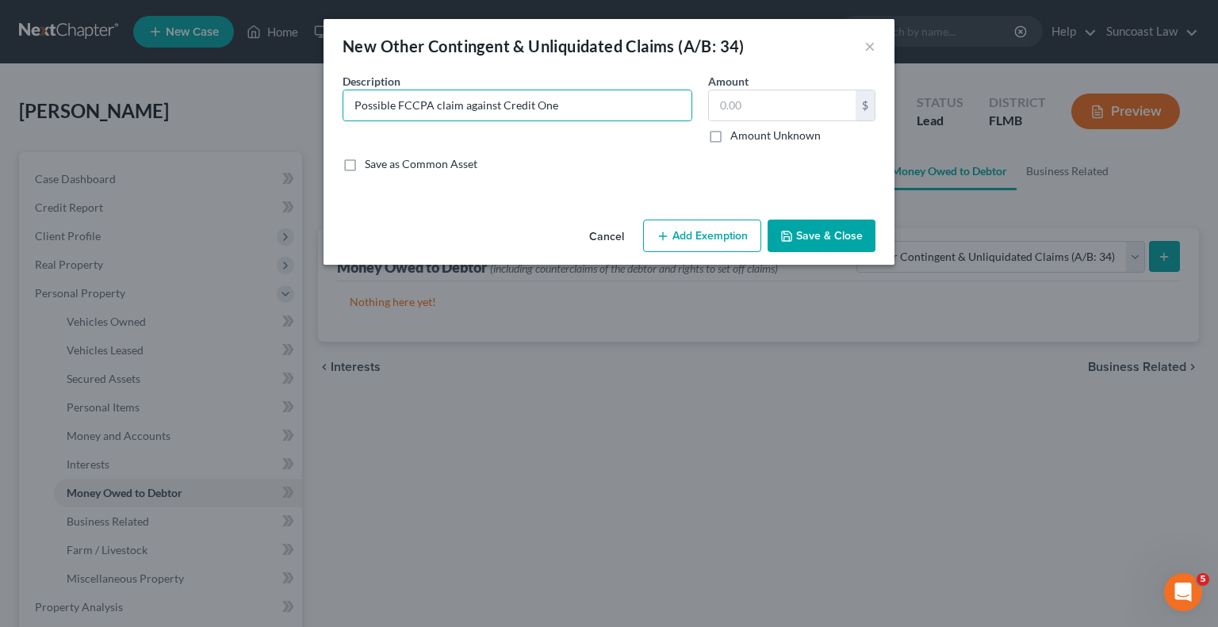
checkbox input "true"
type input "0.00"
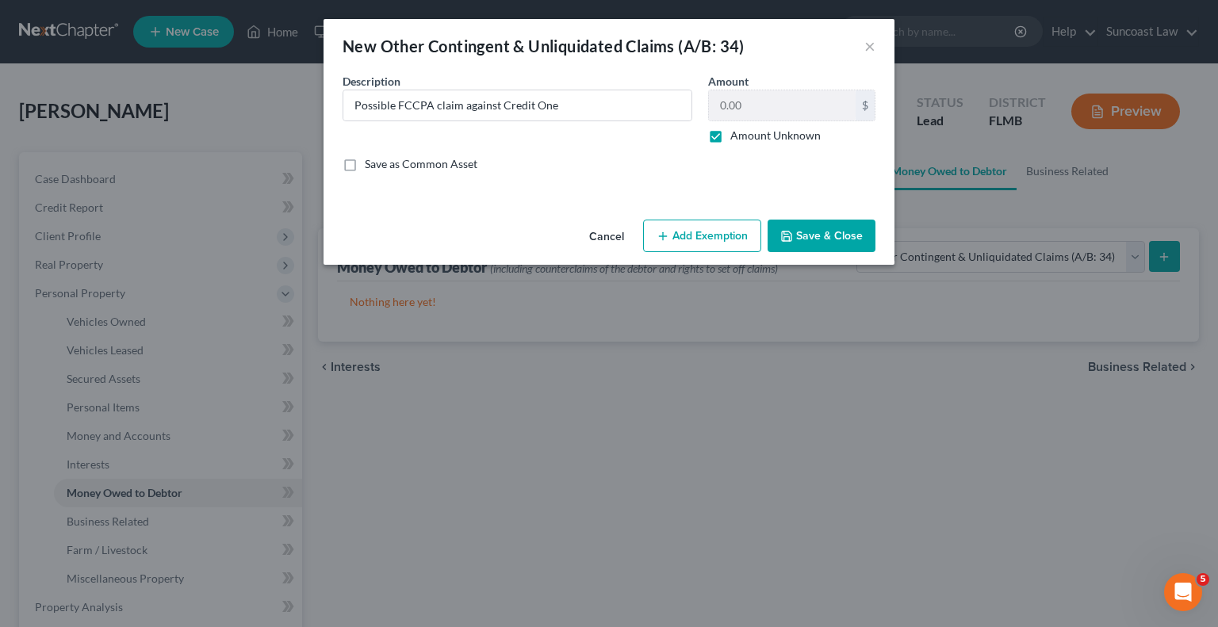
click at [829, 244] on button "Save & Close" at bounding box center [821, 236] width 108 height 33
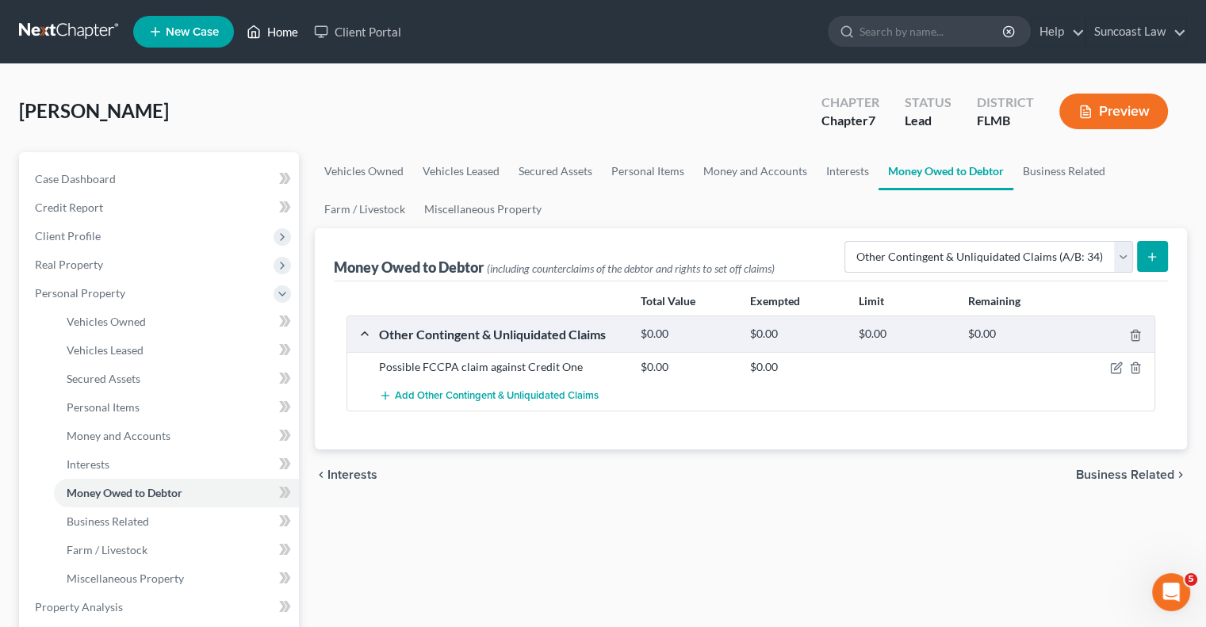
click at [289, 28] on link "Home" at bounding box center [272, 31] width 67 height 29
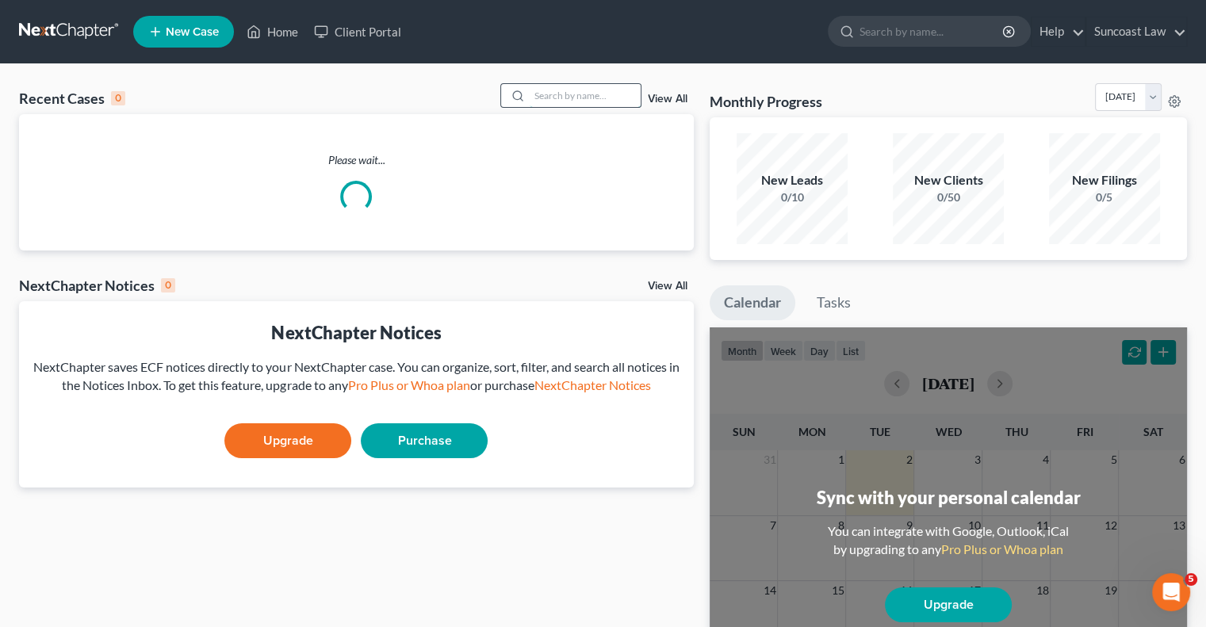
click at [622, 93] on input "search" at bounding box center [585, 95] width 111 height 23
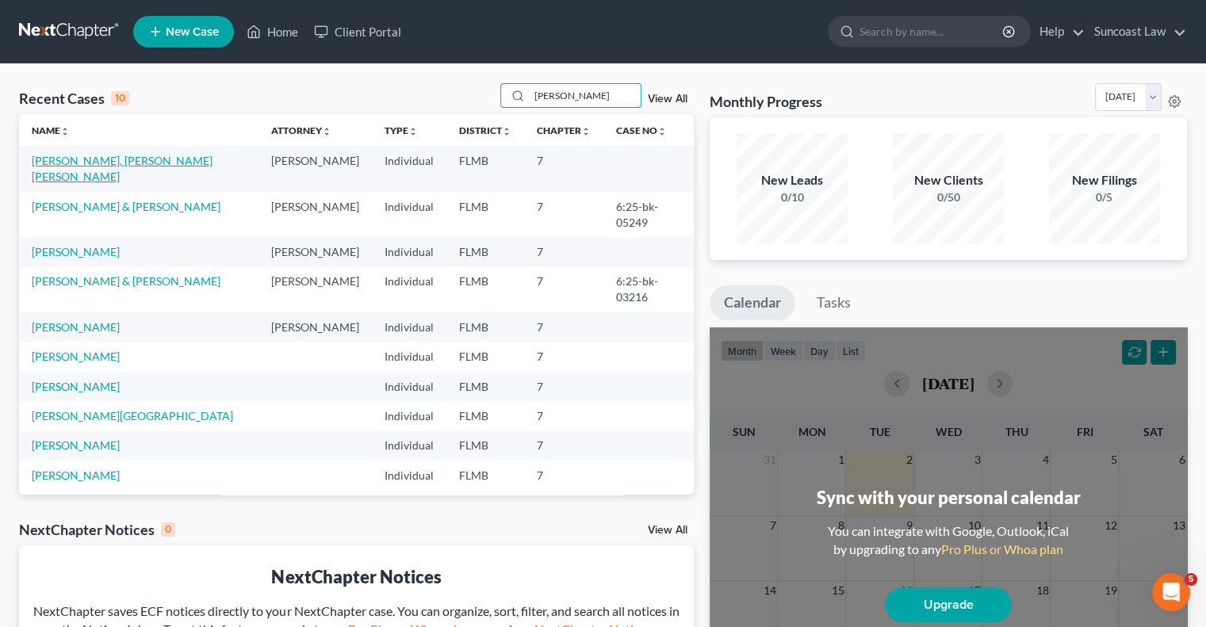
type input "[PERSON_NAME]"
click at [133, 163] on link "[PERSON_NAME], [PERSON_NAME] [PERSON_NAME]" at bounding box center [122, 168] width 181 height 29
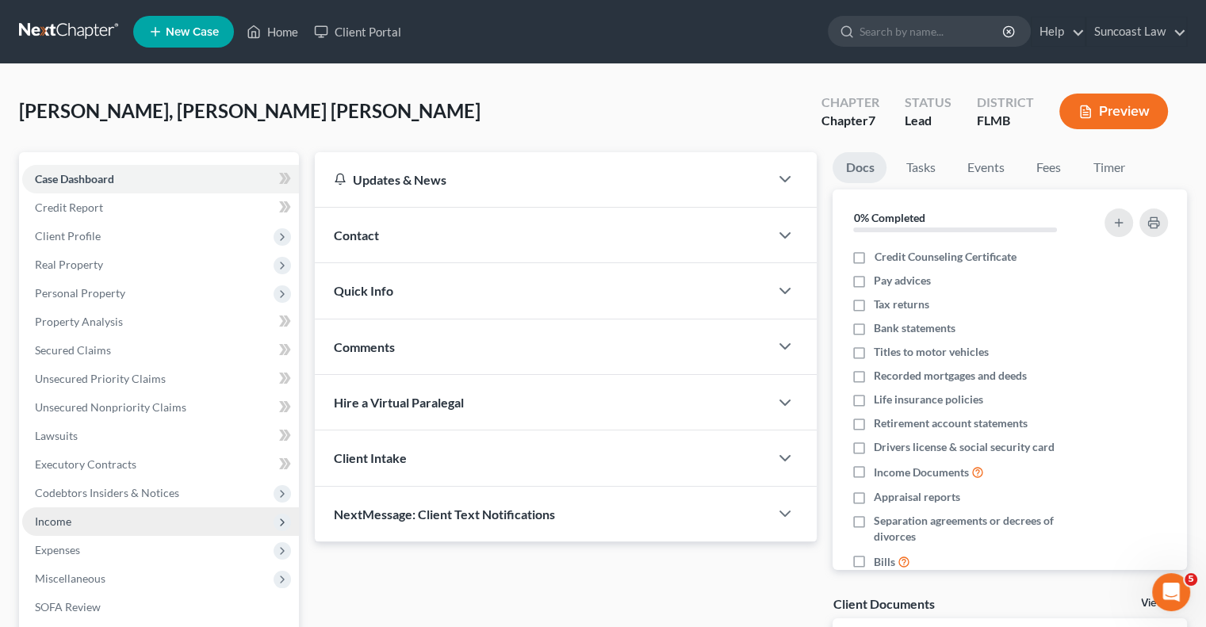
click at [67, 519] on span "Income" at bounding box center [53, 521] width 36 height 13
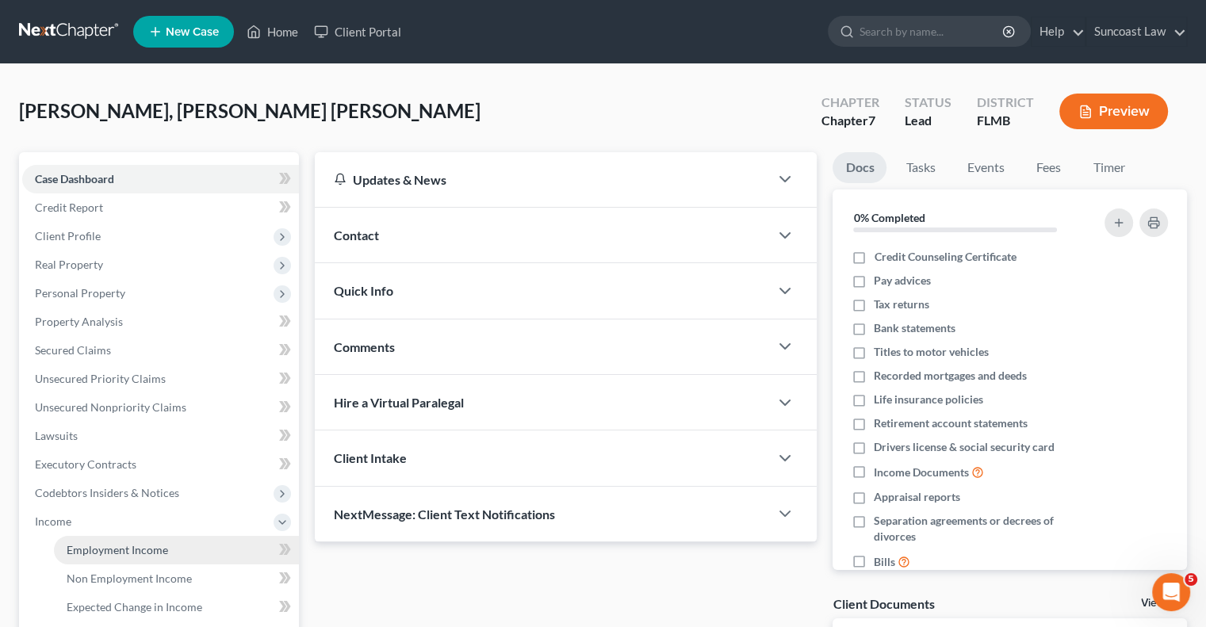
click at [171, 551] on link "Employment Income" at bounding box center [176, 550] width 245 height 29
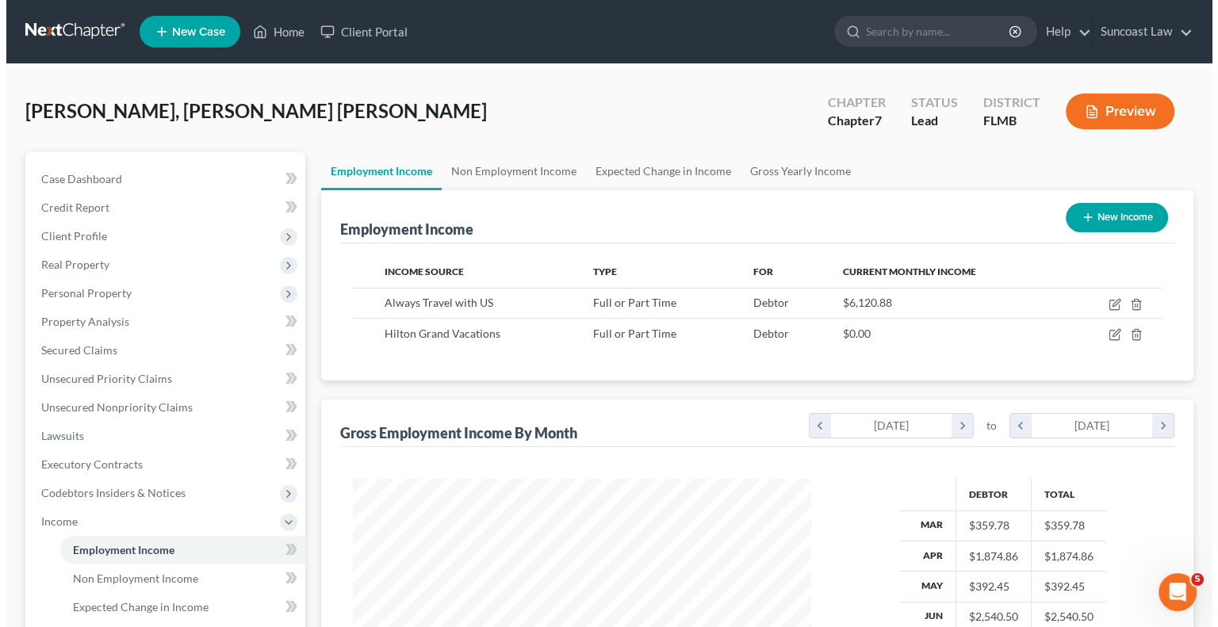
scroll to position [282, 489]
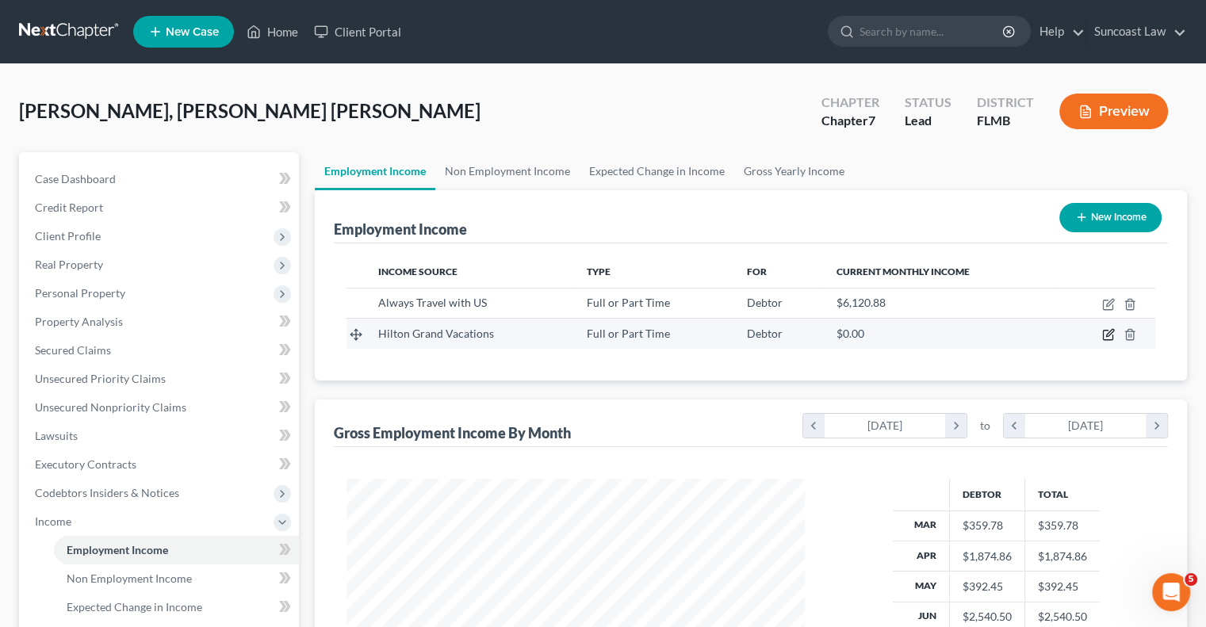
click at [1107, 329] on icon "button" at bounding box center [1108, 334] width 13 height 13
select select "0"
select select "9"
select select "1"
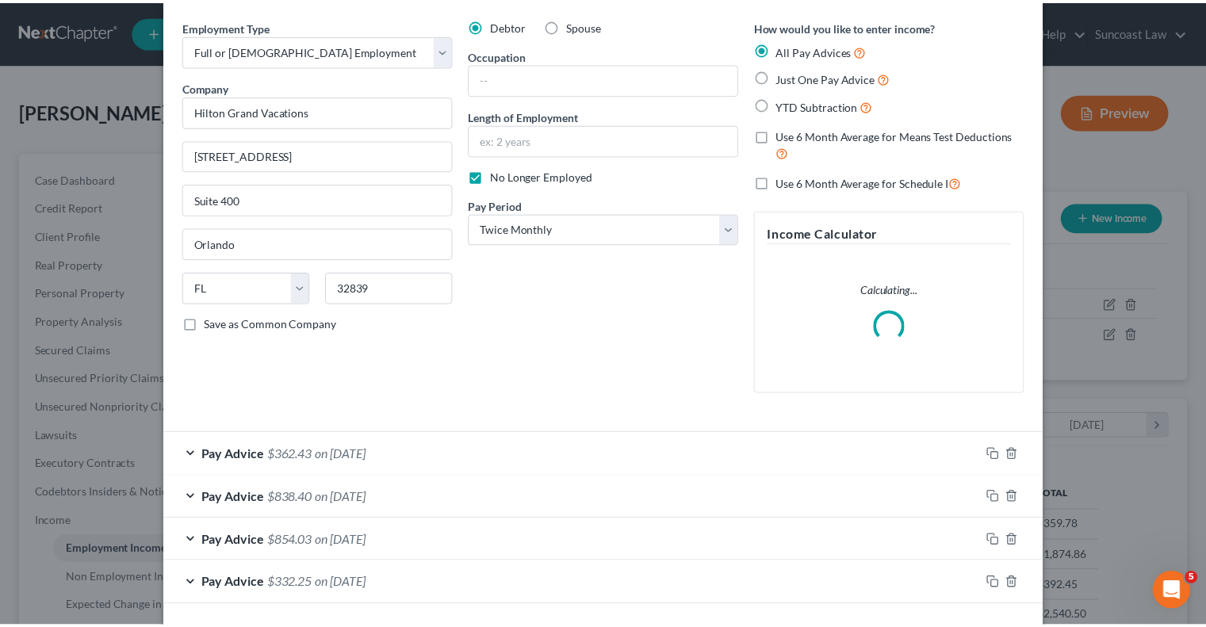
scroll to position [0, 0]
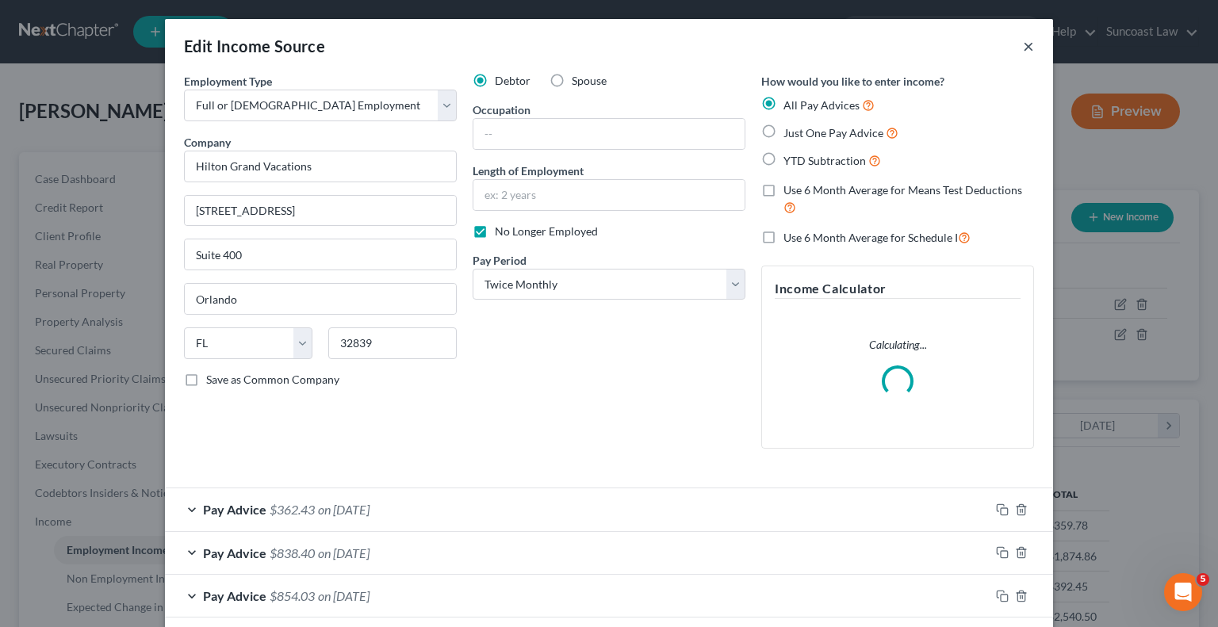
click at [1023, 48] on button "×" at bounding box center [1028, 45] width 11 height 19
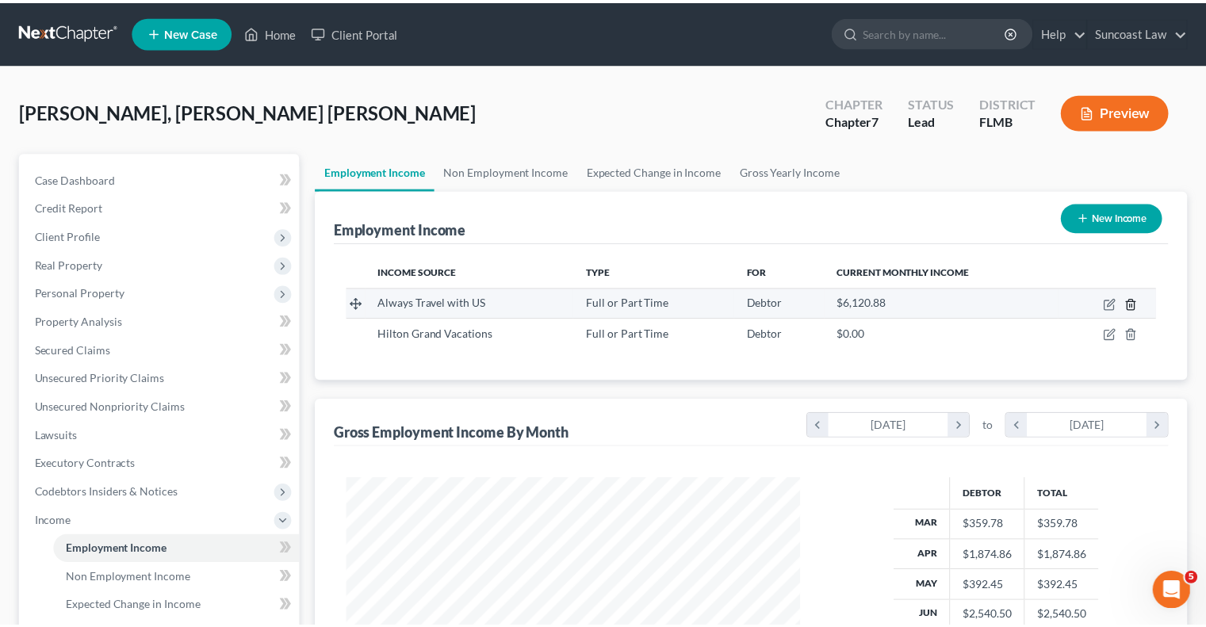
scroll to position [282, 489]
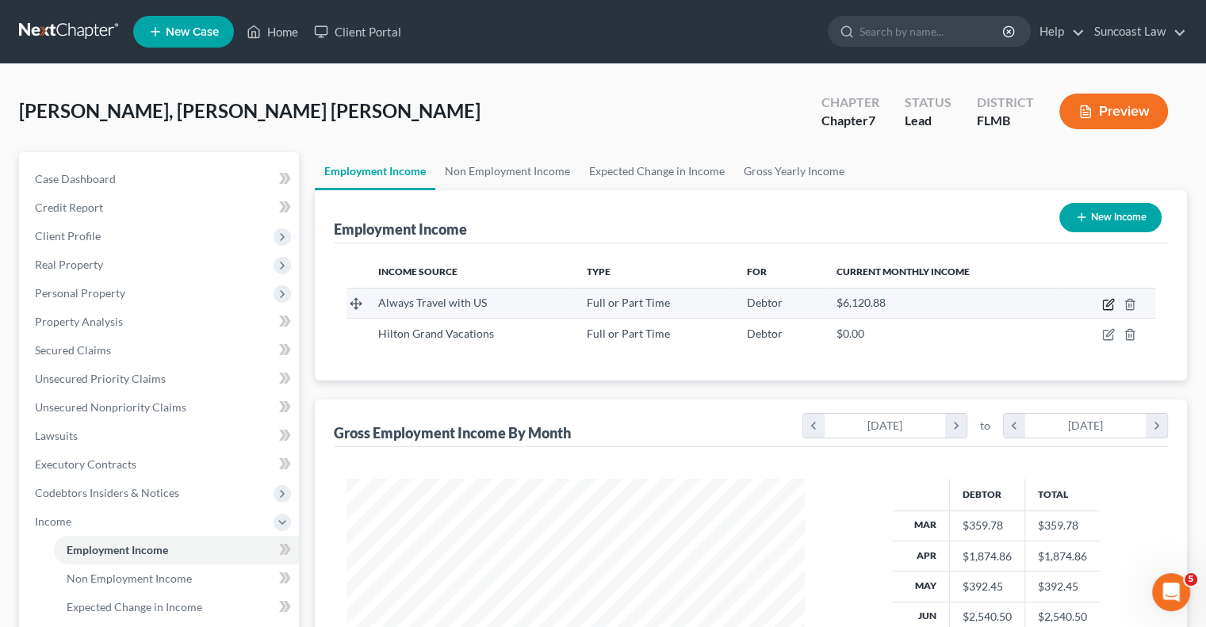
click at [1112, 303] on icon "button" at bounding box center [1108, 304] width 13 height 13
select select "0"
select select "9"
select select "3"
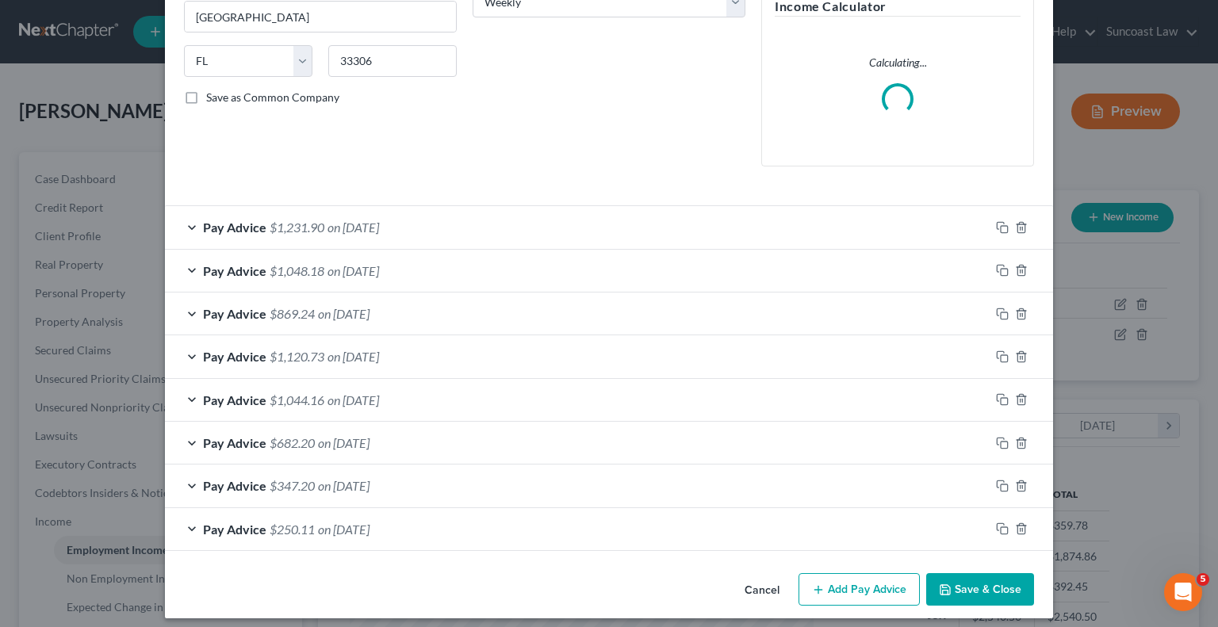
scroll to position [291, 0]
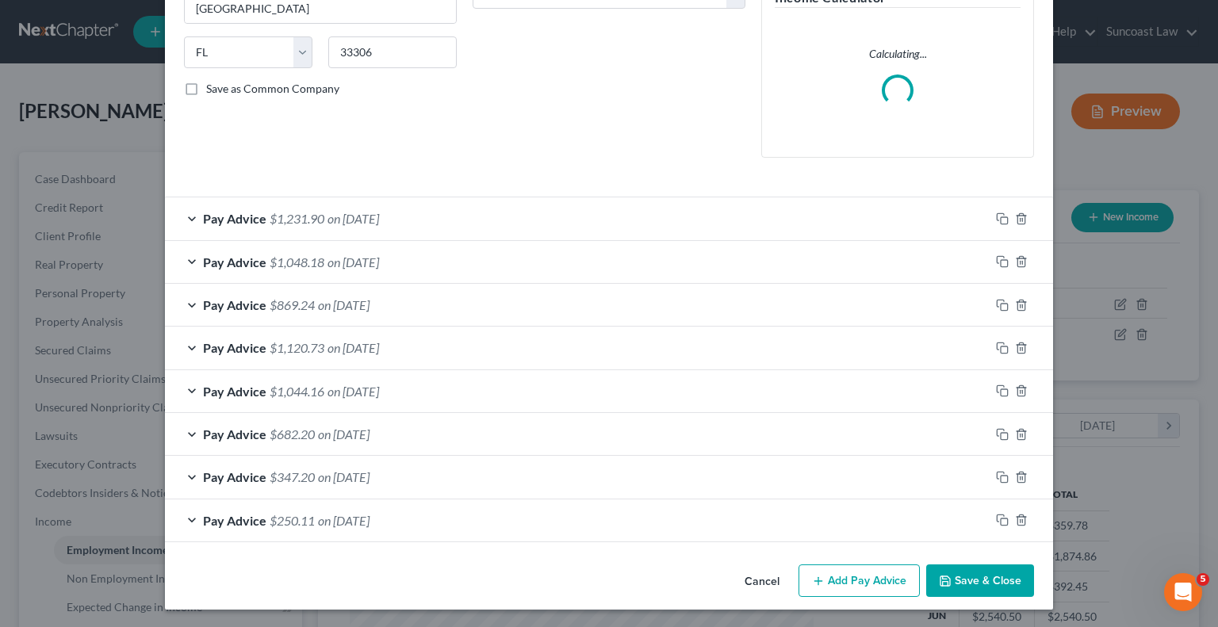
click at [872, 574] on button "Add Pay Advice" at bounding box center [858, 581] width 121 height 33
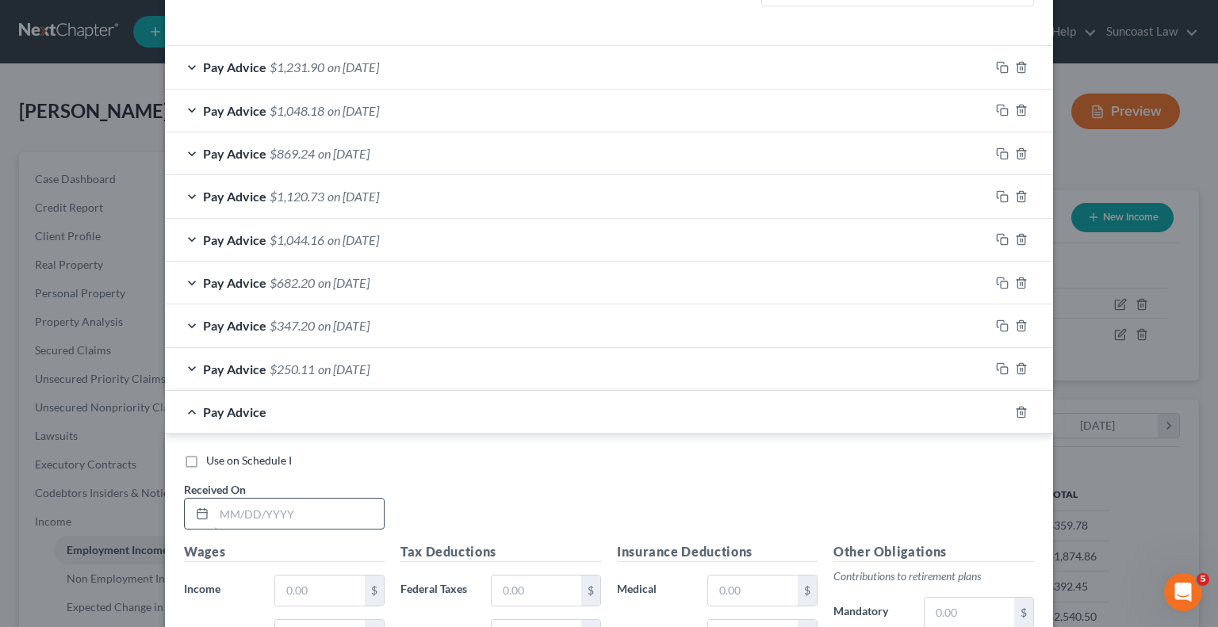
scroll to position [529, 0]
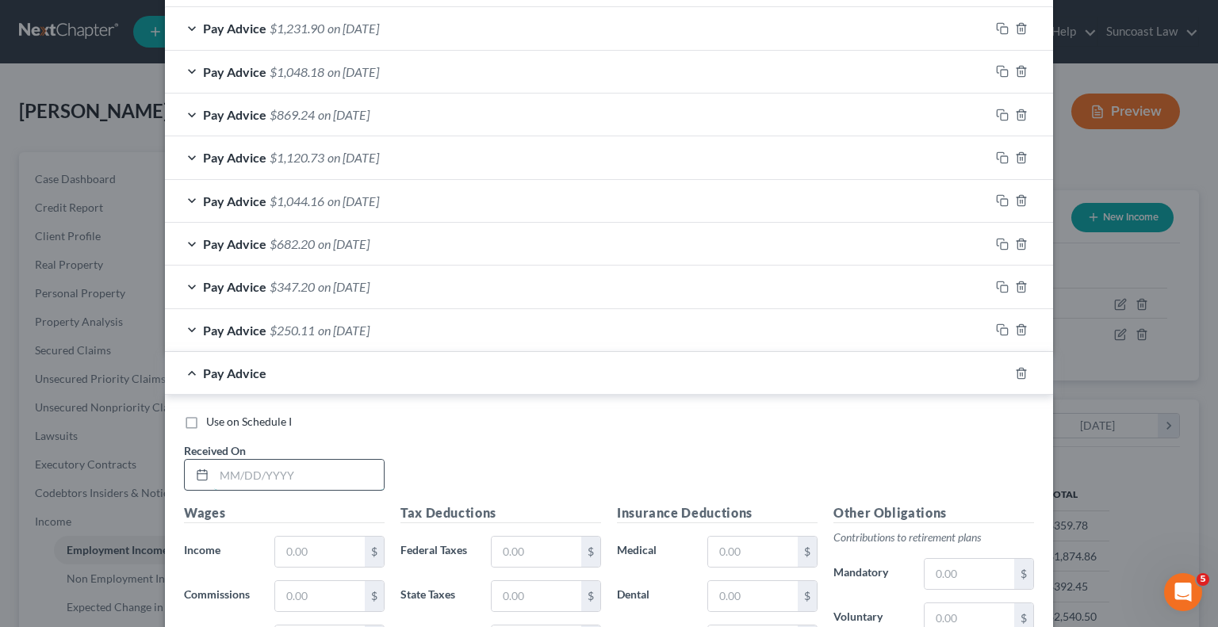
click at [351, 475] on input "text" at bounding box center [299, 475] width 170 height 30
type input "[DATE]"
type input "1,430"
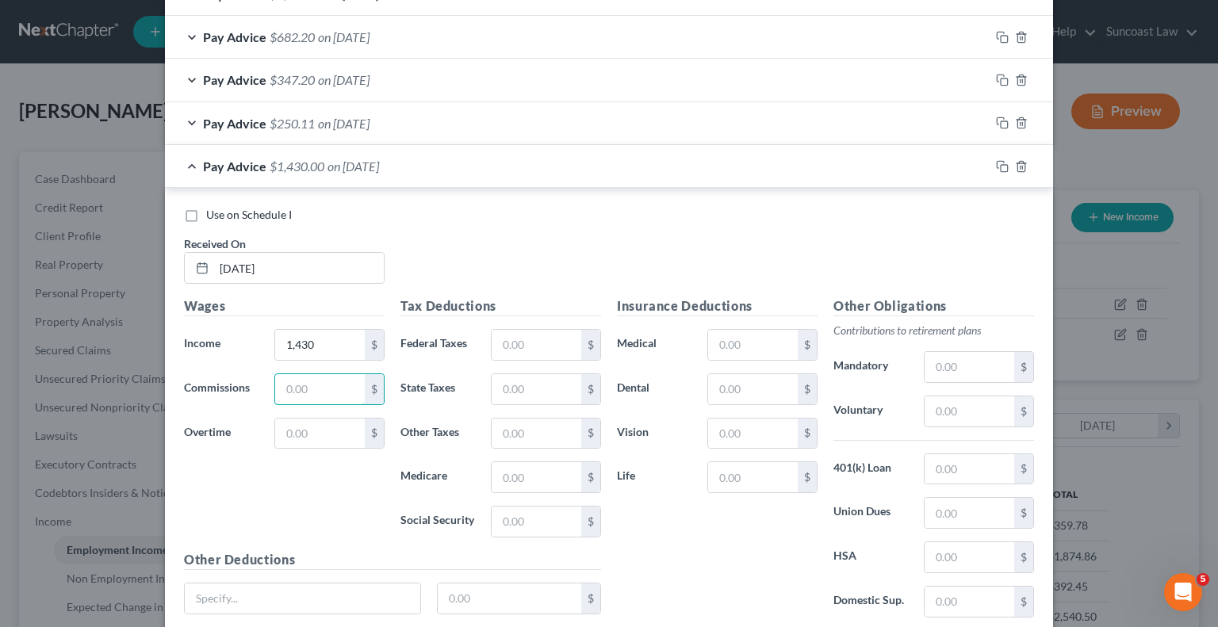
scroll to position [767, 0]
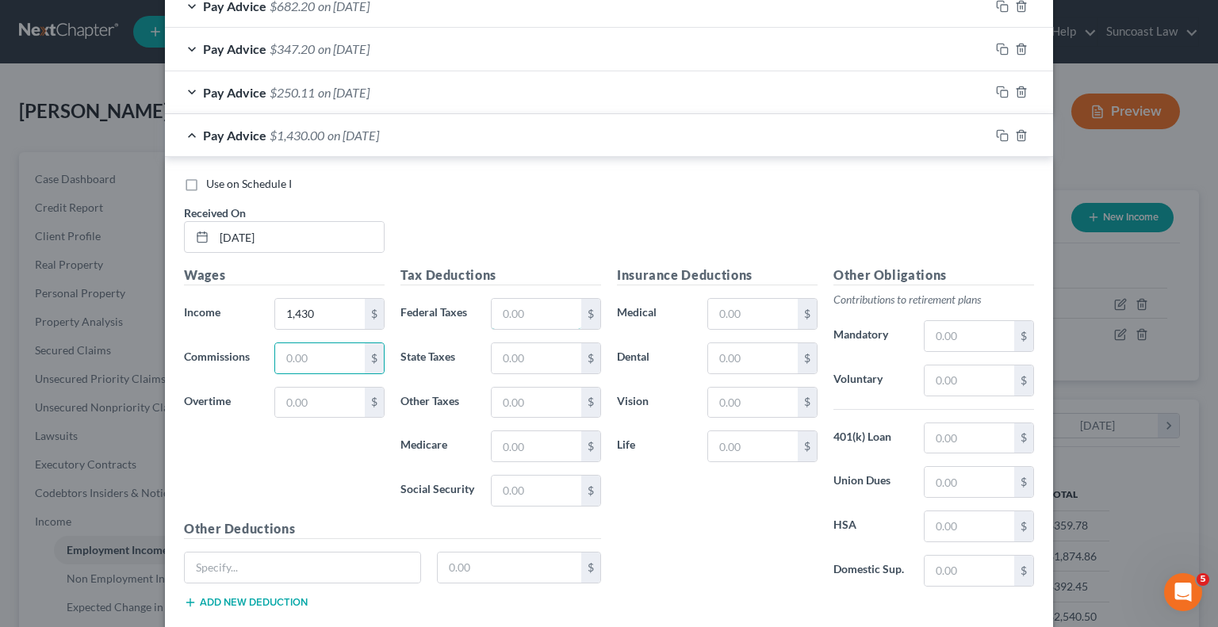
click at [550, 308] on input "text" at bounding box center [537, 314] width 90 height 30
type input "185.80"
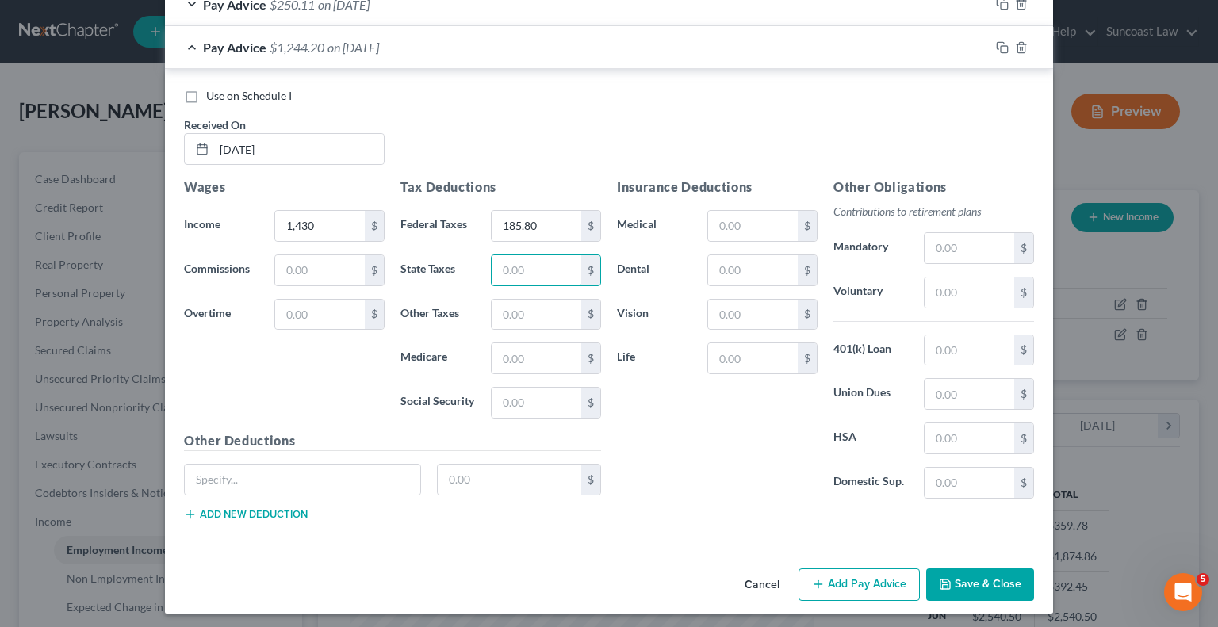
scroll to position [856, 0]
click at [878, 585] on button "Add Pay Advice" at bounding box center [858, 584] width 121 height 33
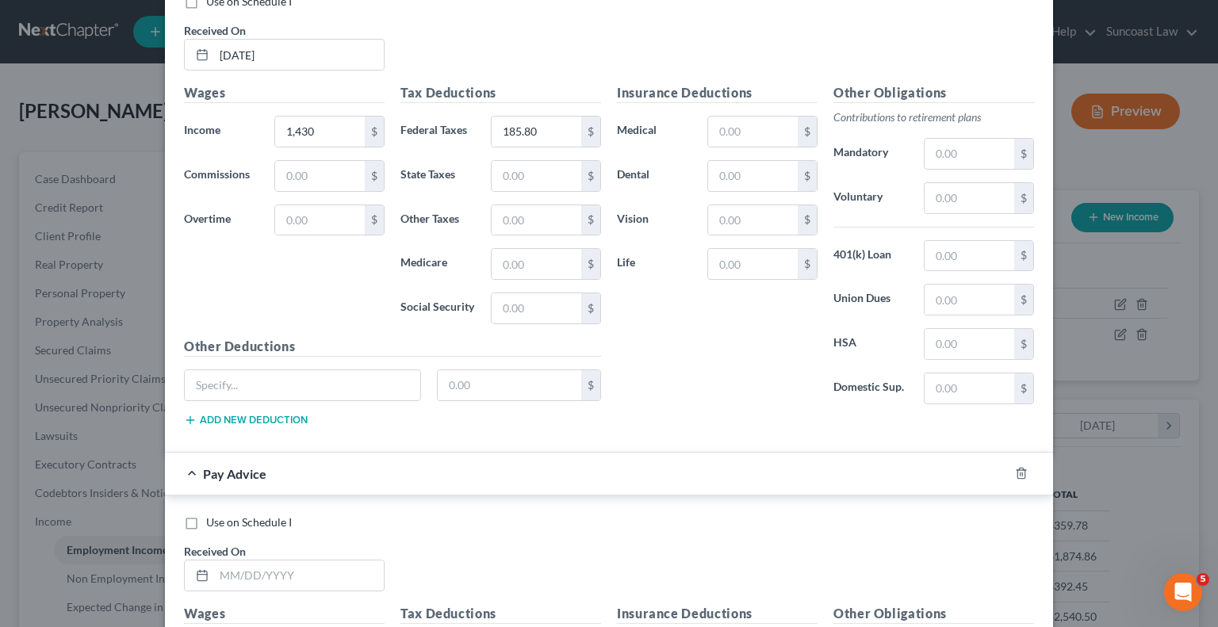
scroll to position [1173, 0]
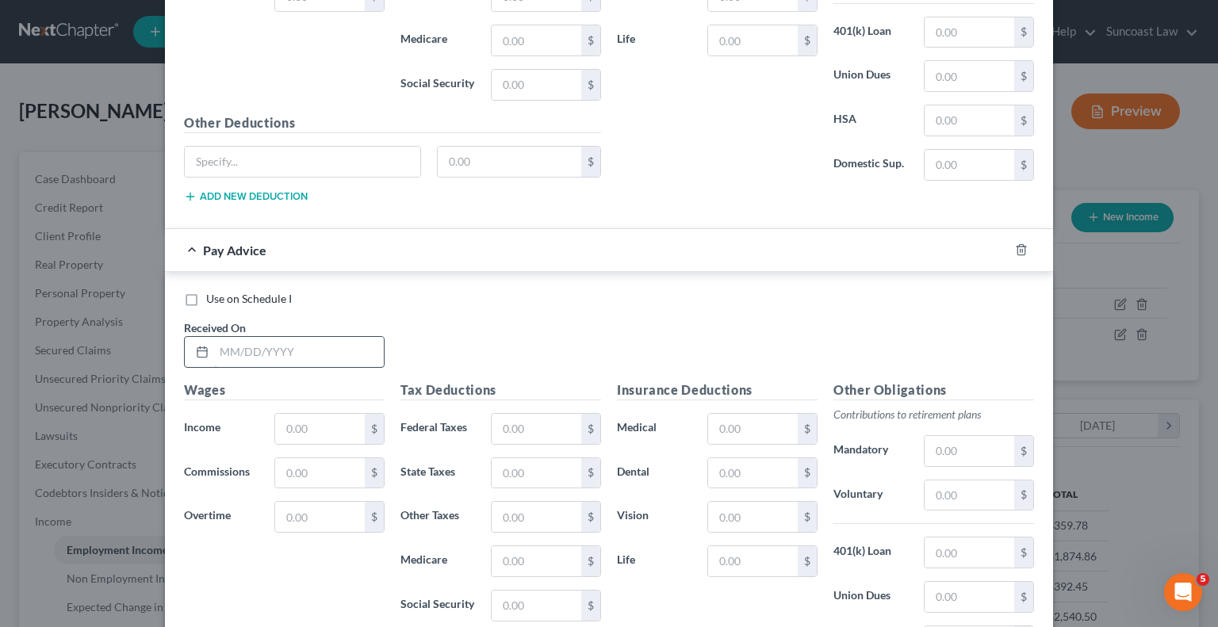
click at [359, 354] on input "text" at bounding box center [299, 352] width 170 height 30
type input "[DATE]"
type input "1,274.99"
drag, startPoint x: 525, startPoint y: 435, endPoint x: 531, endPoint y: 423, distance: 14.2
click at [525, 434] on input "text" at bounding box center [537, 429] width 90 height 30
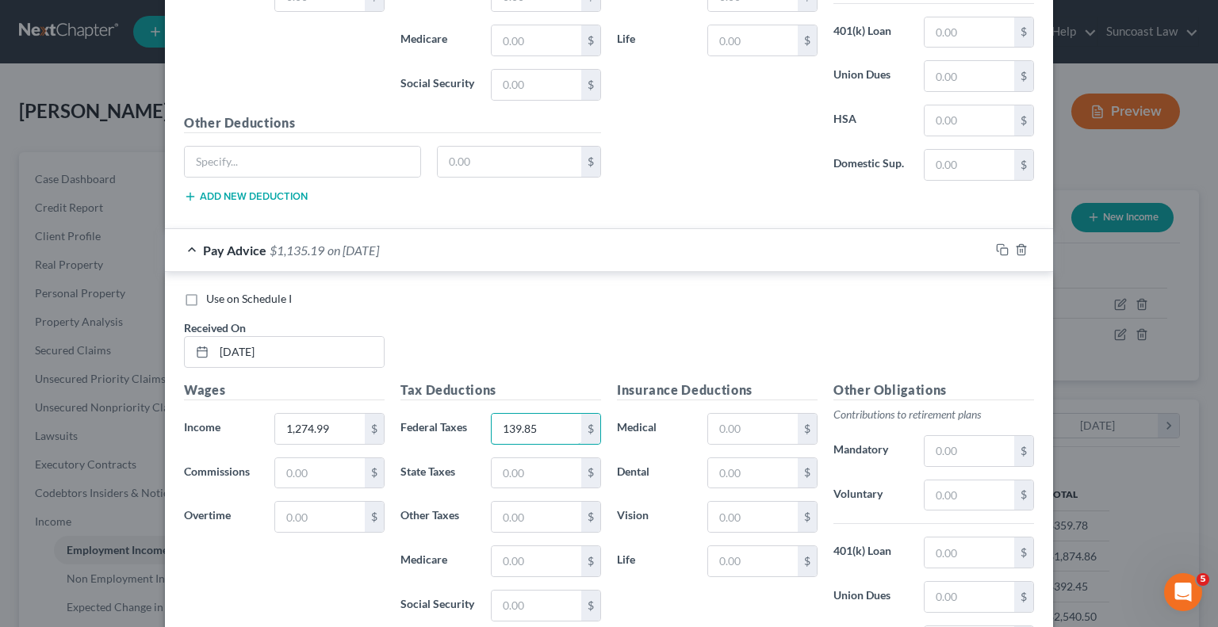
type input "139.85"
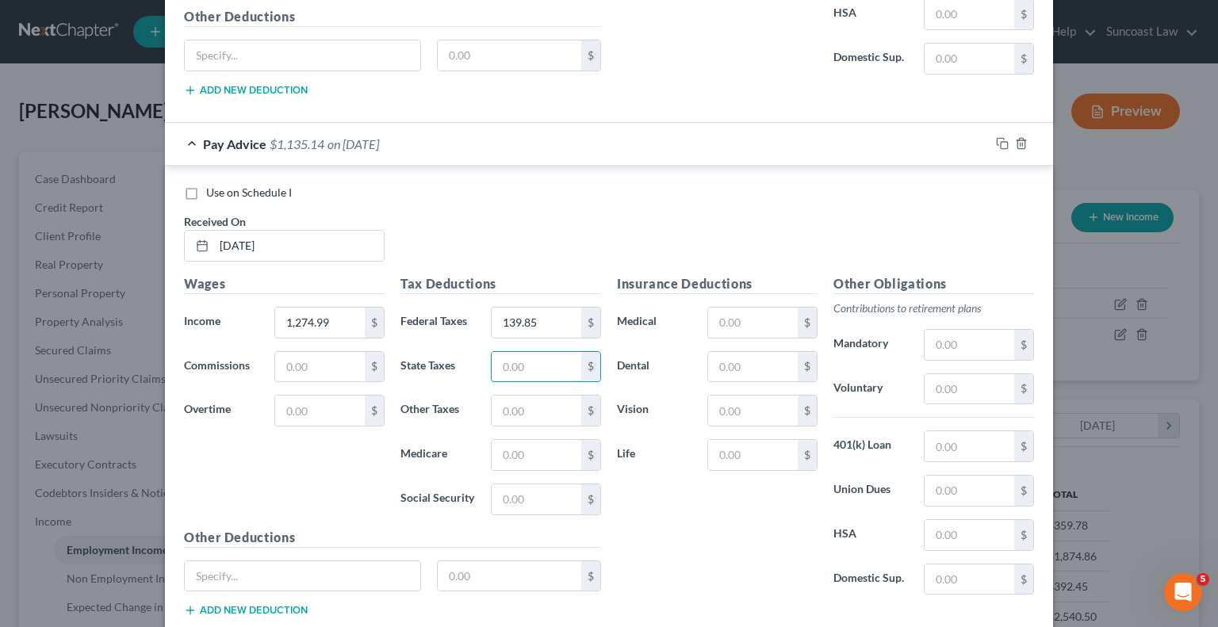
scroll to position [1373, 0]
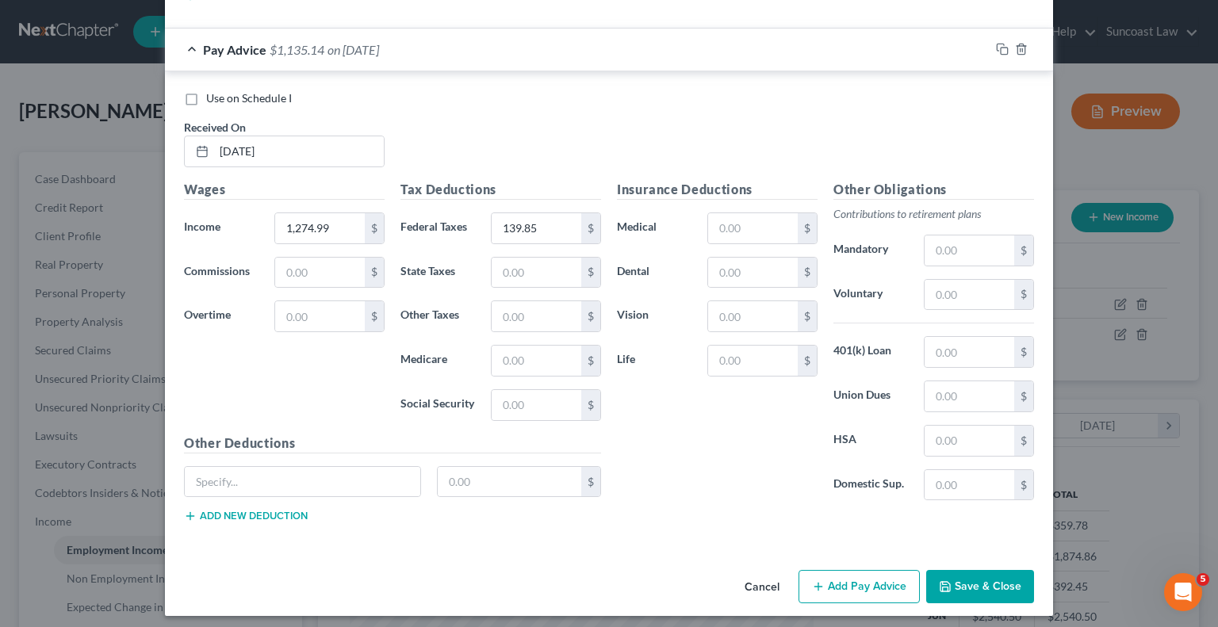
click at [857, 570] on button "Add Pay Advice" at bounding box center [858, 586] width 121 height 33
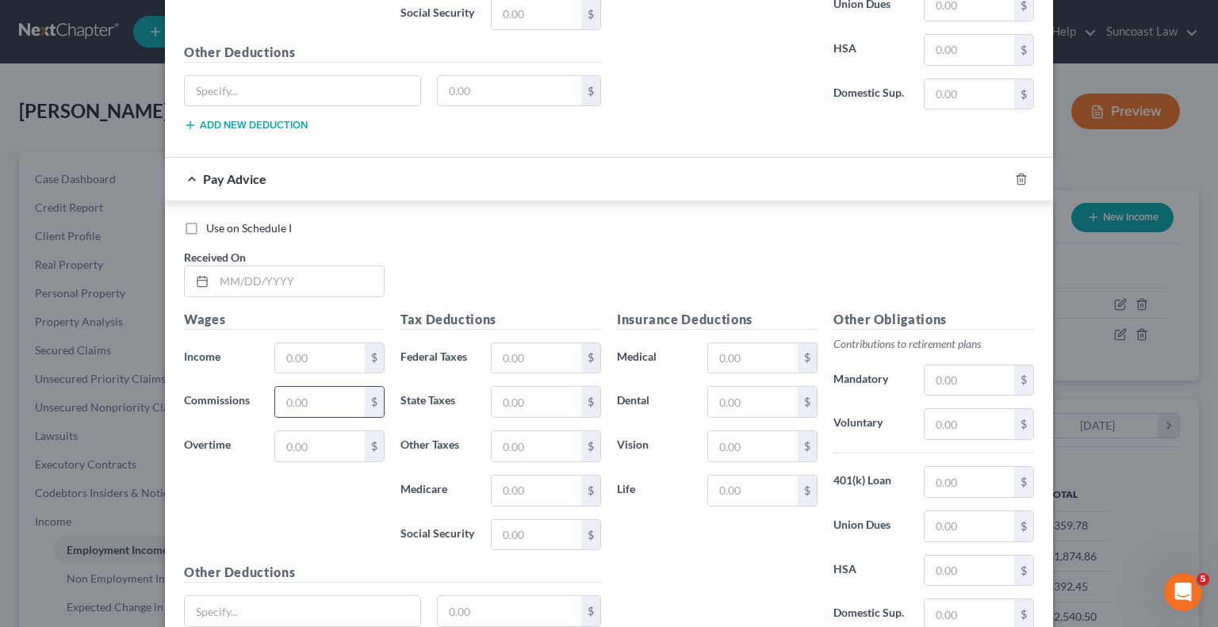
scroll to position [1770, 0]
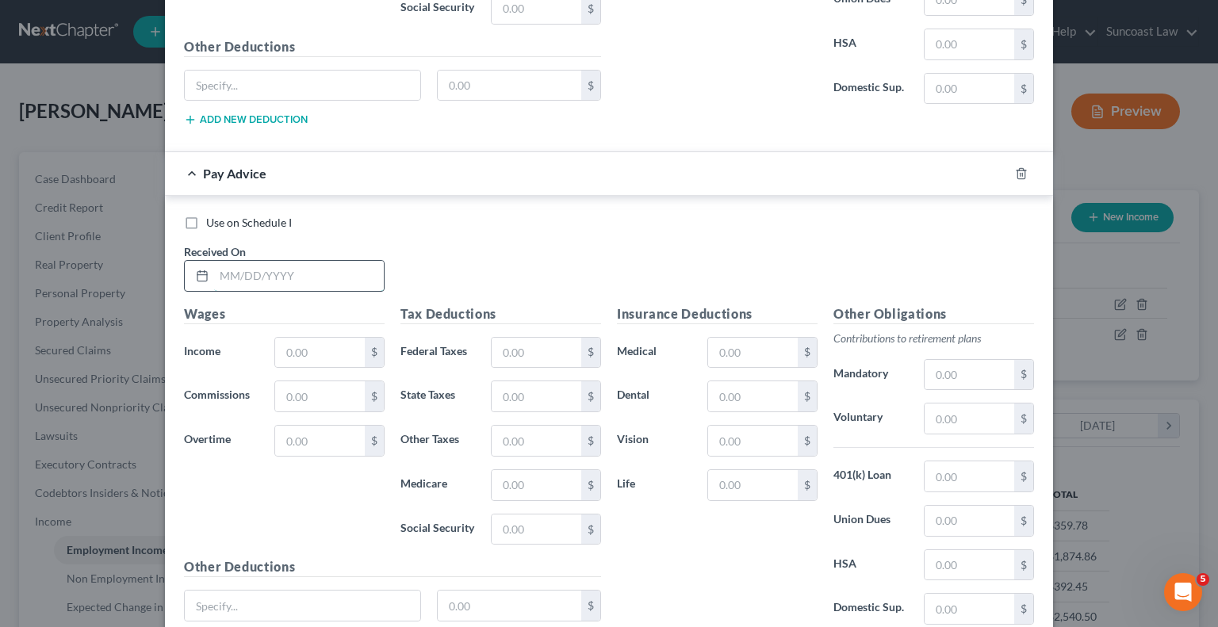
drag, startPoint x: 312, startPoint y: 270, endPoint x: 328, endPoint y: 254, distance: 22.4
click at [312, 269] on input "text" at bounding box center [299, 276] width 170 height 30
type input "[DATE]"
type input "1,201.67"
drag, startPoint x: 527, startPoint y: 335, endPoint x: 622, endPoint y: 173, distance: 187.9
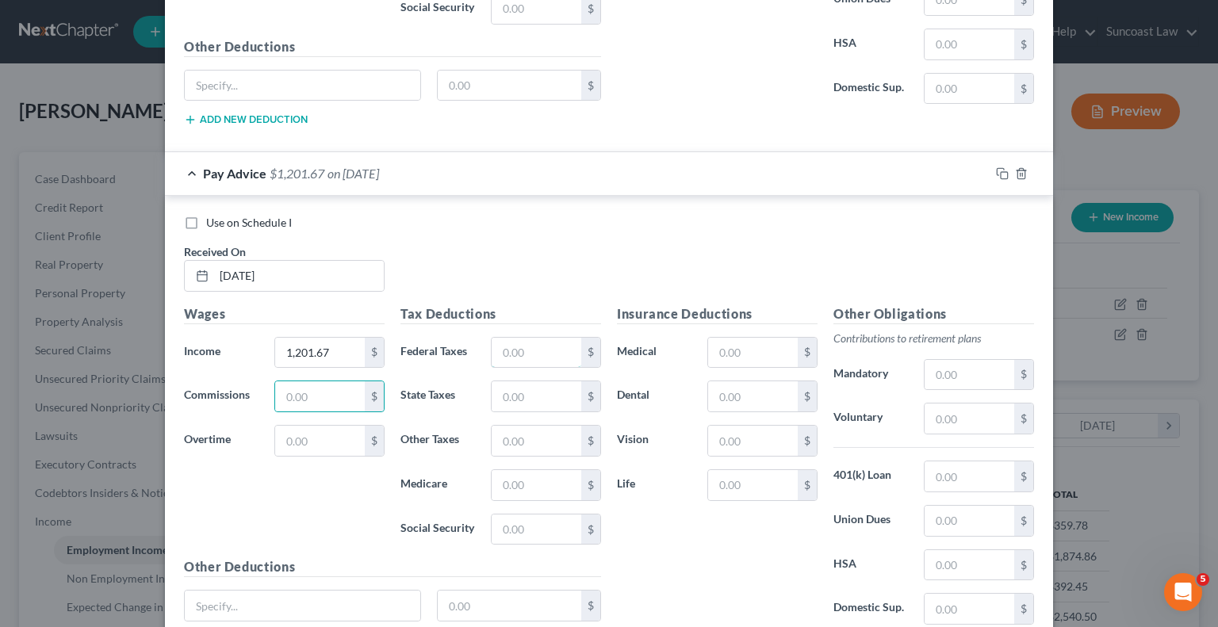
click at [527, 338] on input "text" at bounding box center [537, 353] width 90 height 30
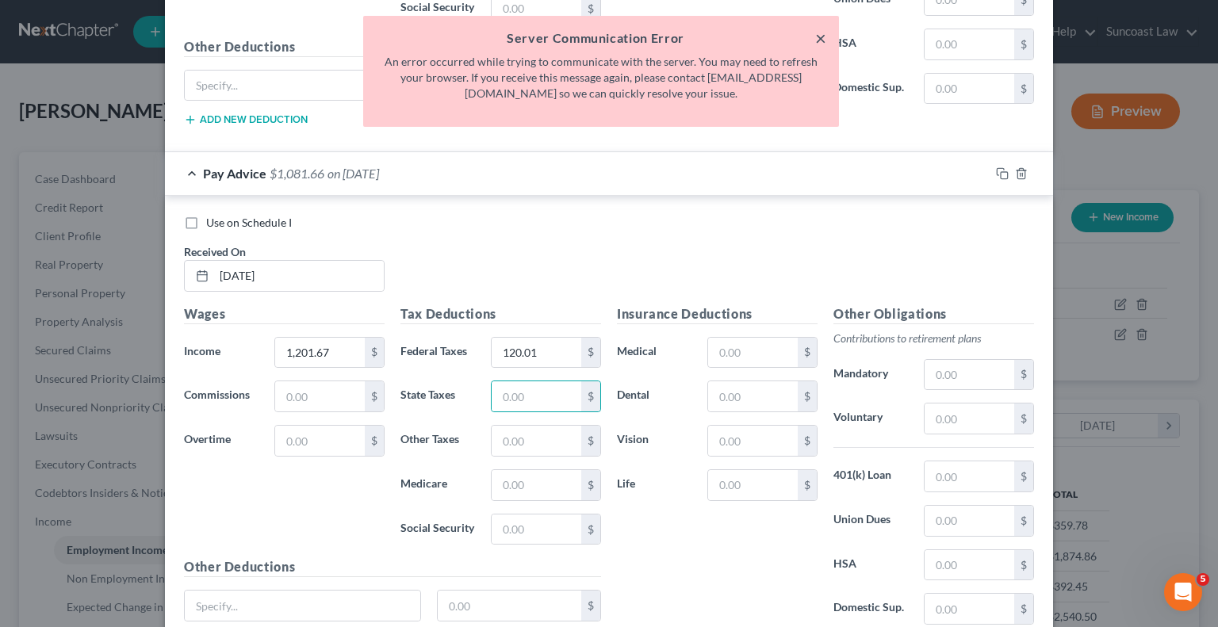
click at [818, 40] on button "×" at bounding box center [820, 38] width 11 height 19
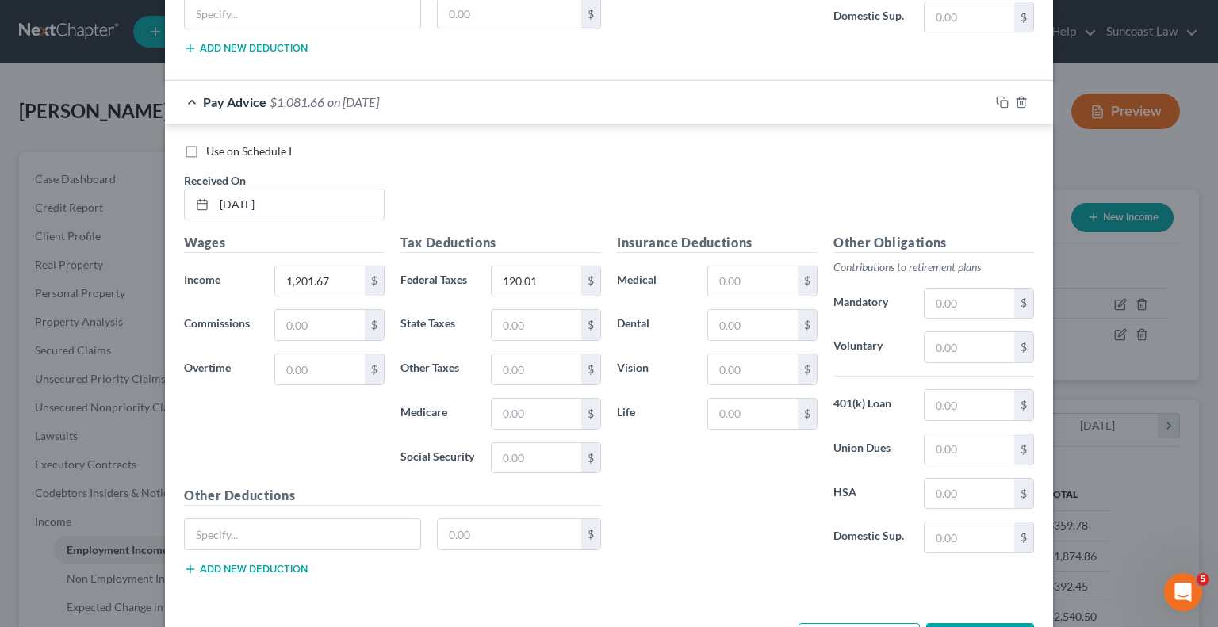
scroll to position [1892, 0]
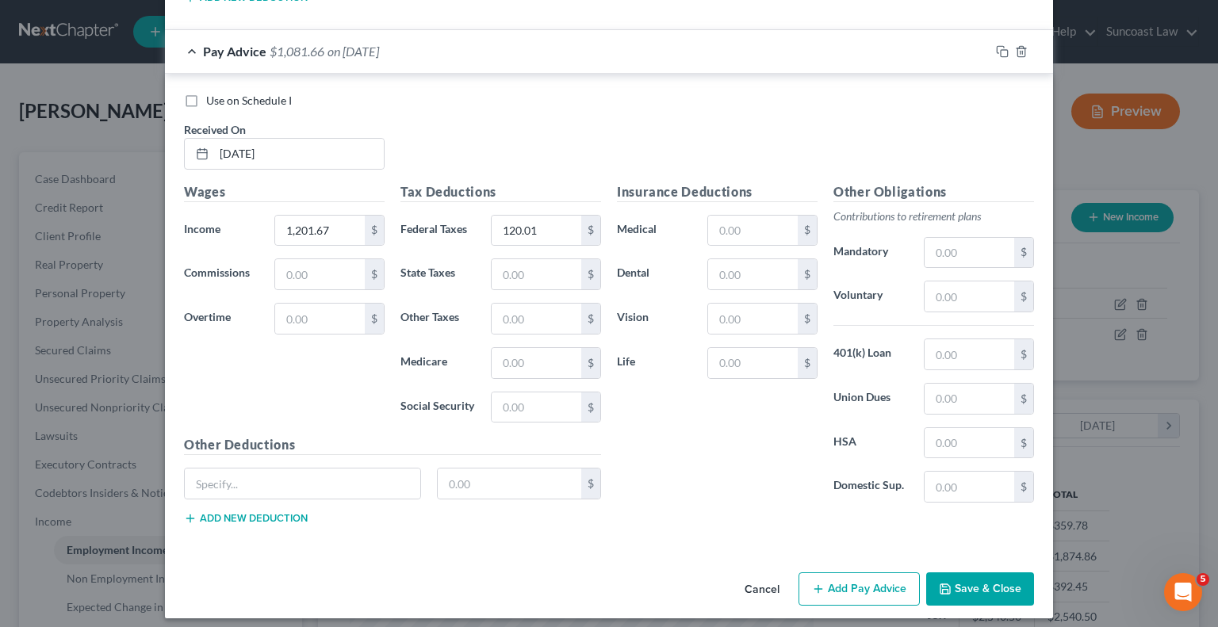
click at [850, 583] on button "Add Pay Advice" at bounding box center [858, 588] width 121 height 33
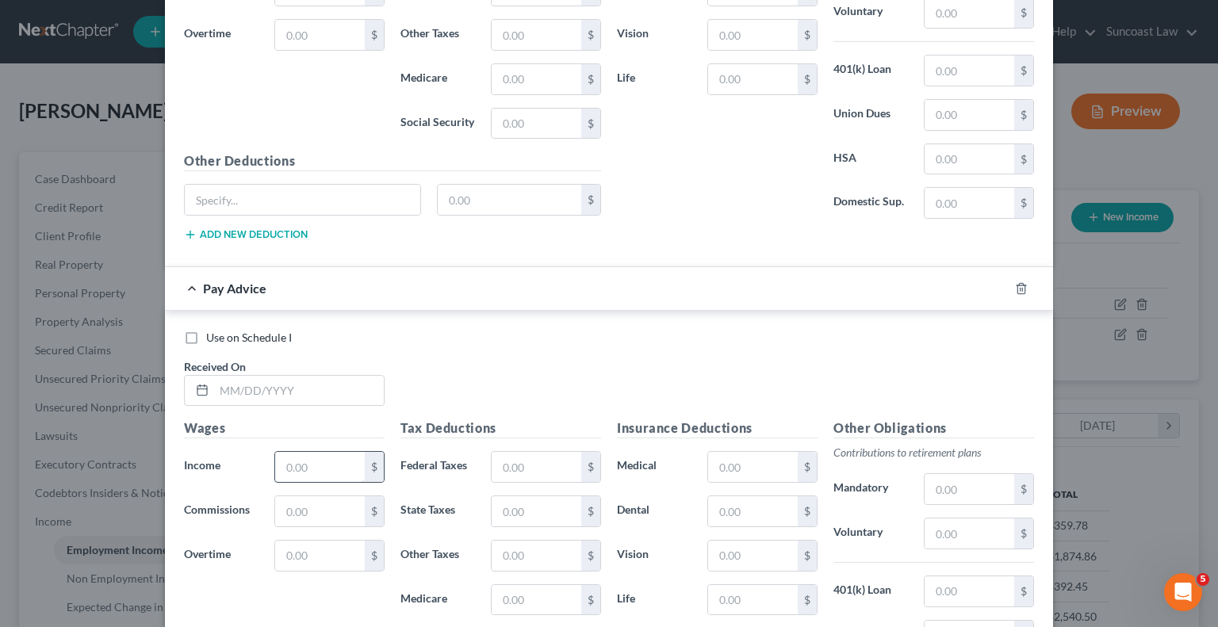
scroll to position [2209, 0]
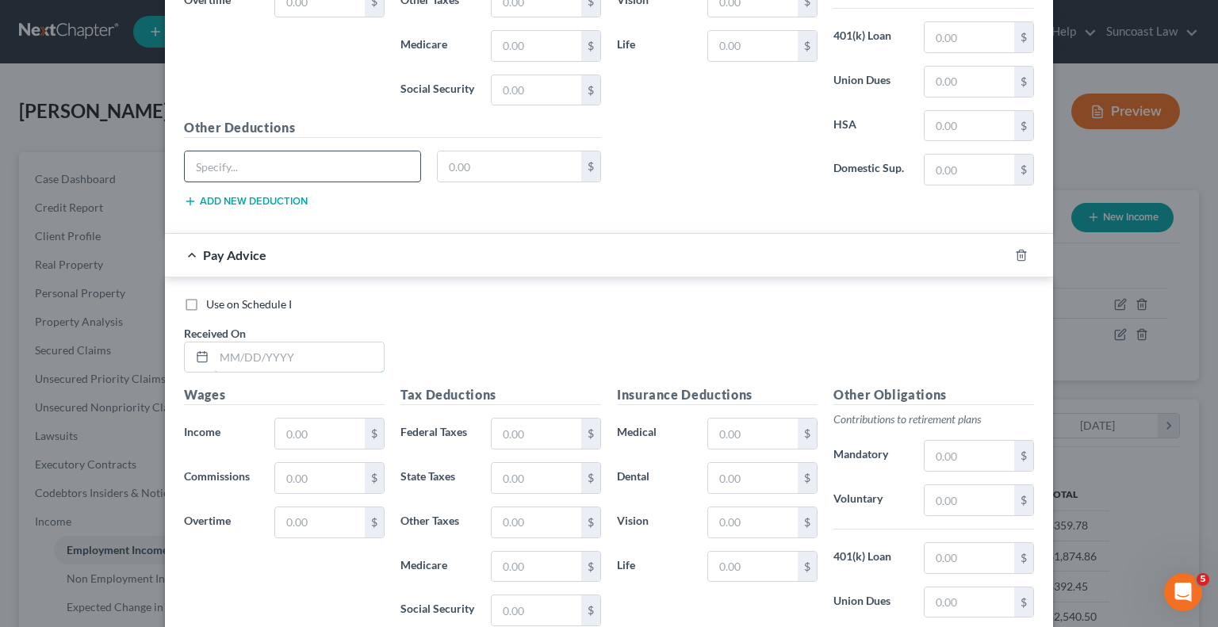
drag, startPoint x: 297, startPoint y: 347, endPoint x: 212, endPoint y: 163, distance: 202.9
click at [297, 347] on input "text" at bounding box center [299, 358] width 170 height 30
drag, startPoint x: 515, startPoint y: 419, endPoint x: 532, endPoint y: 413, distance: 17.6
click at [515, 419] on input "text" at bounding box center [537, 434] width 90 height 30
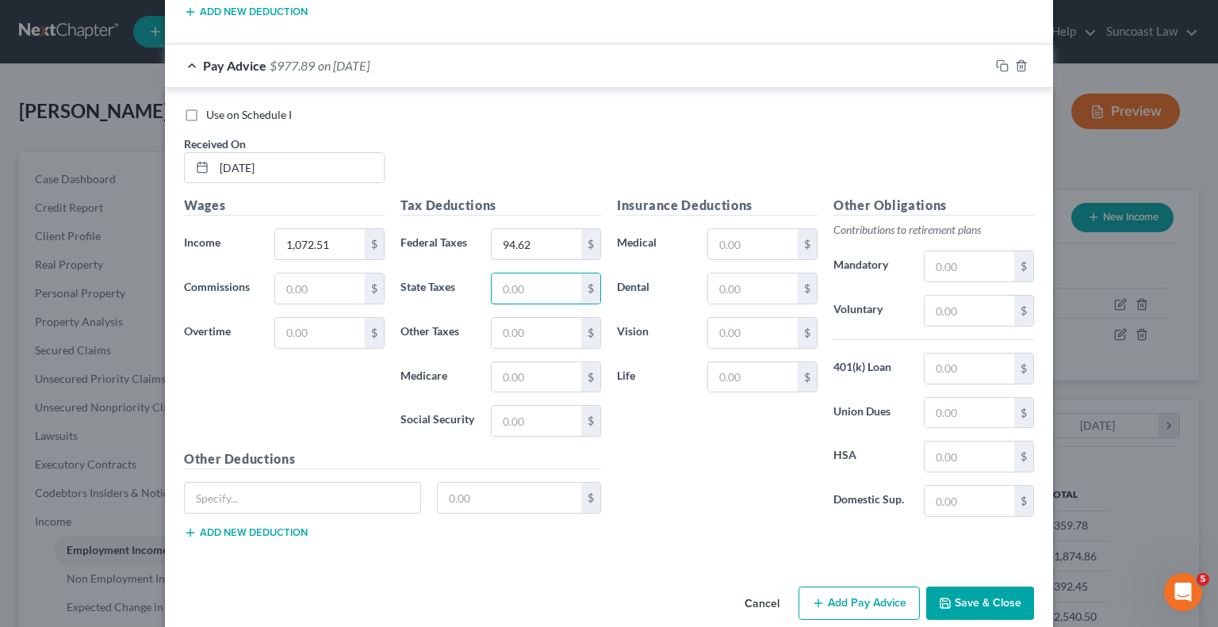
scroll to position [2410, 0]
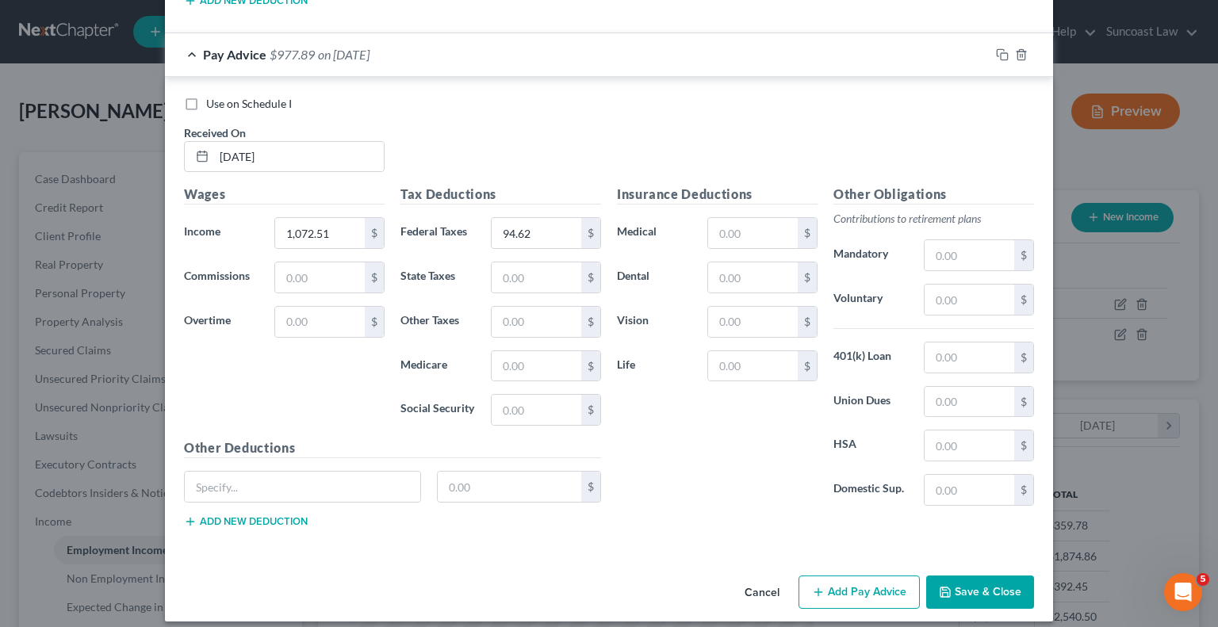
click at [859, 576] on button "Add Pay Advice" at bounding box center [858, 592] width 121 height 33
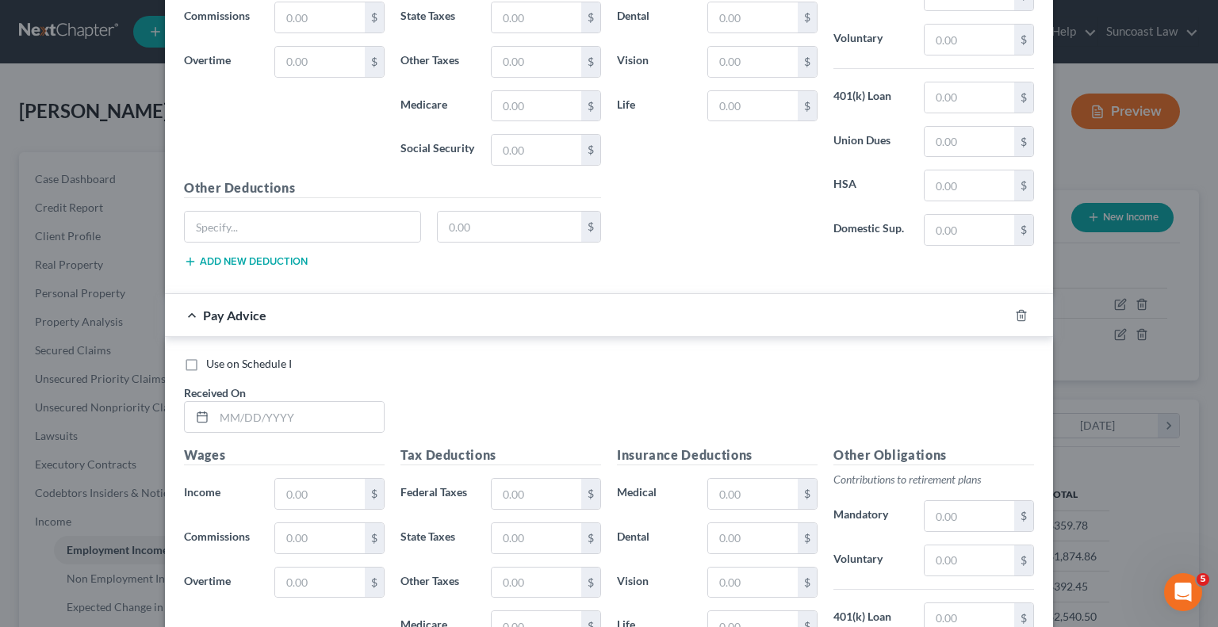
scroll to position [2691, 0]
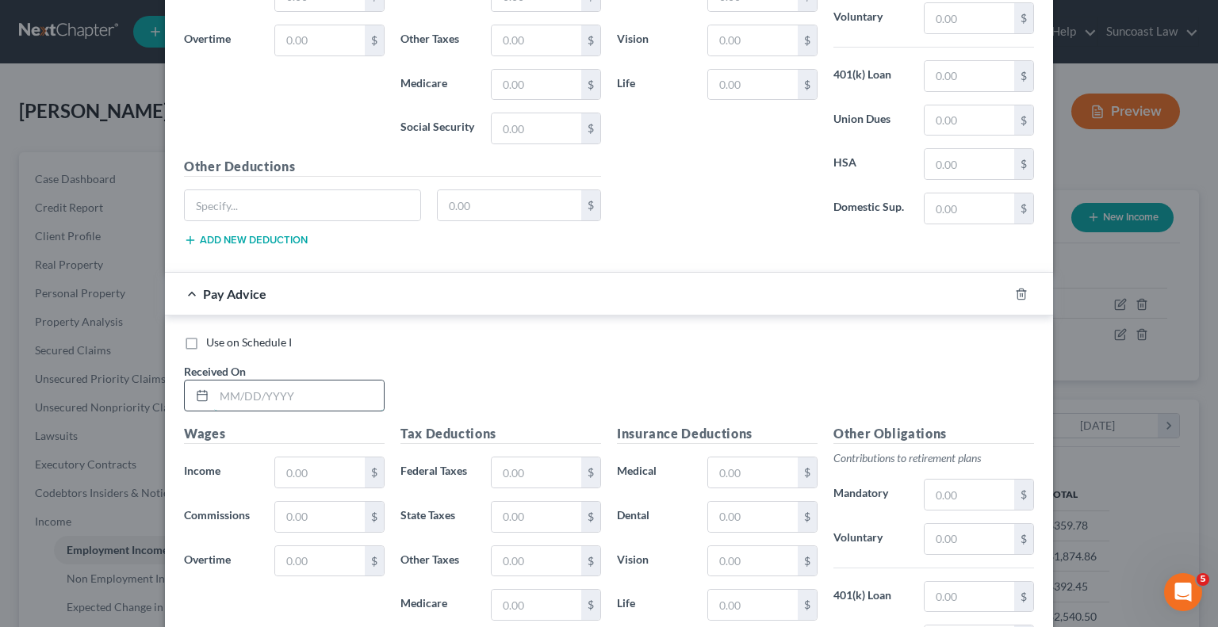
click at [339, 381] on input "text" at bounding box center [299, 396] width 170 height 30
drag, startPoint x: 514, startPoint y: 470, endPoint x: 625, endPoint y: 496, distance: 114.0
click at [514, 470] on input "text" at bounding box center [537, 472] width 90 height 30
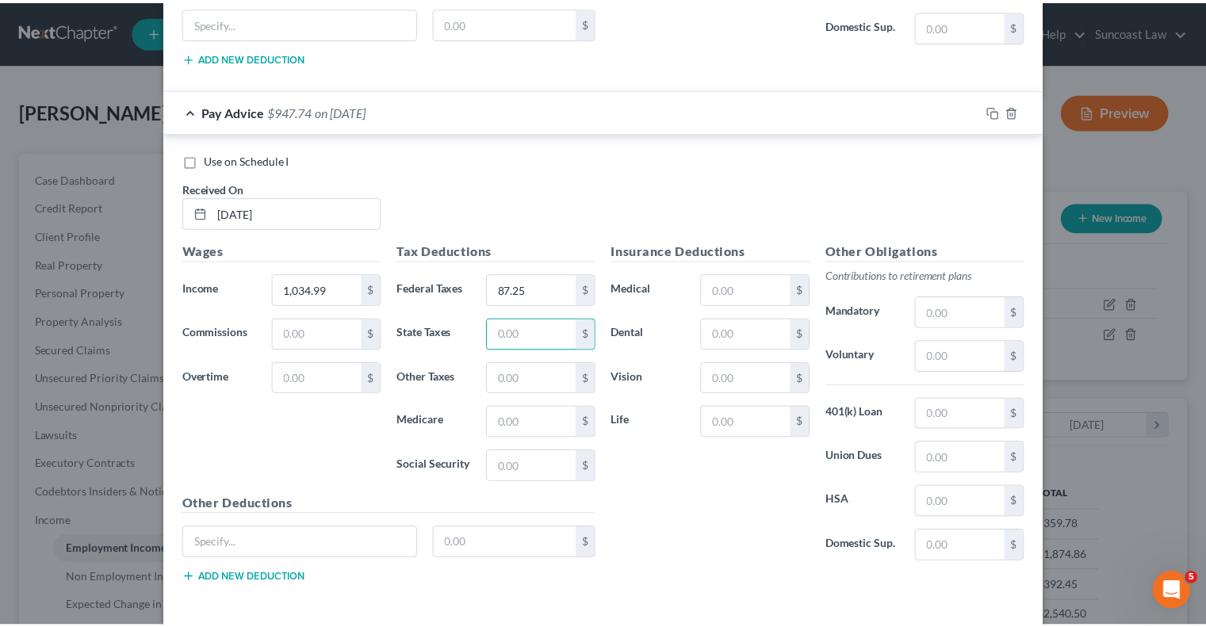
scroll to position [2927, 0]
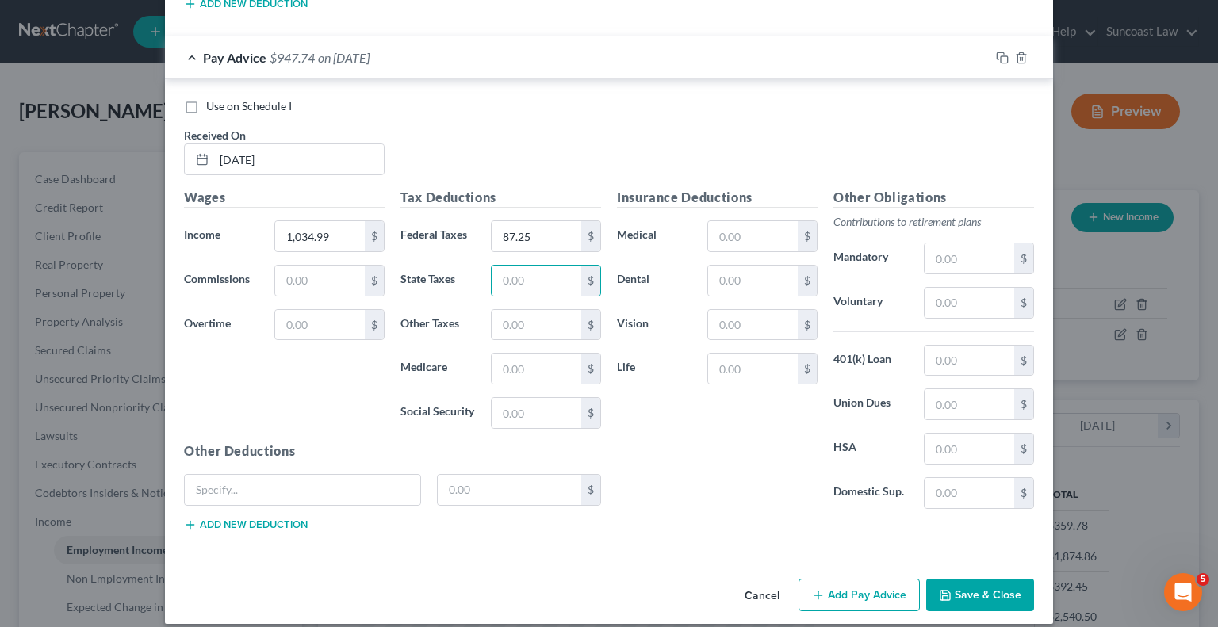
drag, startPoint x: 976, startPoint y: 563, endPoint x: 991, endPoint y: 572, distance: 17.4
click at [977, 579] on button "Save & Close" at bounding box center [980, 595] width 108 height 33
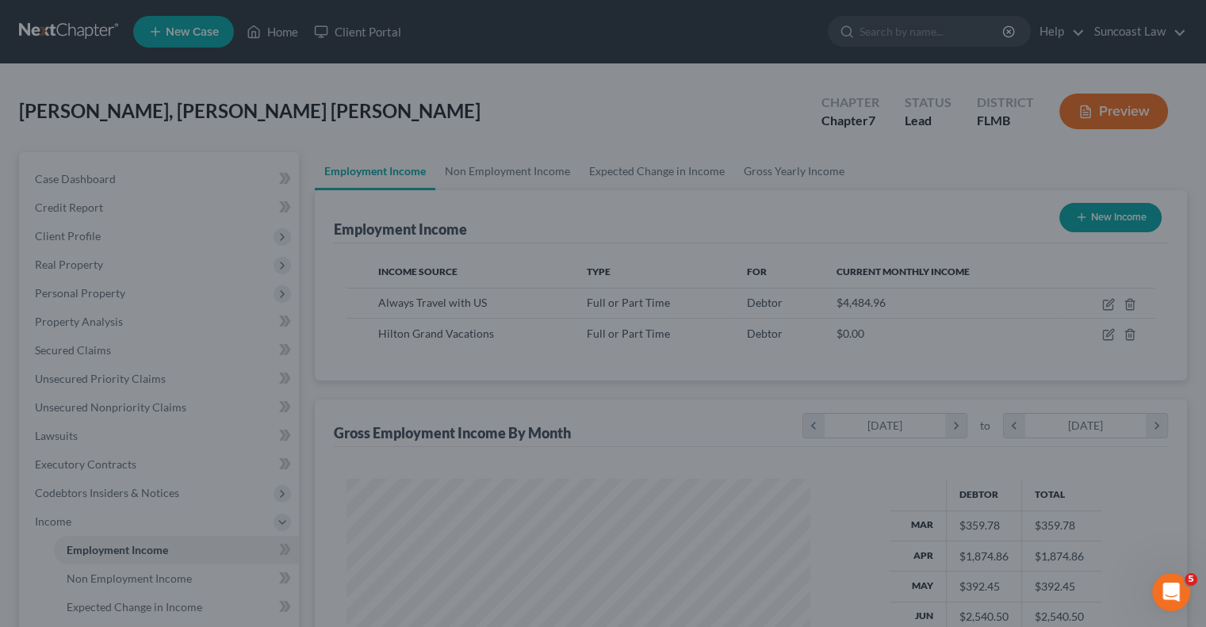
scroll to position [792581, 792374]
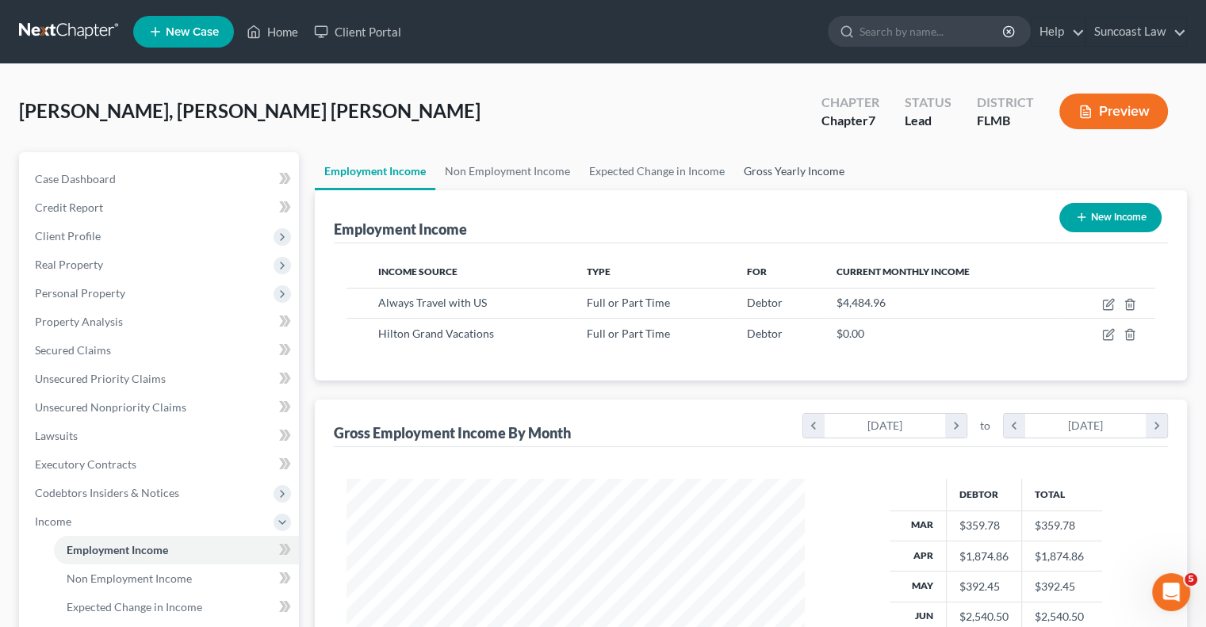
click at [819, 164] on link "Gross Yearly Income" at bounding box center [794, 171] width 120 height 38
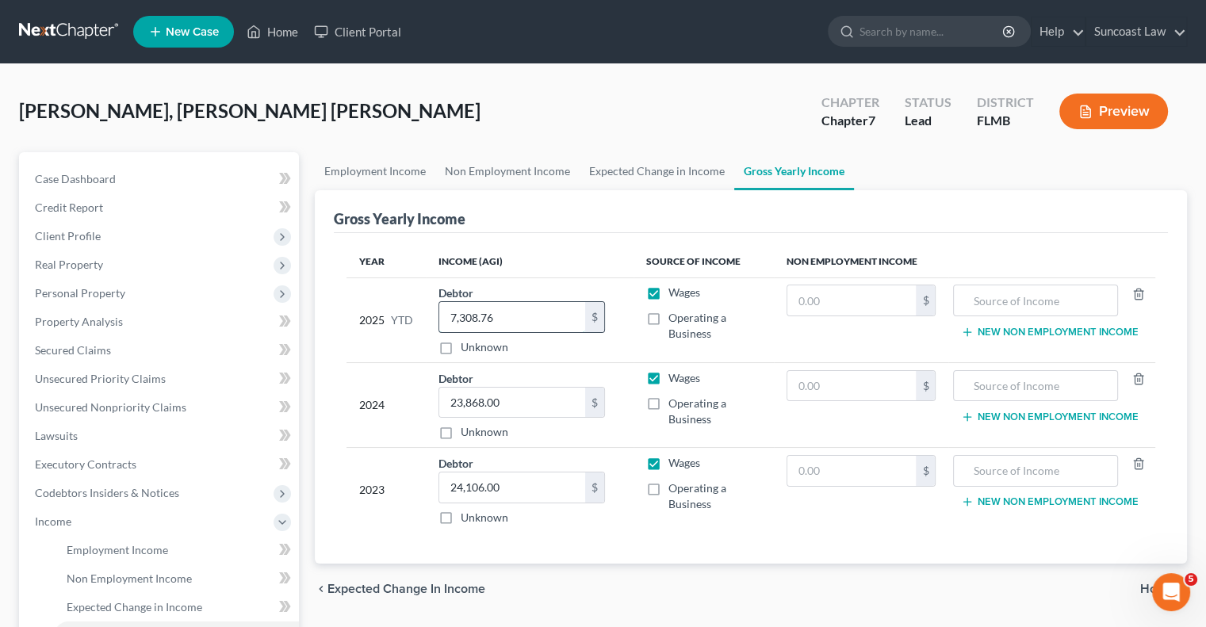
click at [512, 313] on input "7,308.76" at bounding box center [512, 317] width 146 height 30
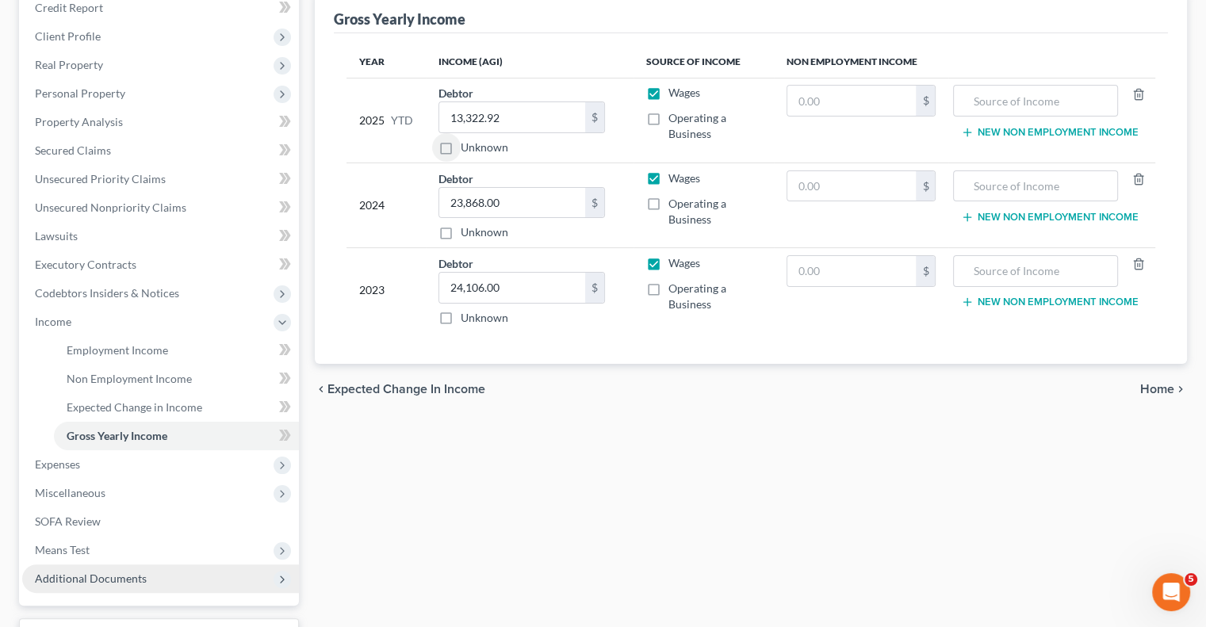
scroll to position [328, 0]
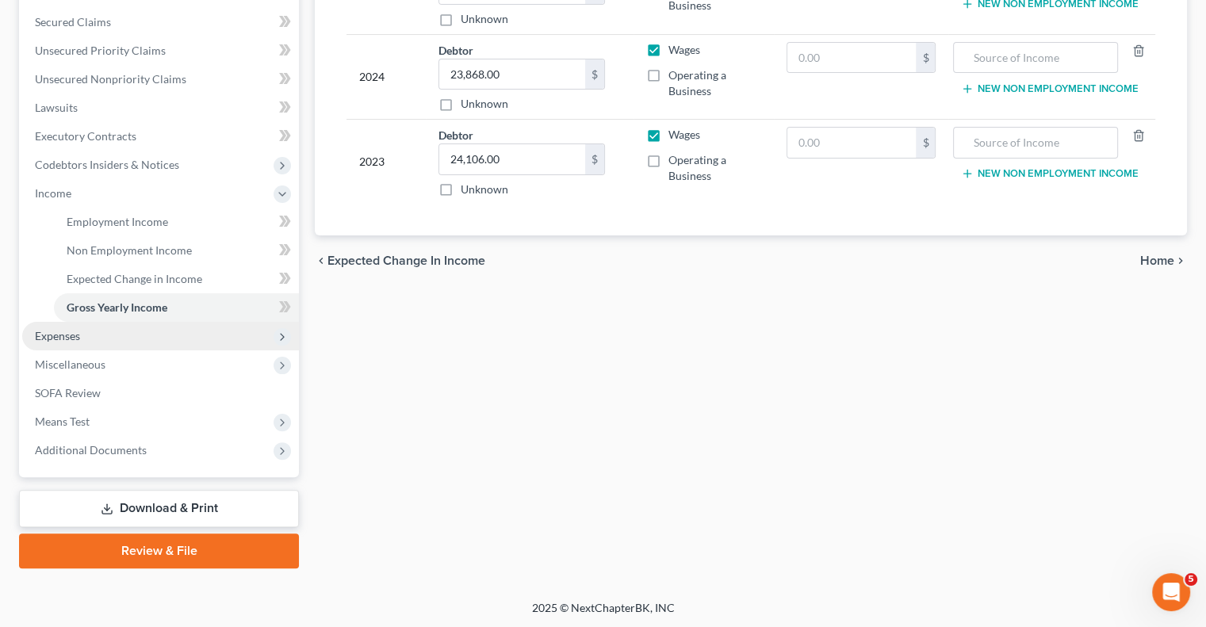
click at [92, 345] on span "Expenses" at bounding box center [160, 336] width 277 height 29
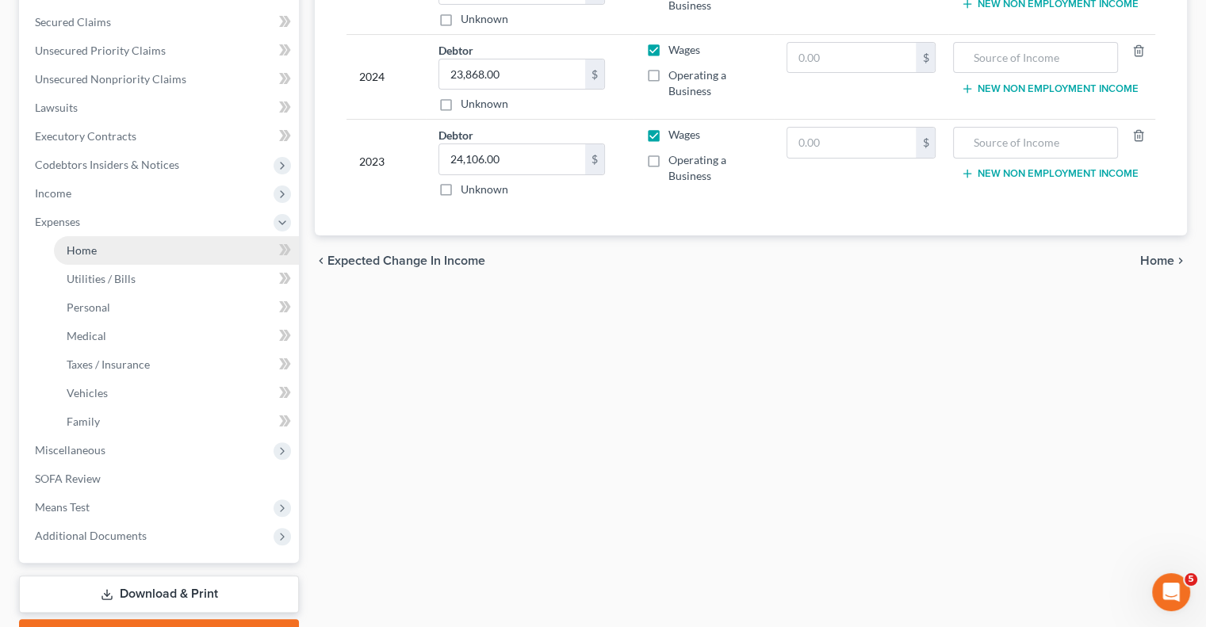
click at [90, 242] on link "Home" at bounding box center [176, 250] width 245 height 29
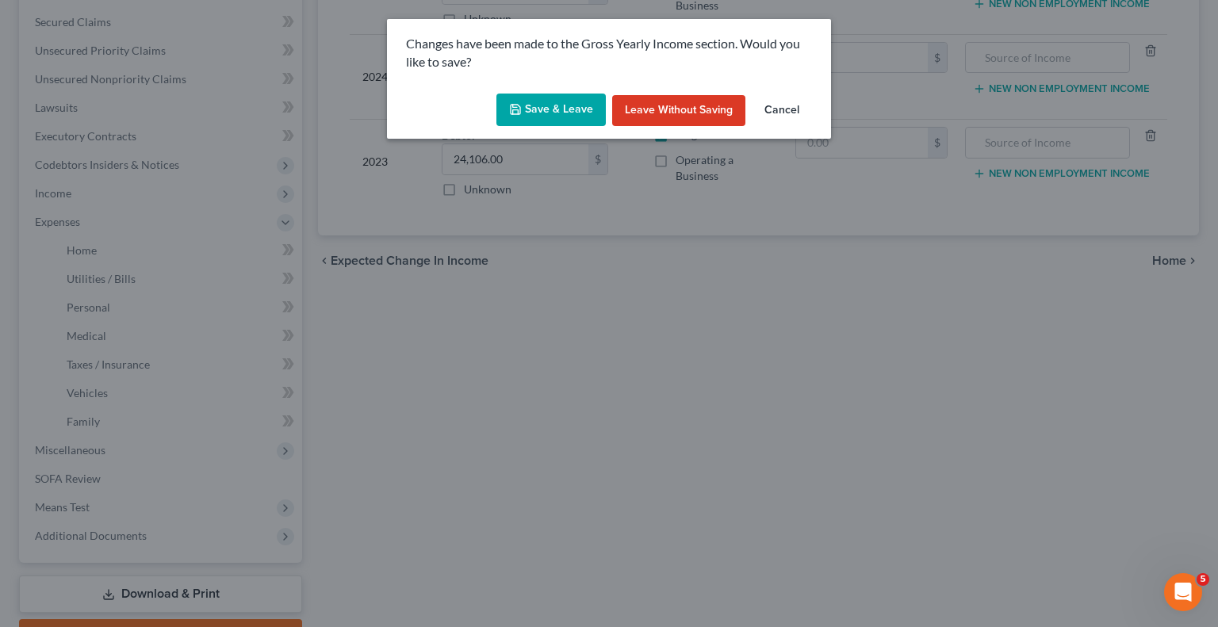
click at [561, 106] on button "Save & Leave" at bounding box center [550, 110] width 109 height 33
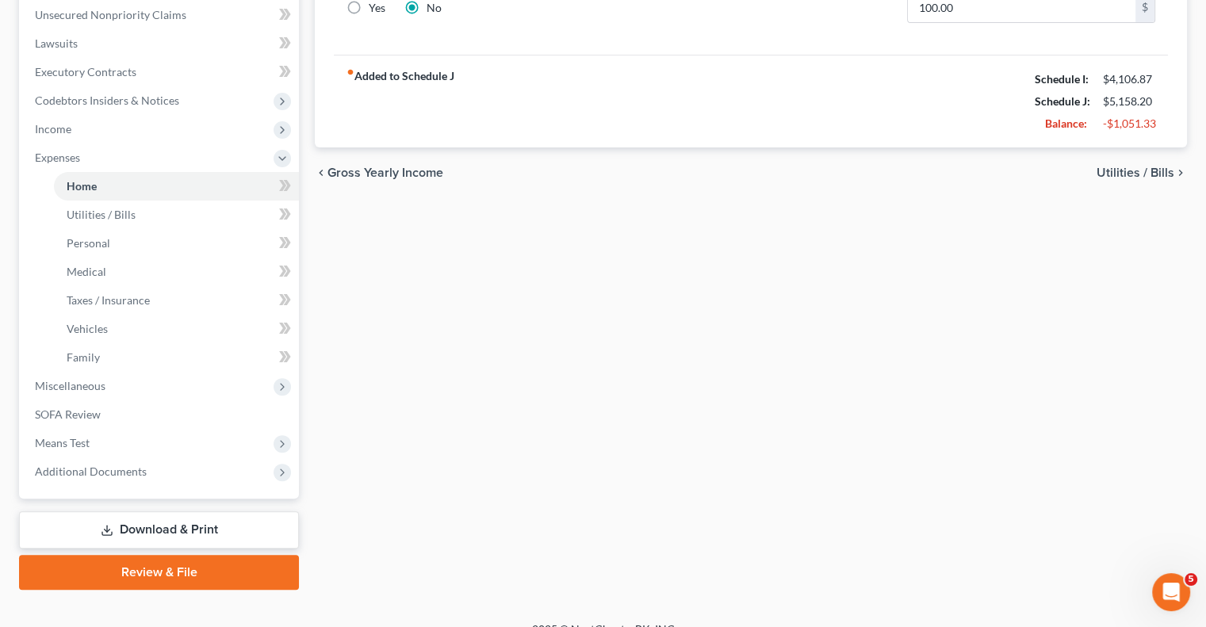
scroll to position [414, 0]
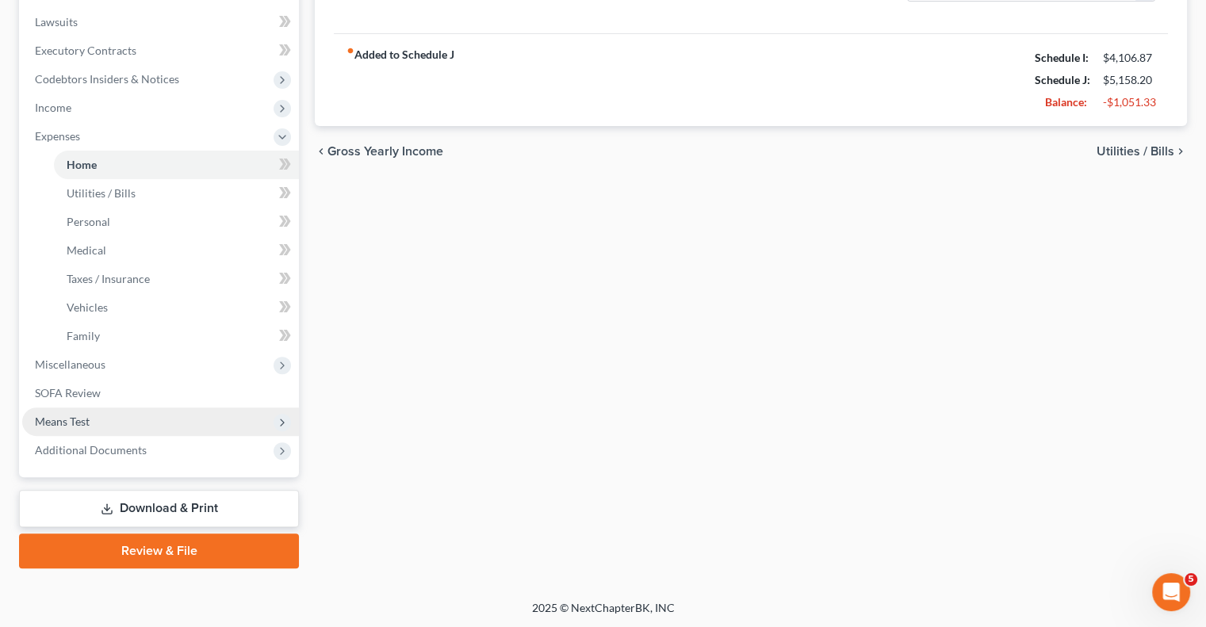
click at [117, 423] on span "Means Test" at bounding box center [160, 422] width 277 height 29
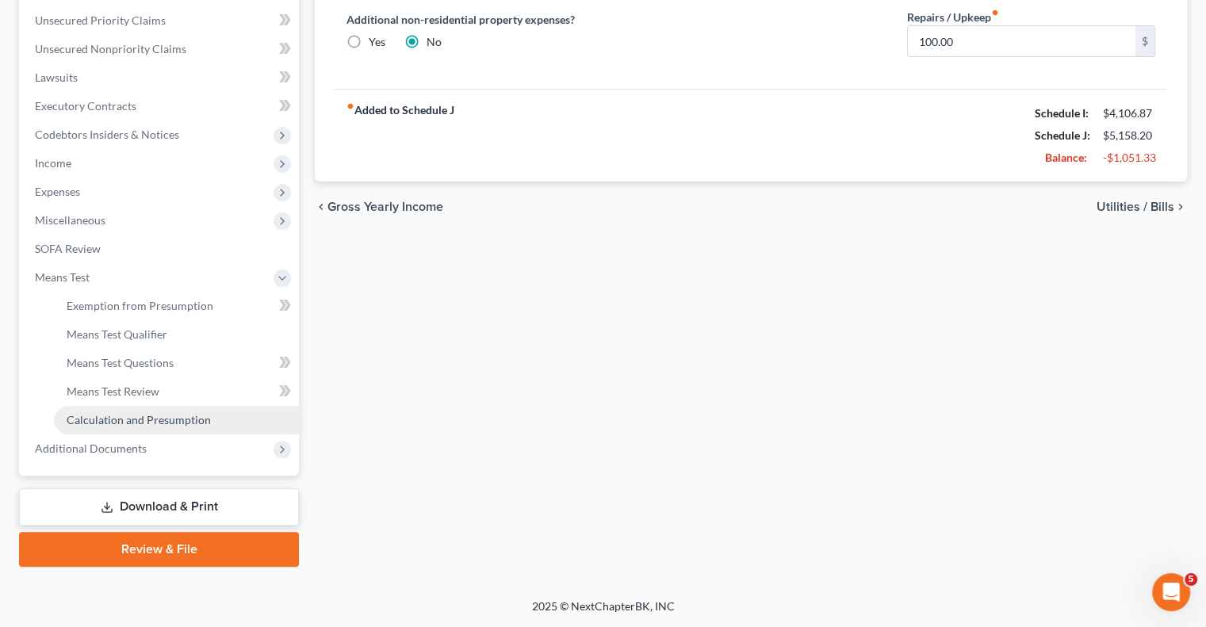
scroll to position [357, 0]
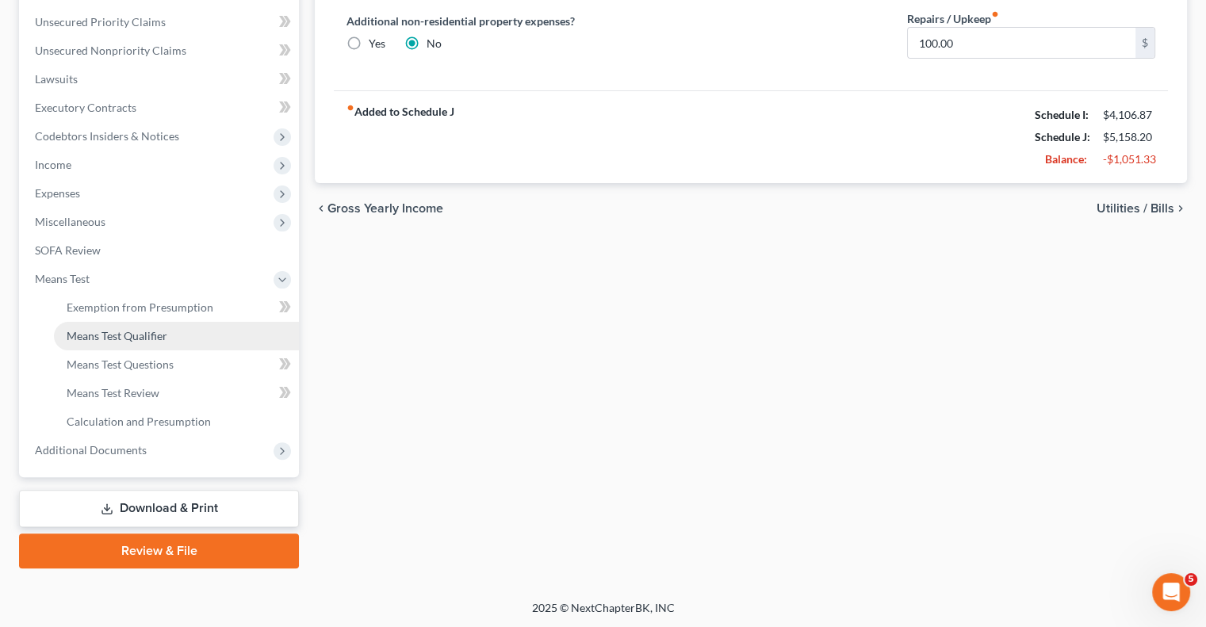
click at [155, 339] on span "Means Test Qualifier" at bounding box center [117, 335] width 101 height 13
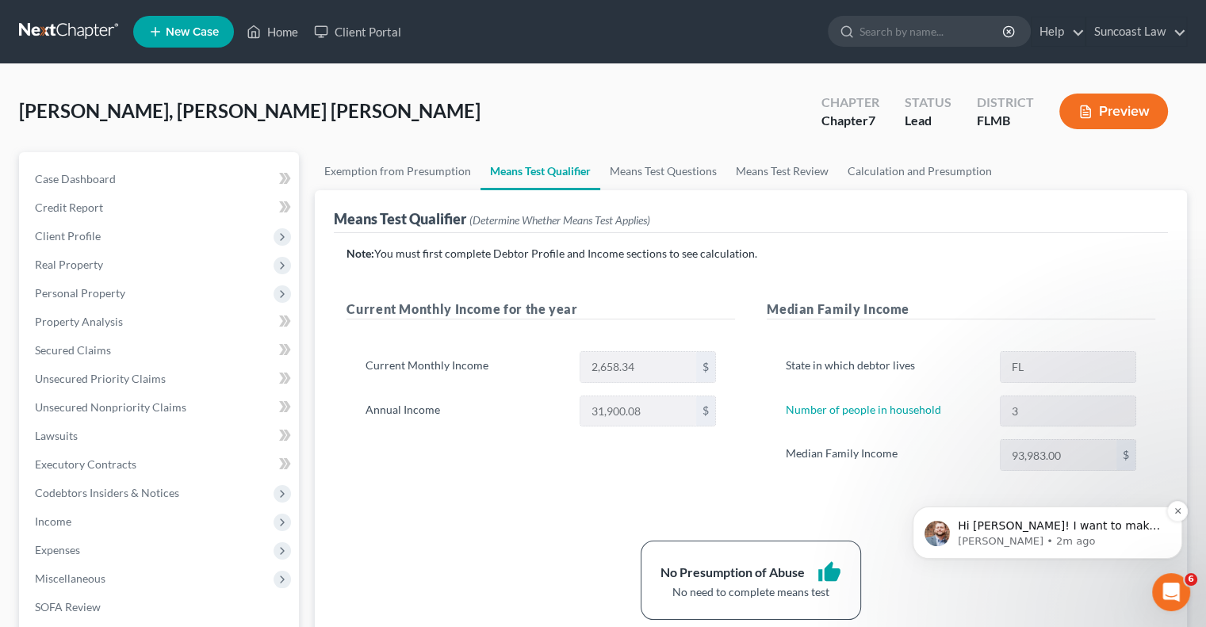
click at [1066, 531] on p "Hi [PERSON_NAME]! I want to make sure I am following you. Are you asking how yo…" at bounding box center [1060, 527] width 205 height 16
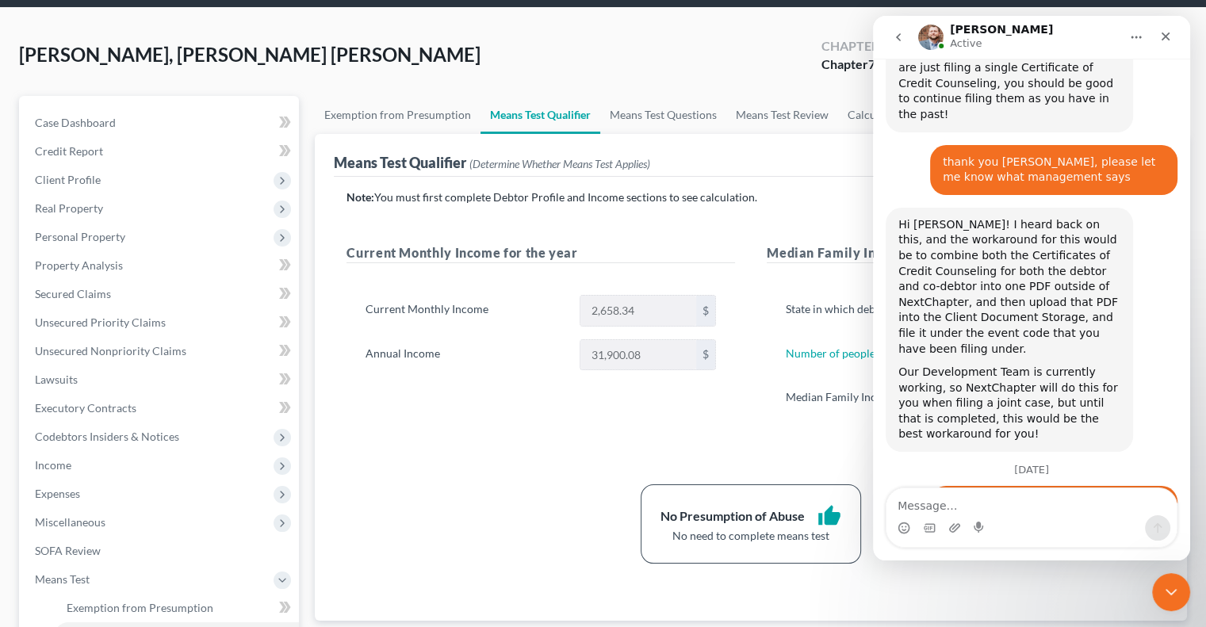
scroll to position [79, 0]
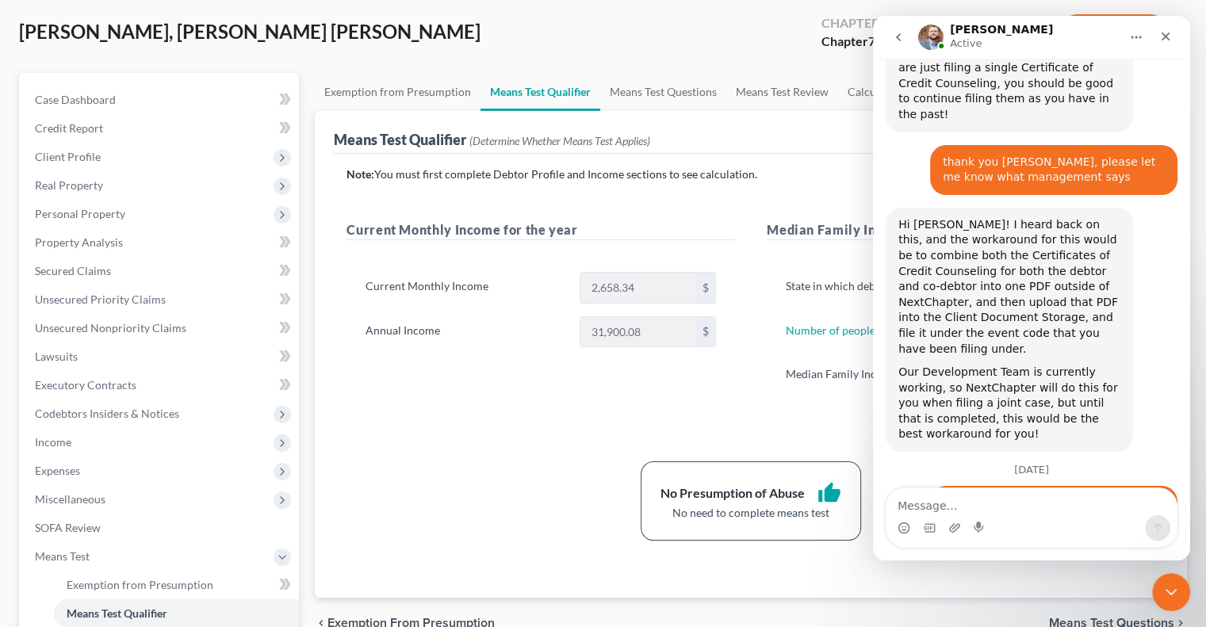
click at [1082, 511] on textarea "Message…" at bounding box center [1031, 501] width 290 height 27
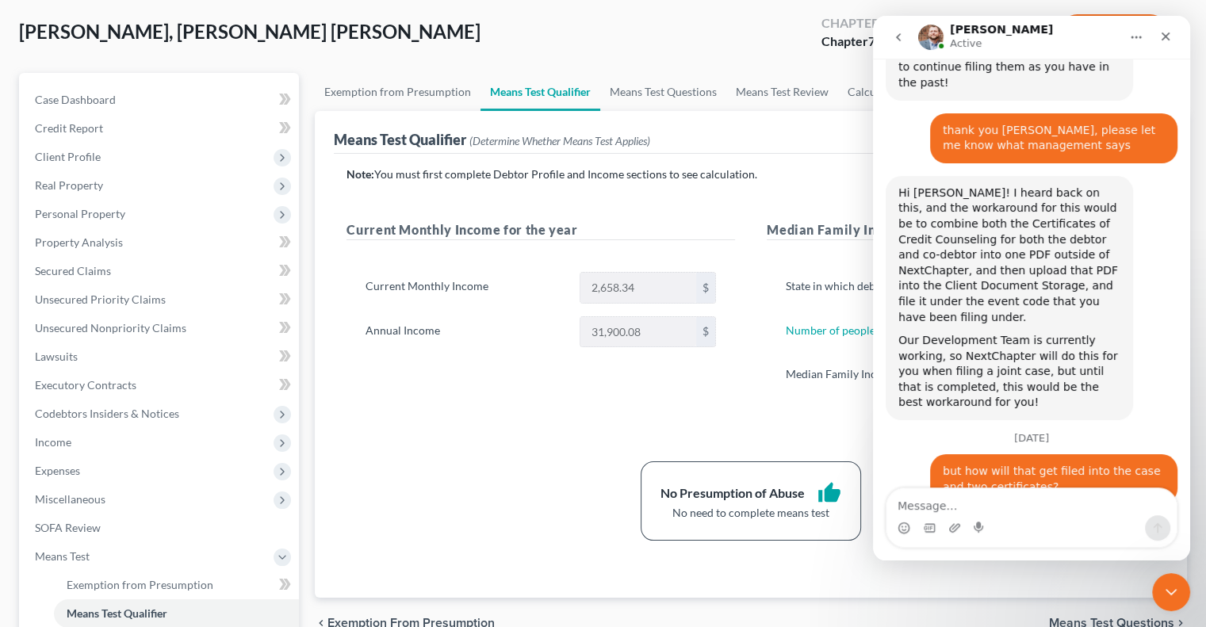
scroll to position [2169, 0]
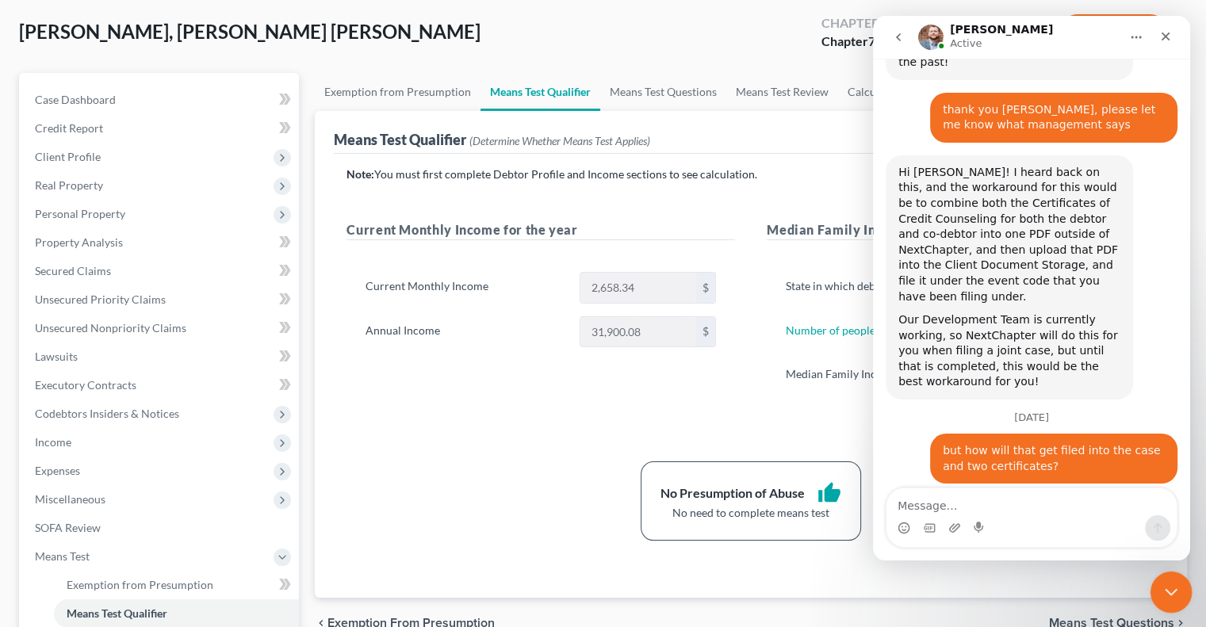
click at [1162, 593] on icon "Close Intercom Messenger" at bounding box center [1168, 589] width 19 height 19
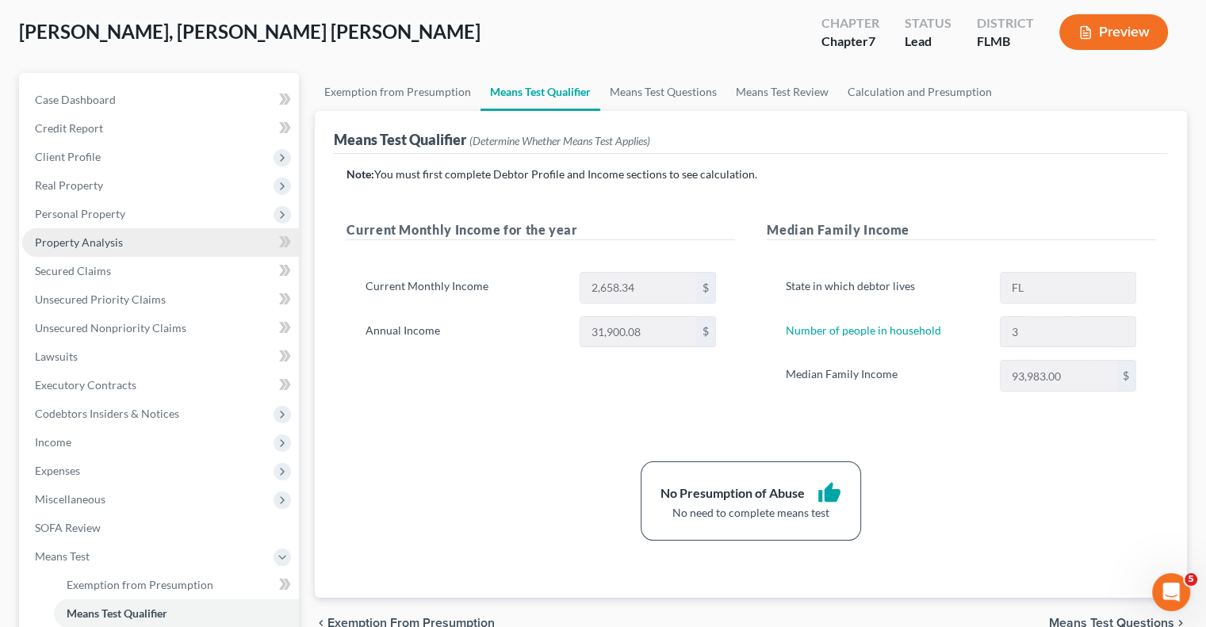
click at [129, 247] on link "Property Analysis" at bounding box center [160, 242] width 277 height 29
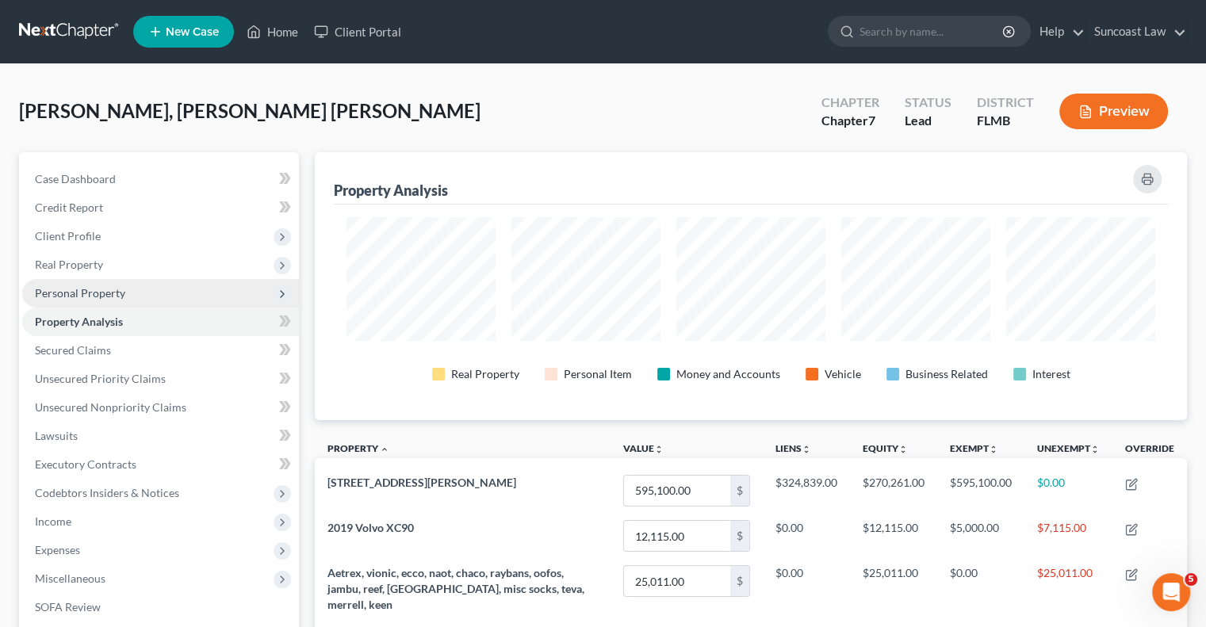
click at [127, 297] on span "Personal Property" at bounding box center [160, 293] width 277 height 29
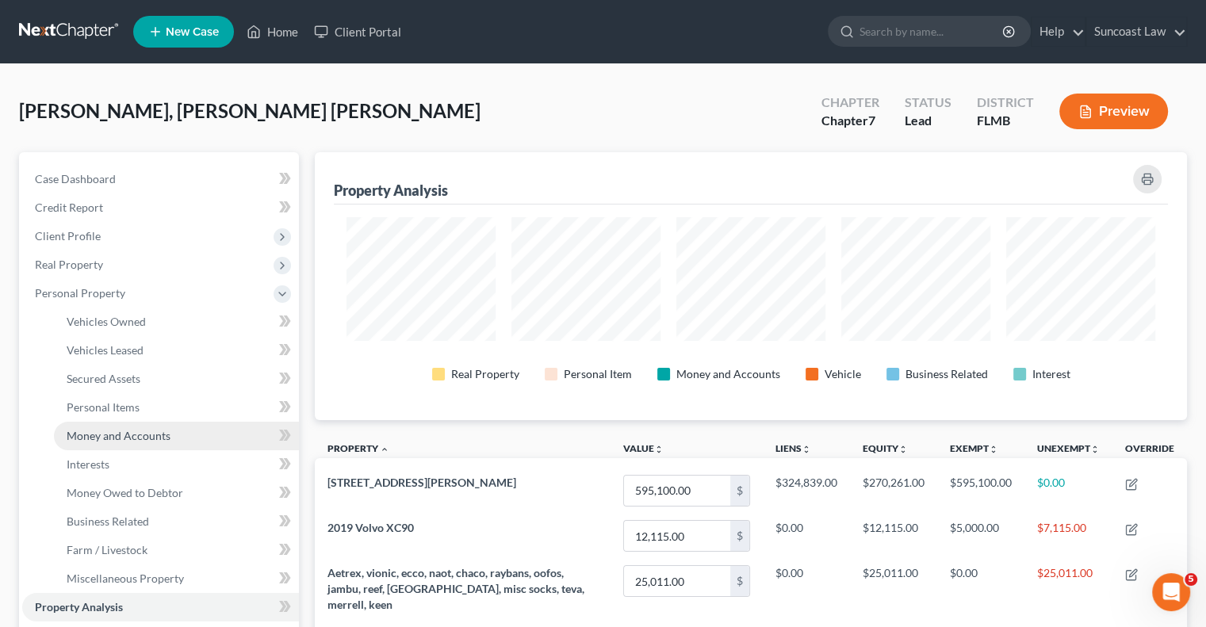
drag, startPoint x: 169, startPoint y: 437, endPoint x: 177, endPoint y: 438, distance: 8.1
click at [168, 437] on link "Money and Accounts" at bounding box center [176, 436] width 245 height 29
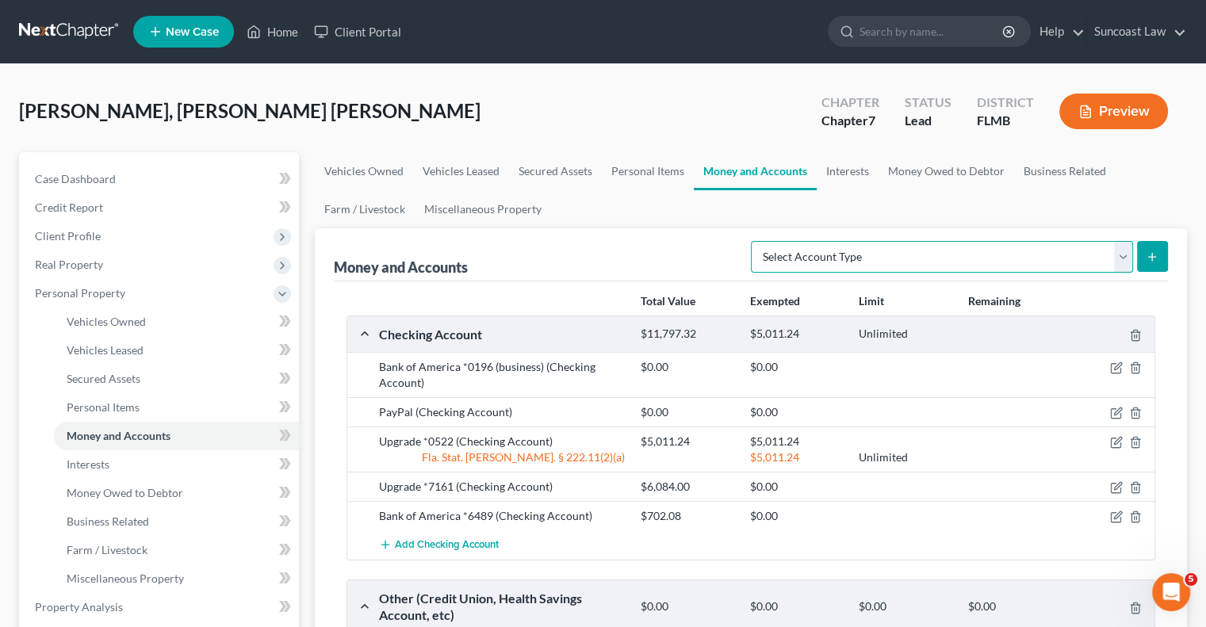
click at [1063, 251] on select "Select Account Type Brokerage (A/B: 18, SOFA: 20) Cash on Hand (A/B: 16) Certif…" at bounding box center [942, 257] width 382 height 32
click at [756, 241] on select "Select Account Type Brokerage (A/B: 18, SOFA: 20) Cash on Hand (A/B: 16) Certif…" at bounding box center [942, 257] width 382 height 32
click at [1148, 261] on icon "submit" at bounding box center [1152, 257] width 13 height 13
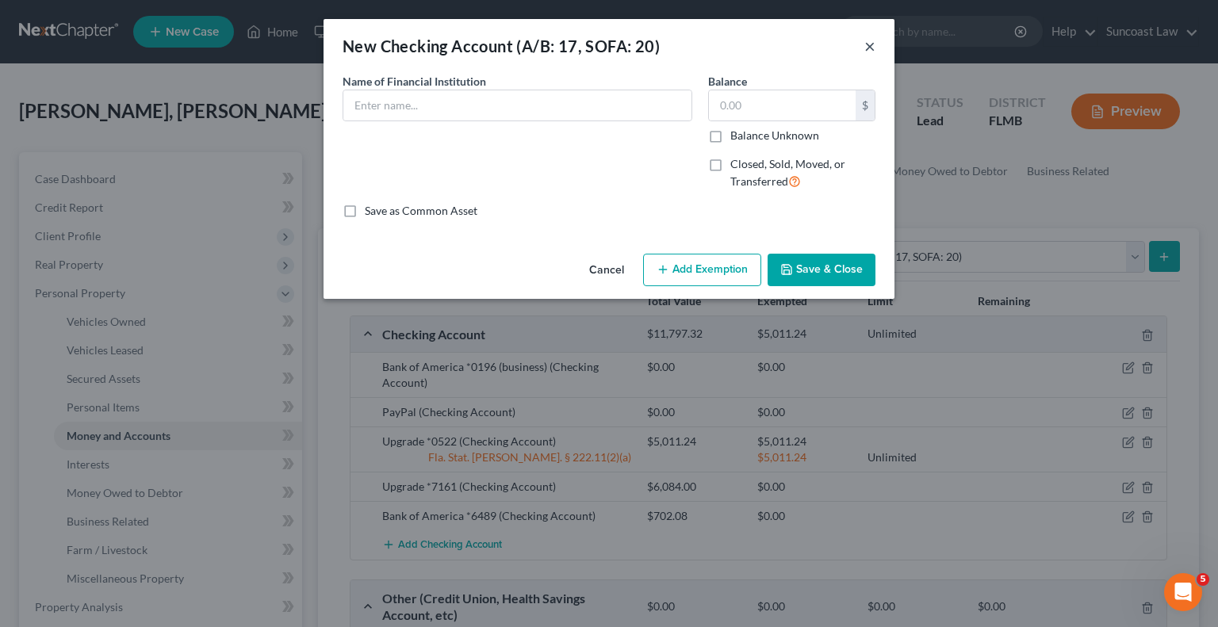
click at [866, 40] on button "×" at bounding box center [869, 45] width 11 height 19
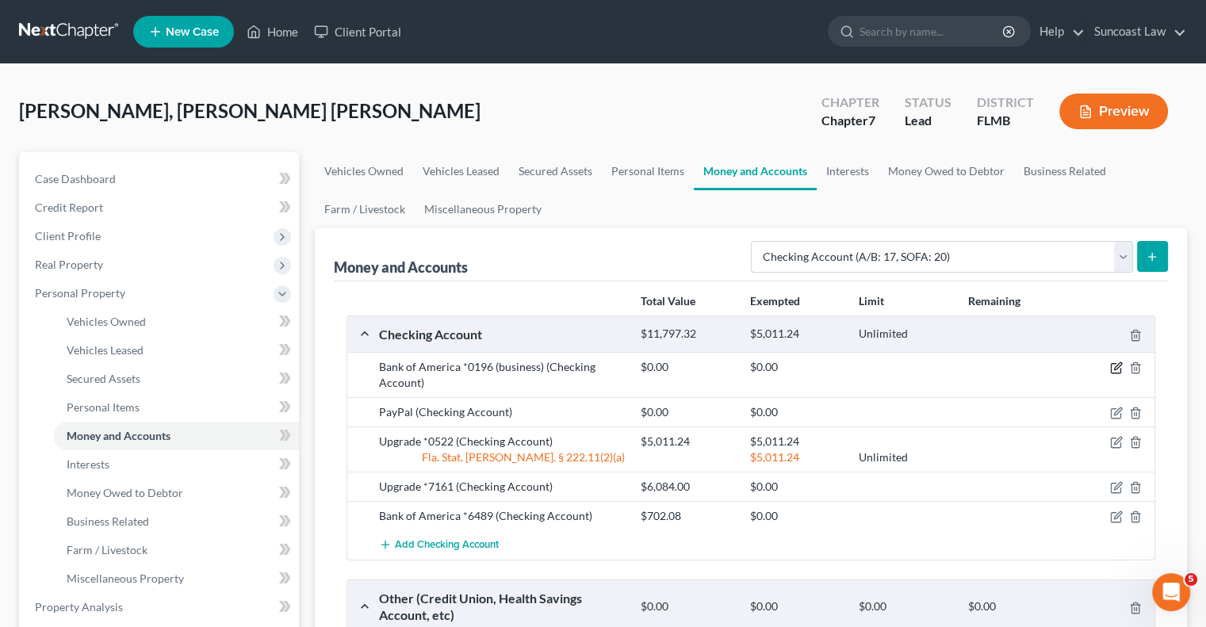
click at [1114, 369] on icon "button" at bounding box center [1117, 366] width 7 height 7
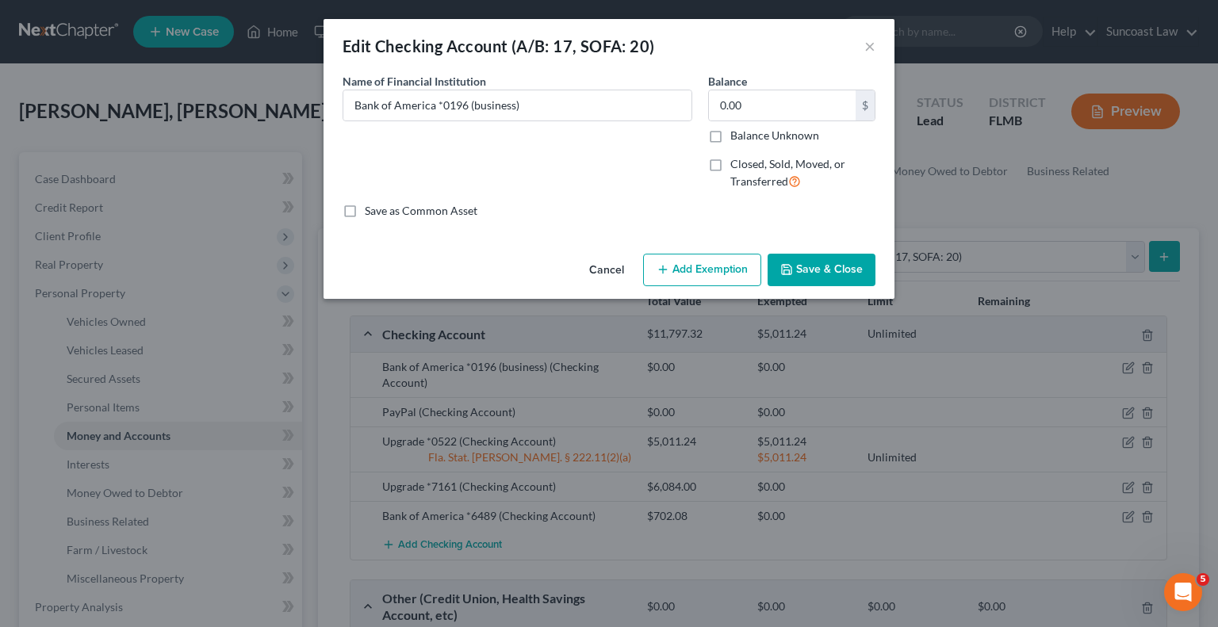
click at [730, 164] on label "Closed, Sold, Moved, or Transferred" at bounding box center [802, 173] width 145 height 34
click at [737, 164] on input "Closed, Sold, Moved, or Transferred" at bounding box center [742, 161] width 10 height 10
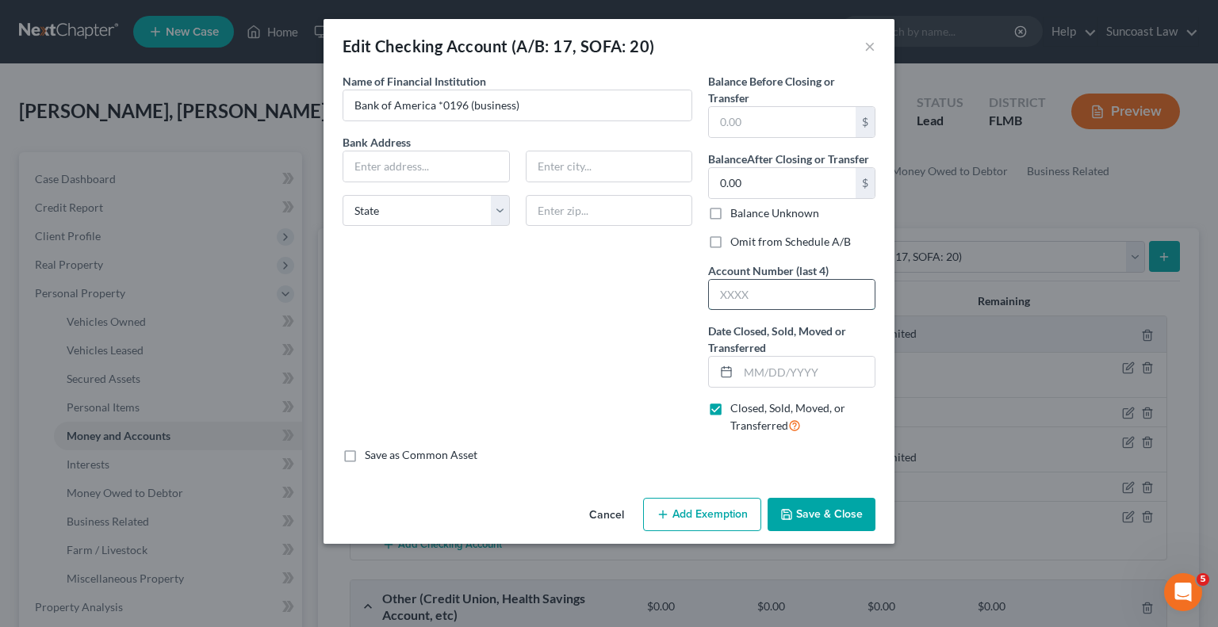
click at [785, 299] on input "text" at bounding box center [792, 295] width 166 height 30
click at [730, 239] on label "Omit from Schedule A/B" at bounding box center [790, 242] width 121 height 16
click at [737, 239] on input "Omit from Schedule A/B" at bounding box center [742, 239] width 10 height 10
click at [832, 510] on button "Save & Close" at bounding box center [821, 514] width 108 height 33
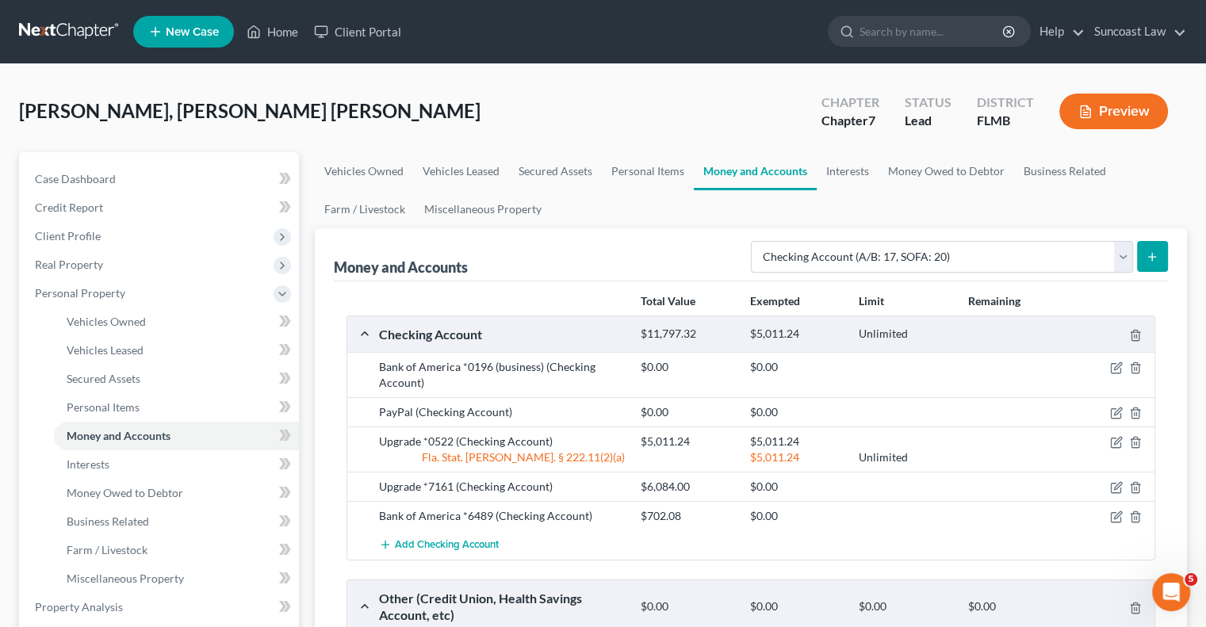
drag, startPoint x: 1154, startPoint y: 261, endPoint x: 1144, endPoint y: 262, distance: 9.6
click at [1154, 261] on icon "submit" at bounding box center [1152, 257] width 13 height 13
click at [841, 170] on link "Interests" at bounding box center [848, 171] width 62 height 38
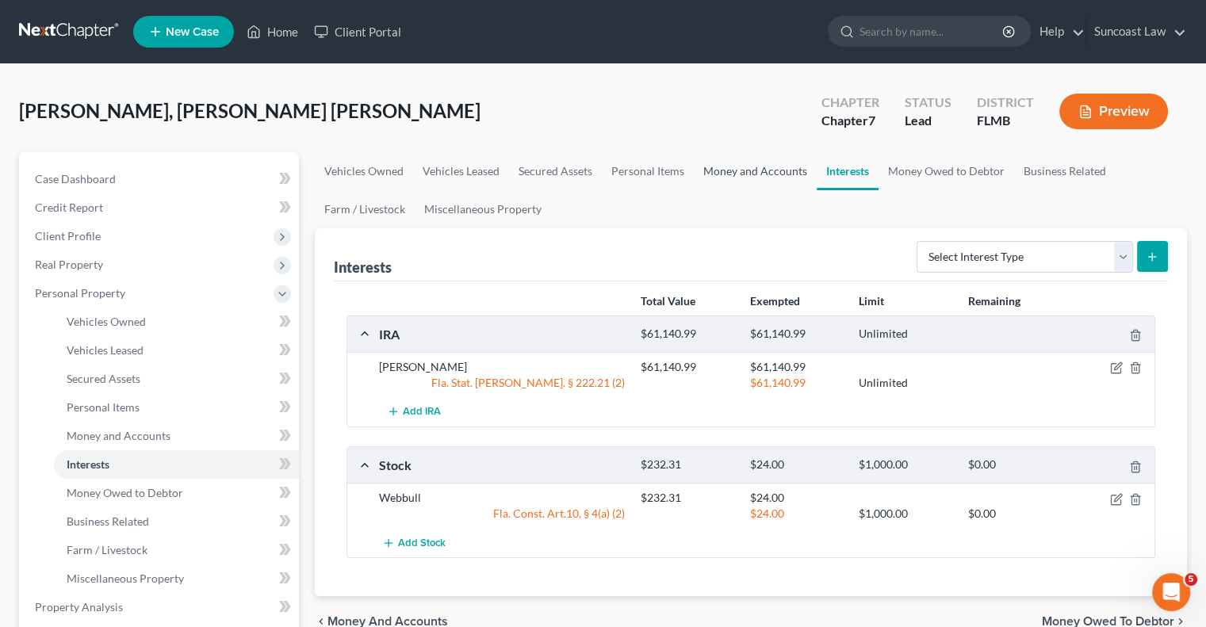
click at [748, 166] on link "Money and Accounts" at bounding box center [755, 171] width 123 height 38
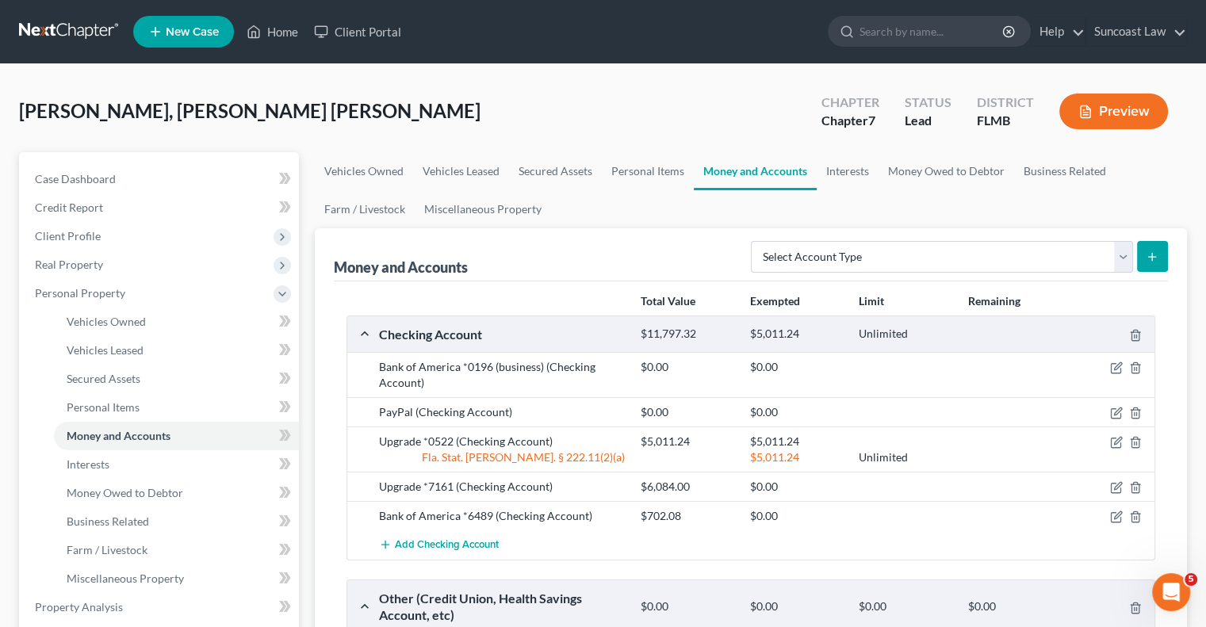
click at [1147, 262] on button "submit" at bounding box center [1152, 256] width 31 height 31
drag, startPoint x: 1117, startPoint y: 253, endPoint x: 1104, endPoint y: 266, distance: 18.5
click at [1117, 253] on select "Select Account Type Brokerage (A/B: 18, SOFA: 20) Cash on Hand (A/B: 16) Certif…" at bounding box center [942, 257] width 382 height 32
click at [756, 241] on select "Select Account Type Brokerage (A/B: 18, SOFA: 20) Cash on Hand (A/B: 16) Certif…" at bounding box center [942, 257] width 382 height 32
click at [1149, 255] on icon "submit" at bounding box center [1152, 257] width 13 height 13
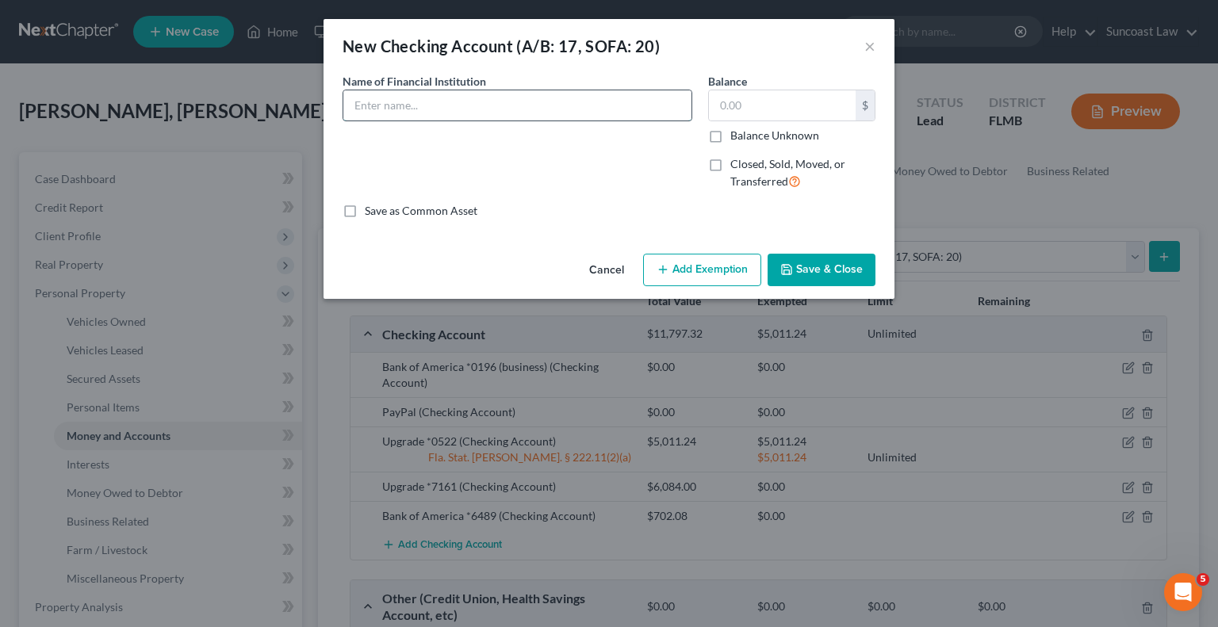
click at [618, 104] on input "text" at bounding box center [517, 105] width 348 height 30
click at [730, 164] on label "Closed, Sold, Moved, or Transferred" at bounding box center [802, 173] width 145 height 34
click at [737, 164] on input "Closed, Sold, Moved, or Transferred" at bounding box center [742, 161] width 10 height 10
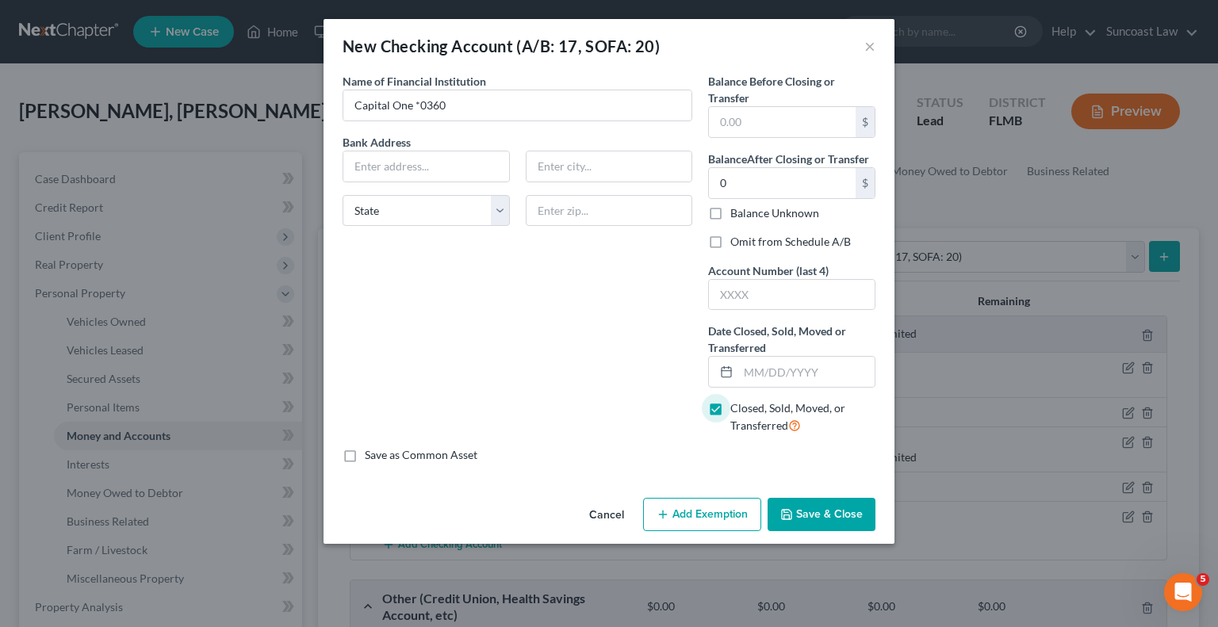
click at [730, 240] on label "Omit from Schedule A/B" at bounding box center [790, 242] width 121 height 16
click at [737, 240] on input "Omit from Schedule A/B" at bounding box center [742, 239] width 10 height 10
click at [742, 291] on input "text" at bounding box center [792, 295] width 166 height 30
click at [798, 510] on button "Save & Close" at bounding box center [821, 514] width 108 height 33
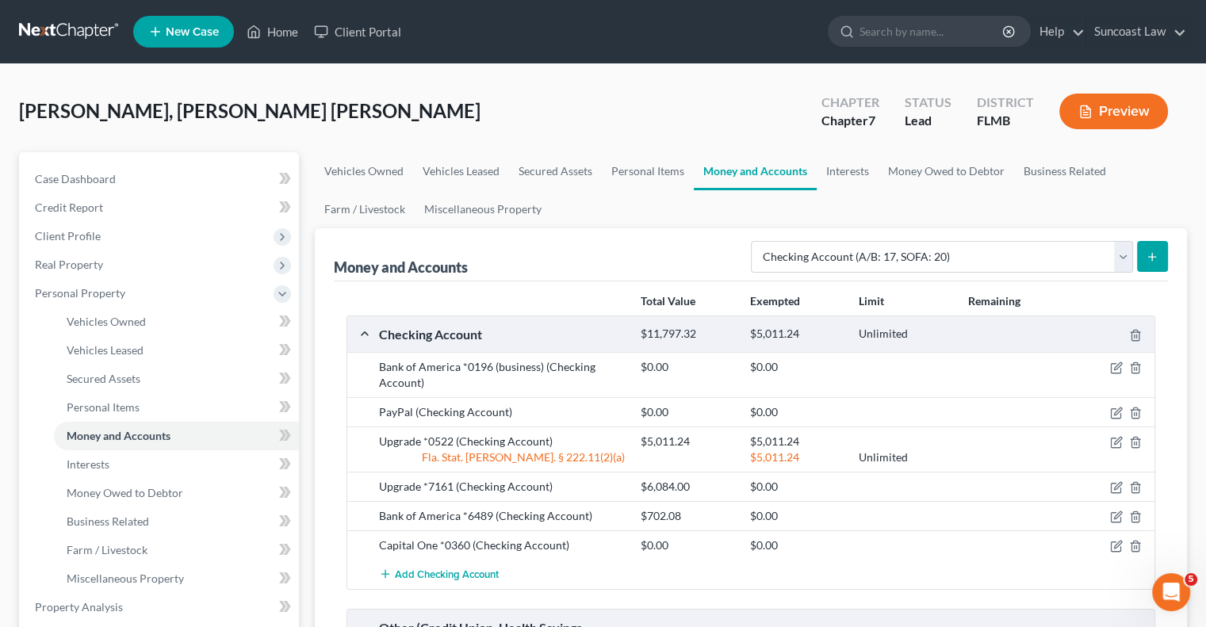
click at [1151, 253] on icon "submit" at bounding box center [1152, 257] width 13 height 13
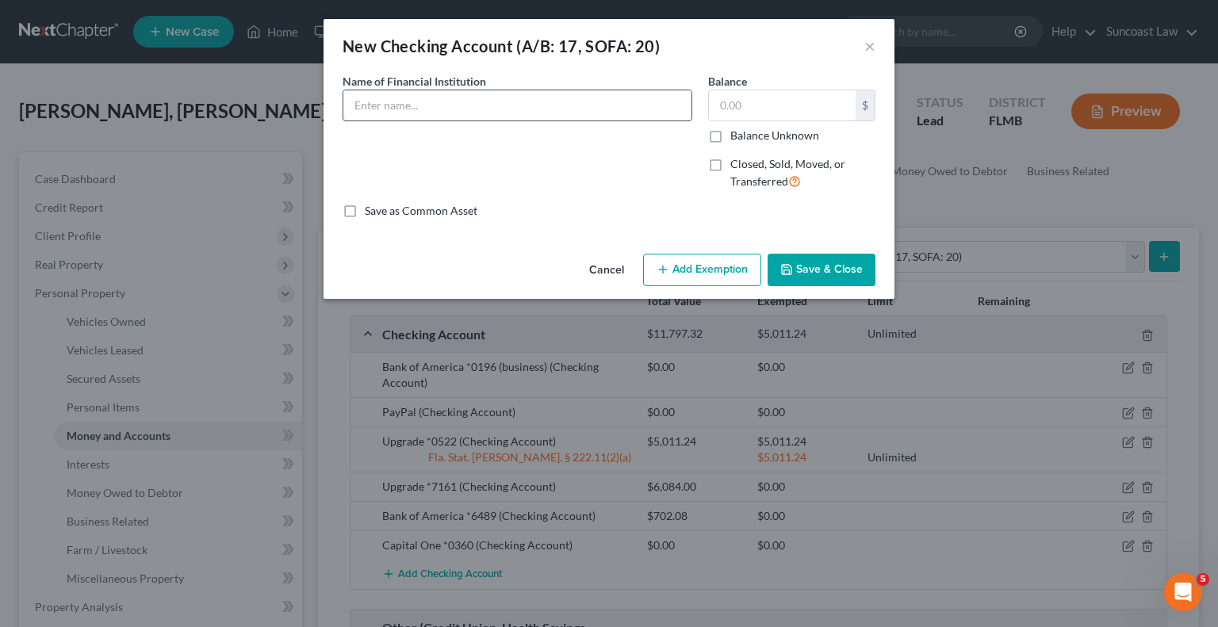
click at [580, 99] on input "text" at bounding box center [517, 105] width 348 height 30
click at [730, 163] on label "Closed, Sold, Moved, or Transferred" at bounding box center [802, 173] width 145 height 34
click at [737, 163] on input "Closed, Sold, Moved, or Transferred" at bounding box center [742, 161] width 10 height 10
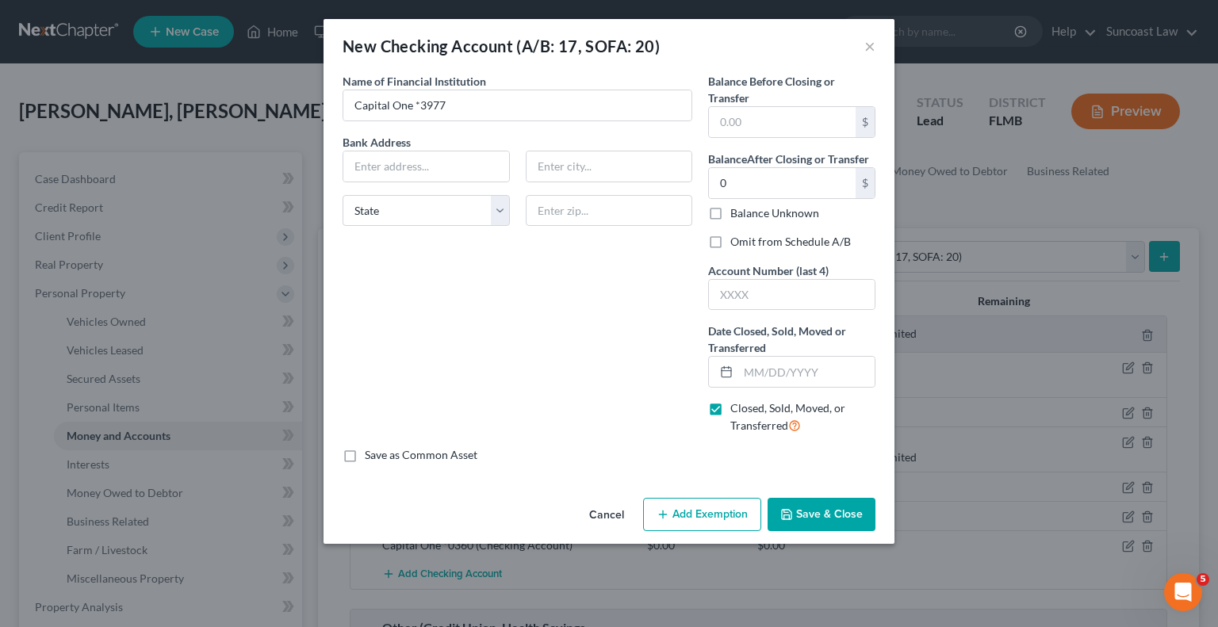
click at [730, 240] on label "Omit from Schedule A/B" at bounding box center [790, 242] width 121 height 16
click at [737, 240] on input "Omit from Schedule A/B" at bounding box center [742, 239] width 10 height 10
click at [752, 289] on input "text" at bounding box center [792, 295] width 166 height 30
click at [835, 512] on button "Save & Close" at bounding box center [821, 514] width 108 height 33
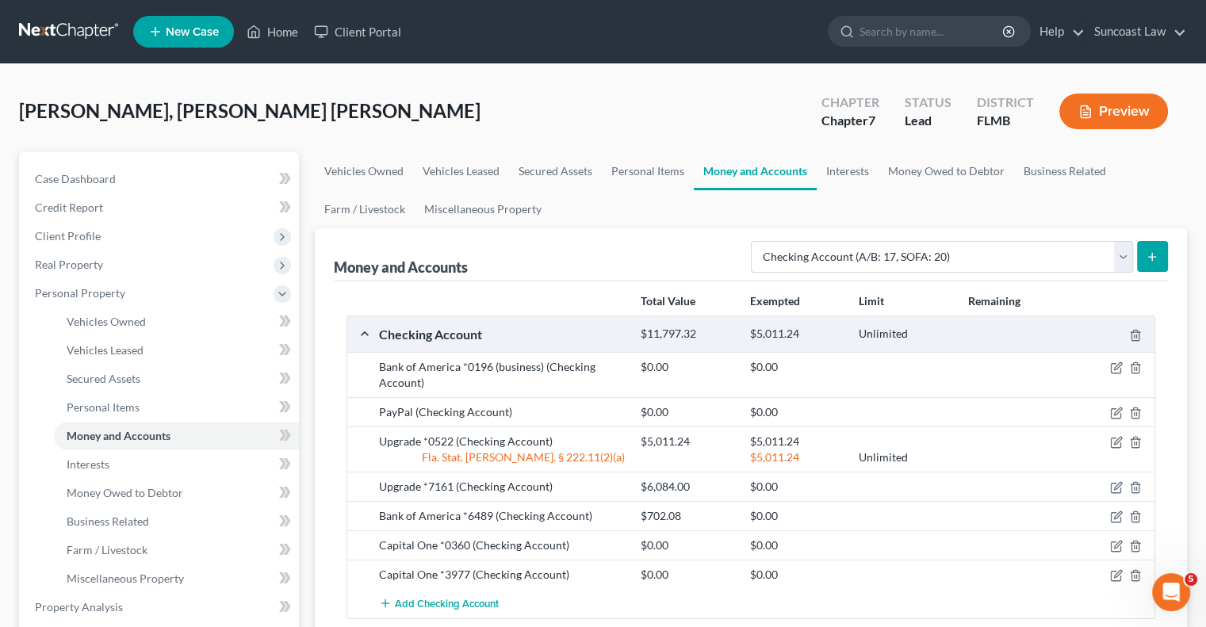
scroll to position [2, 0]
click at [129, 325] on span "Vehicles Owned" at bounding box center [106, 321] width 79 height 13
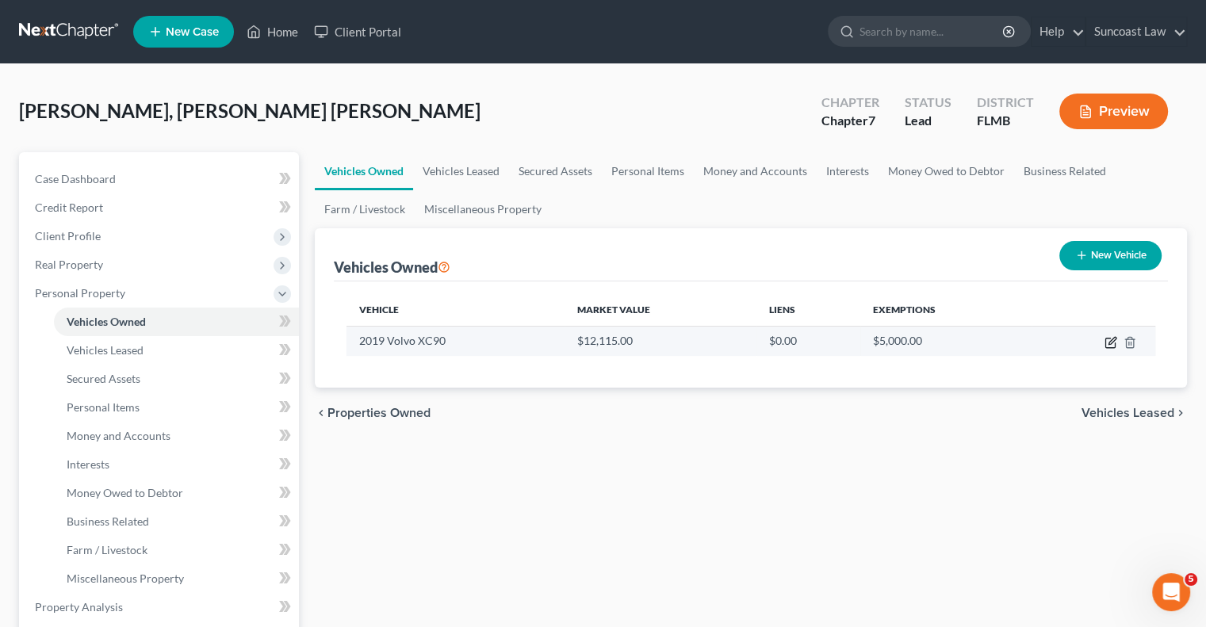
click at [1106, 343] on icon "button" at bounding box center [1110, 342] width 13 height 13
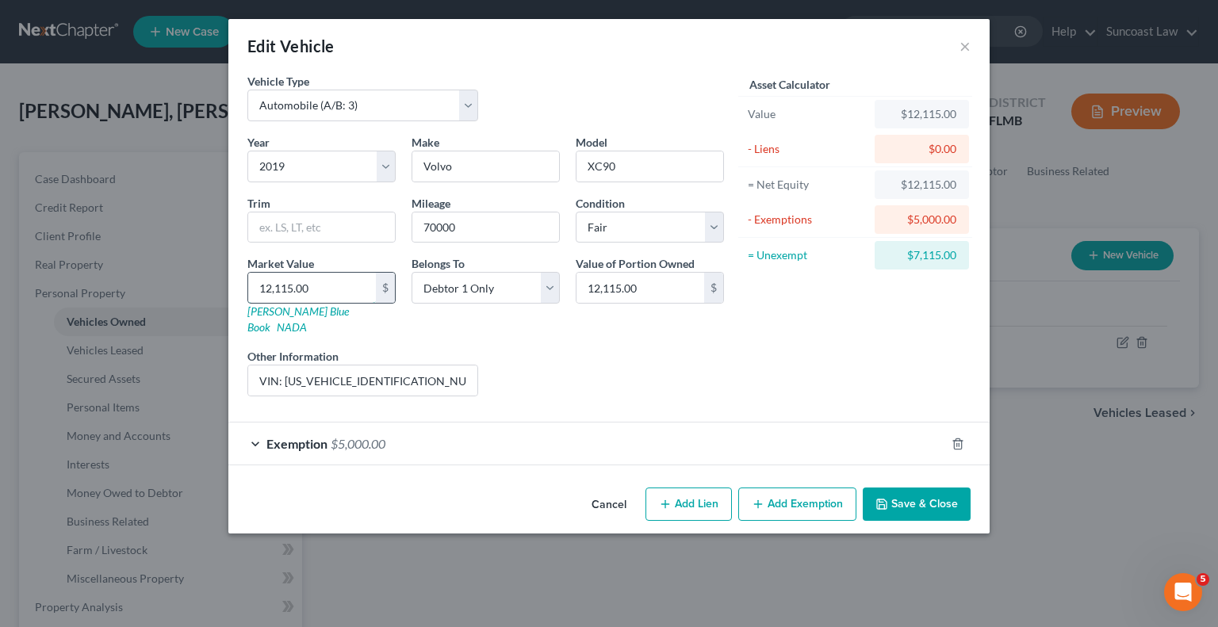
click at [328, 292] on input "12,115.00" at bounding box center [312, 288] width 128 height 30
click at [891, 488] on button "Save & Close" at bounding box center [917, 504] width 108 height 33
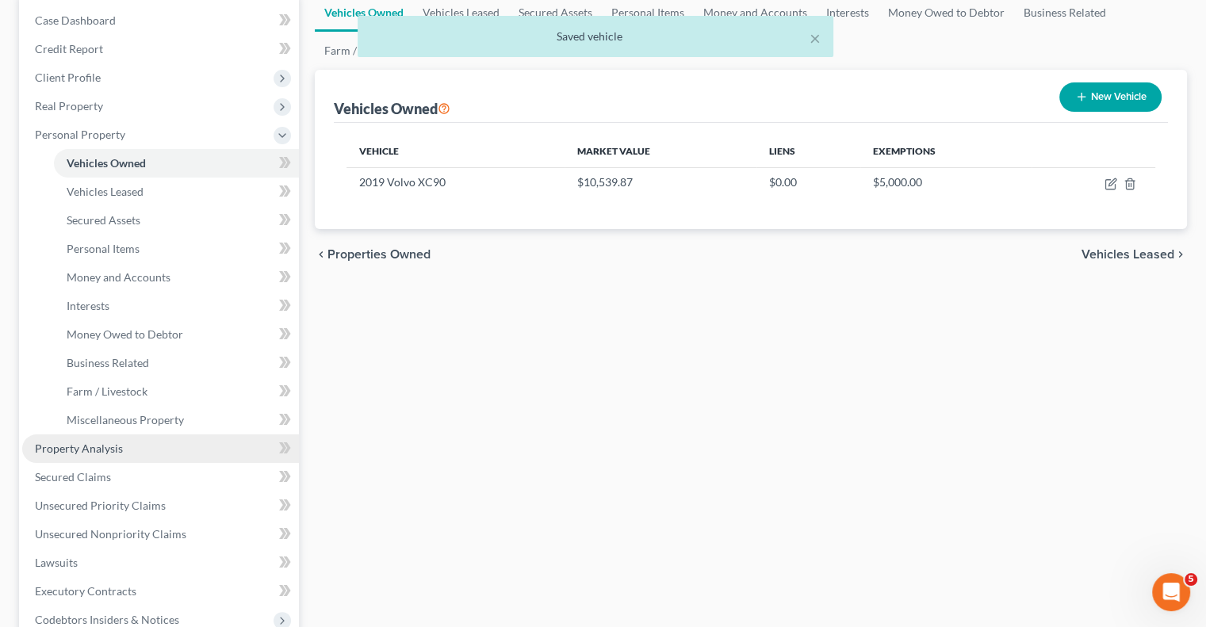
click at [89, 455] on link "Property Analysis" at bounding box center [160, 448] width 277 height 29
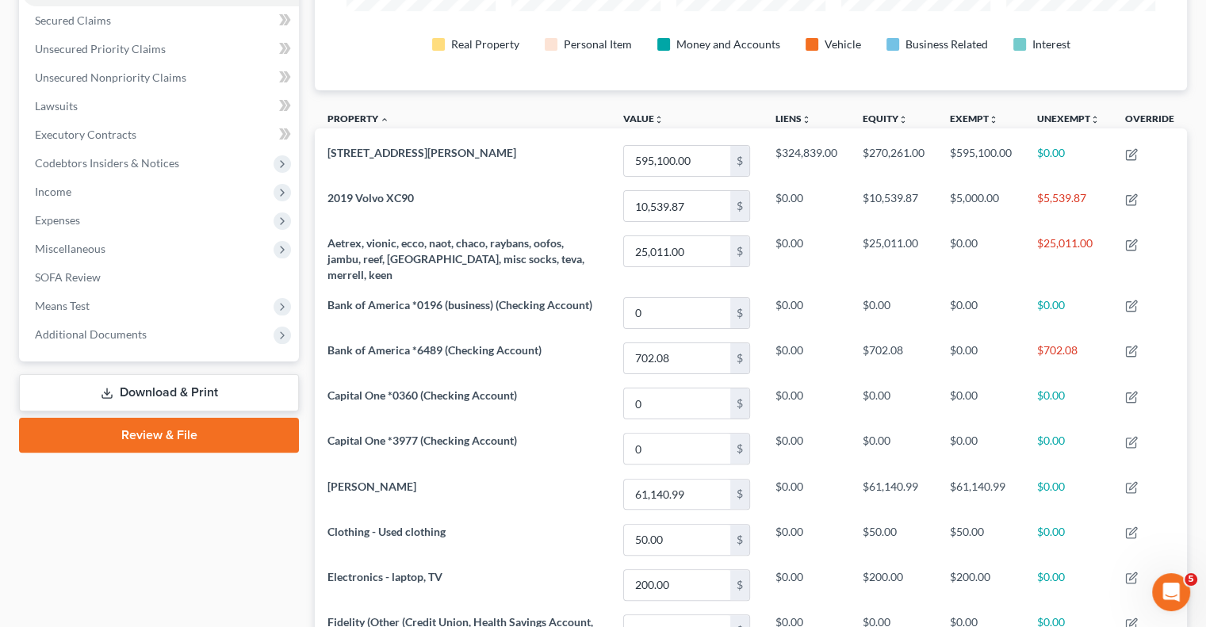
scroll to position [76, 0]
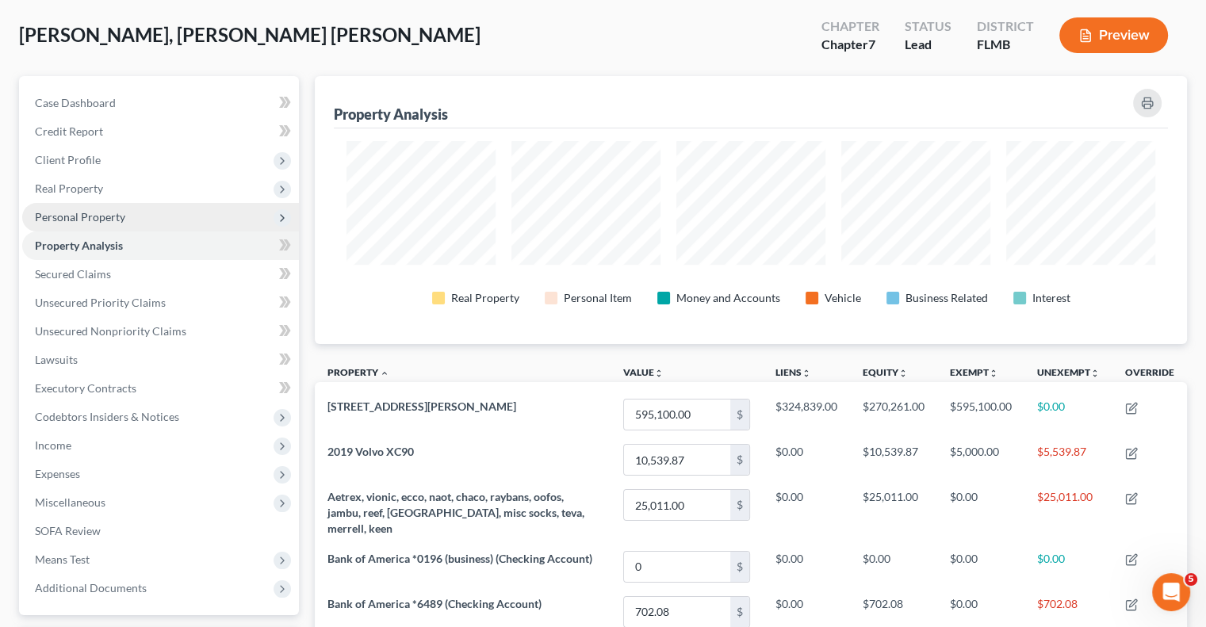
click at [105, 218] on span "Personal Property" at bounding box center [80, 216] width 90 height 13
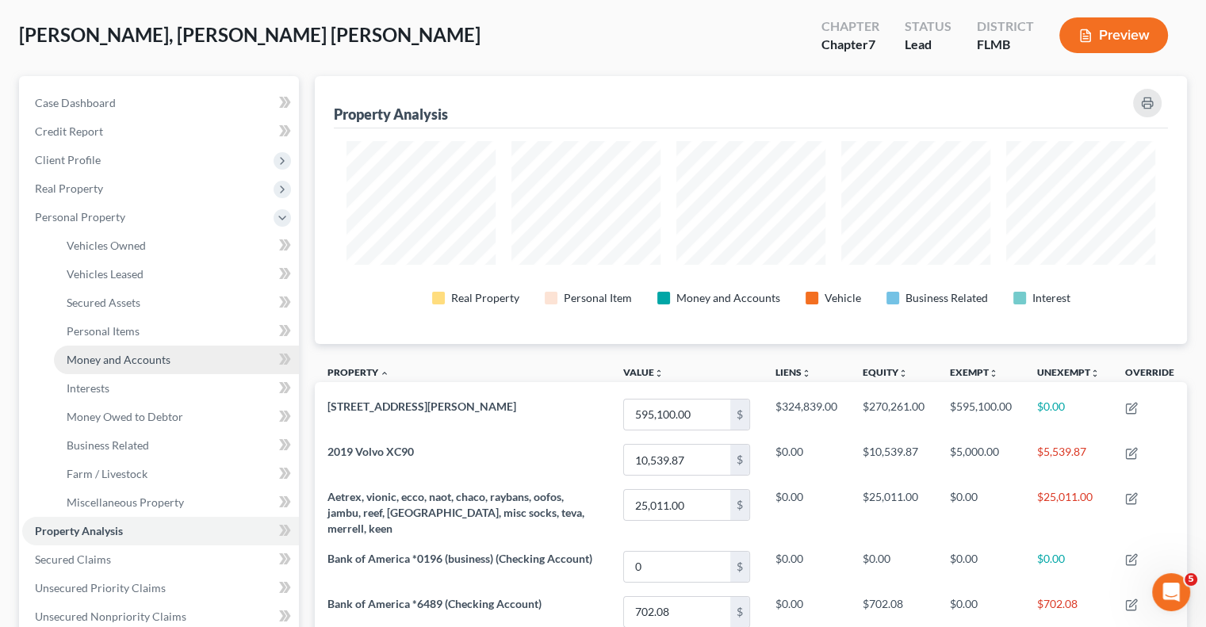
click at [158, 355] on span "Money and Accounts" at bounding box center [119, 359] width 104 height 13
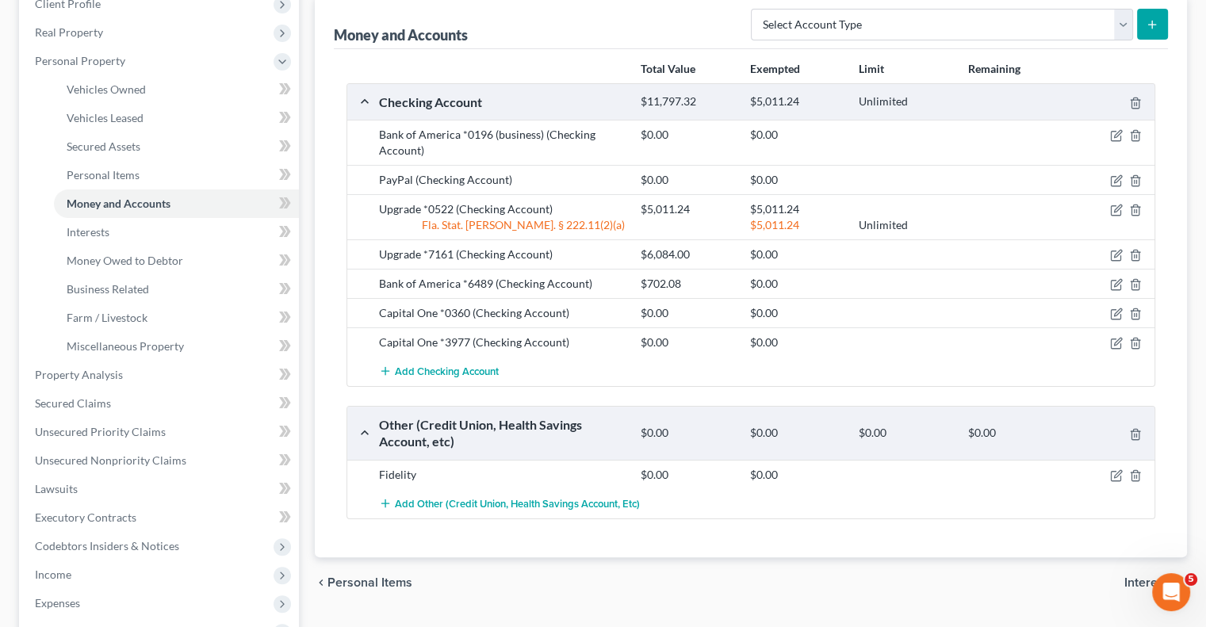
scroll to position [238, 0]
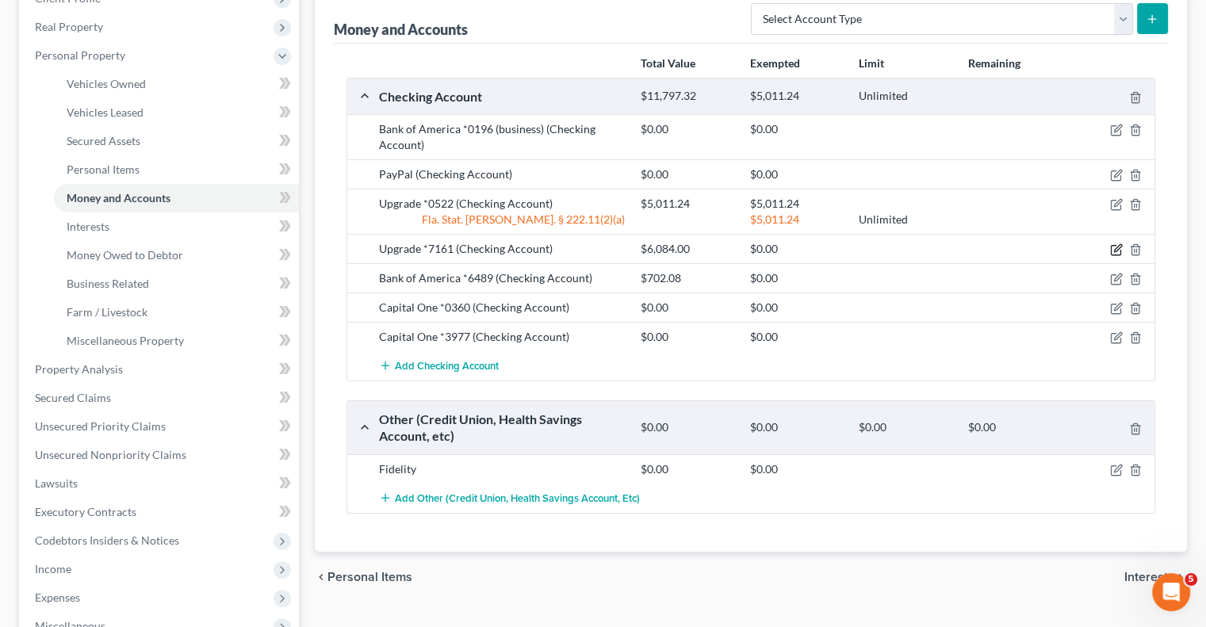
click at [1112, 247] on icon "button" at bounding box center [1116, 249] width 13 height 13
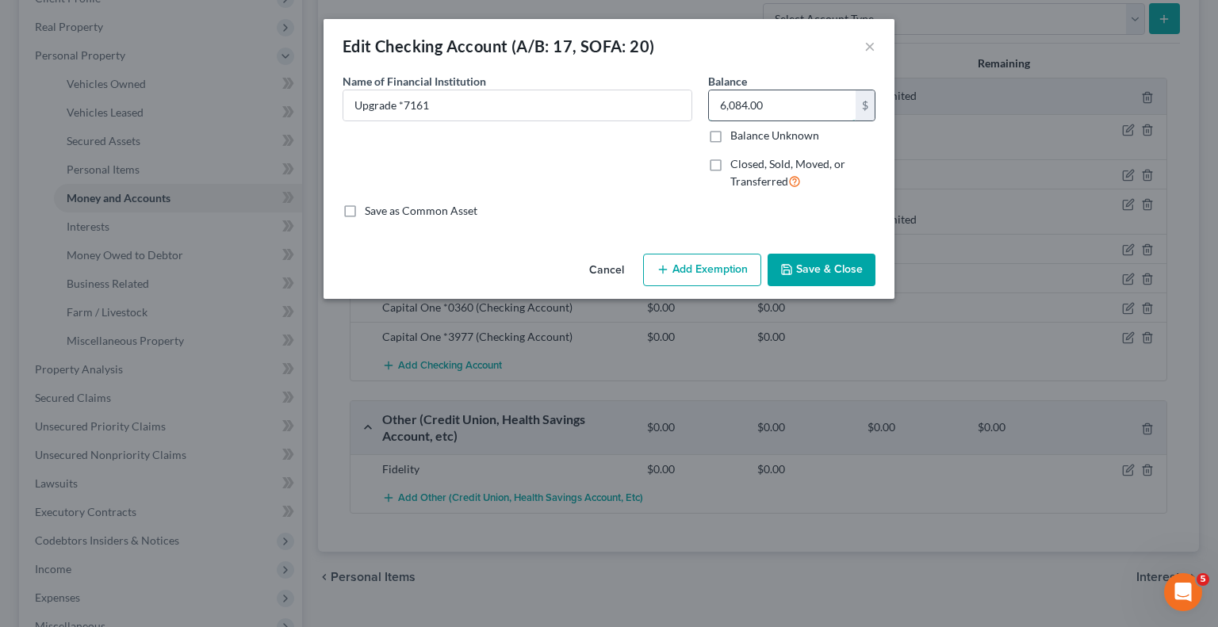
click at [787, 101] on input "6,084.00" at bounding box center [782, 105] width 147 height 30
click at [823, 273] on button "Save & Close" at bounding box center [821, 270] width 108 height 33
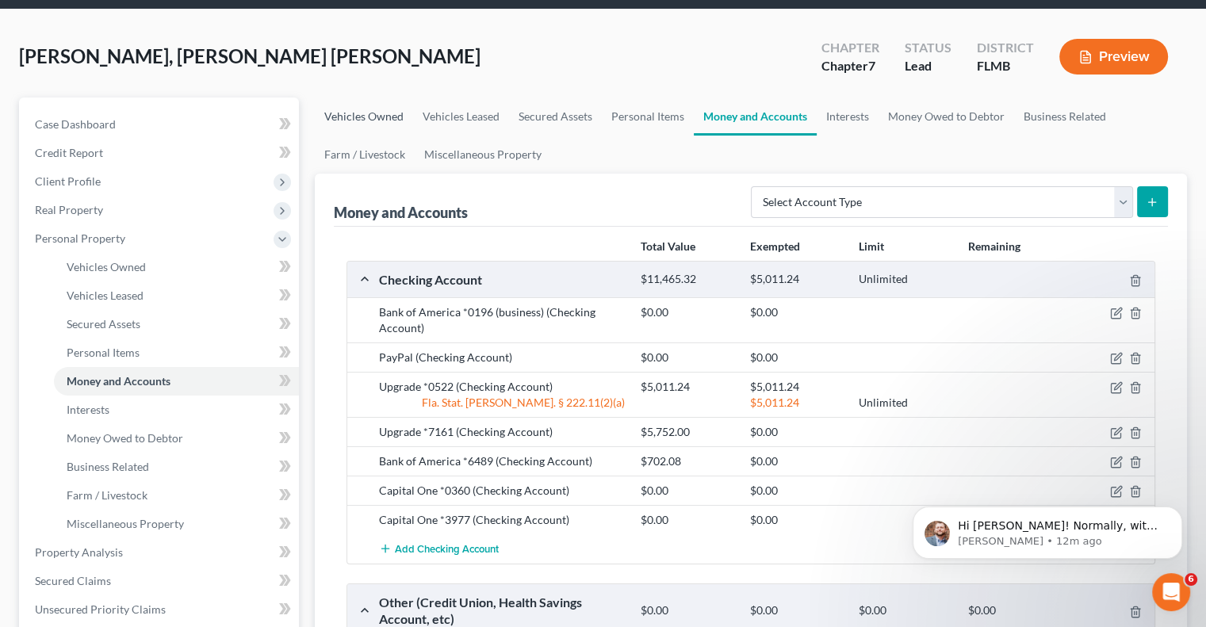
scroll to position [0, 0]
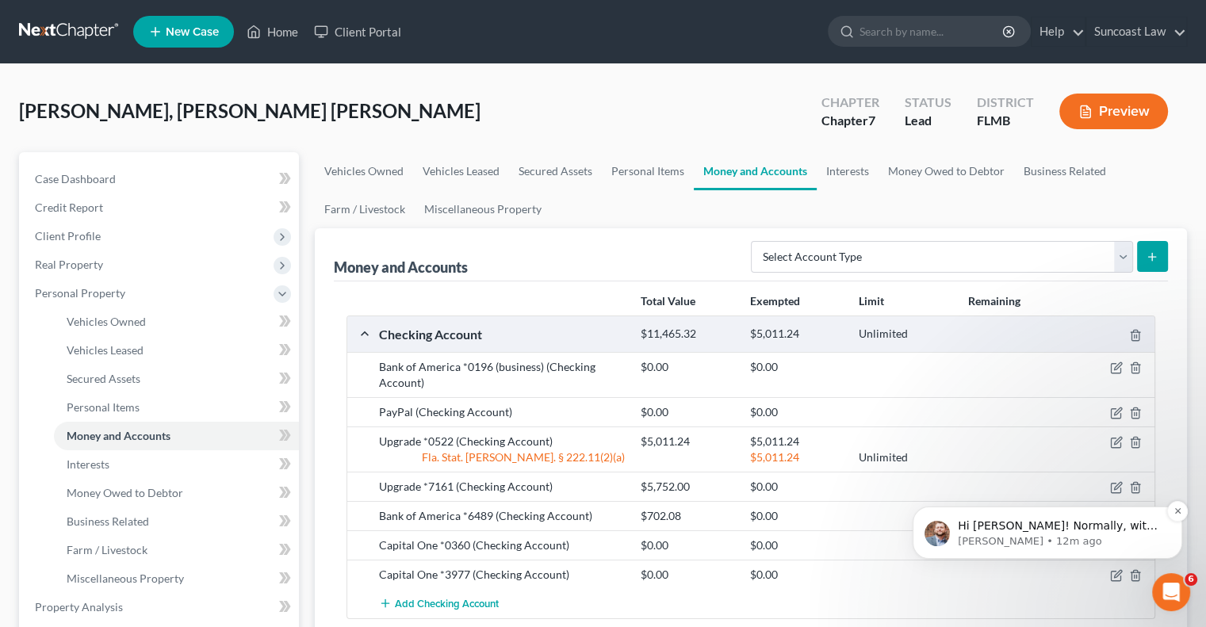
click at [1124, 530] on p "Hi [PERSON_NAME]! Normally, with our system, we will automatically combine the …" at bounding box center [1060, 527] width 205 height 16
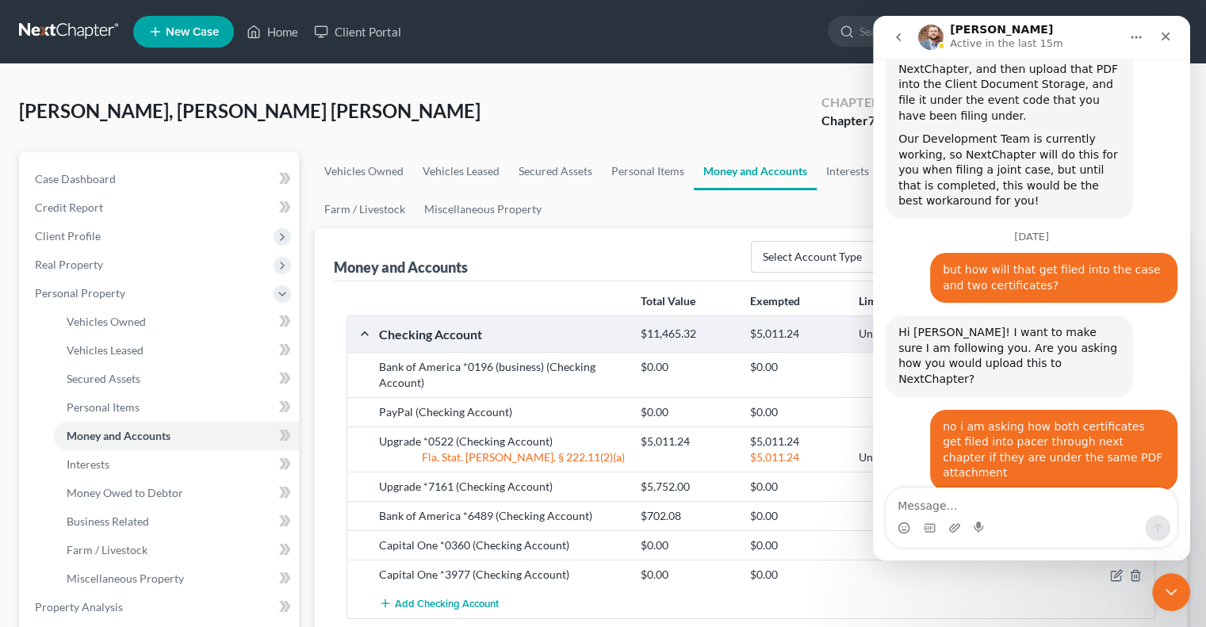
scroll to position [2483, 0]
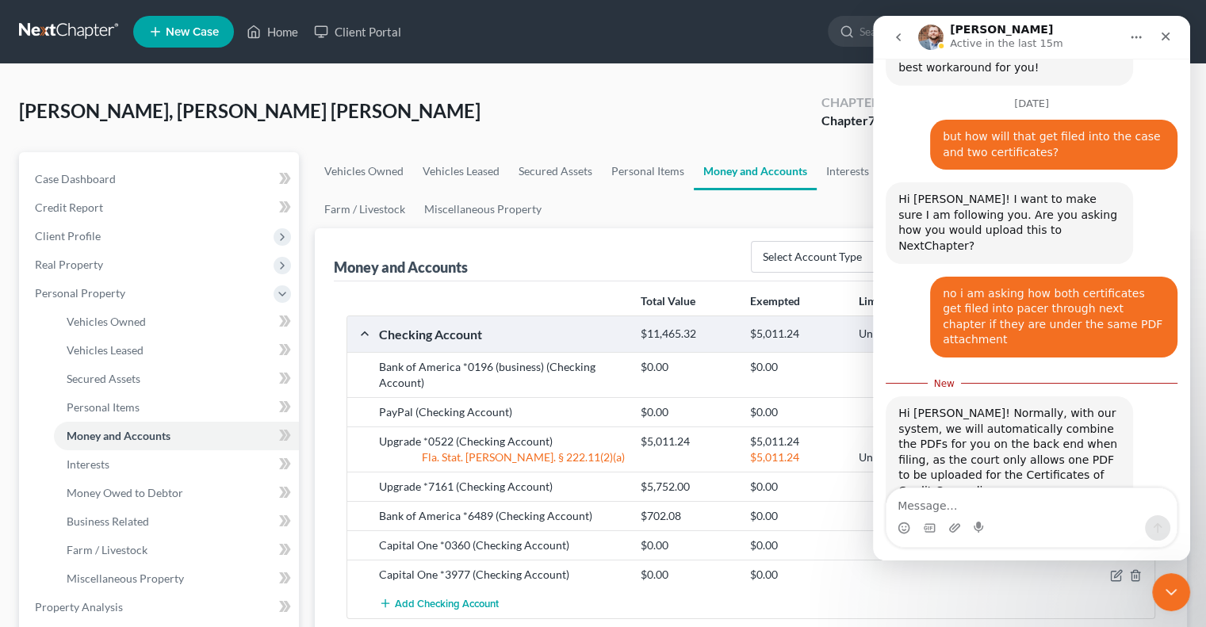
click at [1032, 510] on textarea "Message…" at bounding box center [1031, 501] width 290 height 27
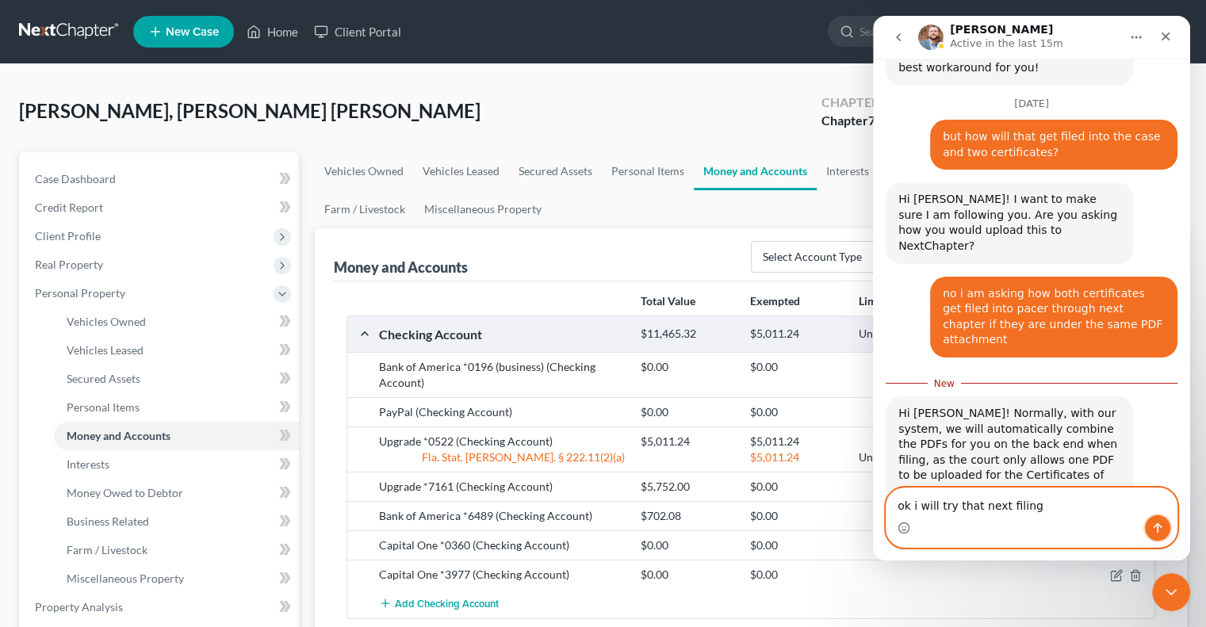
click at [1149, 521] on button "Send a message…" at bounding box center [1157, 527] width 25 height 25
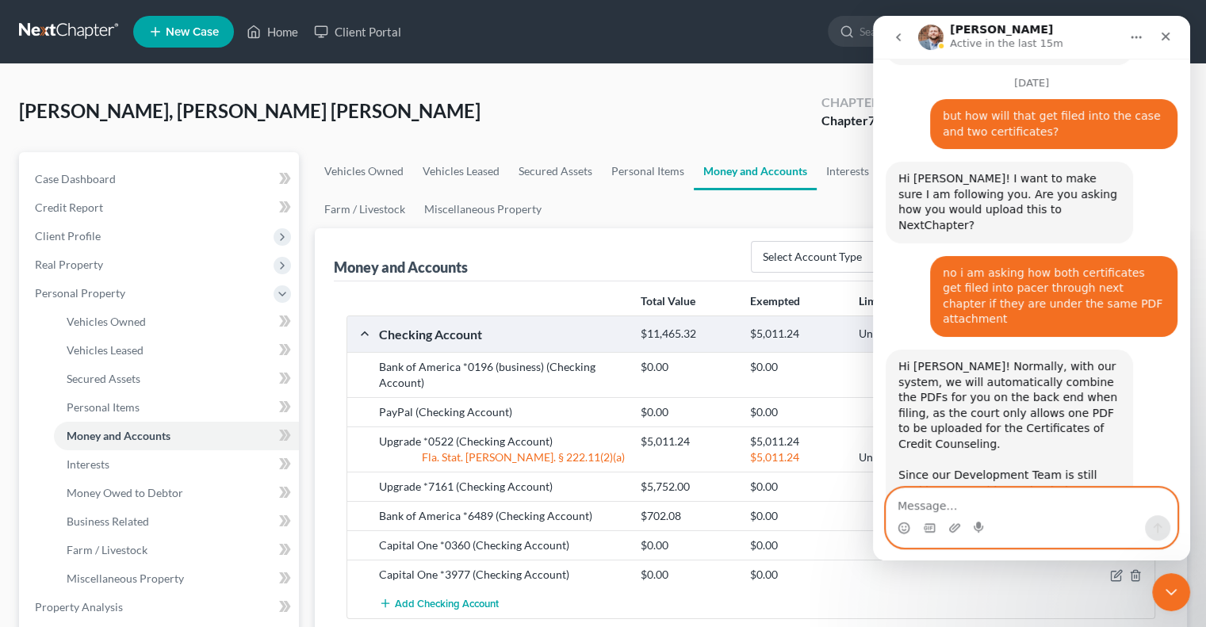
scroll to position [2505, 0]
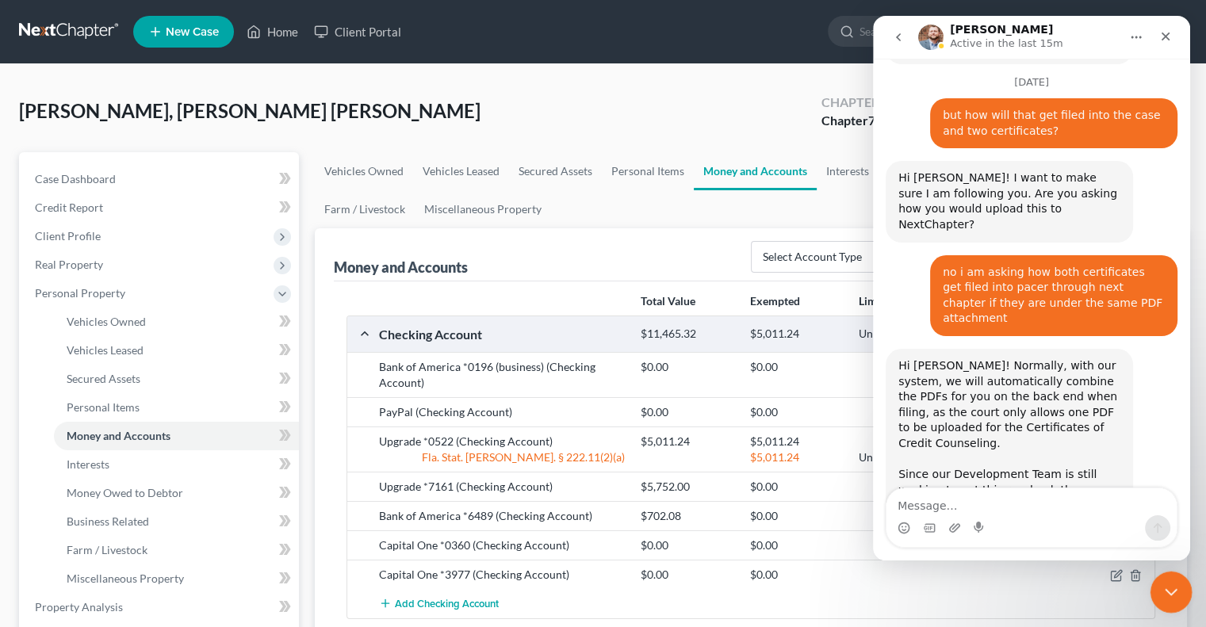
click at [1174, 594] on icon "Close Intercom Messenger" at bounding box center [1168, 589] width 19 height 19
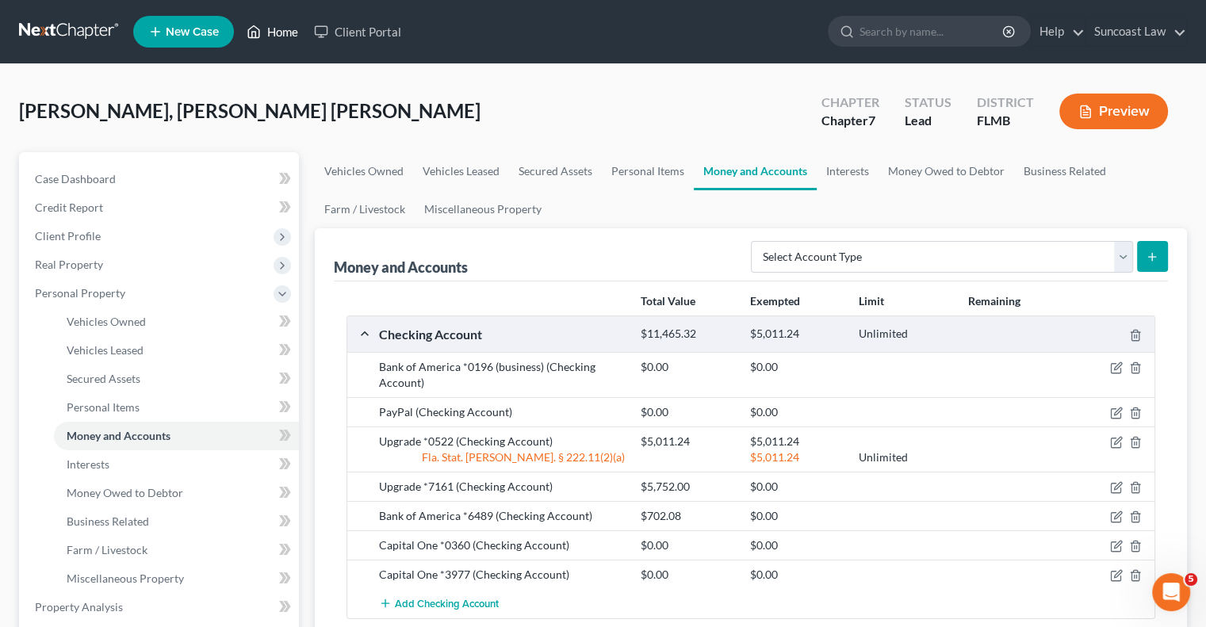
click at [292, 33] on link "Home" at bounding box center [272, 31] width 67 height 29
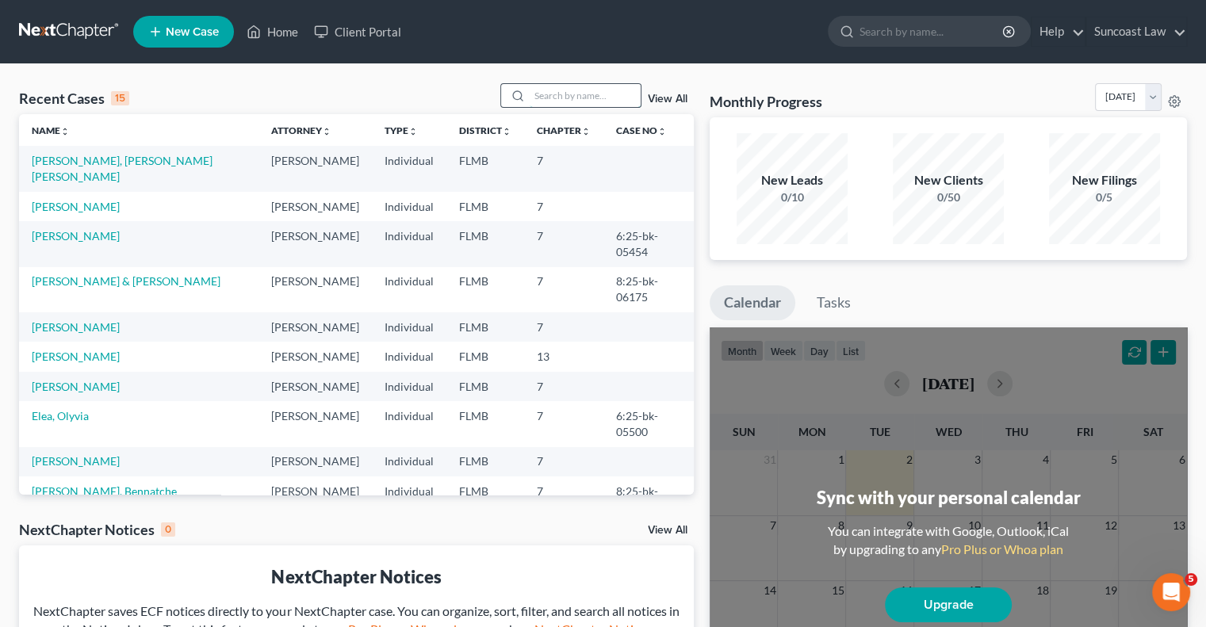
click at [596, 90] on input "search" at bounding box center [585, 95] width 111 height 23
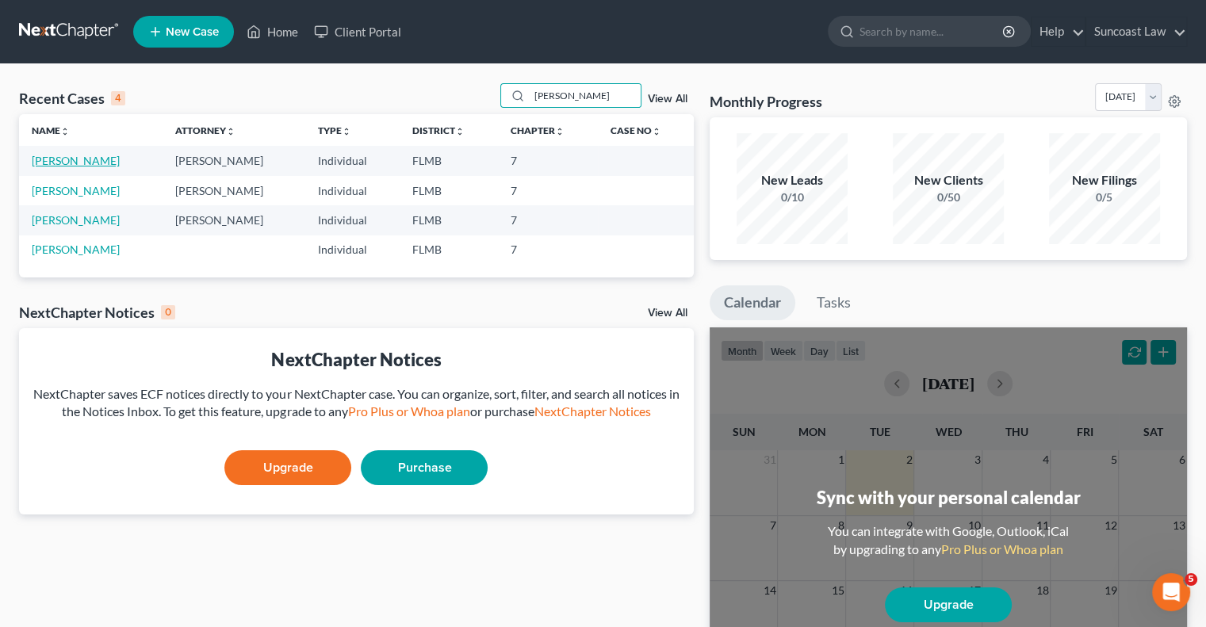
click at [75, 161] on link "[PERSON_NAME]" at bounding box center [76, 160] width 88 height 13
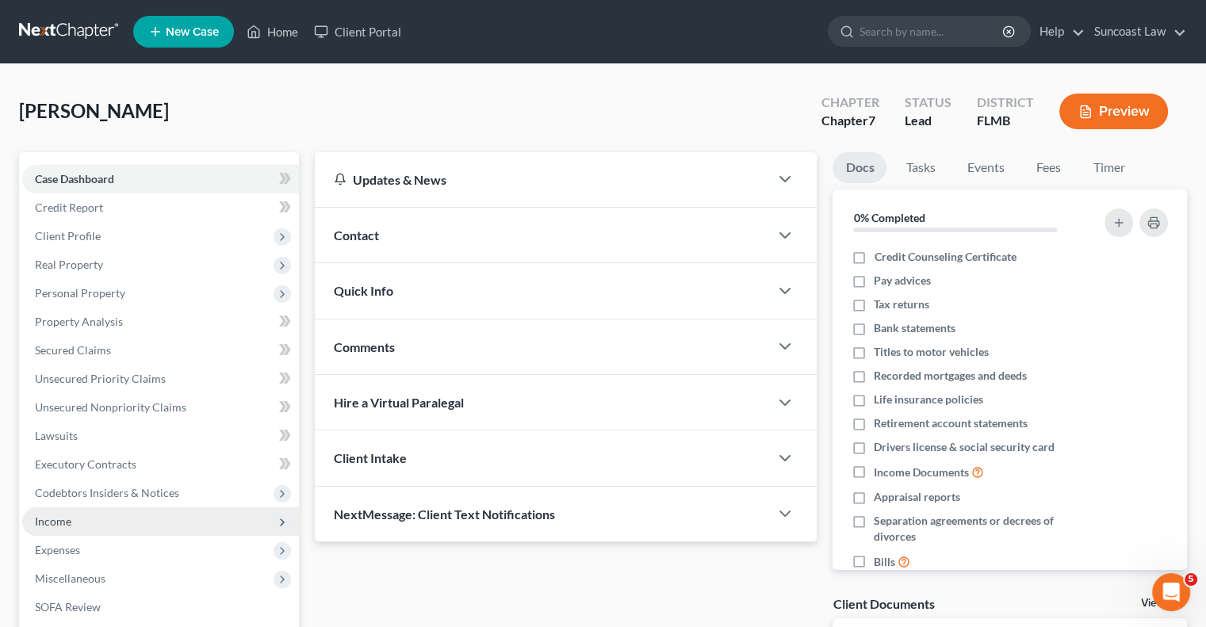
click at [67, 515] on span "Income" at bounding box center [53, 521] width 36 height 13
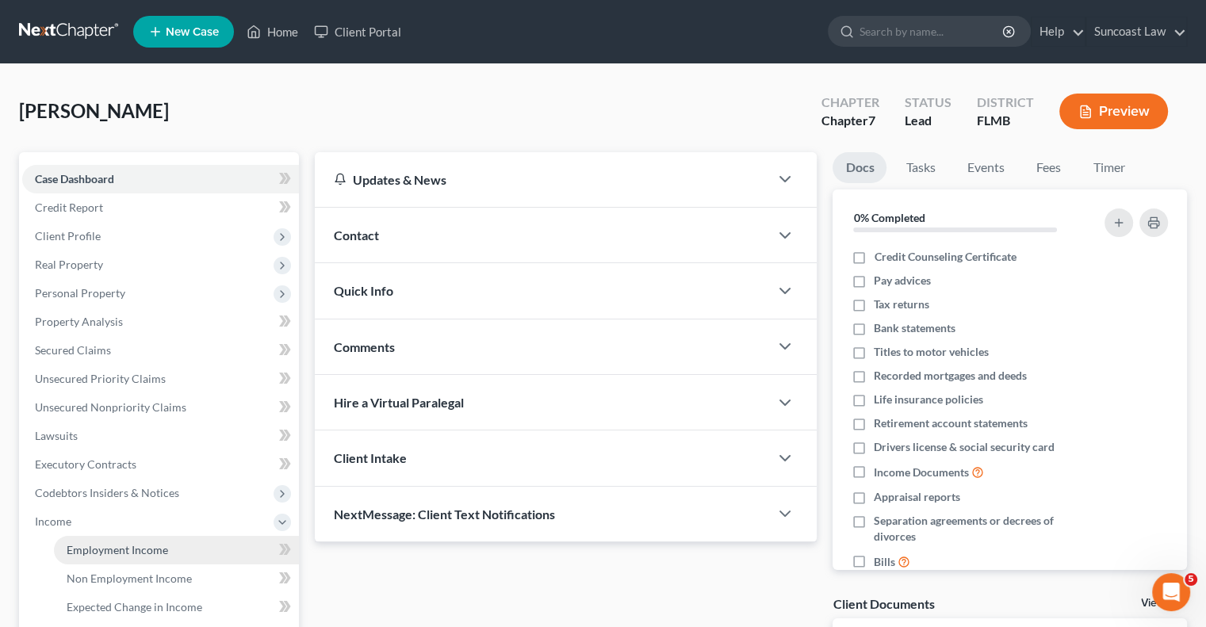
click at [117, 552] on span "Employment Income" at bounding box center [117, 549] width 101 height 13
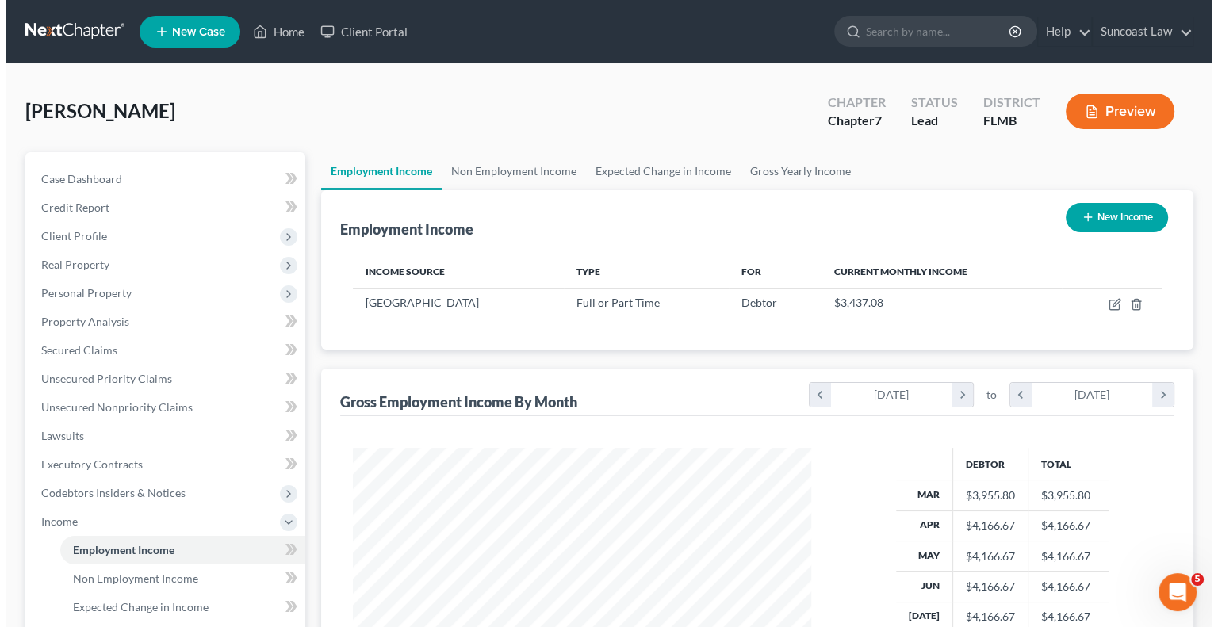
scroll to position [282, 489]
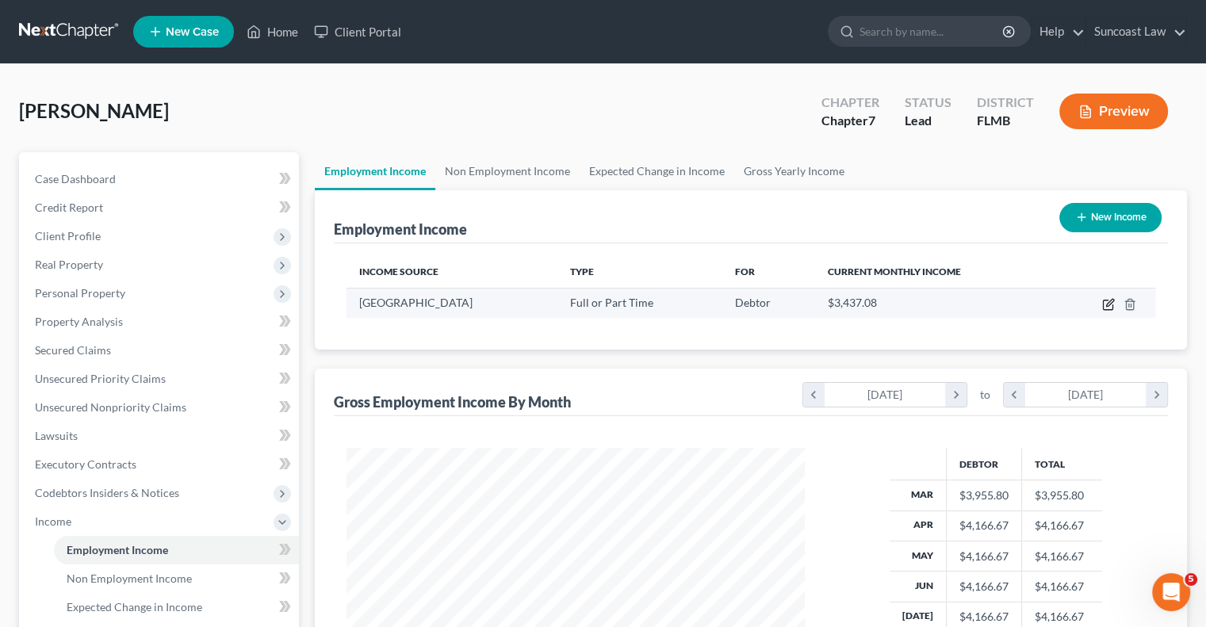
click at [1107, 304] on icon "button" at bounding box center [1109, 302] width 7 height 7
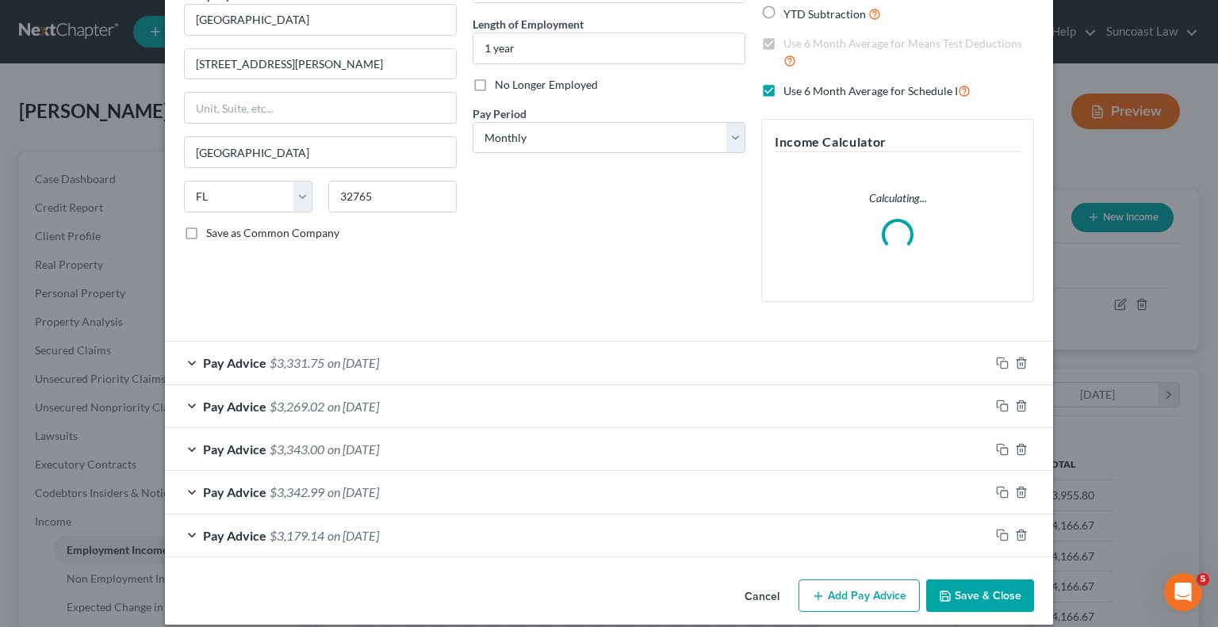
scroll to position [162, 0]
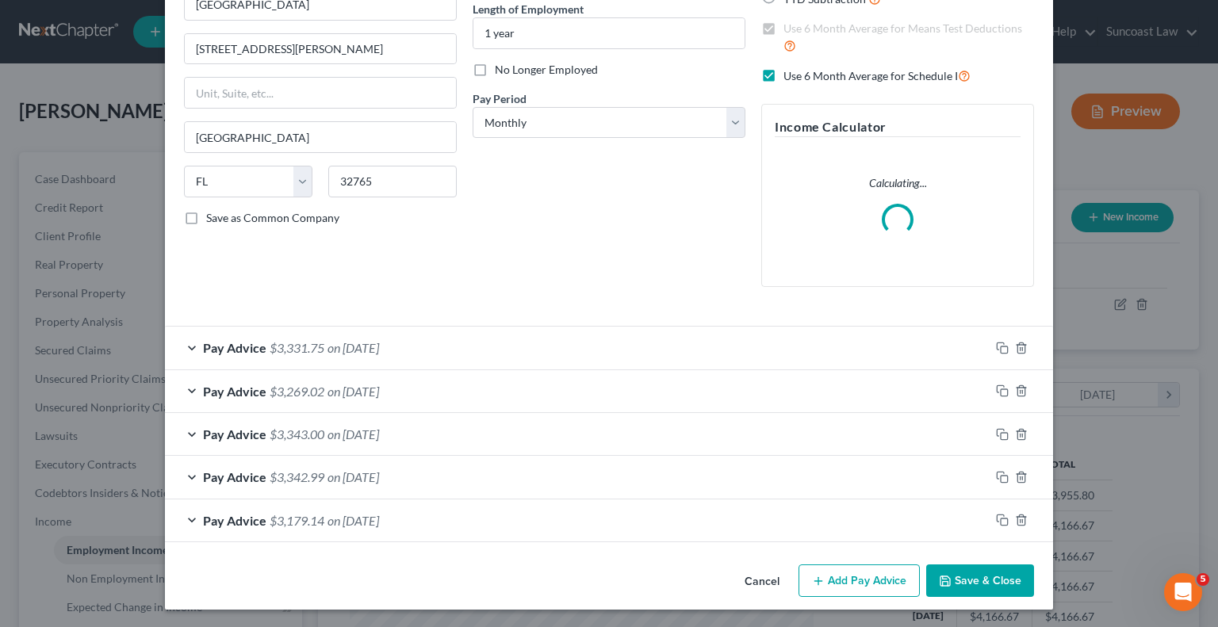
click at [886, 576] on button "Add Pay Advice" at bounding box center [858, 581] width 121 height 33
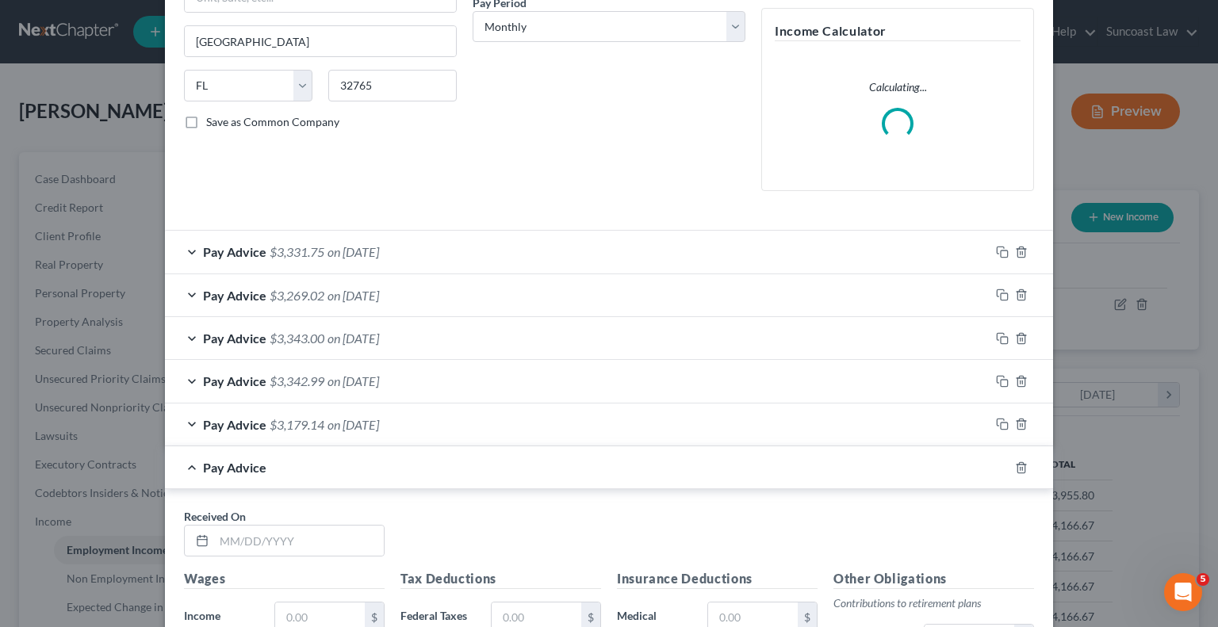
scroll to position [400, 0]
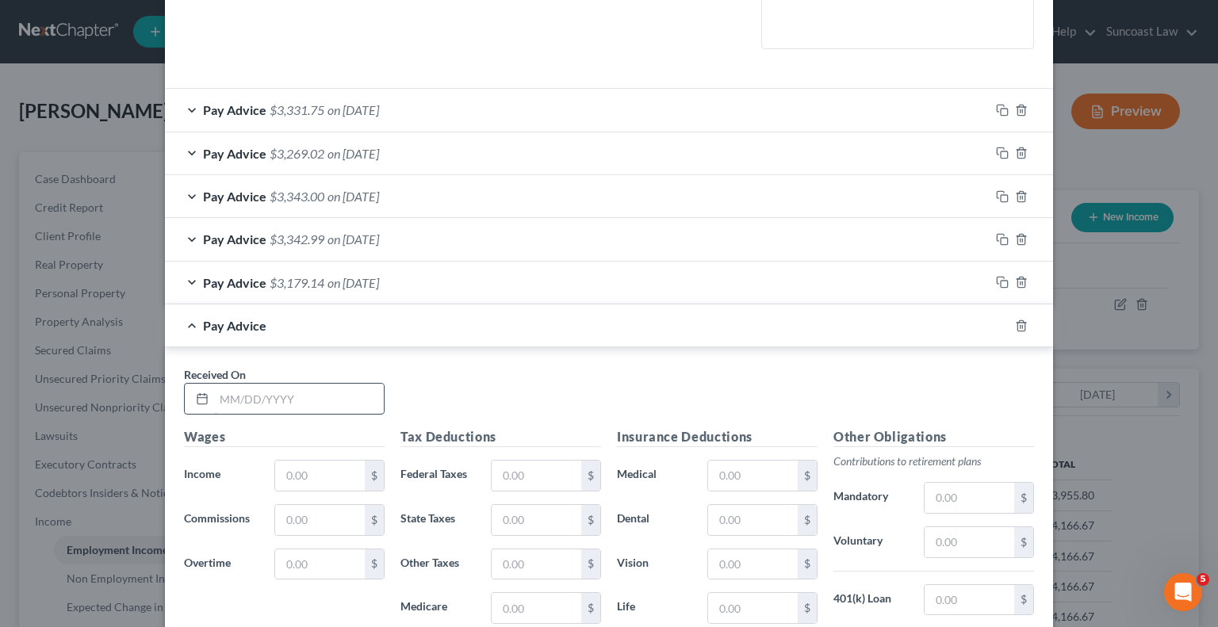
click at [320, 387] on input "text" at bounding box center [299, 399] width 170 height 30
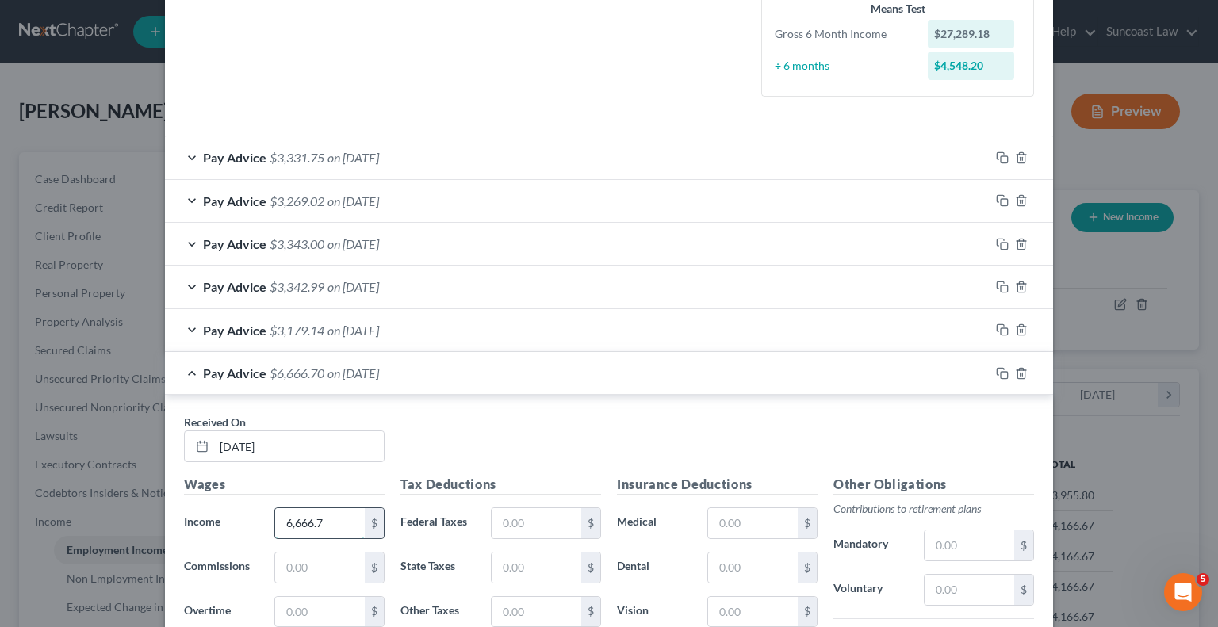
click at [320, 526] on input "6,666.7" at bounding box center [320, 523] width 90 height 30
click at [533, 508] on input "text" at bounding box center [537, 523] width 90 height 30
drag, startPoint x: 767, startPoint y: 152, endPoint x: 780, endPoint y: 160, distance: 15.0
click at [768, 152] on div "Pay Advice $3,331.75 on [DATE]" at bounding box center [577, 157] width 825 height 42
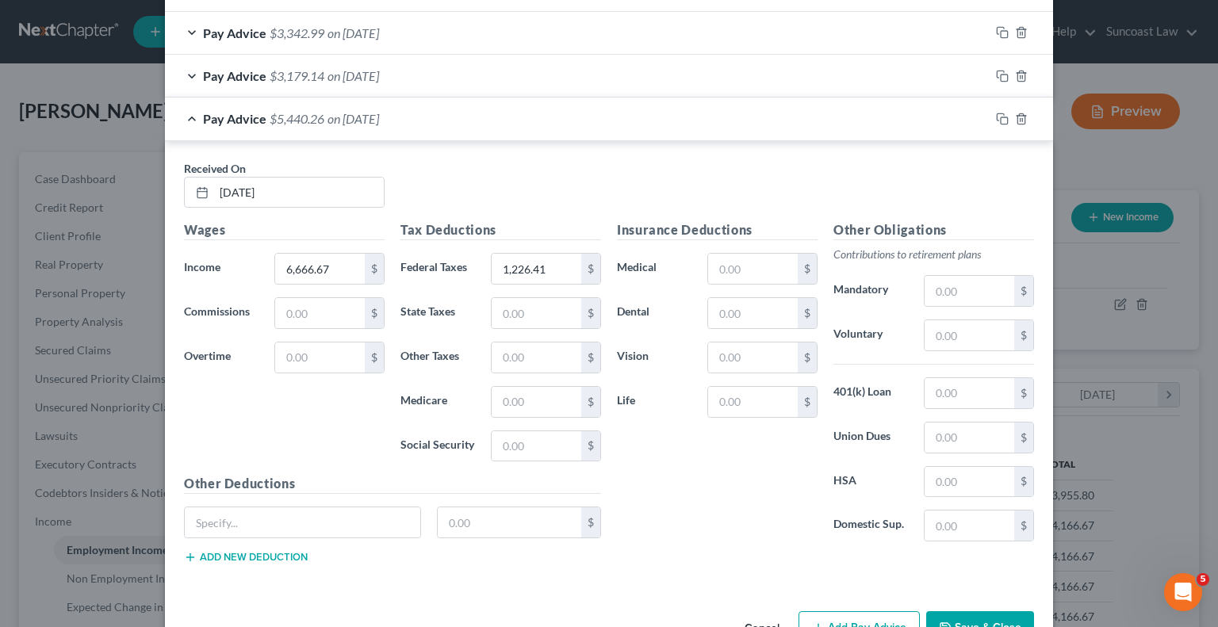
scroll to position [1145, 0]
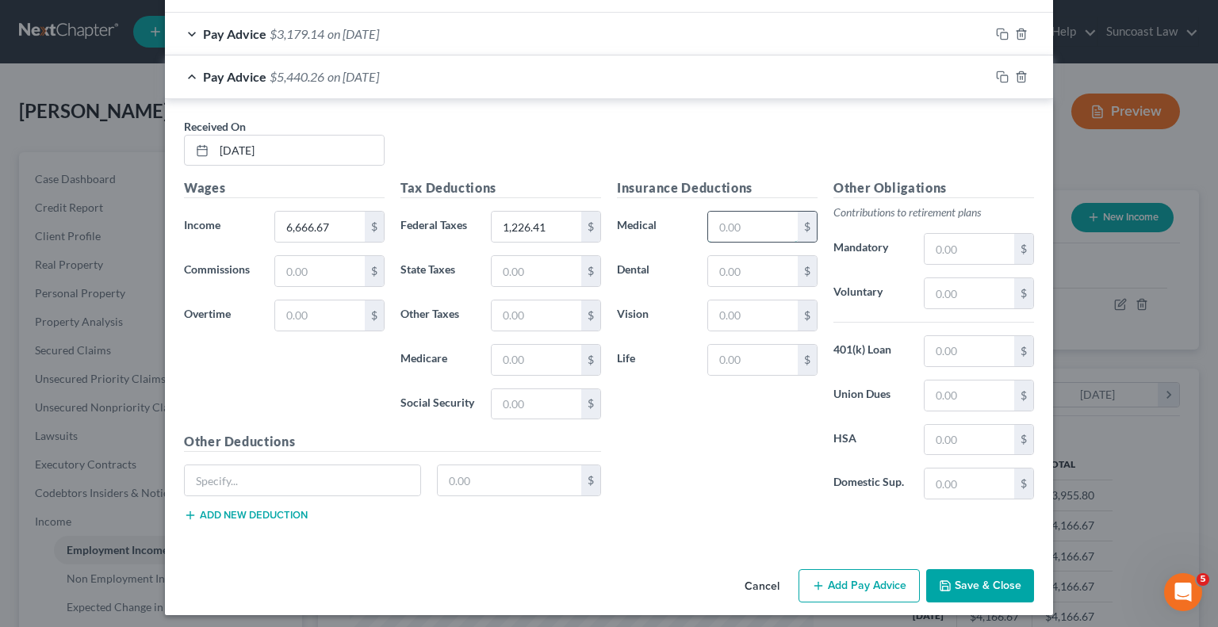
click at [771, 228] on input "text" at bounding box center [753, 227] width 90 height 30
click at [959, 293] on input "text" at bounding box center [969, 293] width 90 height 30
click at [312, 468] on input "text" at bounding box center [302, 480] width 235 height 30
click at [952, 580] on button "Save & Close" at bounding box center [980, 585] width 108 height 33
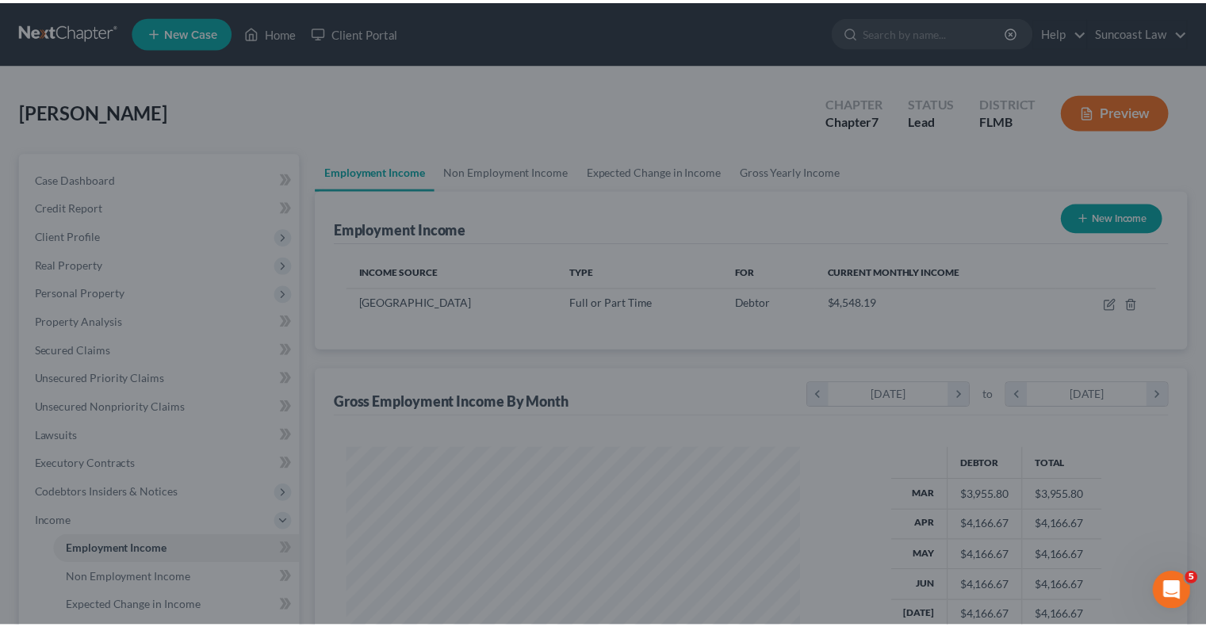
scroll to position [792581, 792374]
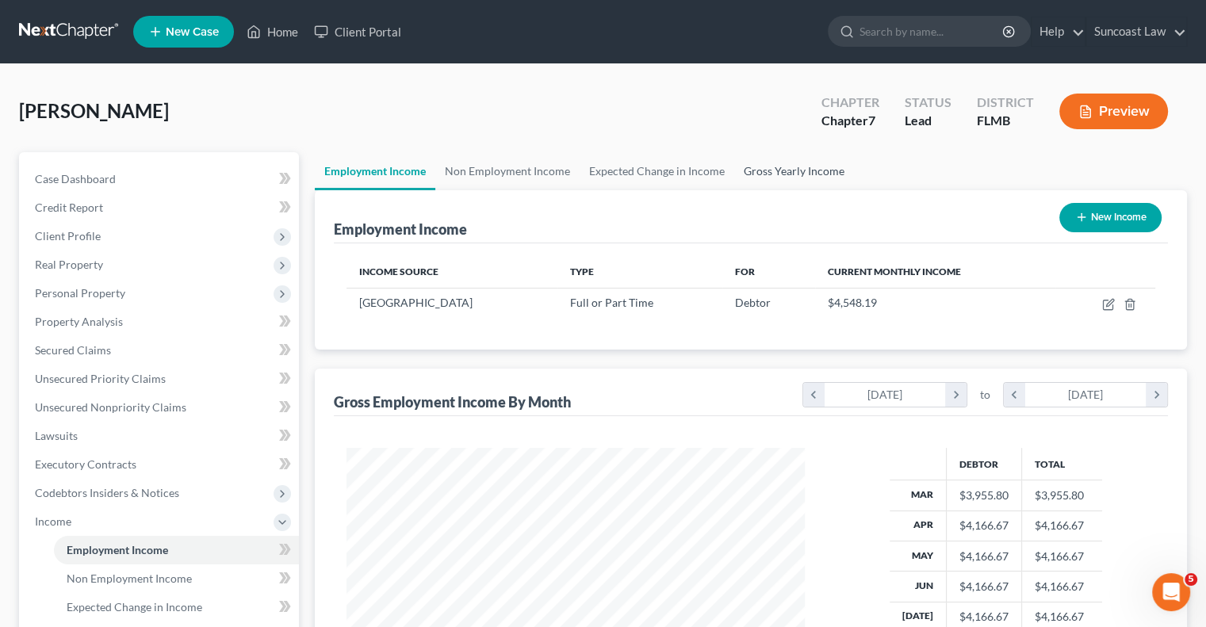
click at [794, 167] on link "Gross Yearly Income" at bounding box center [794, 171] width 120 height 38
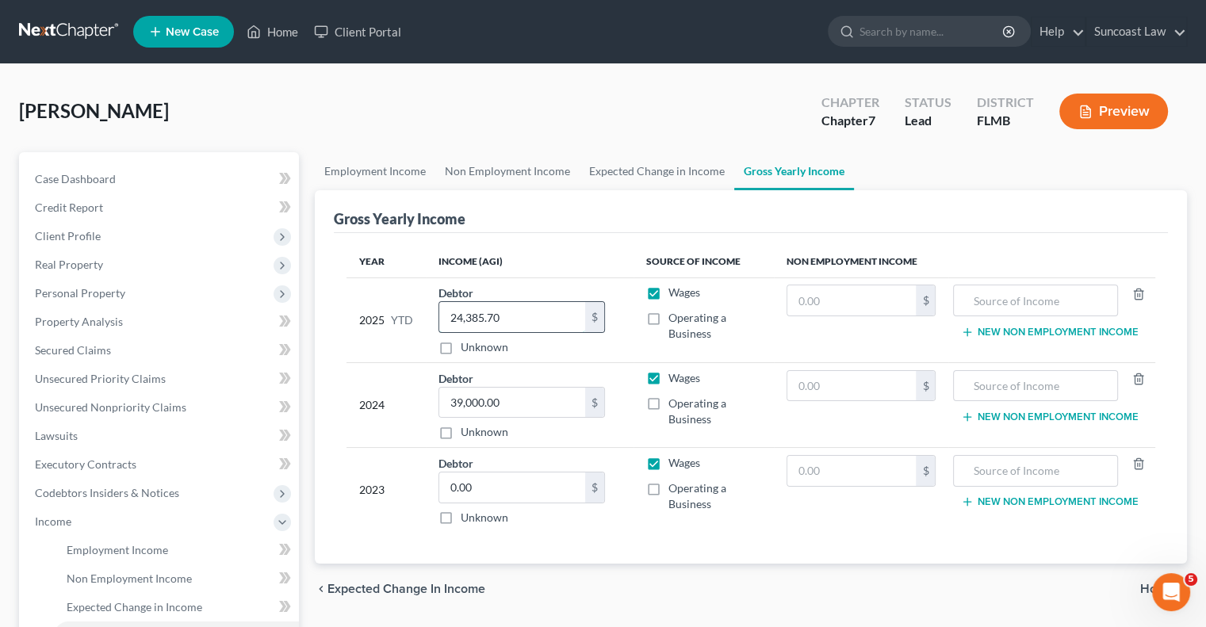
click at [527, 317] on input "24,385.70" at bounding box center [512, 317] width 146 height 30
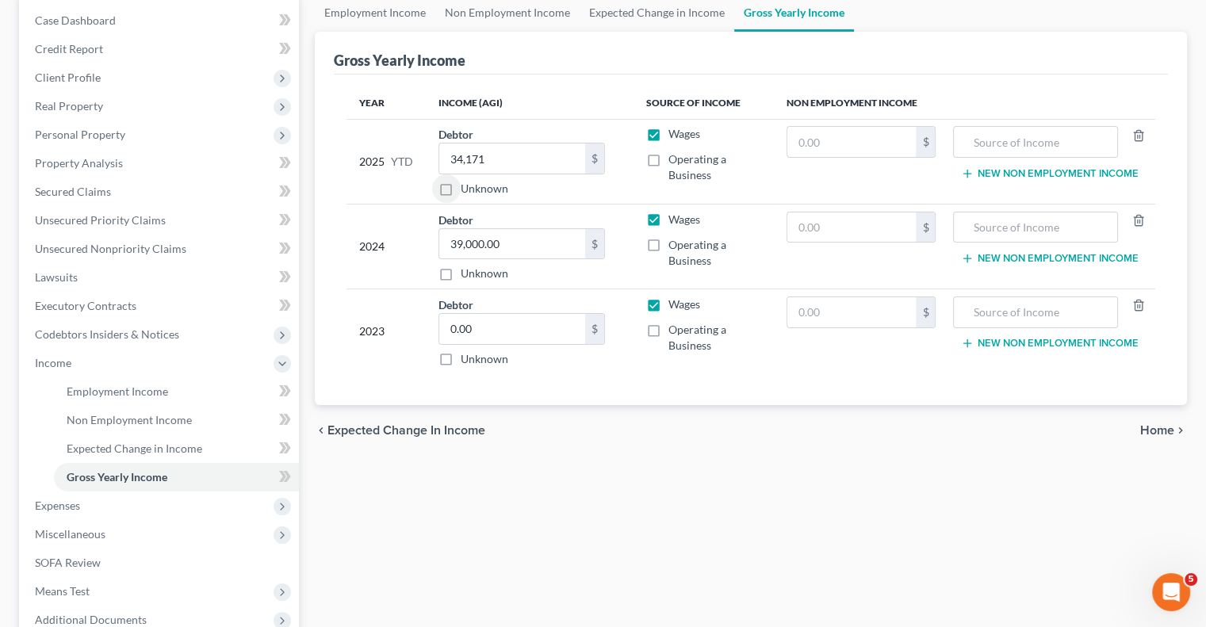
scroll to position [238, 0]
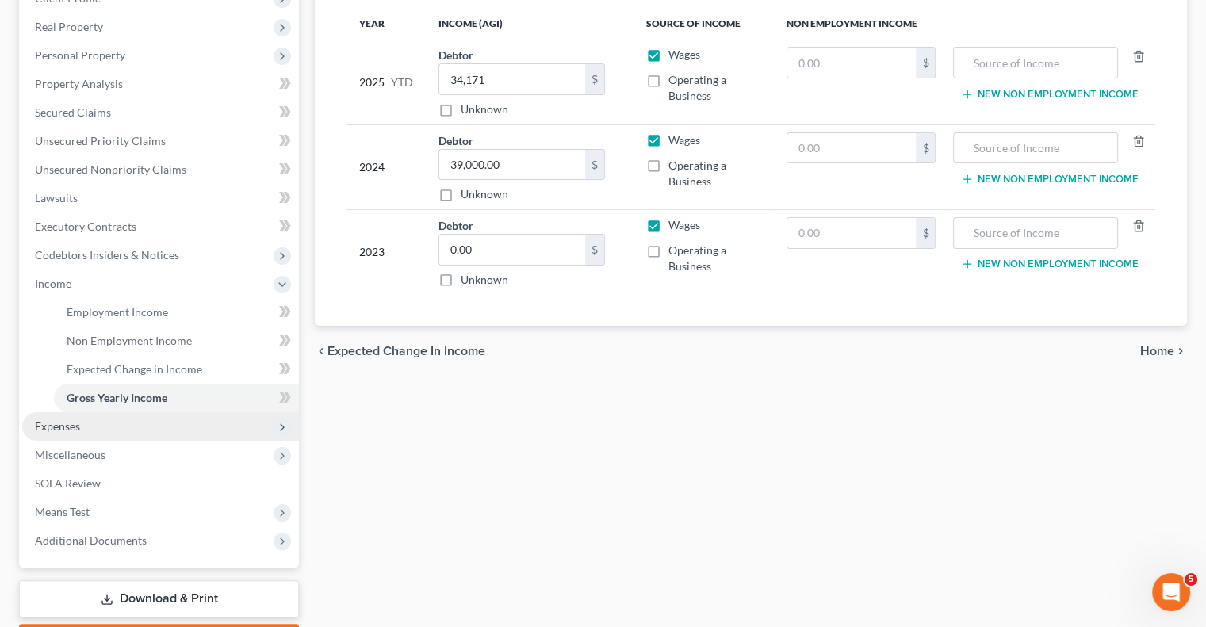
click at [45, 427] on span "Expenses" at bounding box center [57, 425] width 45 height 13
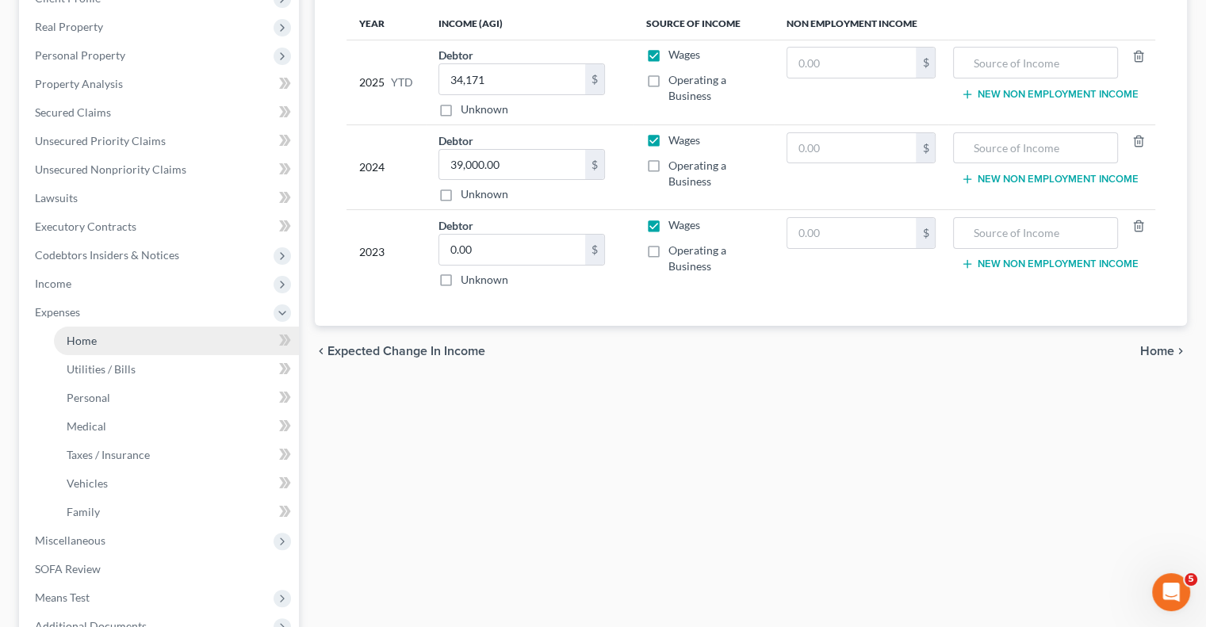
click at [112, 343] on link "Home" at bounding box center [176, 341] width 245 height 29
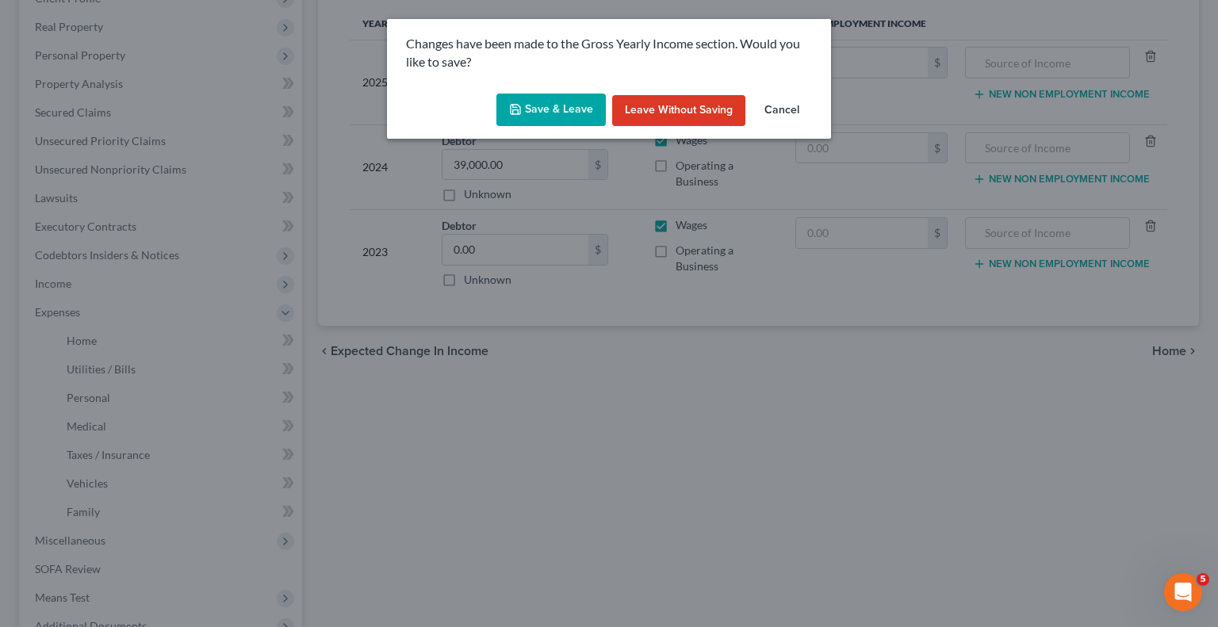
click at [556, 113] on button "Save & Leave" at bounding box center [550, 110] width 109 height 33
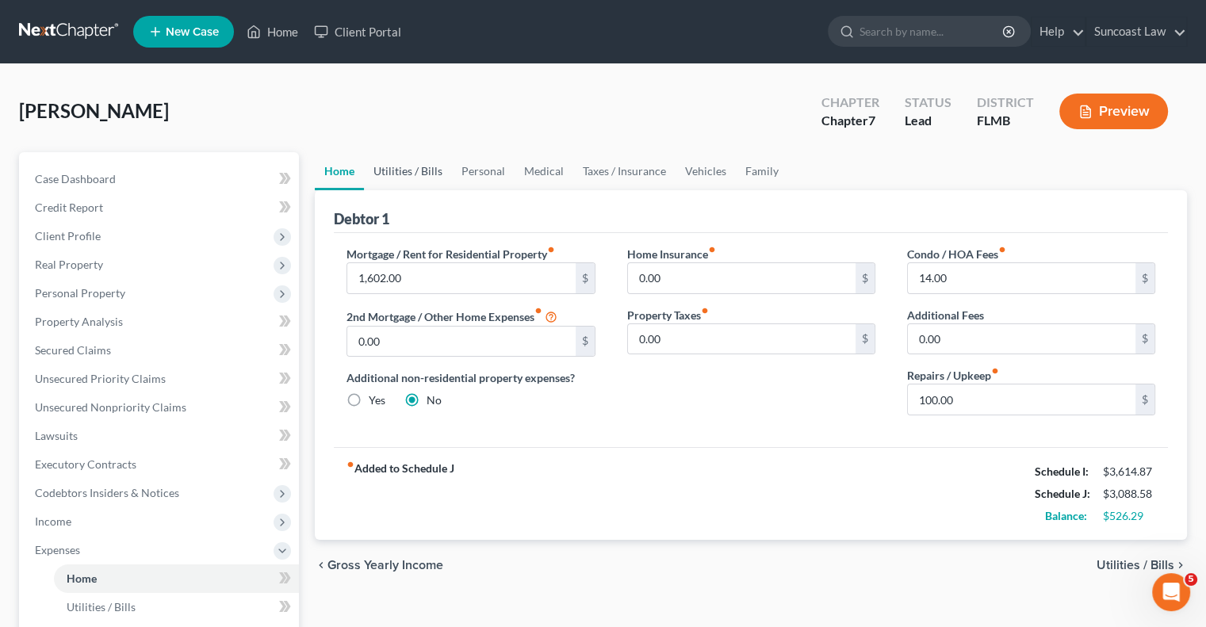
click at [425, 167] on link "Utilities / Bills" at bounding box center [408, 171] width 88 height 38
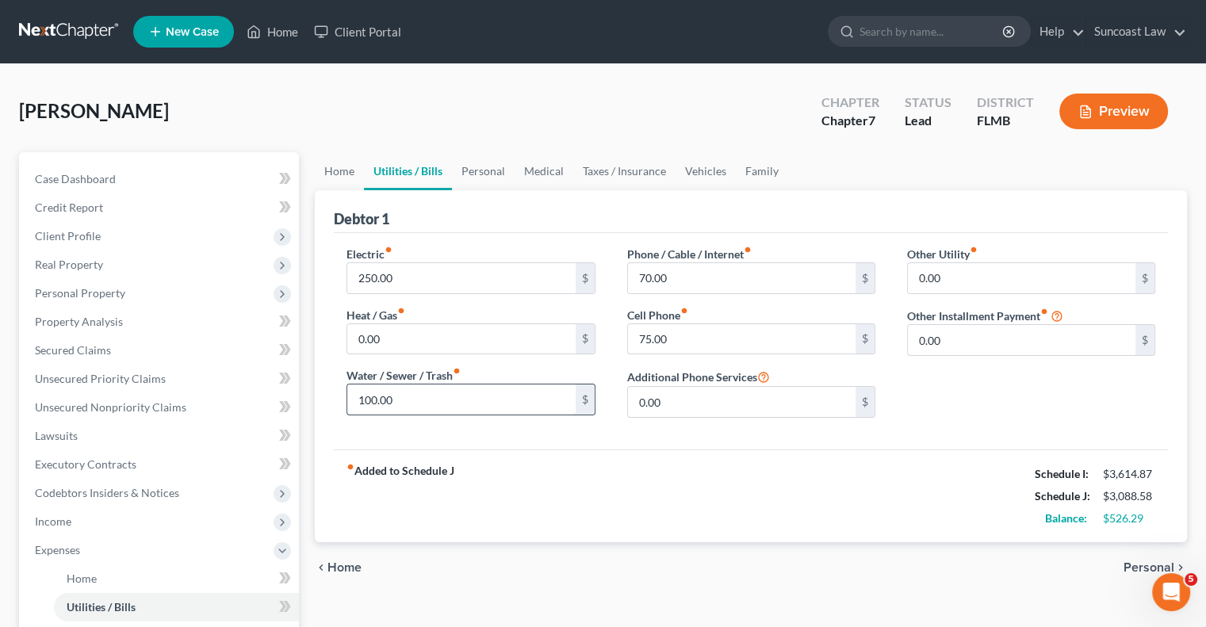
click at [437, 397] on input "100.00" at bounding box center [461, 400] width 228 height 30
click at [486, 174] on link "Personal" at bounding box center [483, 171] width 63 height 38
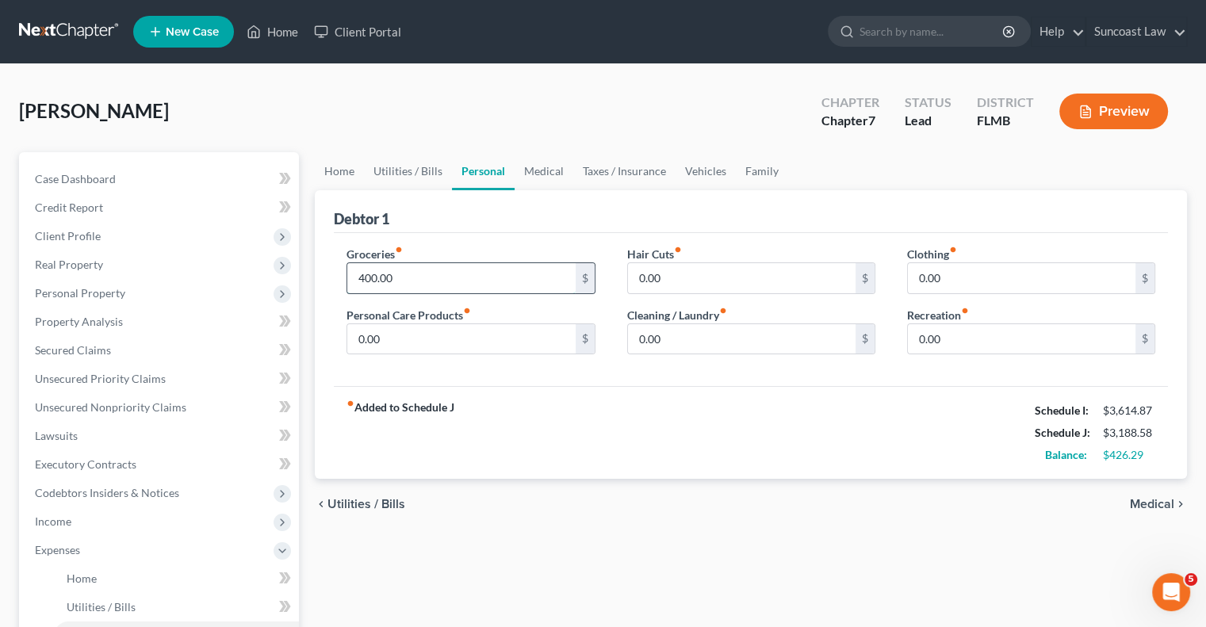
click at [474, 283] on input "400.00" at bounding box center [461, 278] width 228 height 30
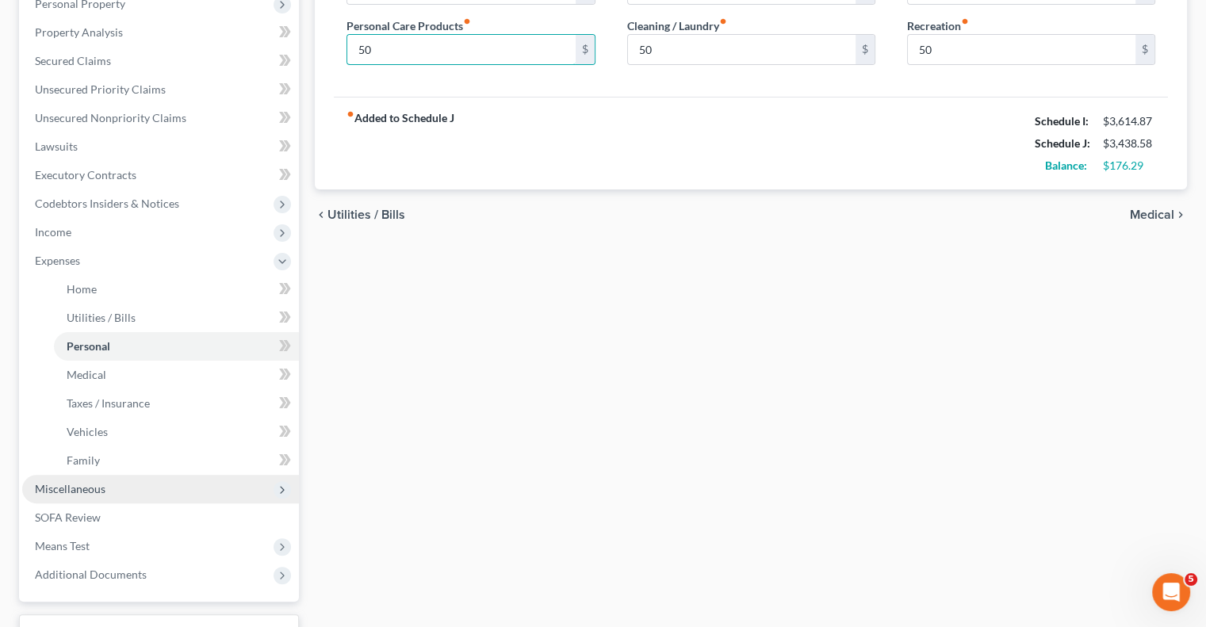
scroll to position [317, 0]
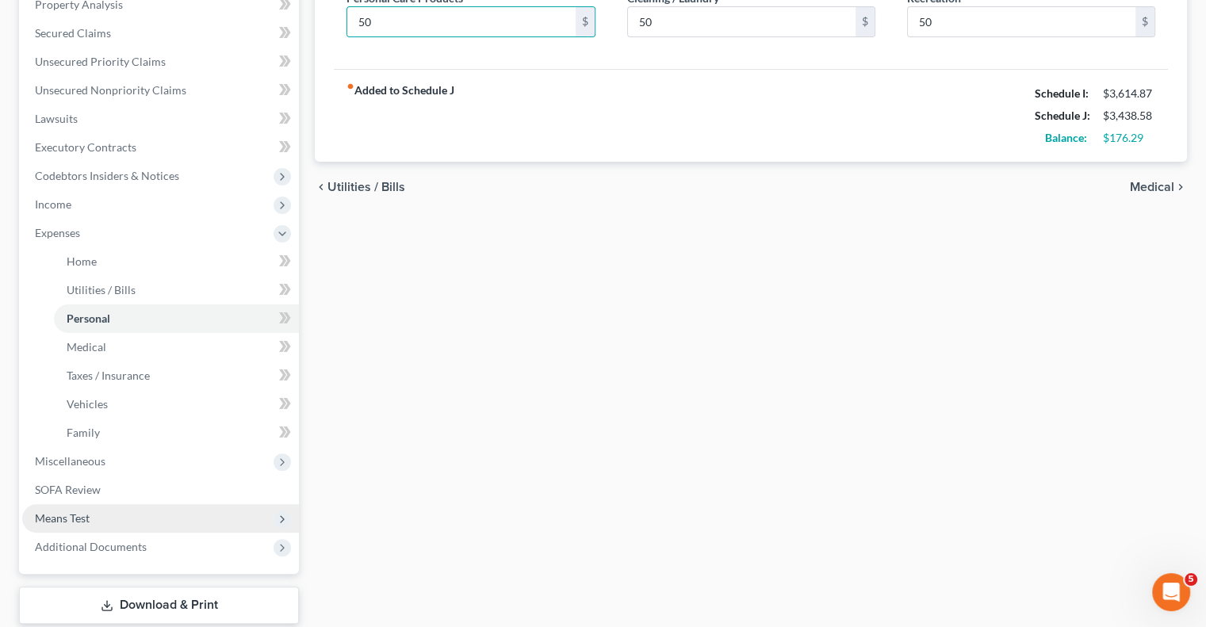
click at [118, 518] on span "Means Test" at bounding box center [160, 518] width 277 height 29
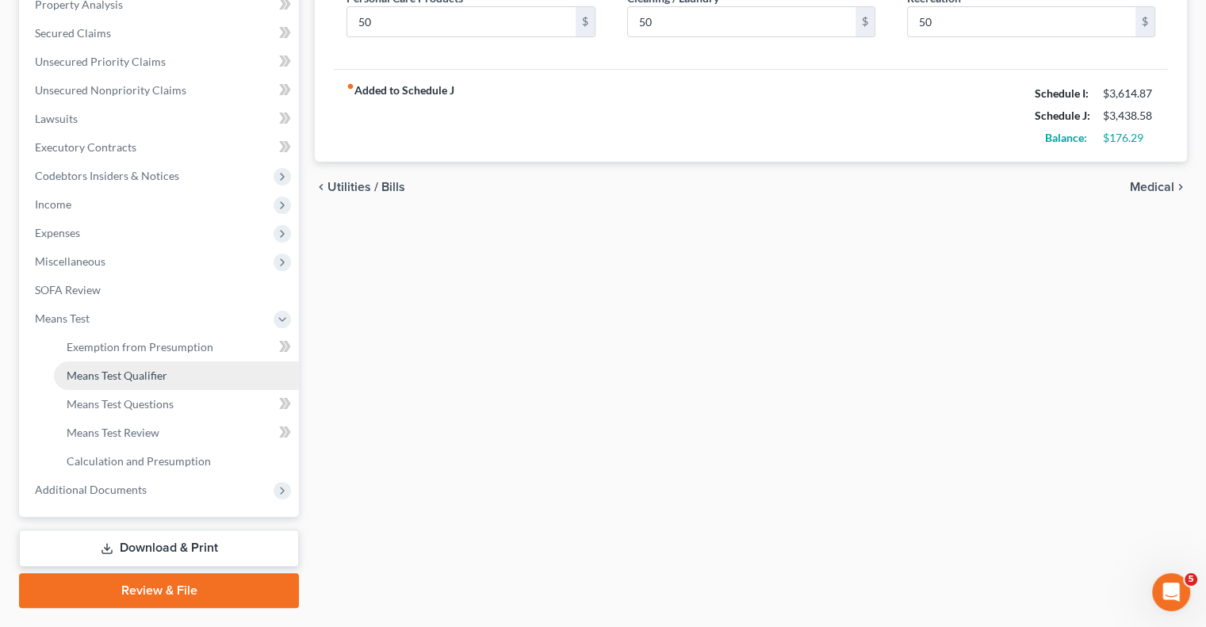
click at [155, 373] on span "Means Test Qualifier" at bounding box center [117, 375] width 101 height 13
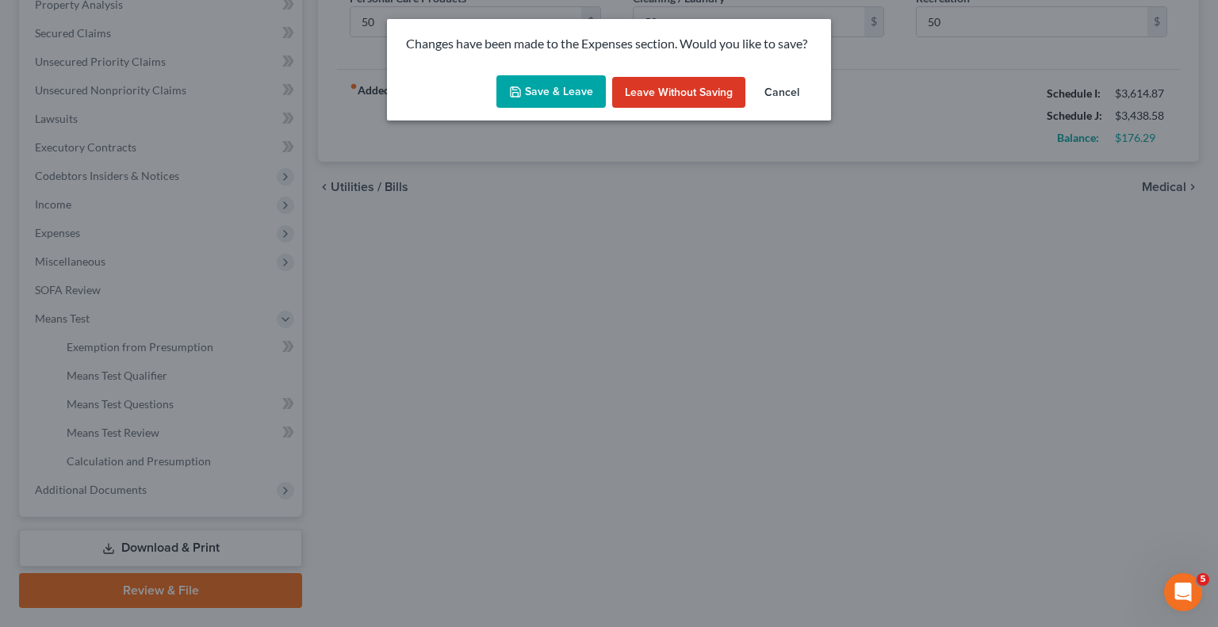
click at [587, 80] on button "Save & Leave" at bounding box center [550, 91] width 109 height 33
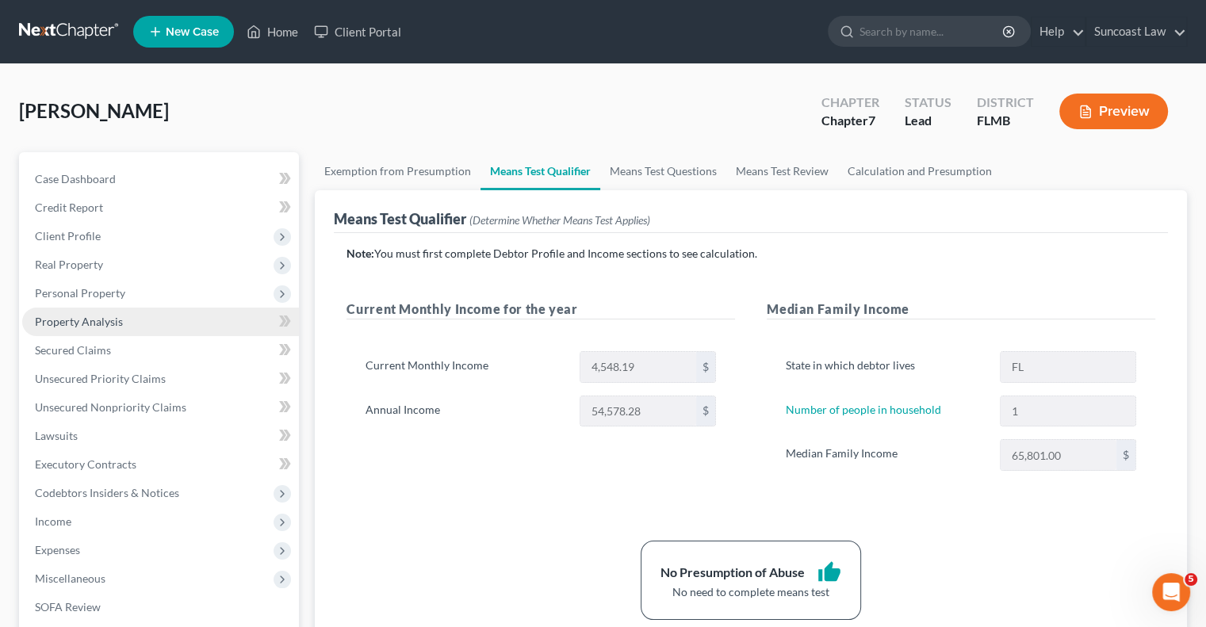
click at [102, 316] on span "Property Analysis" at bounding box center [79, 321] width 88 height 13
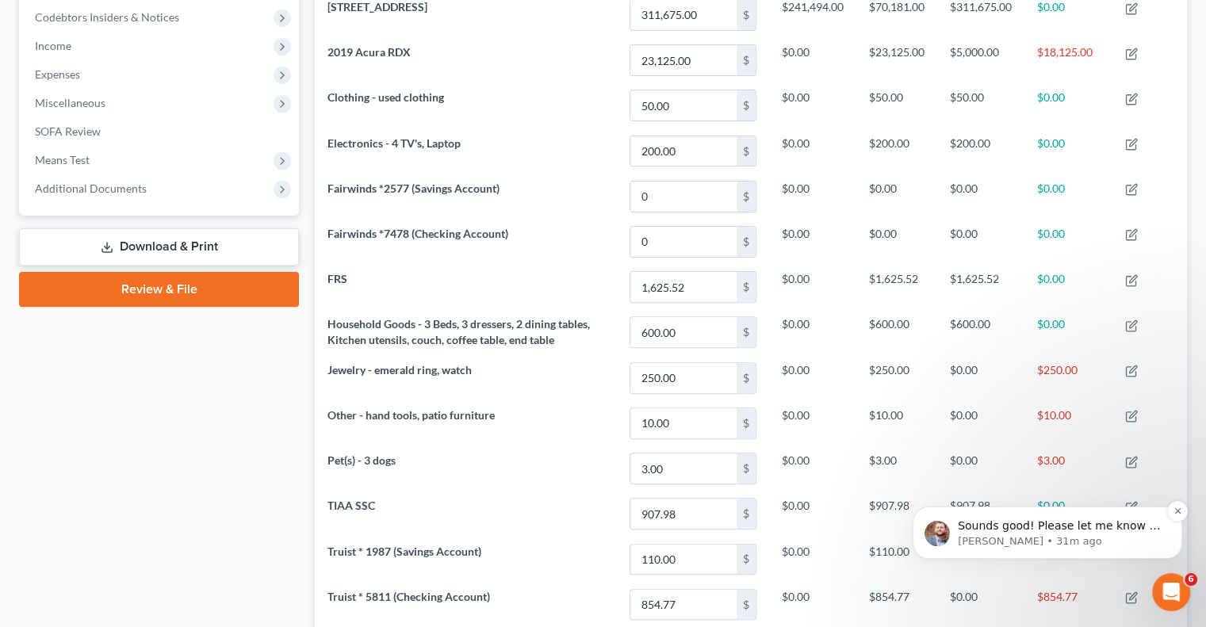
click at [1100, 531] on p "Sounds good! Please let me know if you are having any issues, and I will be abl…" at bounding box center [1060, 527] width 205 height 16
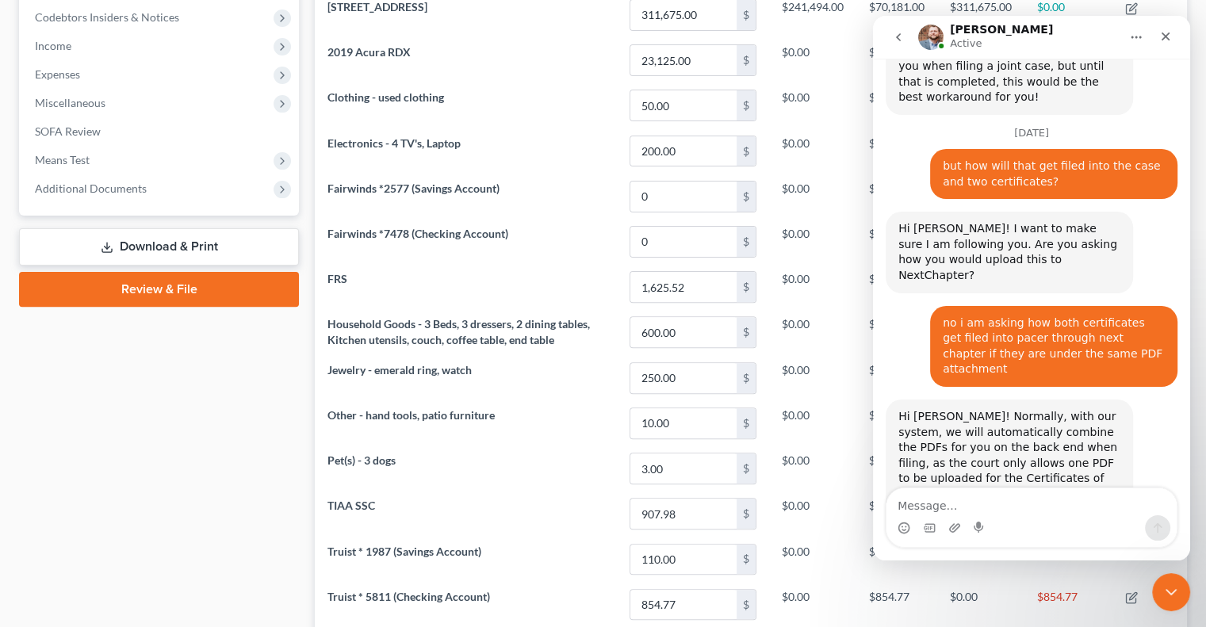
scroll to position [2593, 0]
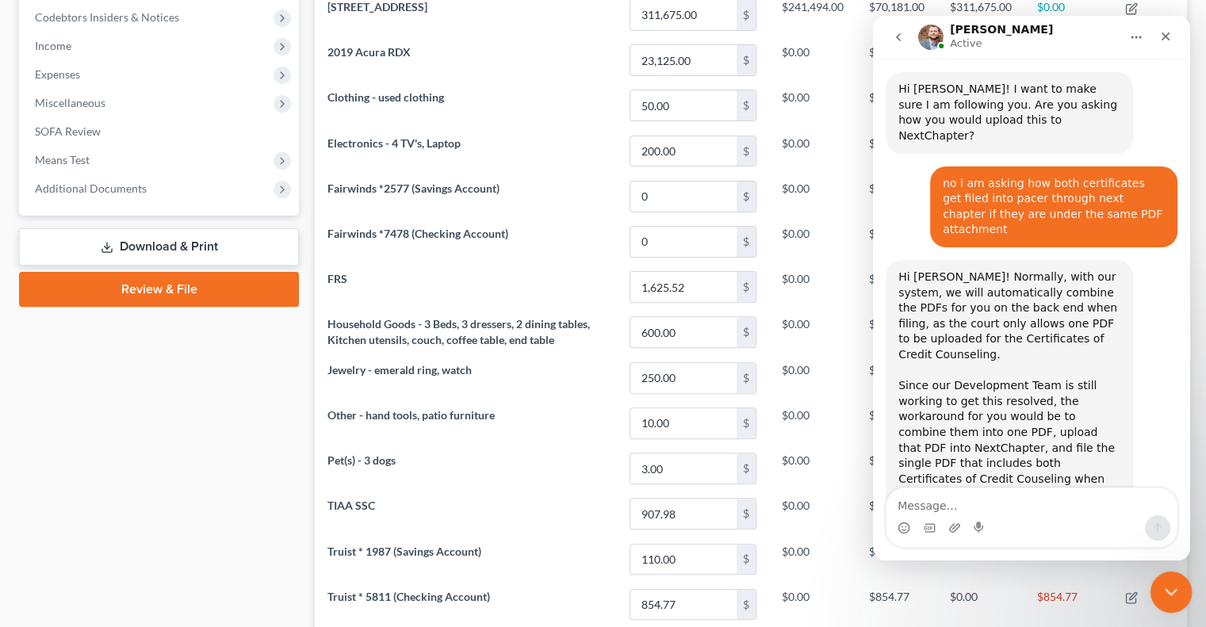
click at [1173, 596] on icon "Close Intercom Messenger" at bounding box center [1168, 589] width 19 height 19
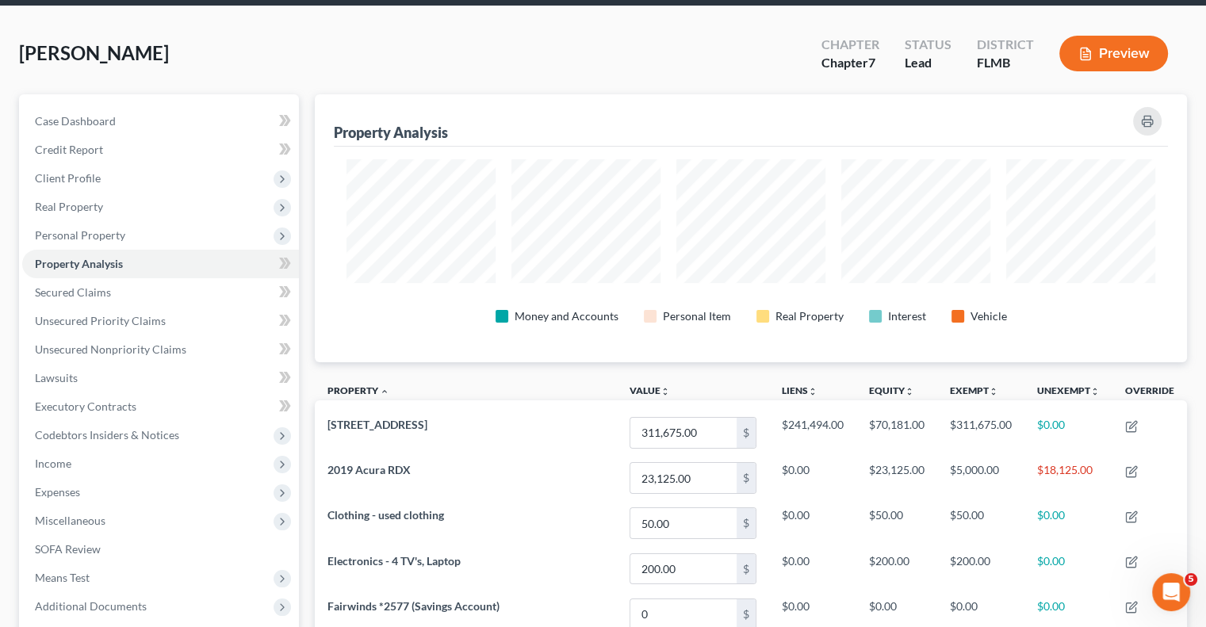
scroll to position [0, 0]
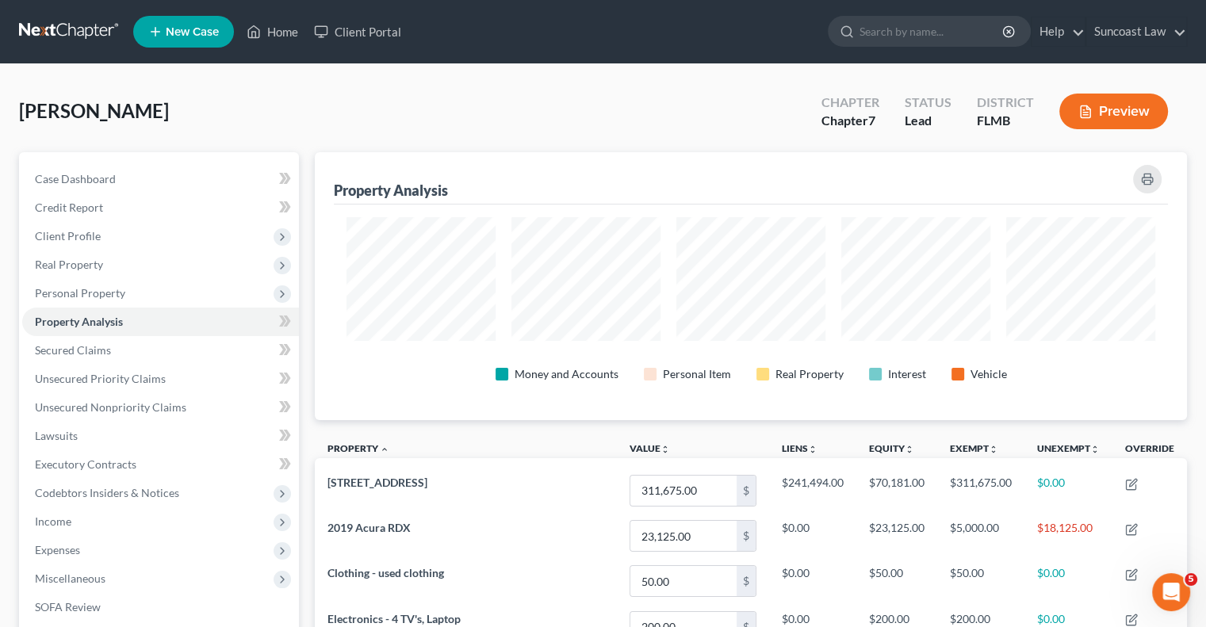
drag, startPoint x: 277, startPoint y: 29, endPoint x: 289, endPoint y: 50, distance: 23.8
click at [277, 29] on link "Home" at bounding box center [272, 31] width 67 height 29
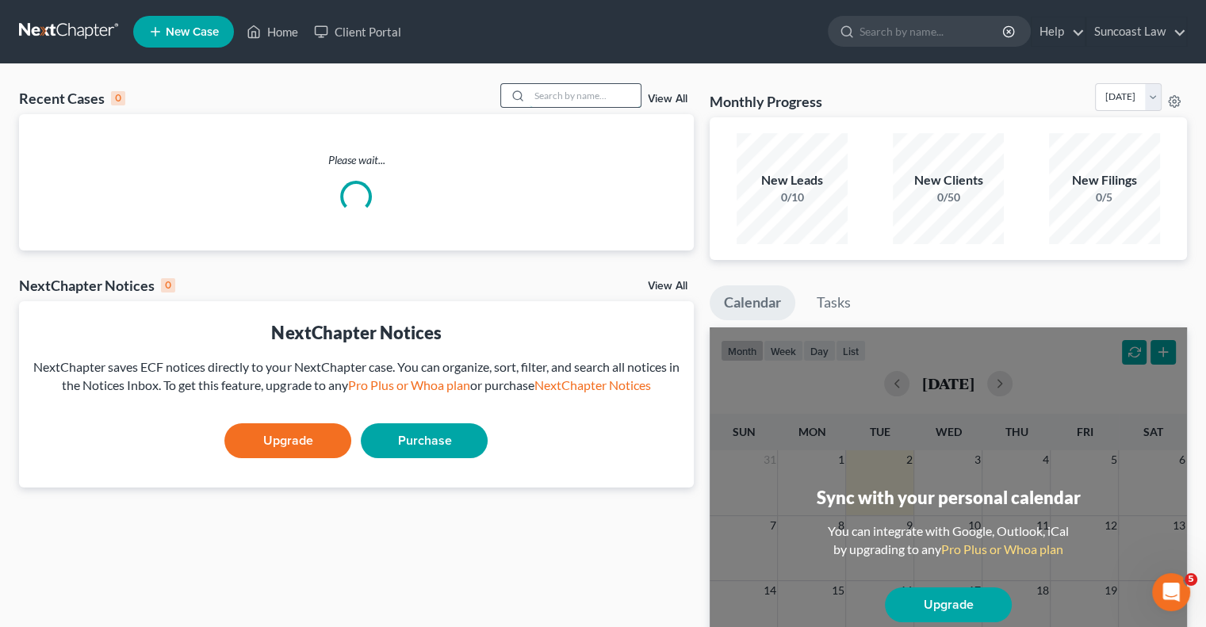
click at [570, 94] on input "search" at bounding box center [585, 95] width 111 height 23
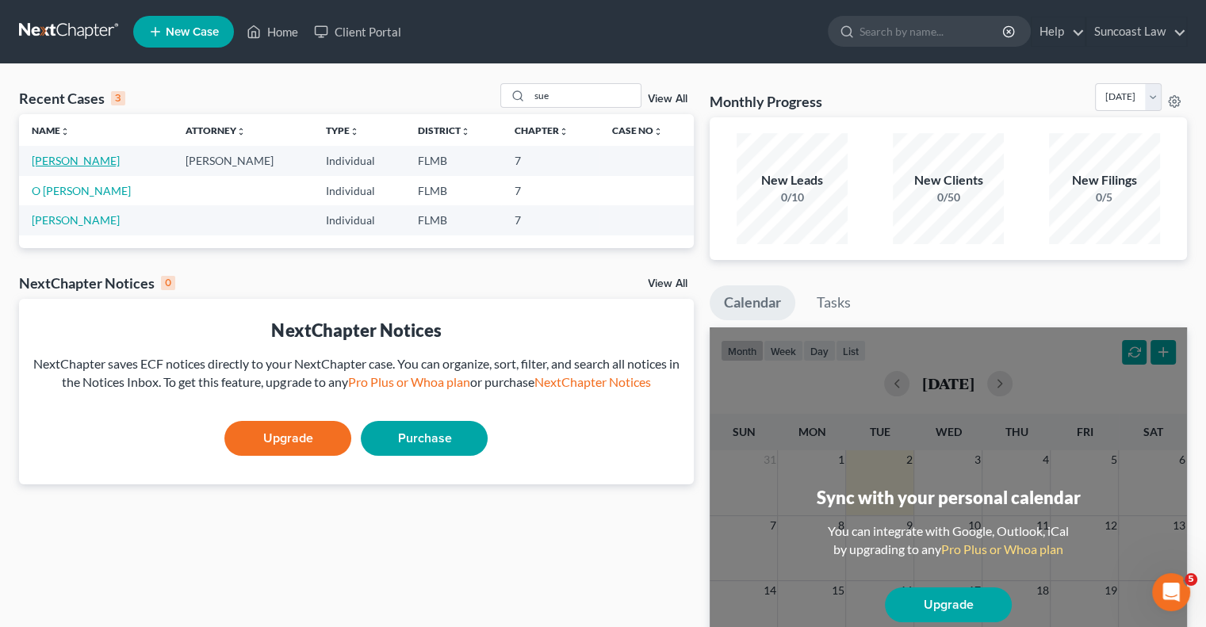
click at [117, 156] on link "[PERSON_NAME]" at bounding box center [76, 160] width 88 height 13
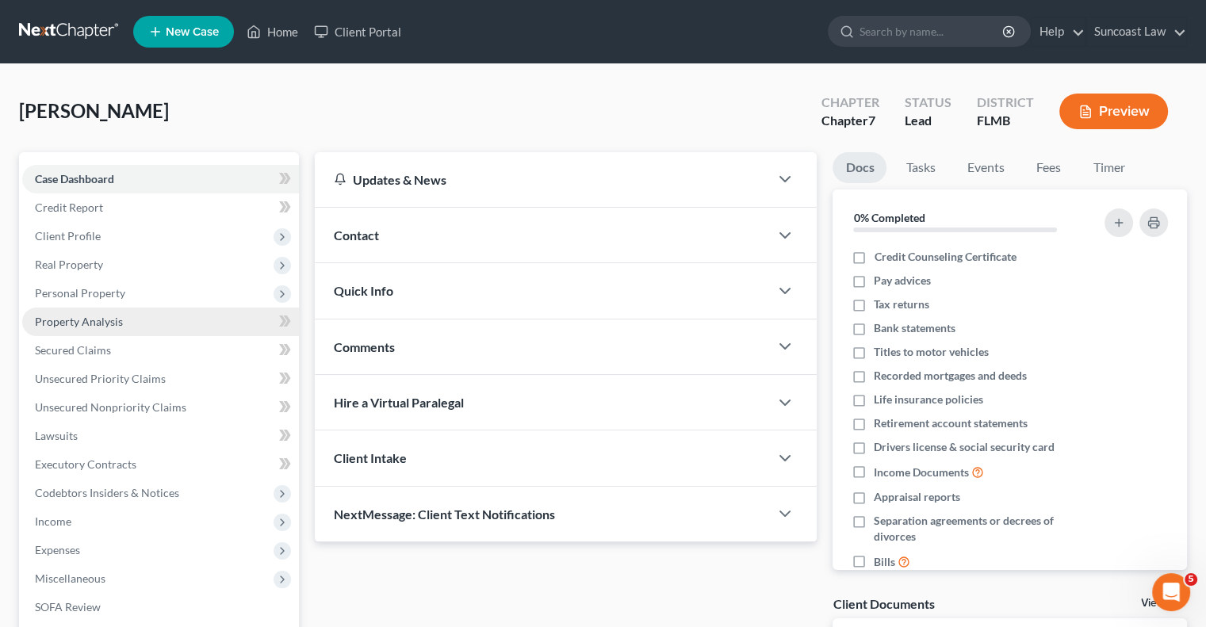
drag, startPoint x: 114, startPoint y: 323, endPoint x: 118, endPoint y: 331, distance: 8.9
click at [113, 323] on span "Property Analysis" at bounding box center [79, 321] width 88 height 13
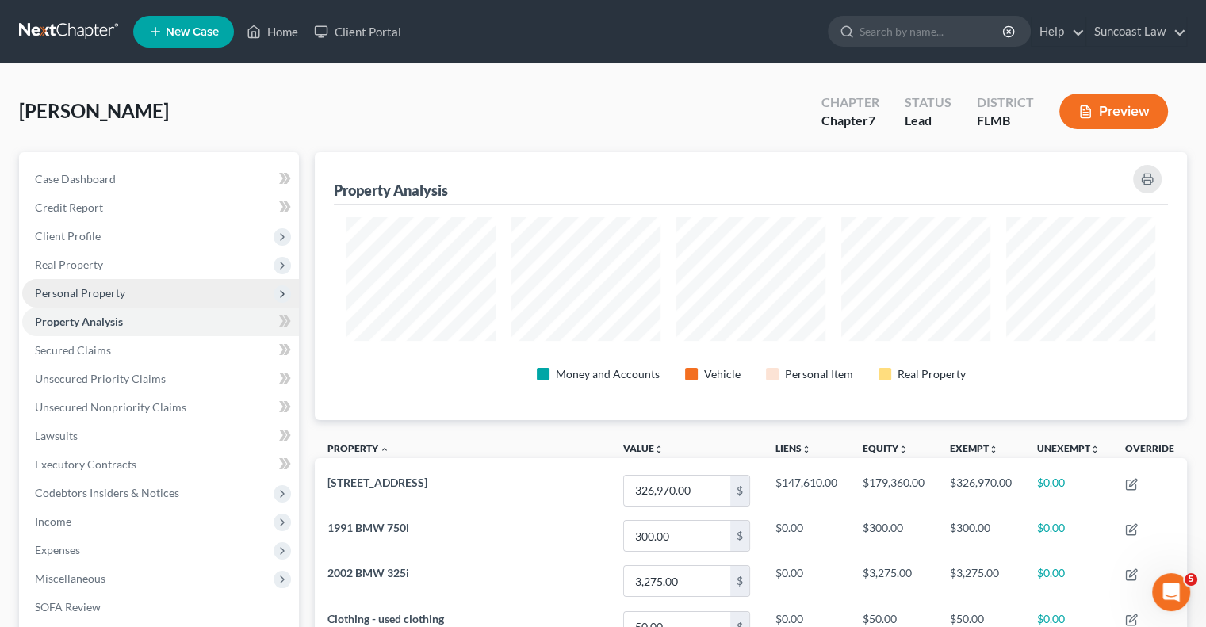
scroll to position [268, 871]
click at [114, 298] on span "Personal Property" at bounding box center [80, 292] width 90 height 13
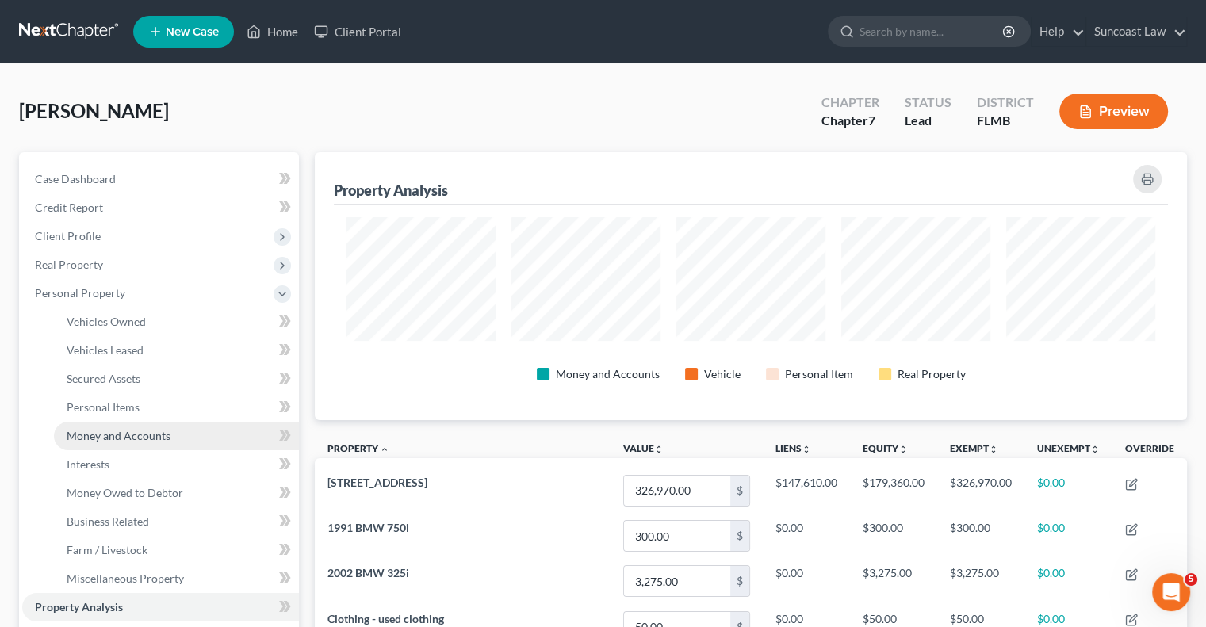
click at [159, 431] on span "Money and Accounts" at bounding box center [119, 435] width 104 height 13
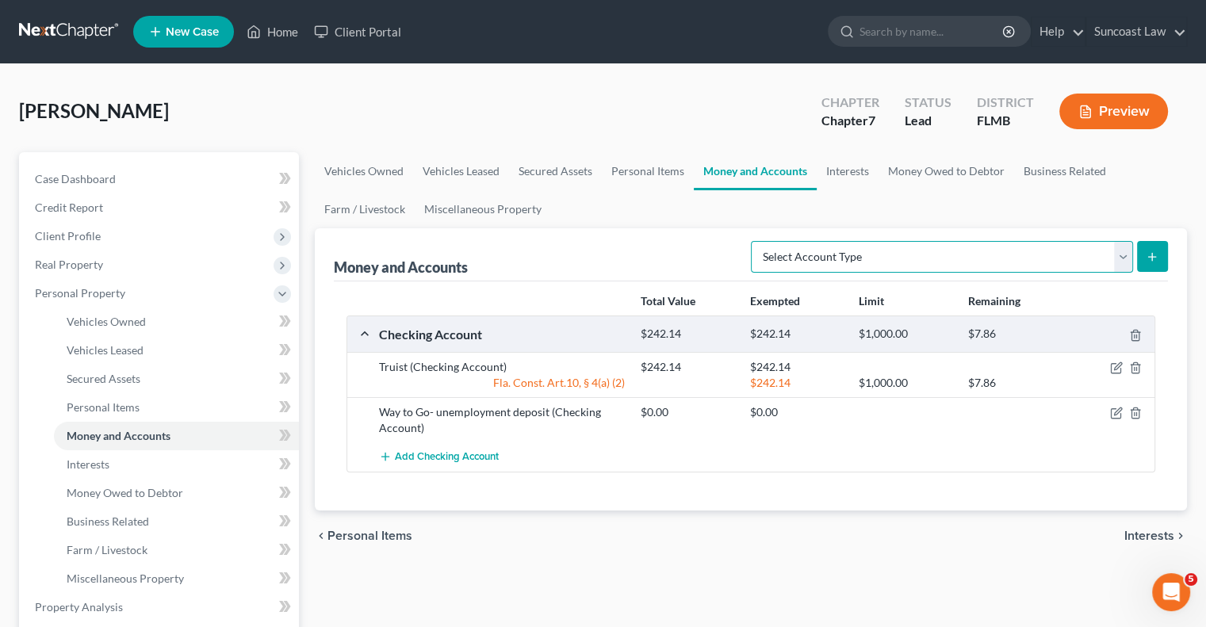
click at [1120, 258] on select "Select Account Type Brokerage (A/B: 18, SOFA: 20) Cash on Hand (A/B: 16) Certif…" at bounding box center [942, 257] width 382 height 32
click at [756, 241] on select "Select Account Type Brokerage (A/B: 18, SOFA: 20) Cash on Hand (A/B: 16) Certif…" at bounding box center [942, 257] width 382 height 32
click at [1158, 261] on icon "submit" at bounding box center [1152, 257] width 13 height 13
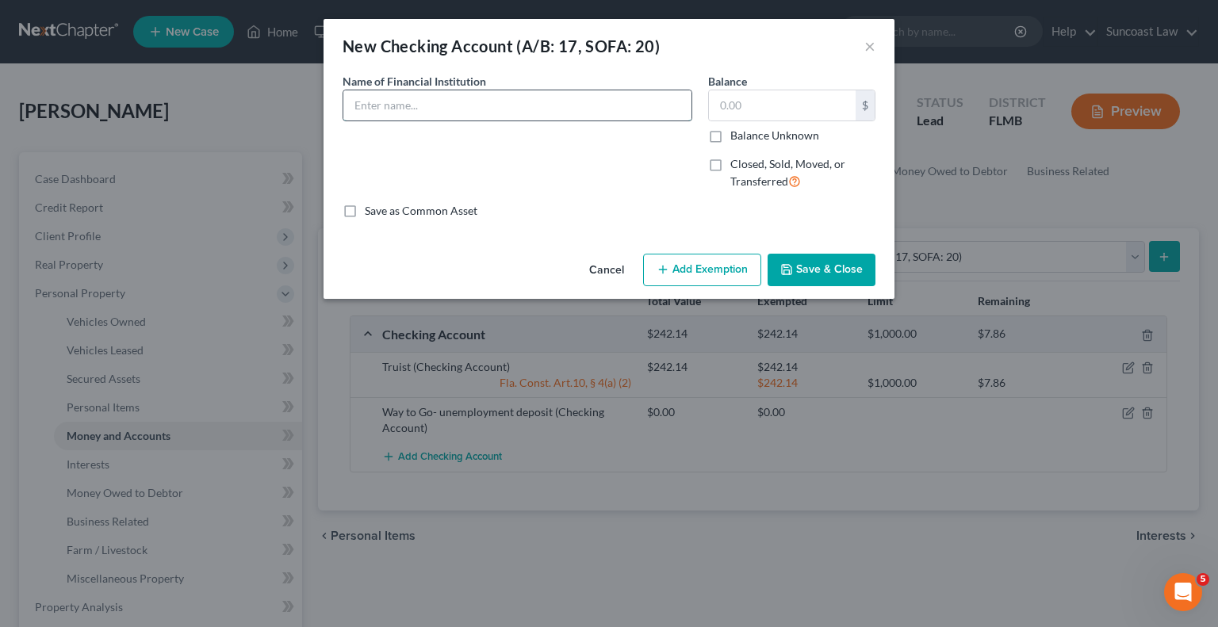
click at [562, 99] on input "text" at bounding box center [517, 105] width 348 height 30
click at [825, 268] on button "Save & Close" at bounding box center [821, 270] width 108 height 33
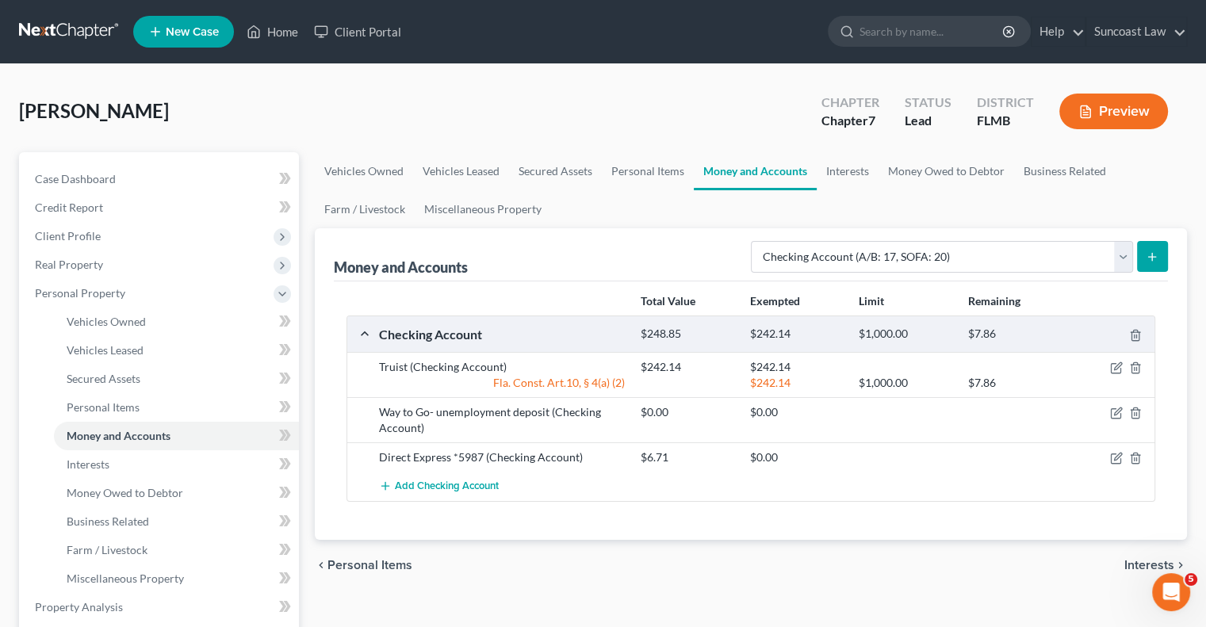
click at [1152, 258] on line "submit" at bounding box center [1152, 256] width 0 height 7
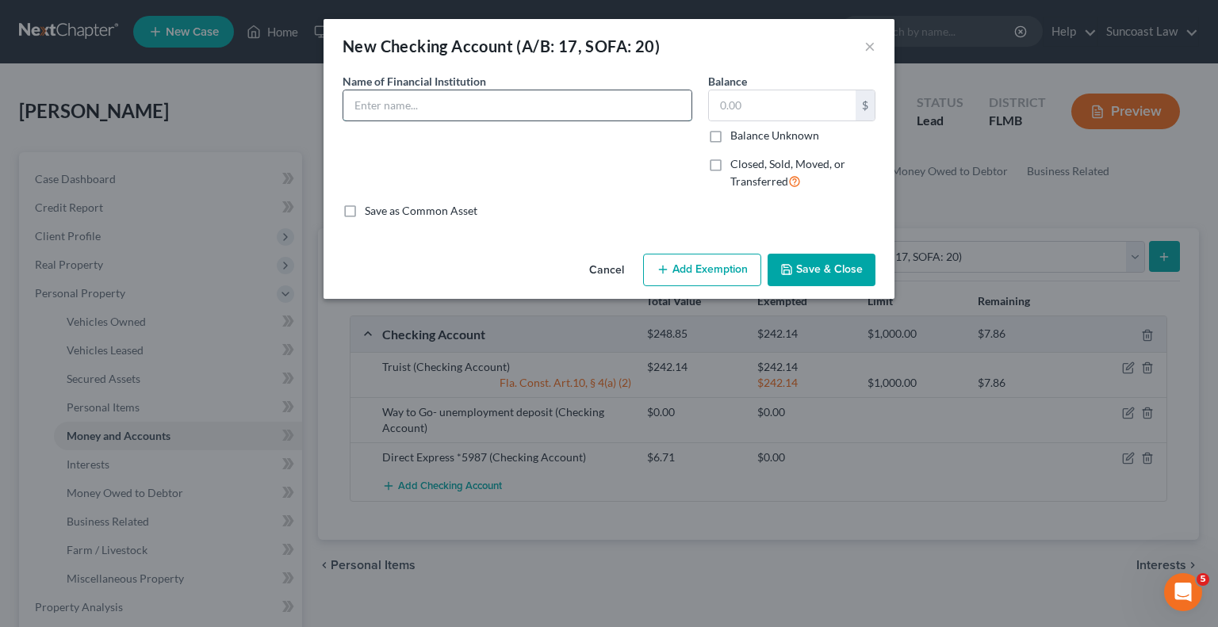
click at [504, 100] on input "text" at bounding box center [517, 105] width 348 height 30
click at [818, 269] on button "Save & Close" at bounding box center [821, 270] width 108 height 33
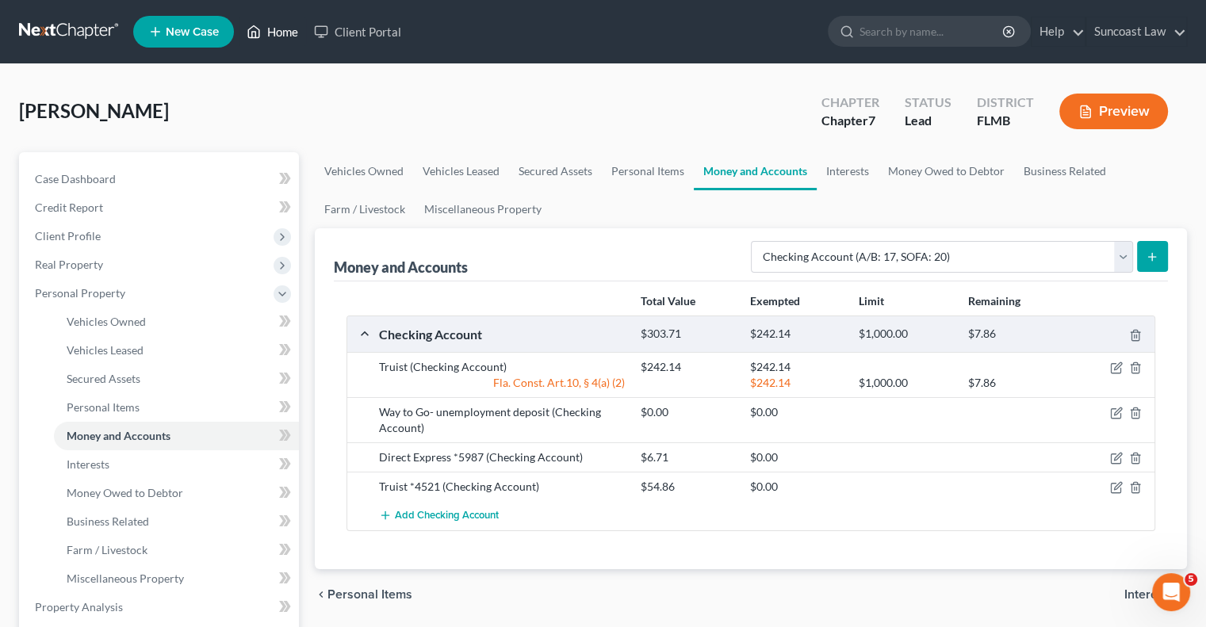
drag, startPoint x: 282, startPoint y: 34, endPoint x: 297, endPoint y: 45, distance: 18.7
click at [282, 33] on link "Home" at bounding box center [272, 31] width 67 height 29
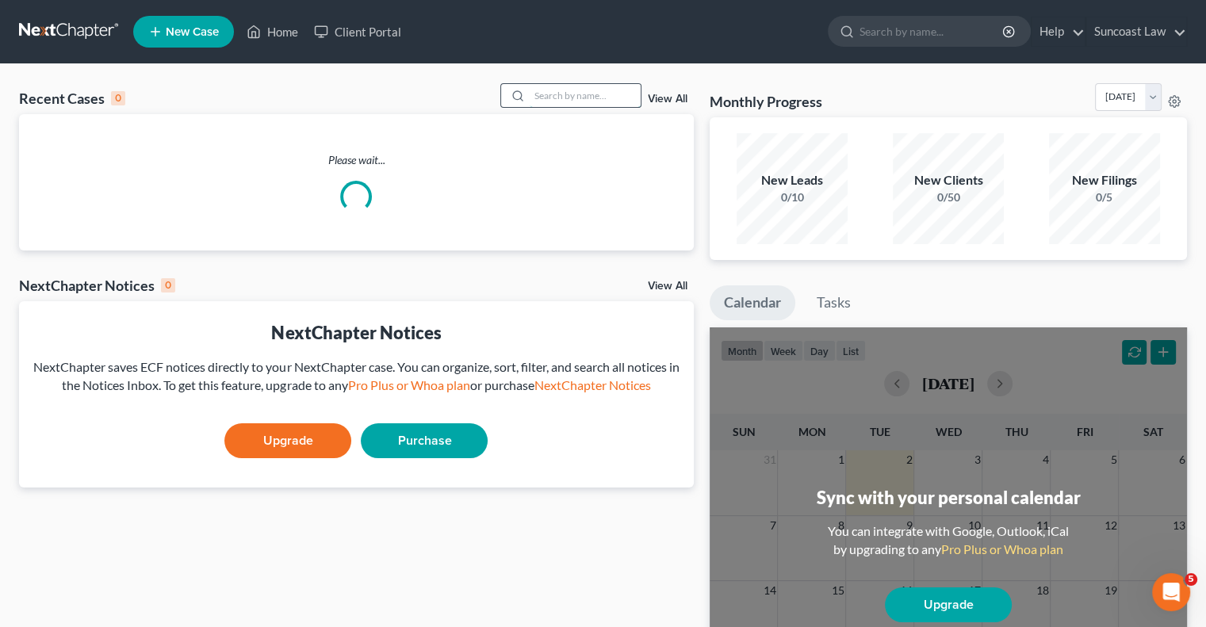
click at [586, 94] on input "search" at bounding box center [585, 95] width 111 height 23
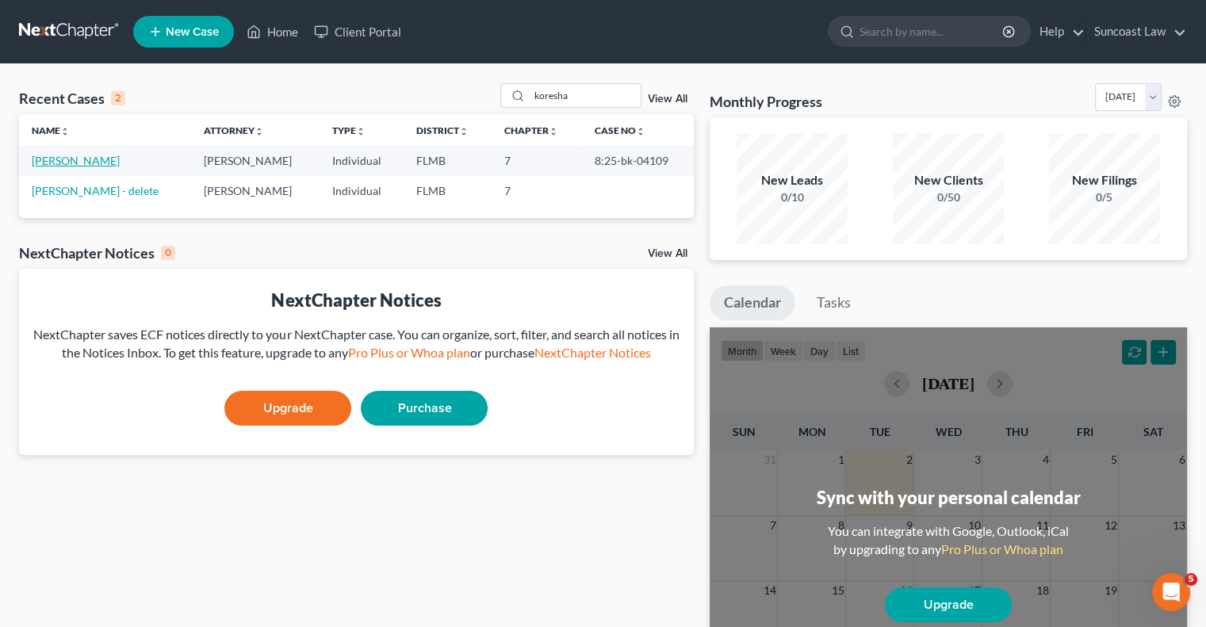
click at [77, 158] on link "[PERSON_NAME]" at bounding box center [76, 160] width 88 height 13
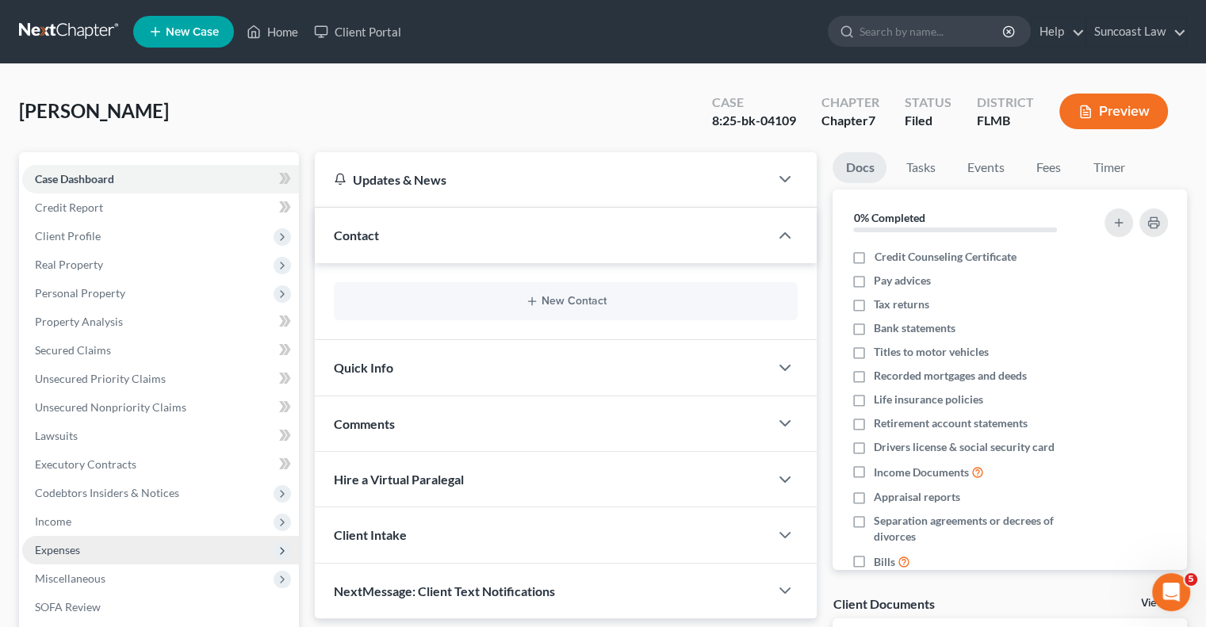
click at [108, 550] on span "Expenses" at bounding box center [160, 550] width 277 height 29
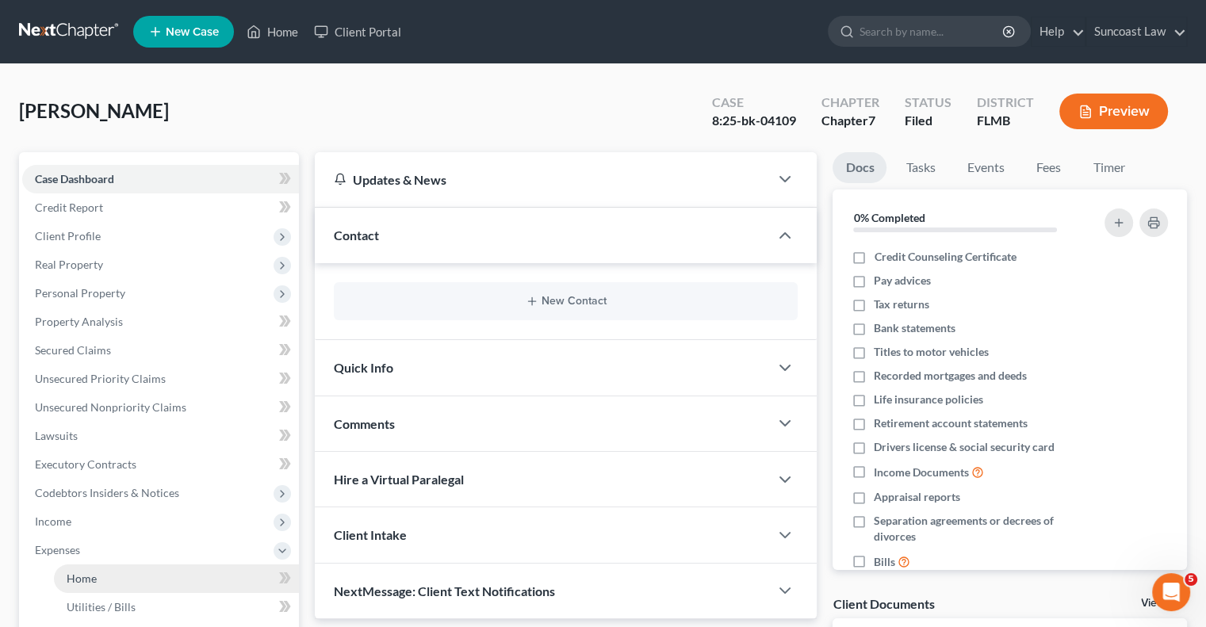
click at [143, 571] on link "Home" at bounding box center [176, 579] width 245 height 29
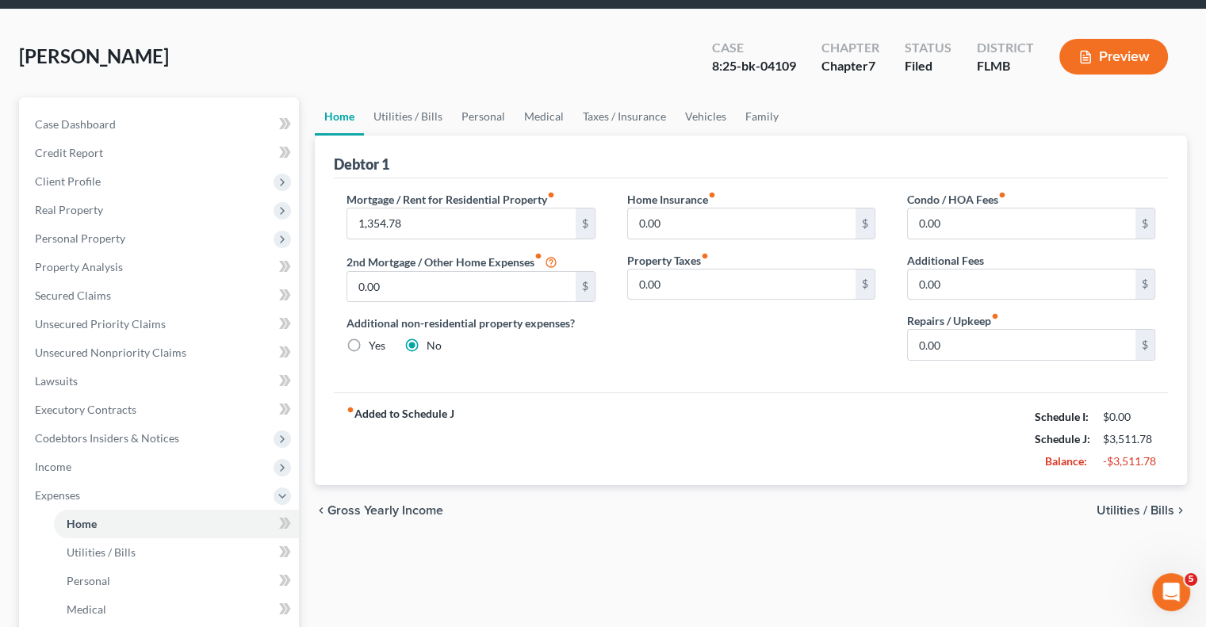
scroll to position [159, 0]
